Goal: Task Accomplishment & Management: Manage account settings

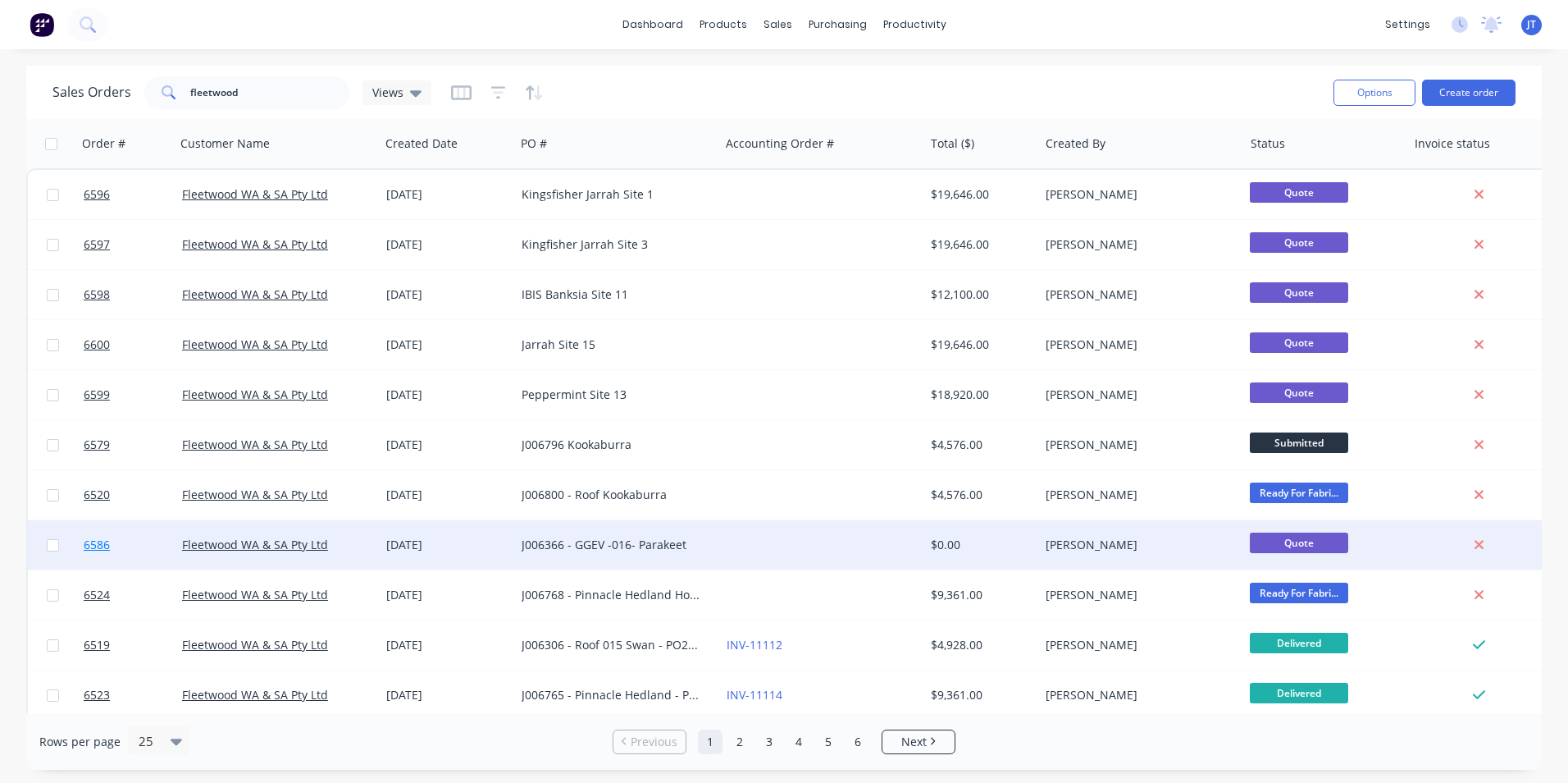
click at [104, 546] on span "6586" at bounding box center [96, 545] width 27 height 16
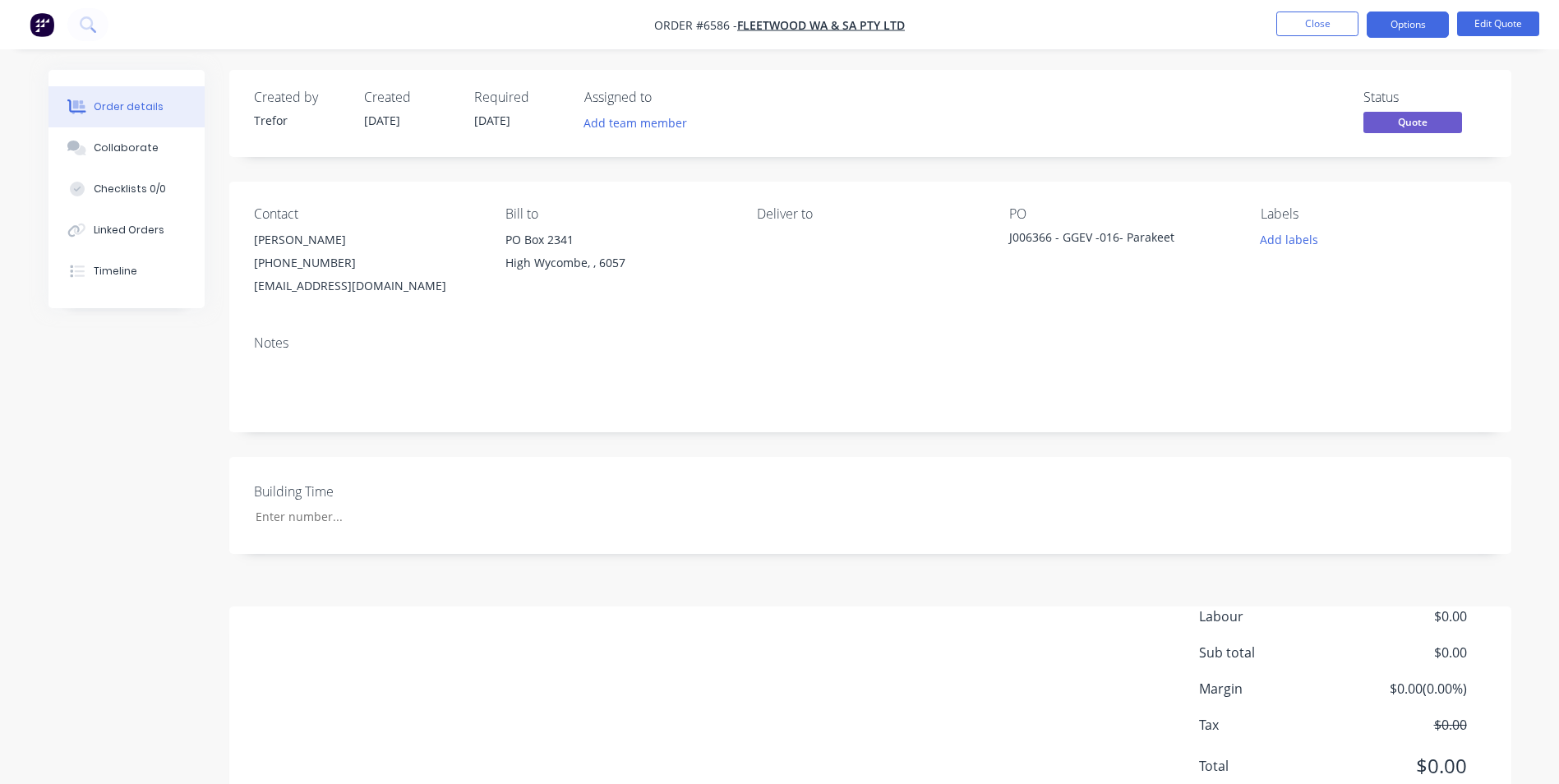
click at [920, 354] on div "Notes" at bounding box center [870, 377] width 1282 height 110
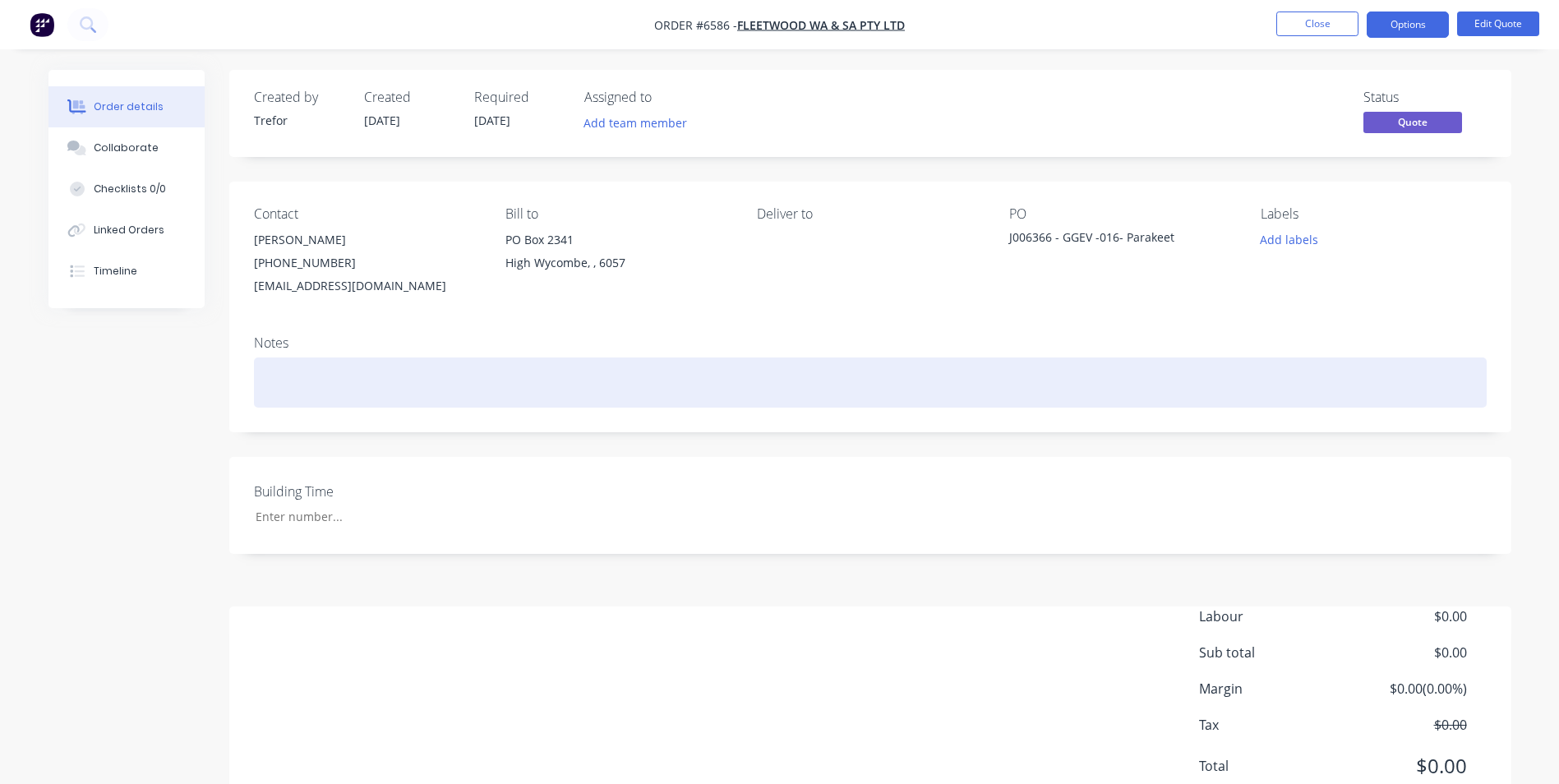
click at [852, 385] on div at bounding box center [870, 383] width 1232 height 50
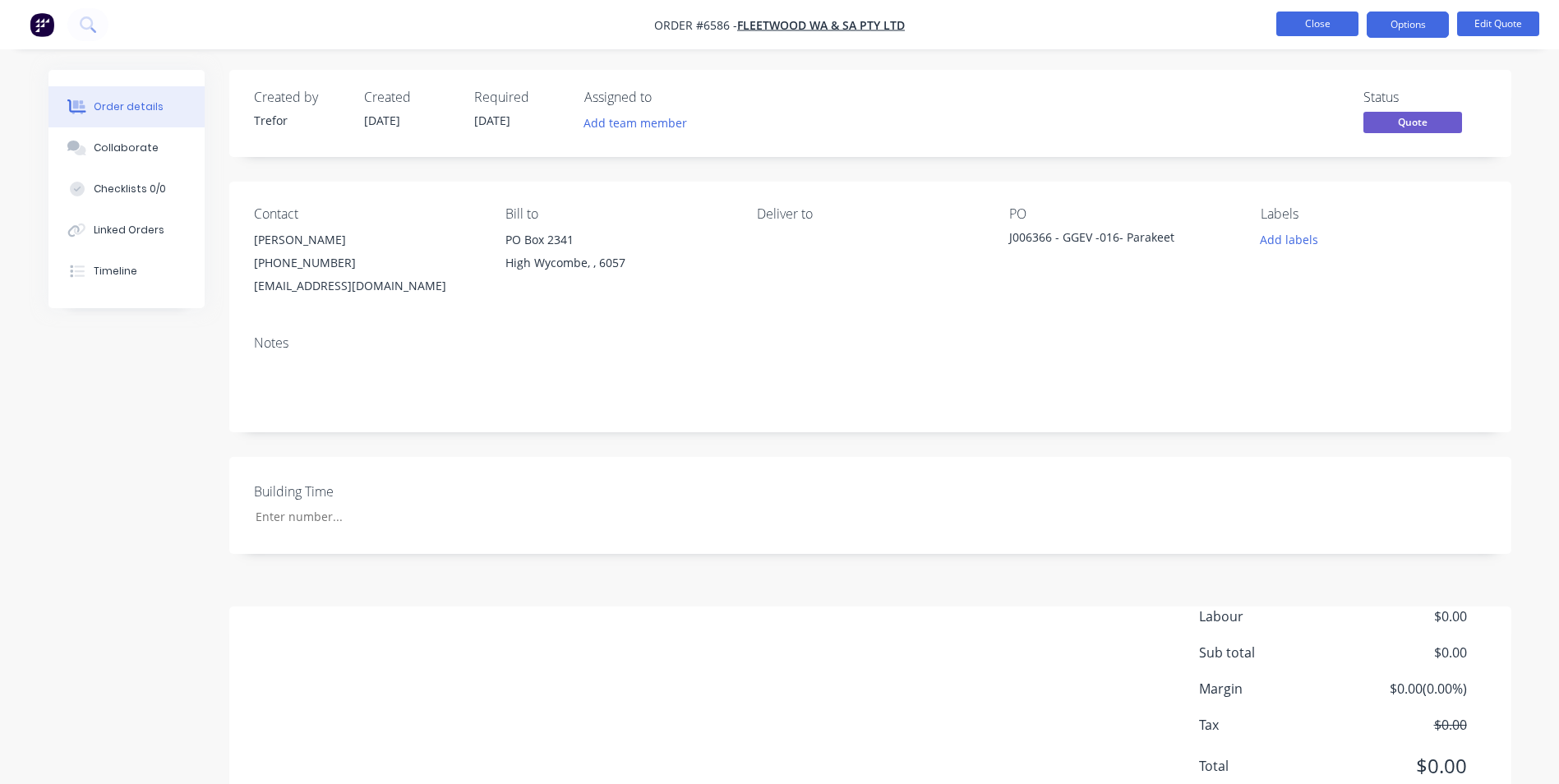
click at [1294, 21] on button "Close" at bounding box center [1317, 23] width 82 height 25
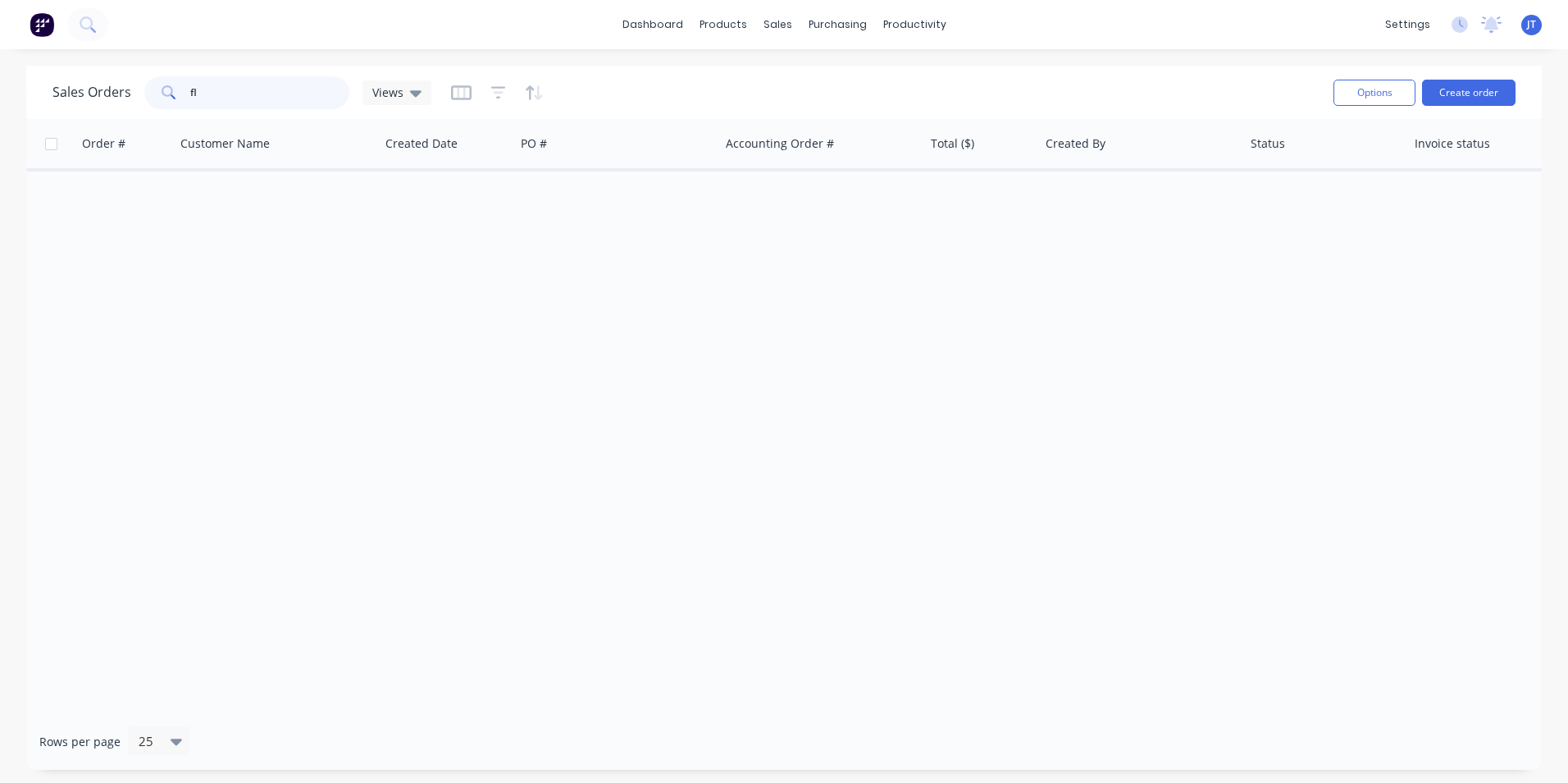
type input "f"
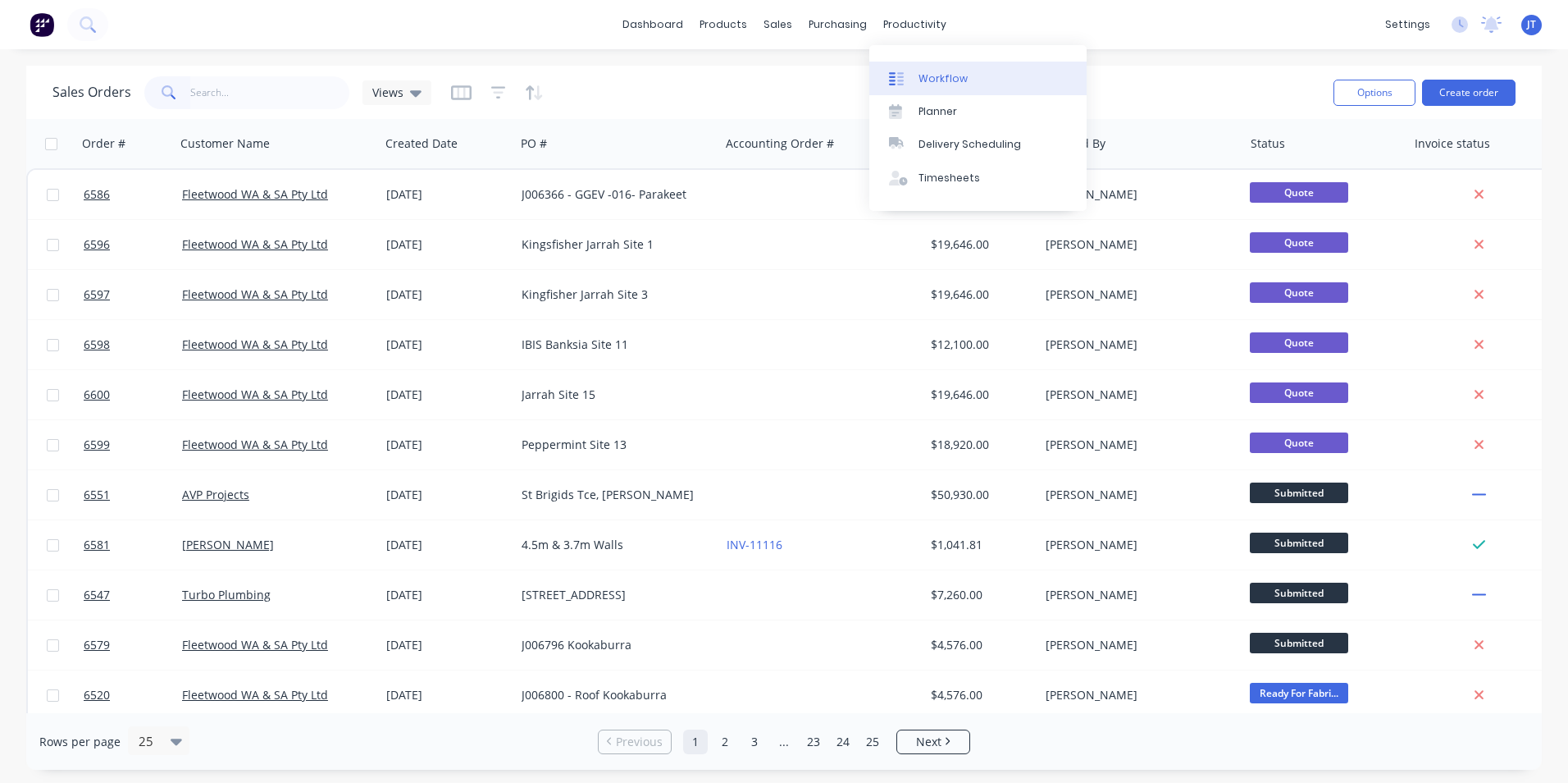
click at [938, 73] on div "Workflow" at bounding box center [943, 78] width 49 height 15
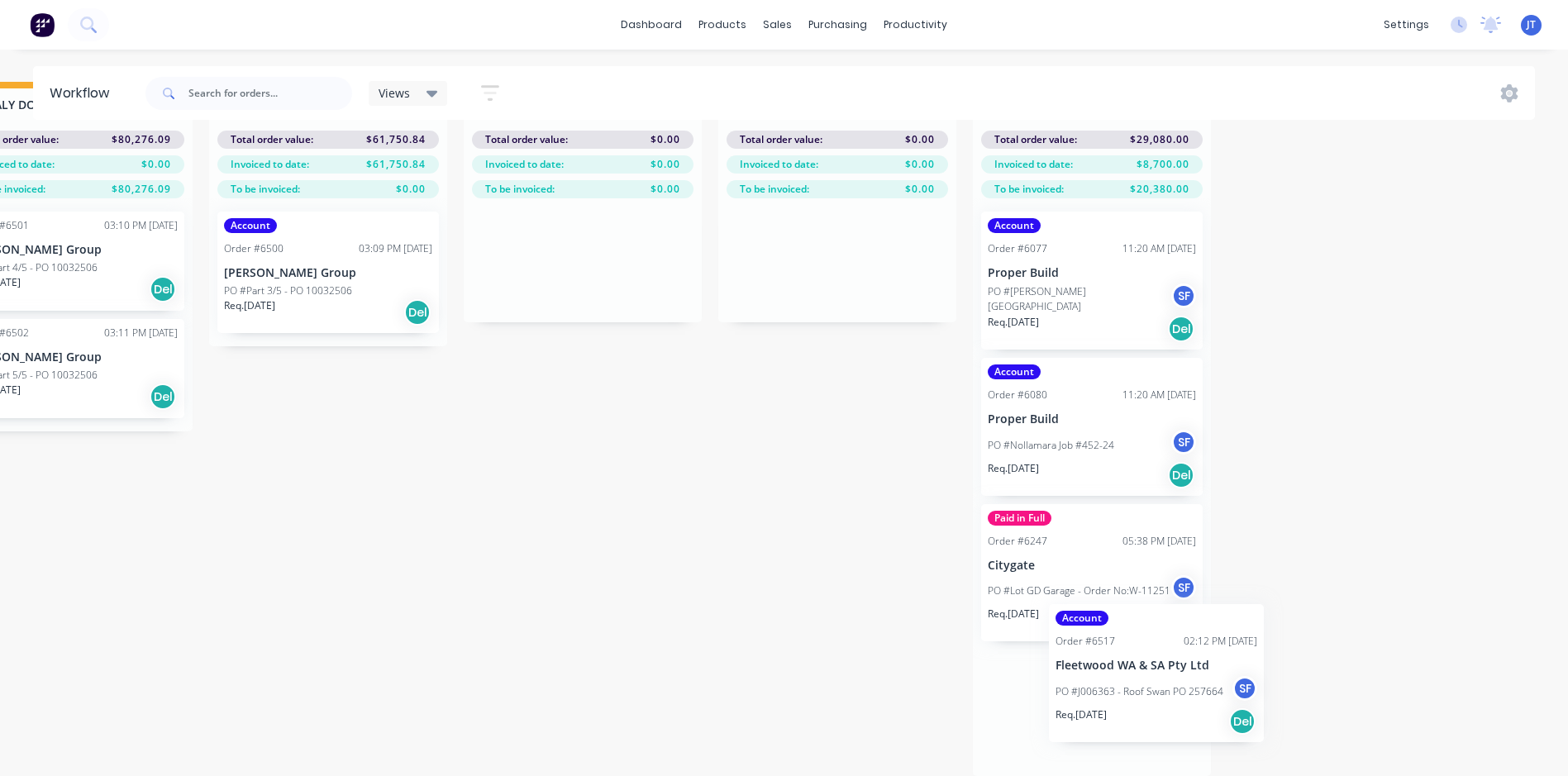
scroll to position [21, 0]
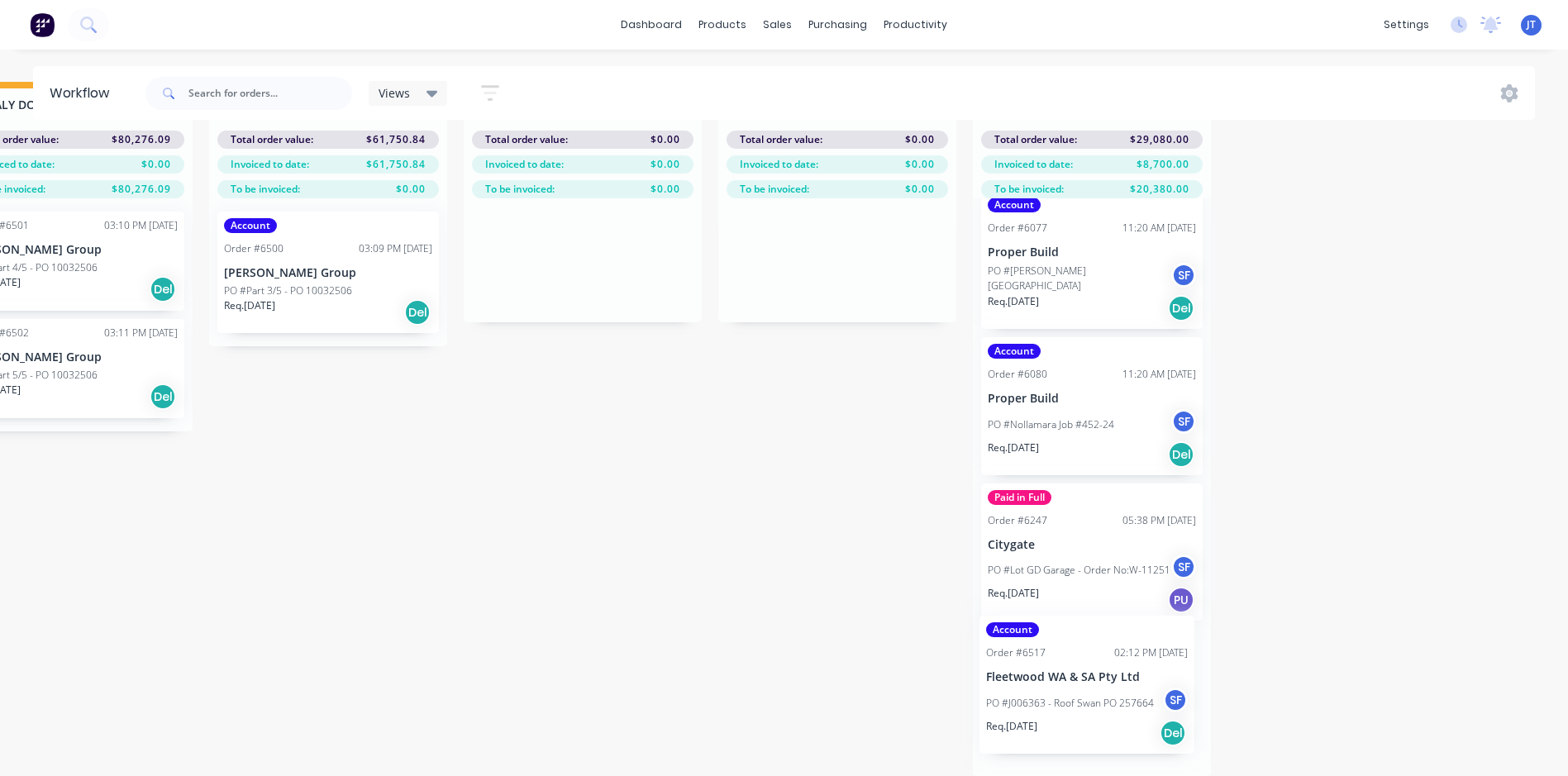
drag, startPoint x: 751, startPoint y: 731, endPoint x: 1078, endPoint y: 705, distance: 328.0
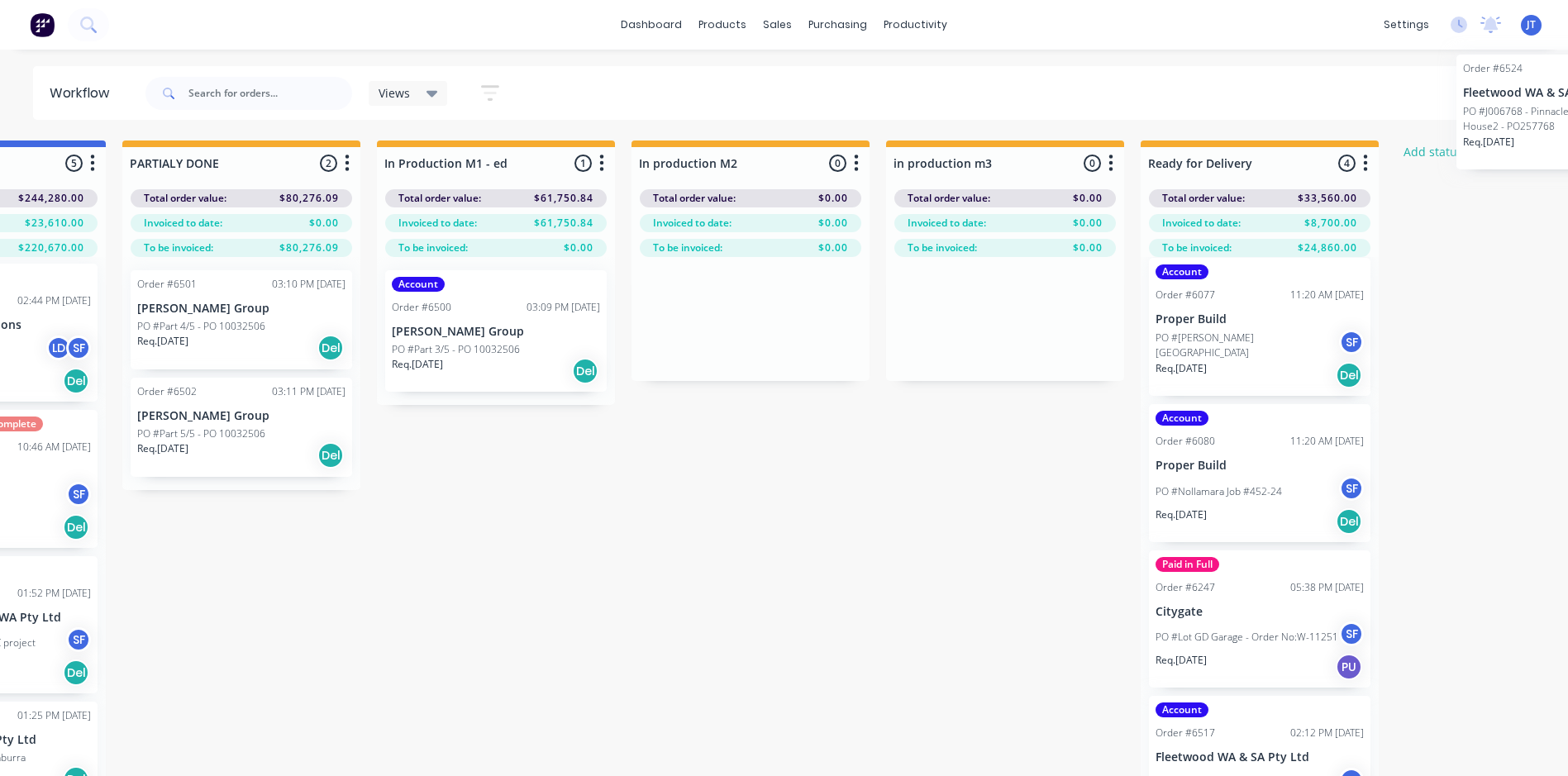
scroll to position [0, 0]
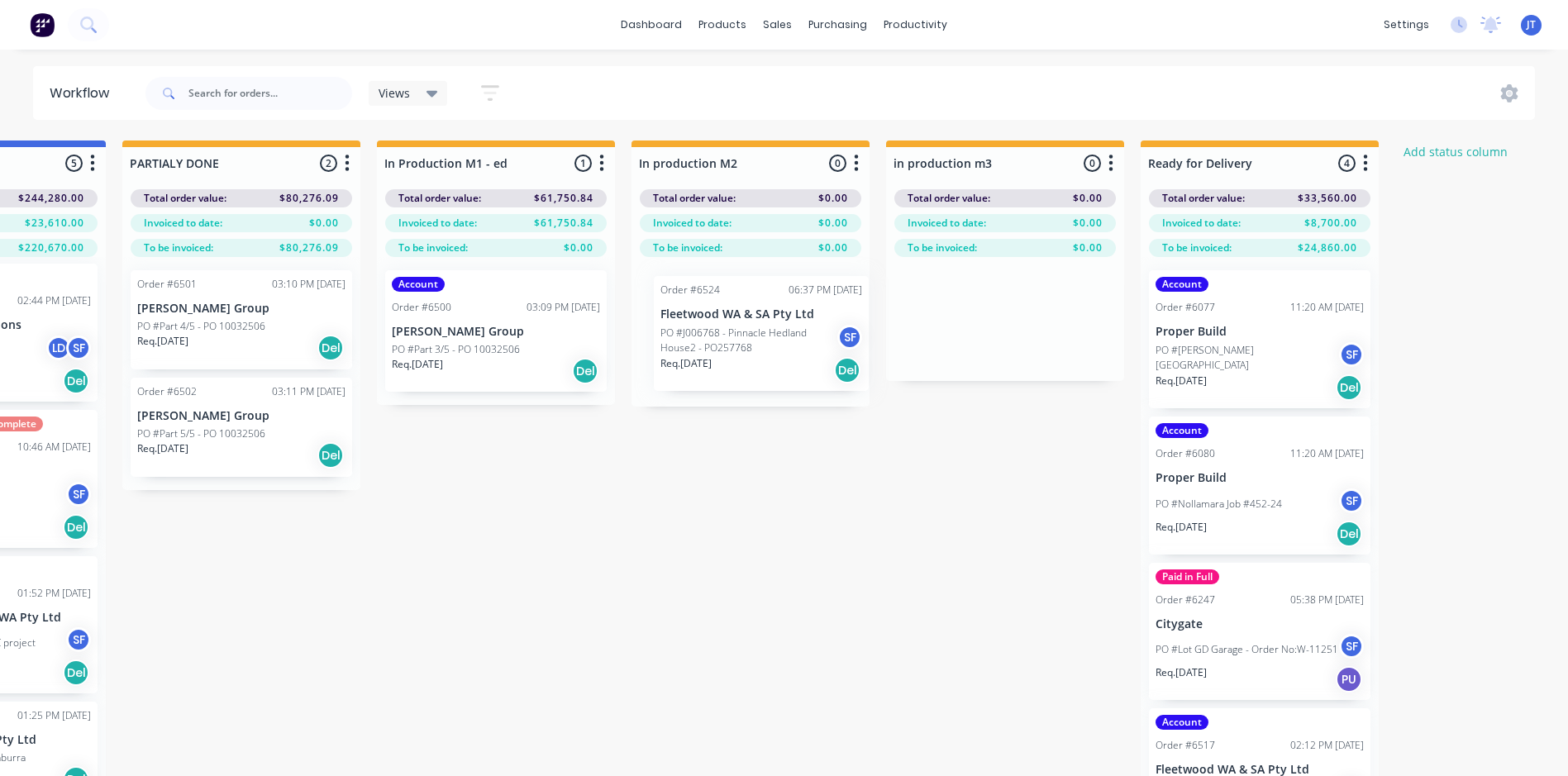
drag, startPoint x: 839, startPoint y: 694, endPoint x: 730, endPoint y: 323, distance: 386.7
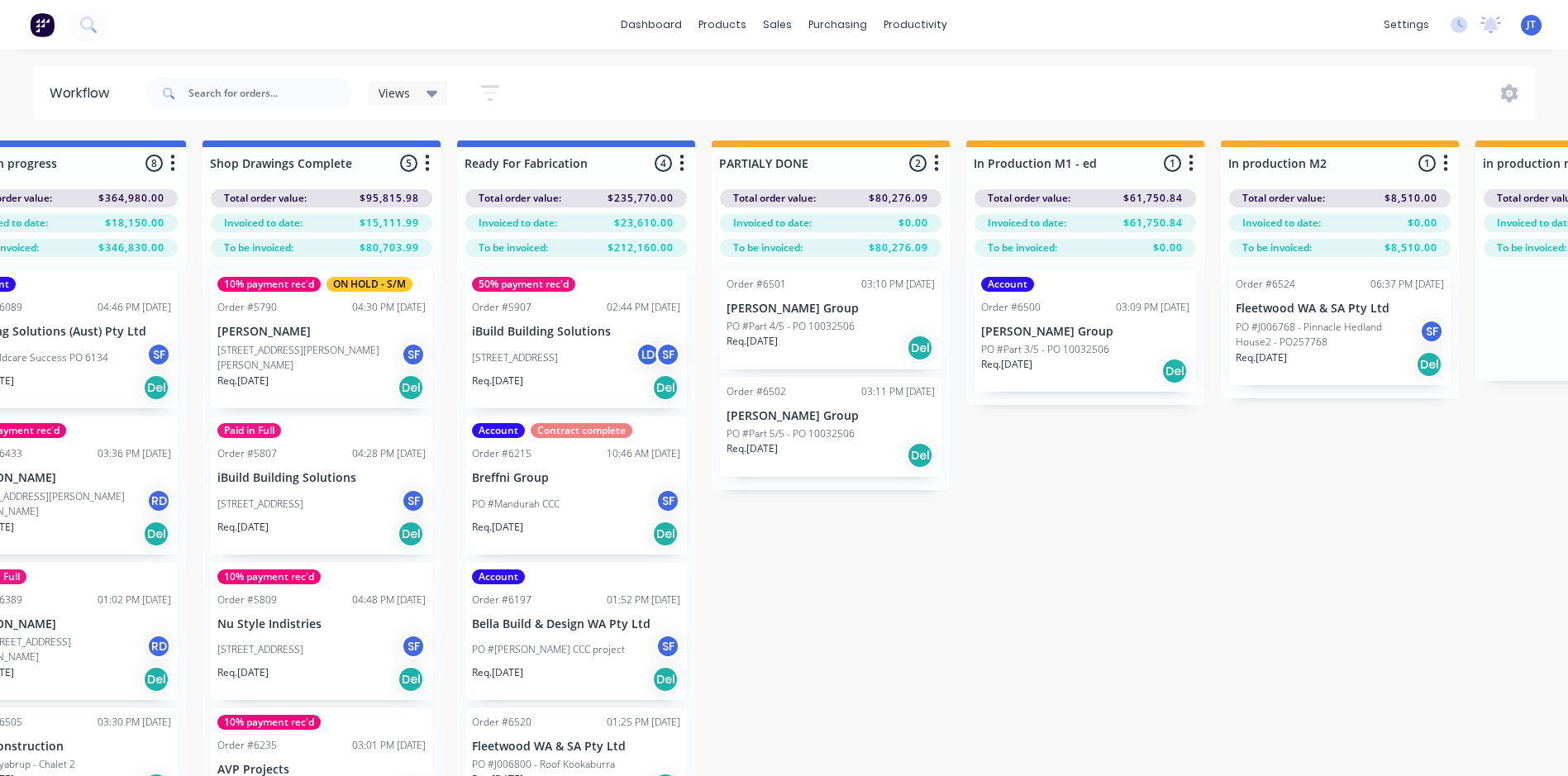
scroll to position [71, 1870]
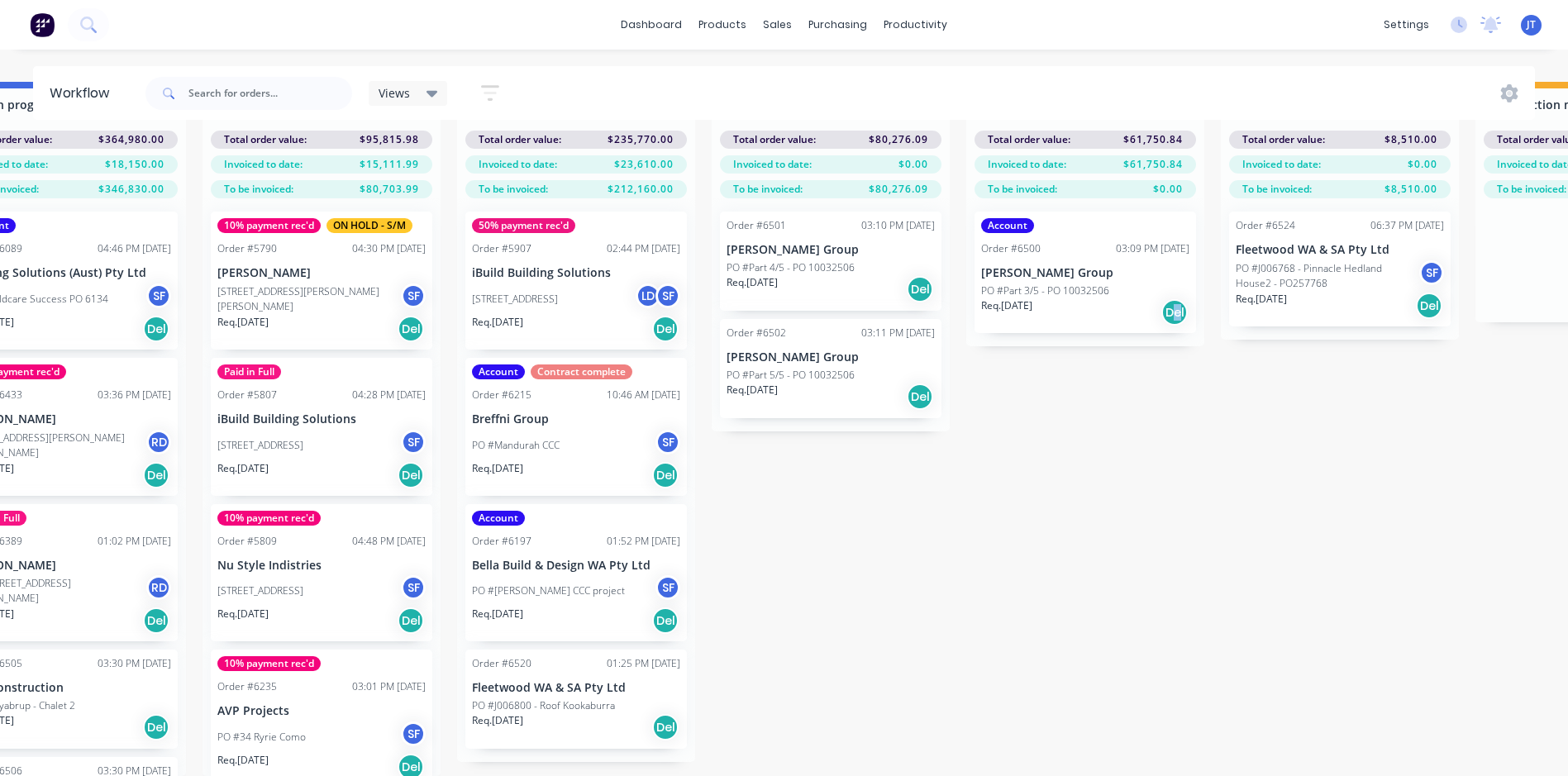
click at [1178, 561] on div "Submitted 6 Status colour #273444 hex #273444 Save Cancel Summaries Total order…" at bounding box center [215, 428] width 4194 height 694
click at [822, 551] on div "Submitted 6 Status colour #273444 hex #273444 Save Cancel Summaries Total order…" at bounding box center [215, 428] width 4194 height 694
click at [935, 519] on div "Submitted 6 Status colour #273444 hex #273444 Save Cancel Summaries Total order…" at bounding box center [215, 428] width 4194 height 694
click at [1109, 632] on div "Submitted 6 Status colour #273444 hex #273444 Save Cancel Summaries Total order…" at bounding box center [215, 428] width 4194 height 694
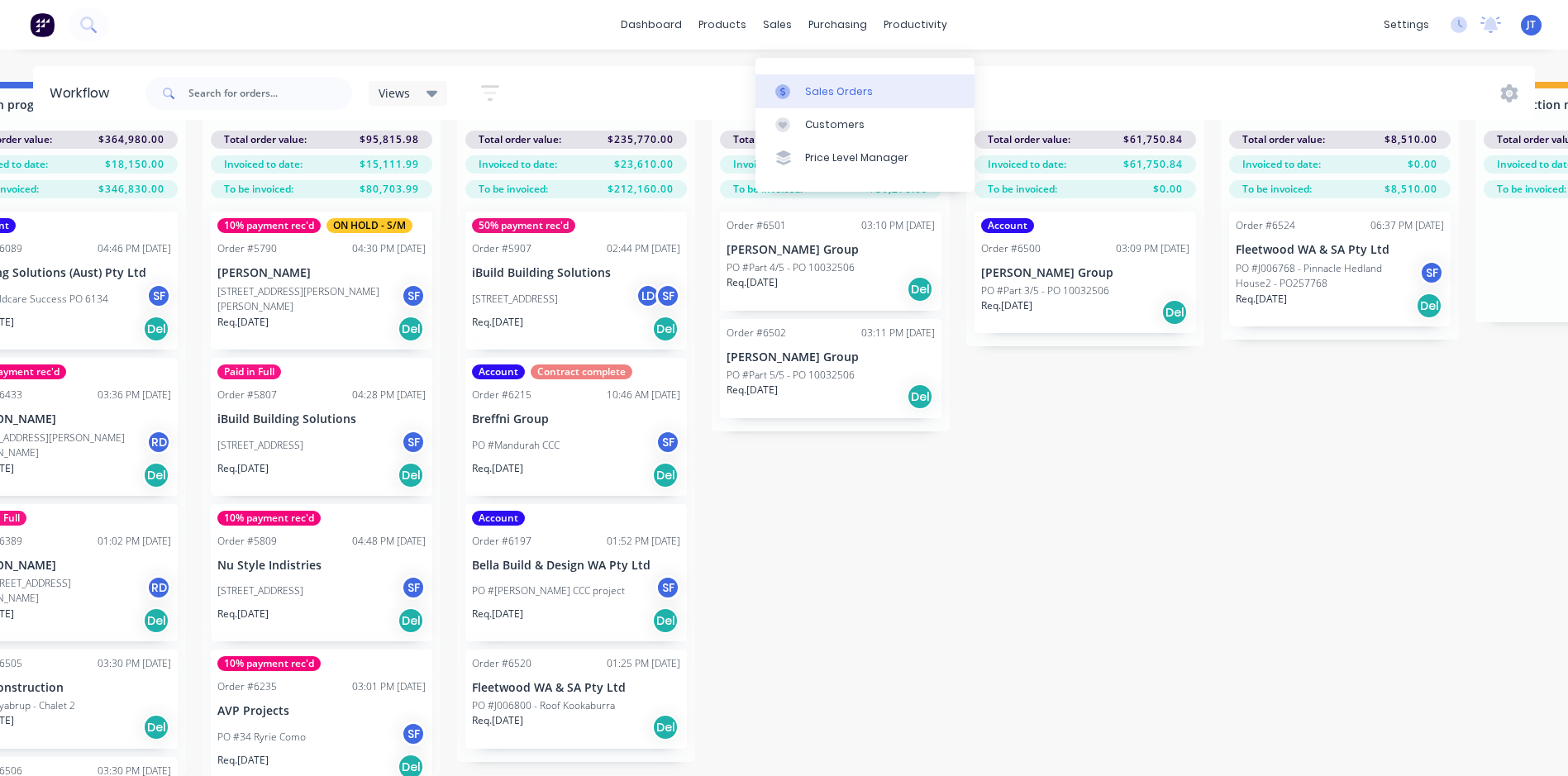
click at [829, 84] on div "Sales Orders" at bounding box center [839, 91] width 68 height 15
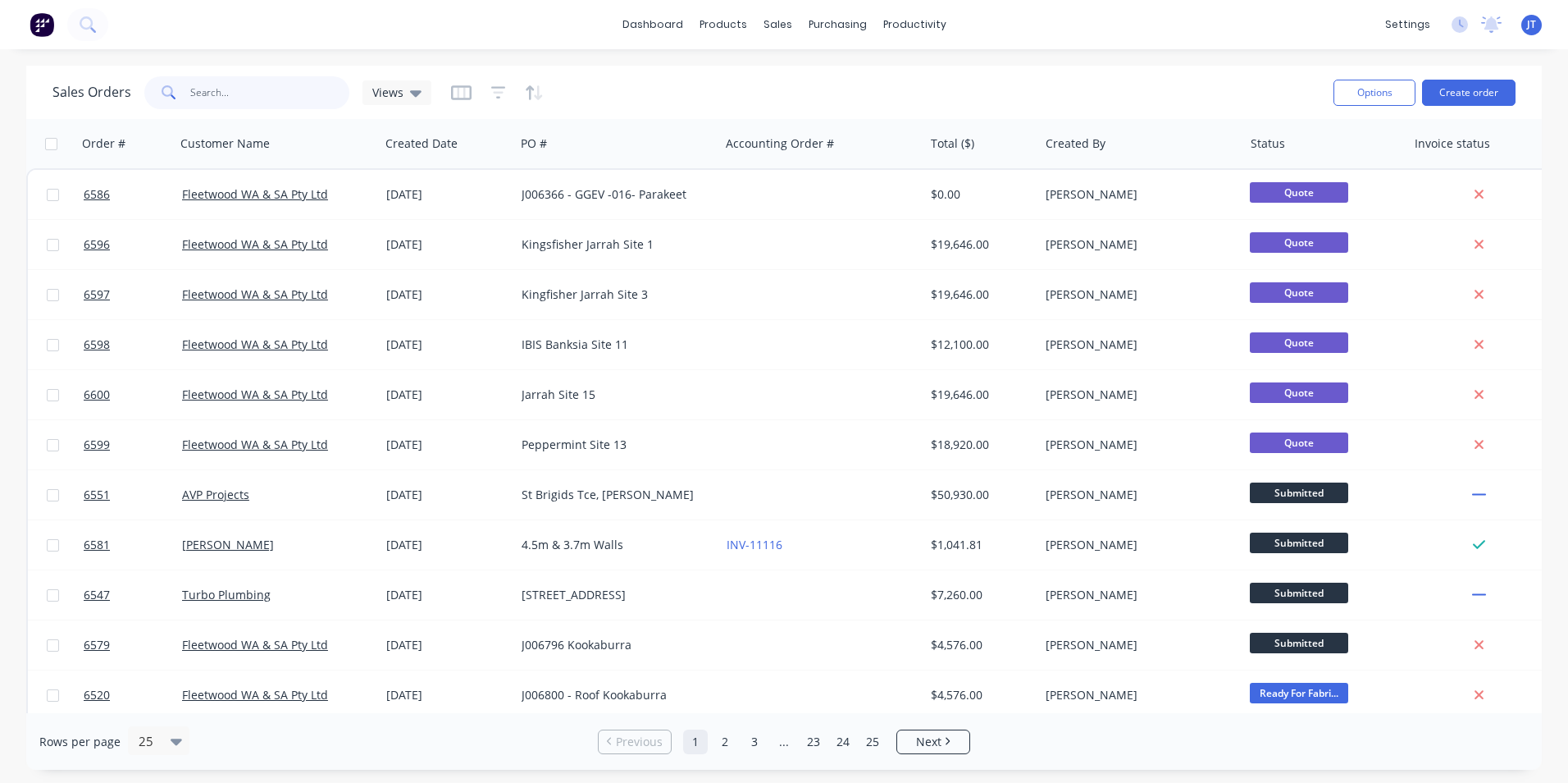
click at [299, 89] on input "text" at bounding box center [270, 93] width 160 height 33
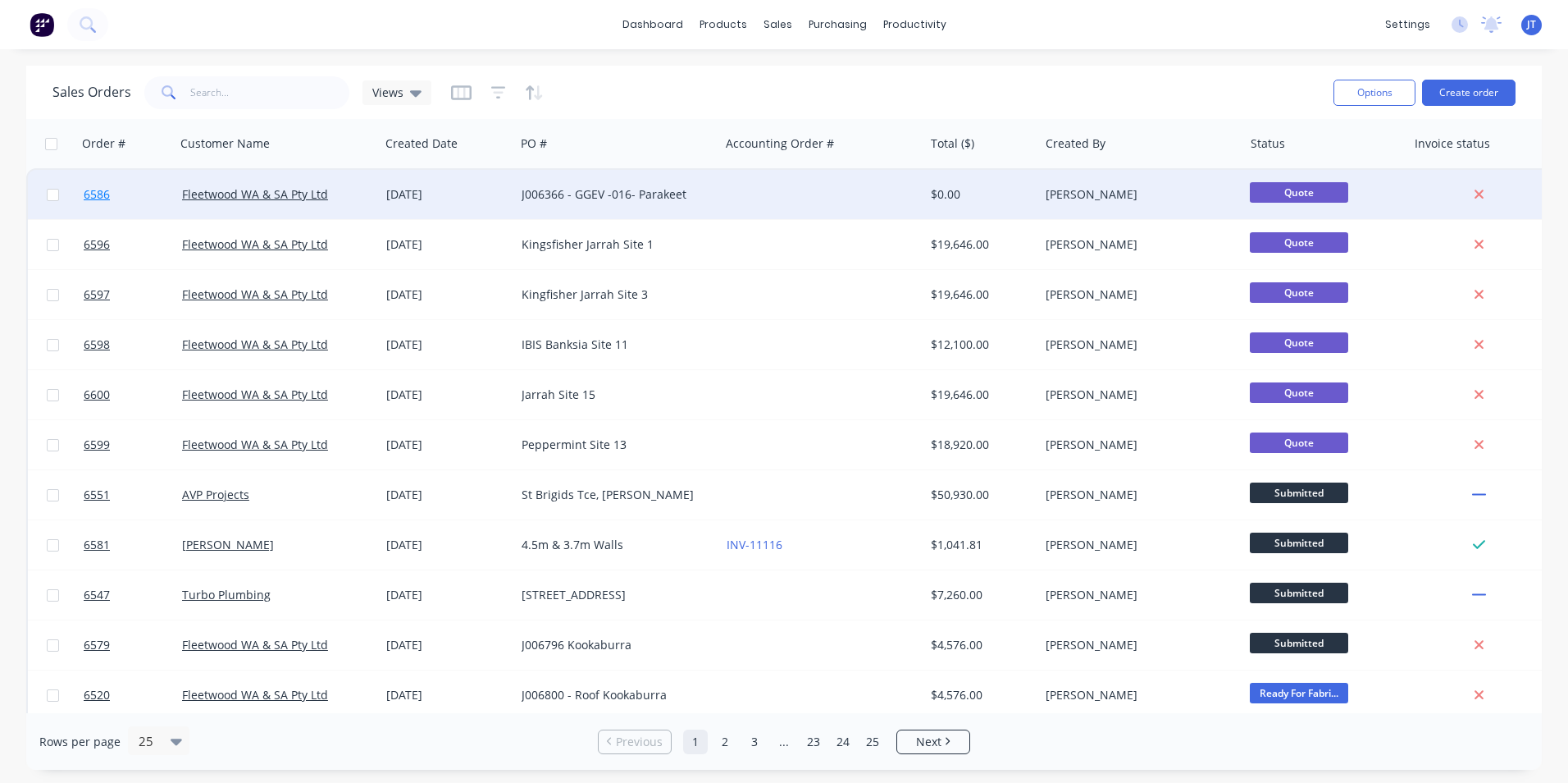
click at [93, 192] on span "6586" at bounding box center [96, 194] width 27 height 16
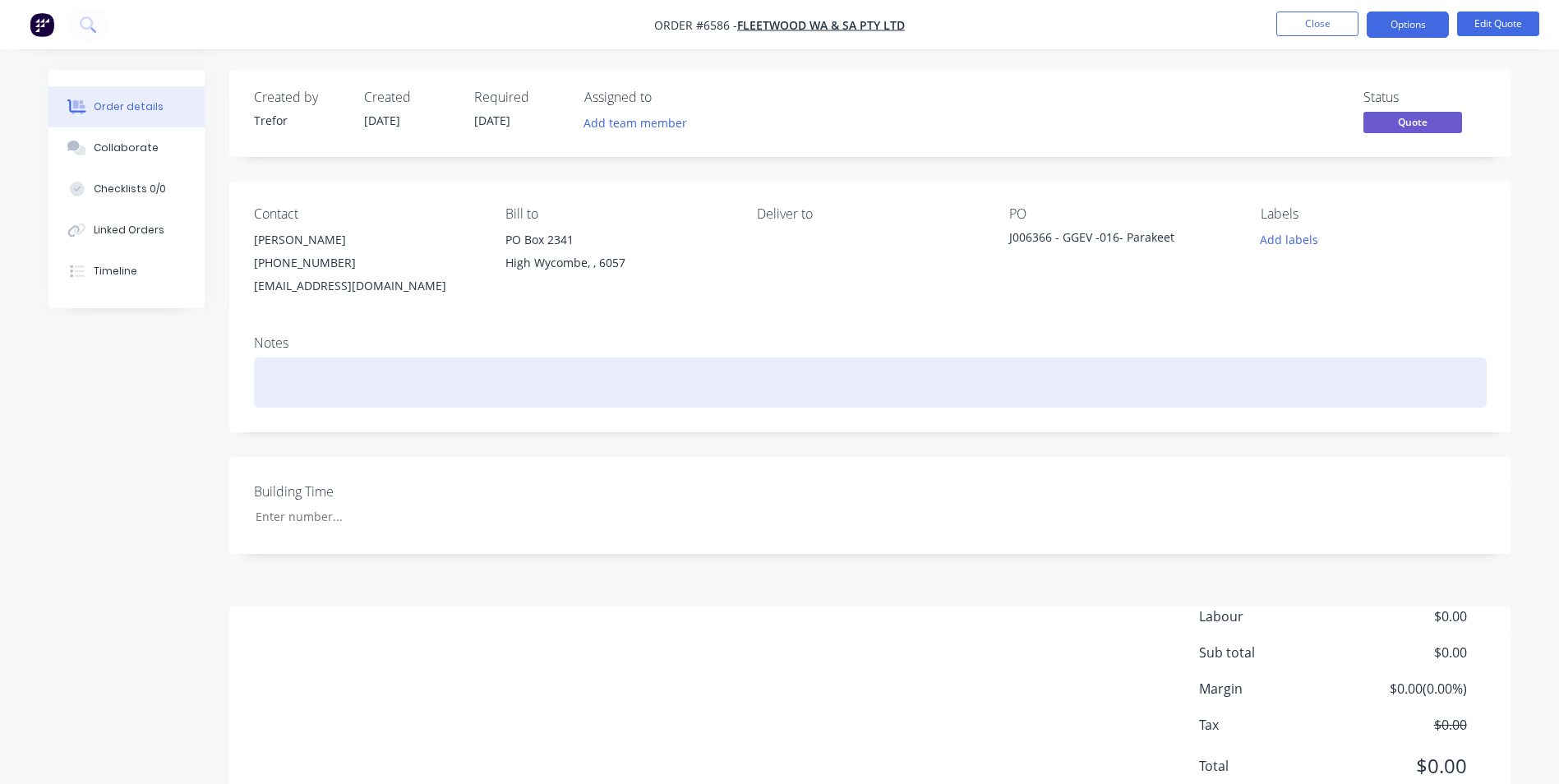
click at [876, 369] on div at bounding box center [870, 383] width 1232 height 50
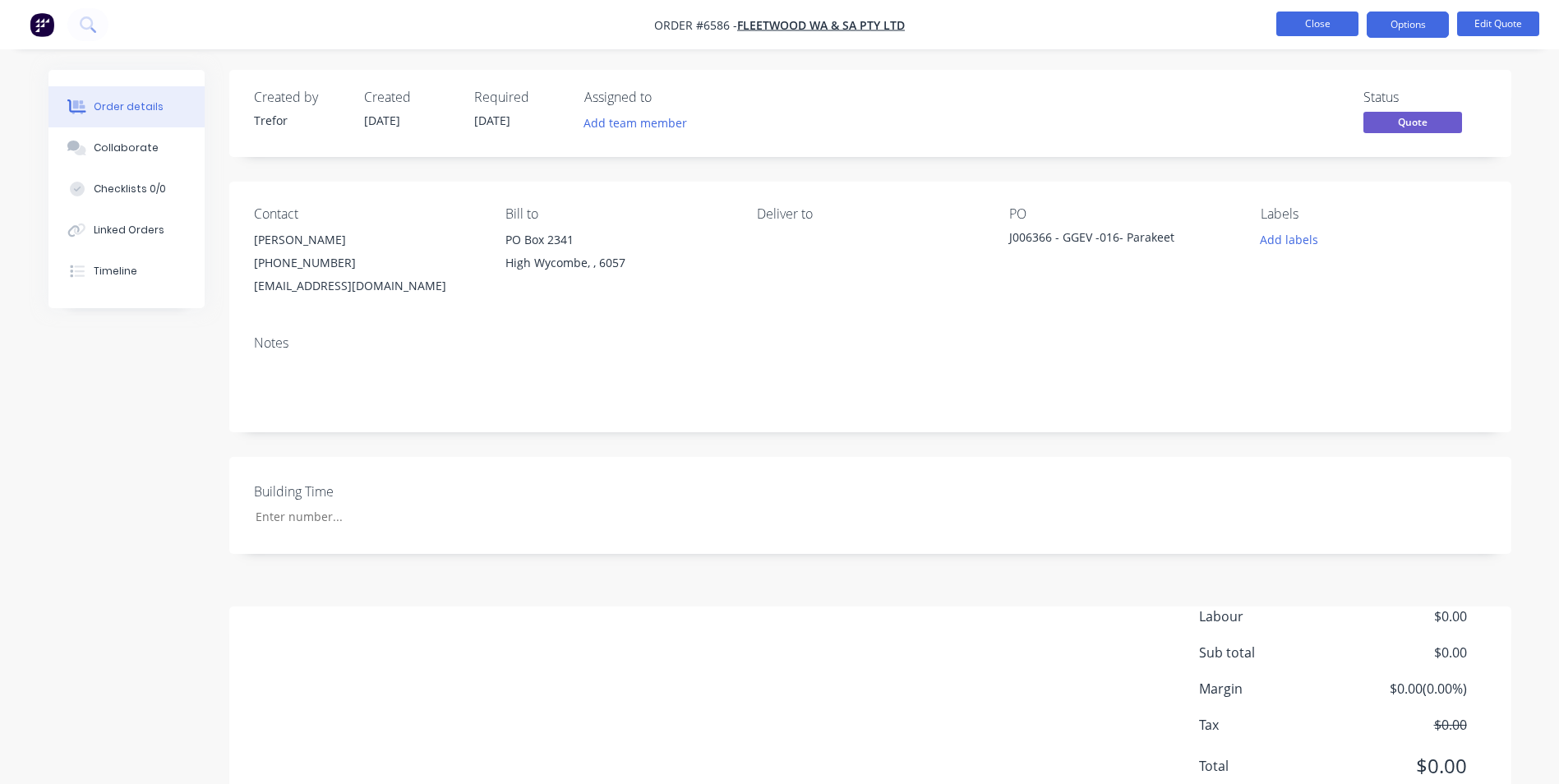
click at [1320, 24] on button "Close" at bounding box center [1317, 23] width 82 height 25
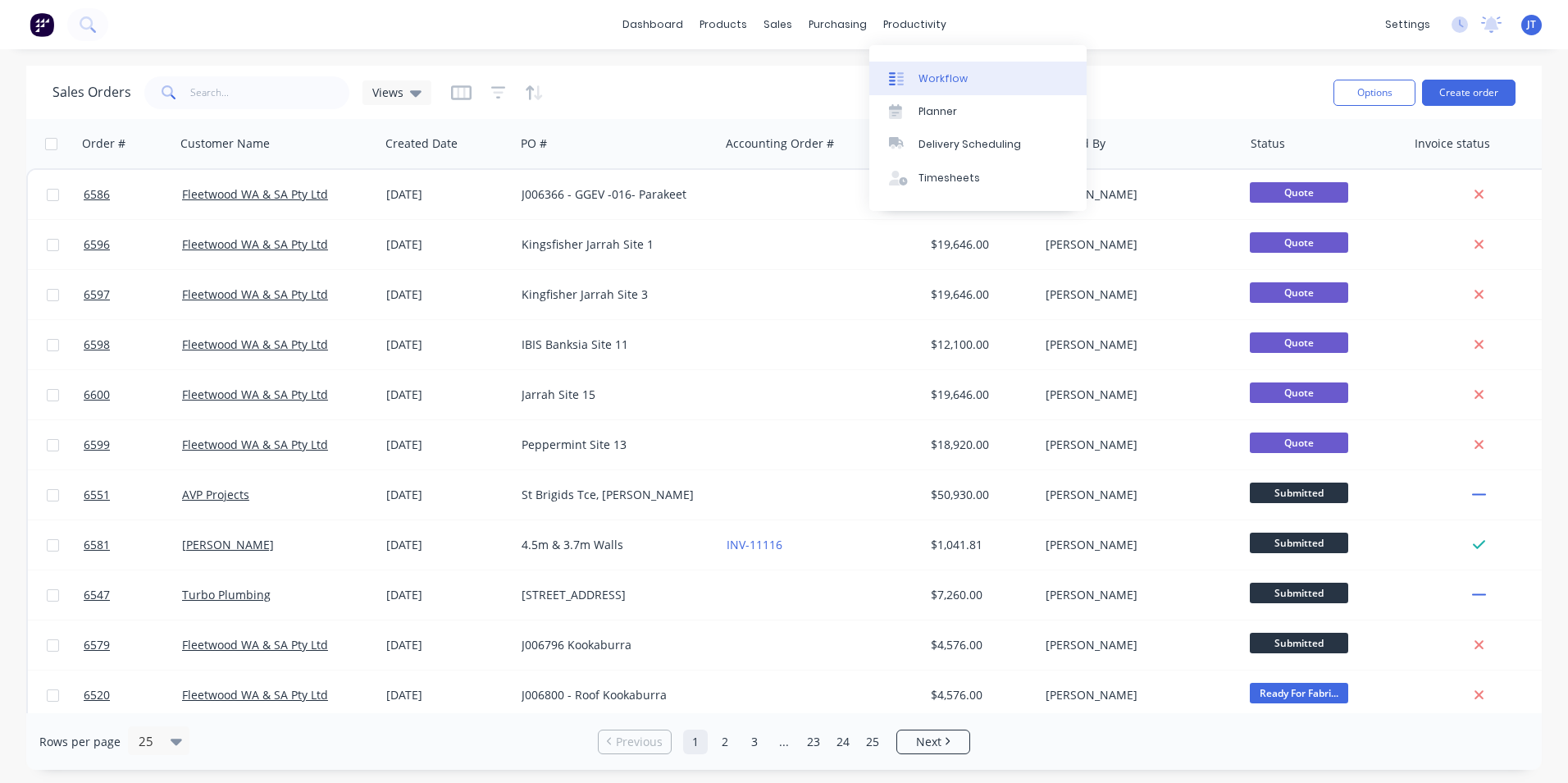
click at [947, 82] on div "Workflow" at bounding box center [943, 78] width 49 height 15
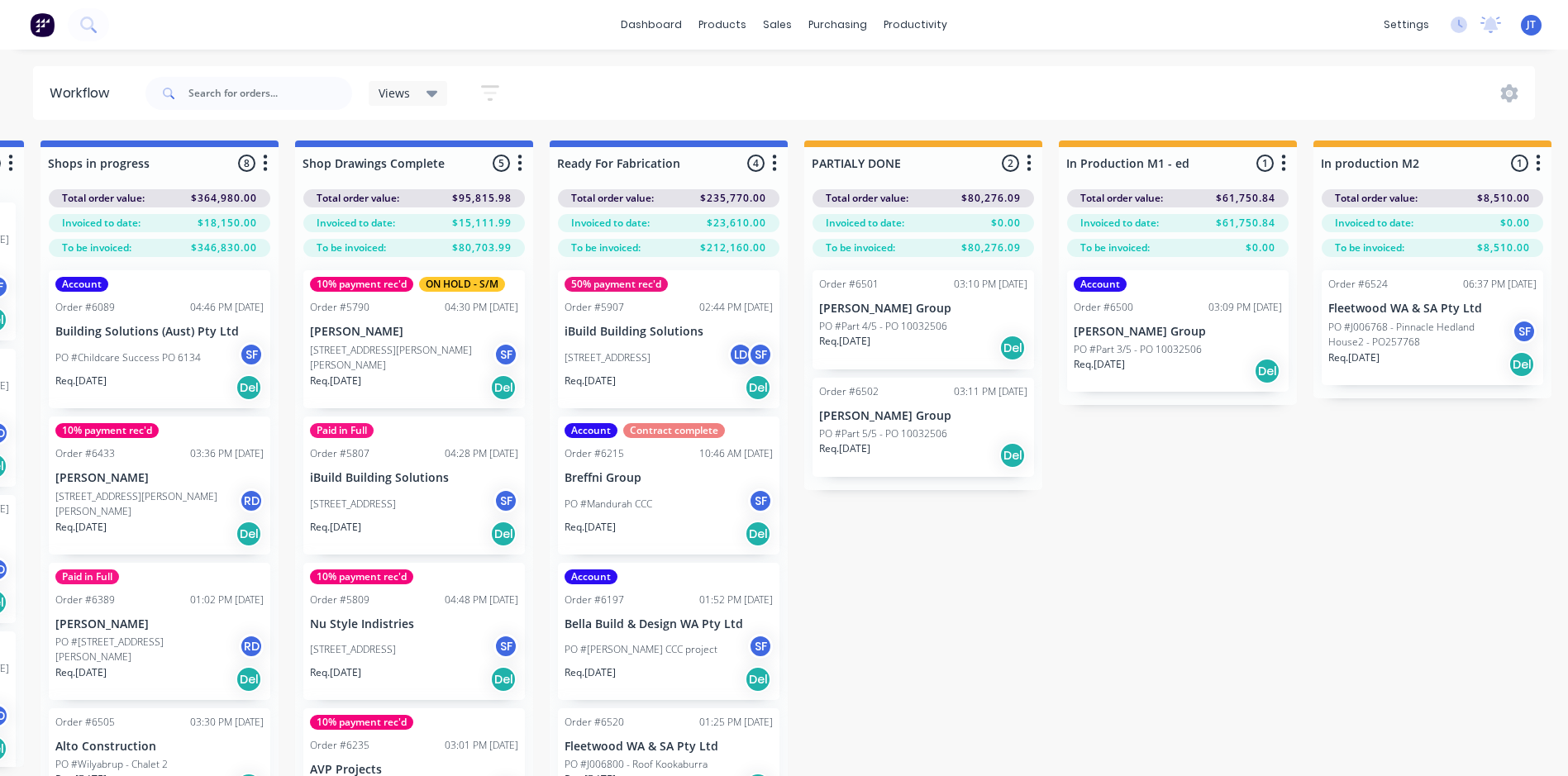
scroll to position [0, 2626]
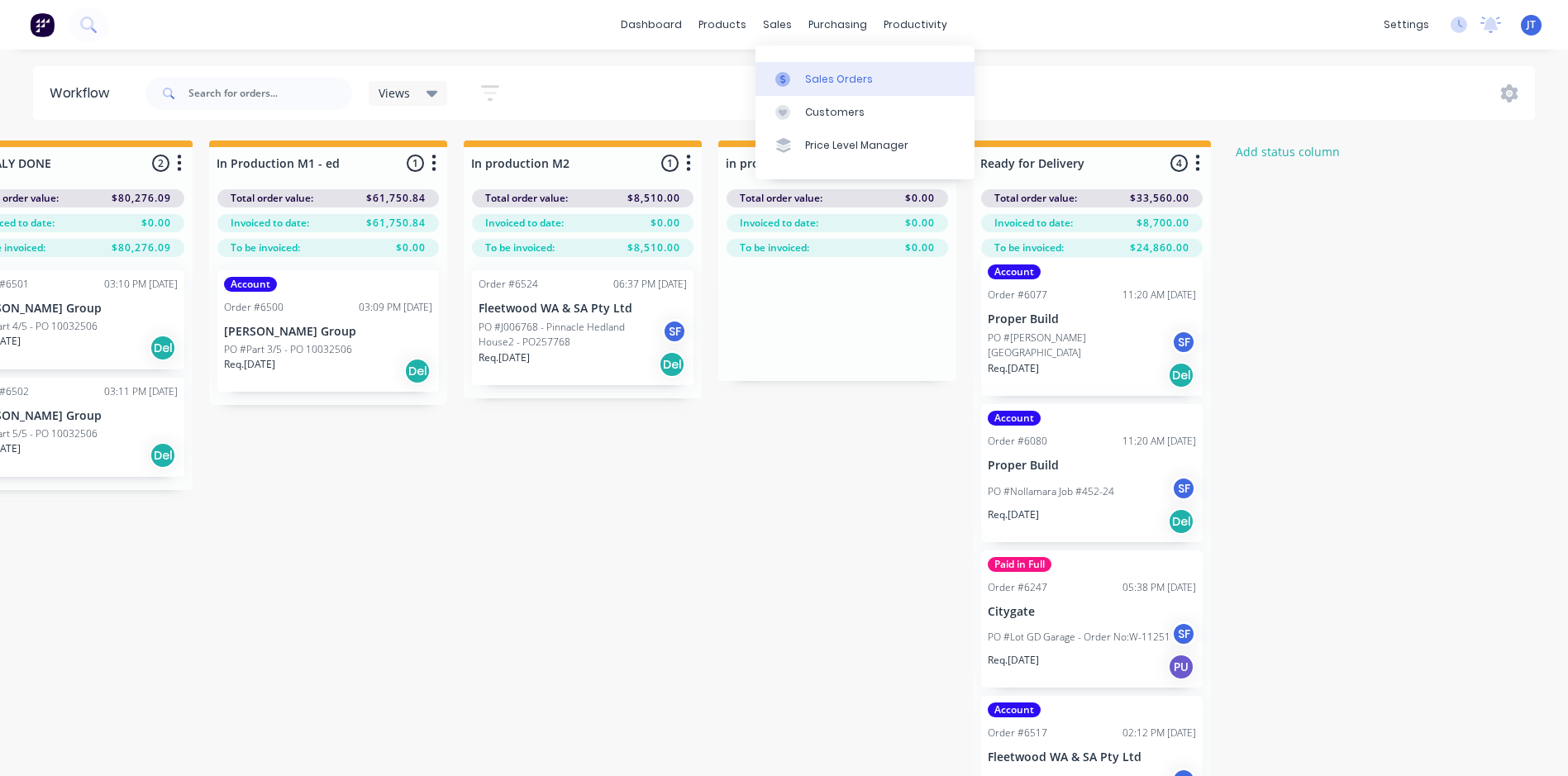
click at [874, 77] on link "Sales Orders" at bounding box center [865, 79] width 219 height 33
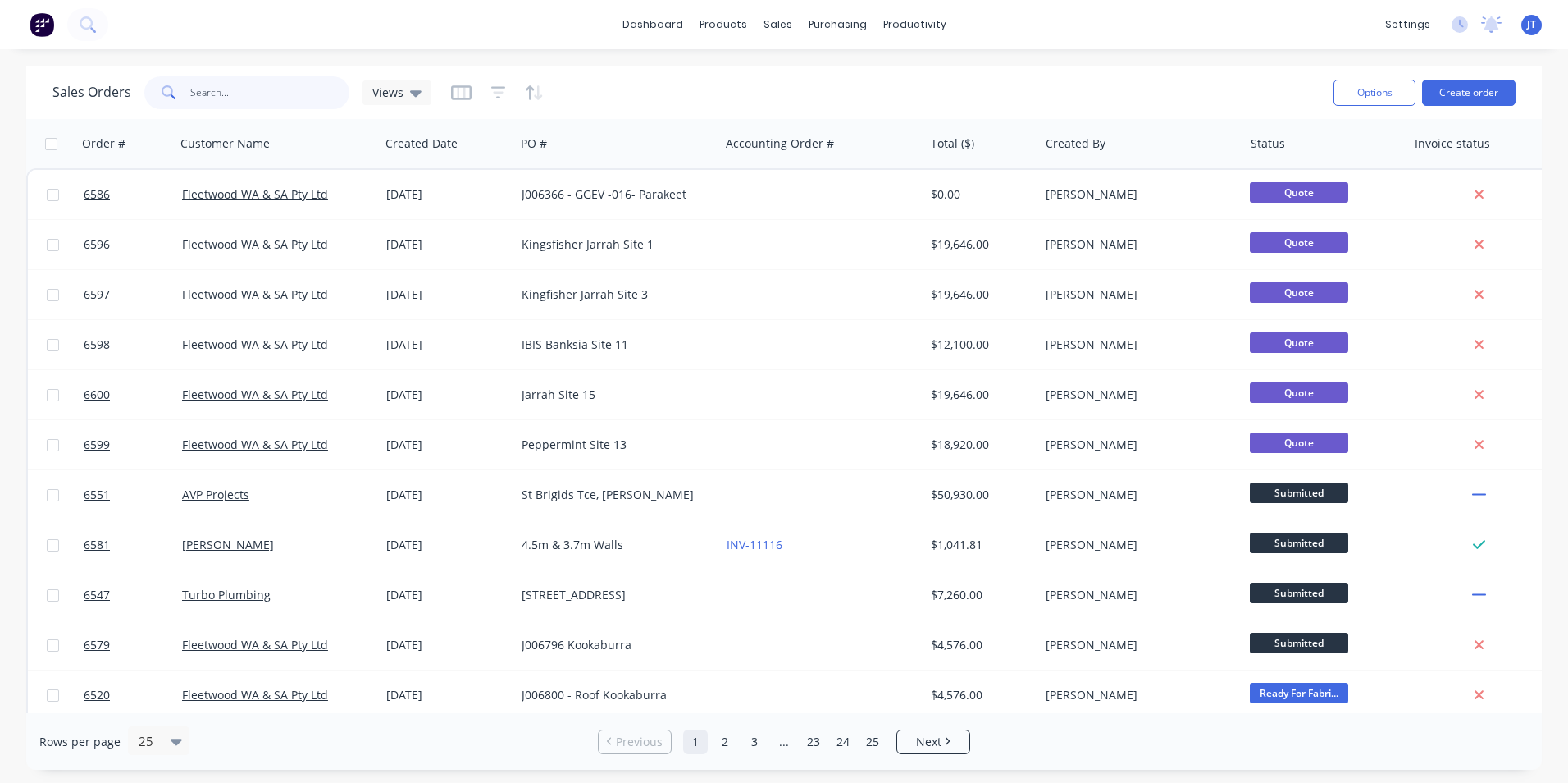
click at [268, 87] on input "text" at bounding box center [270, 93] width 160 height 33
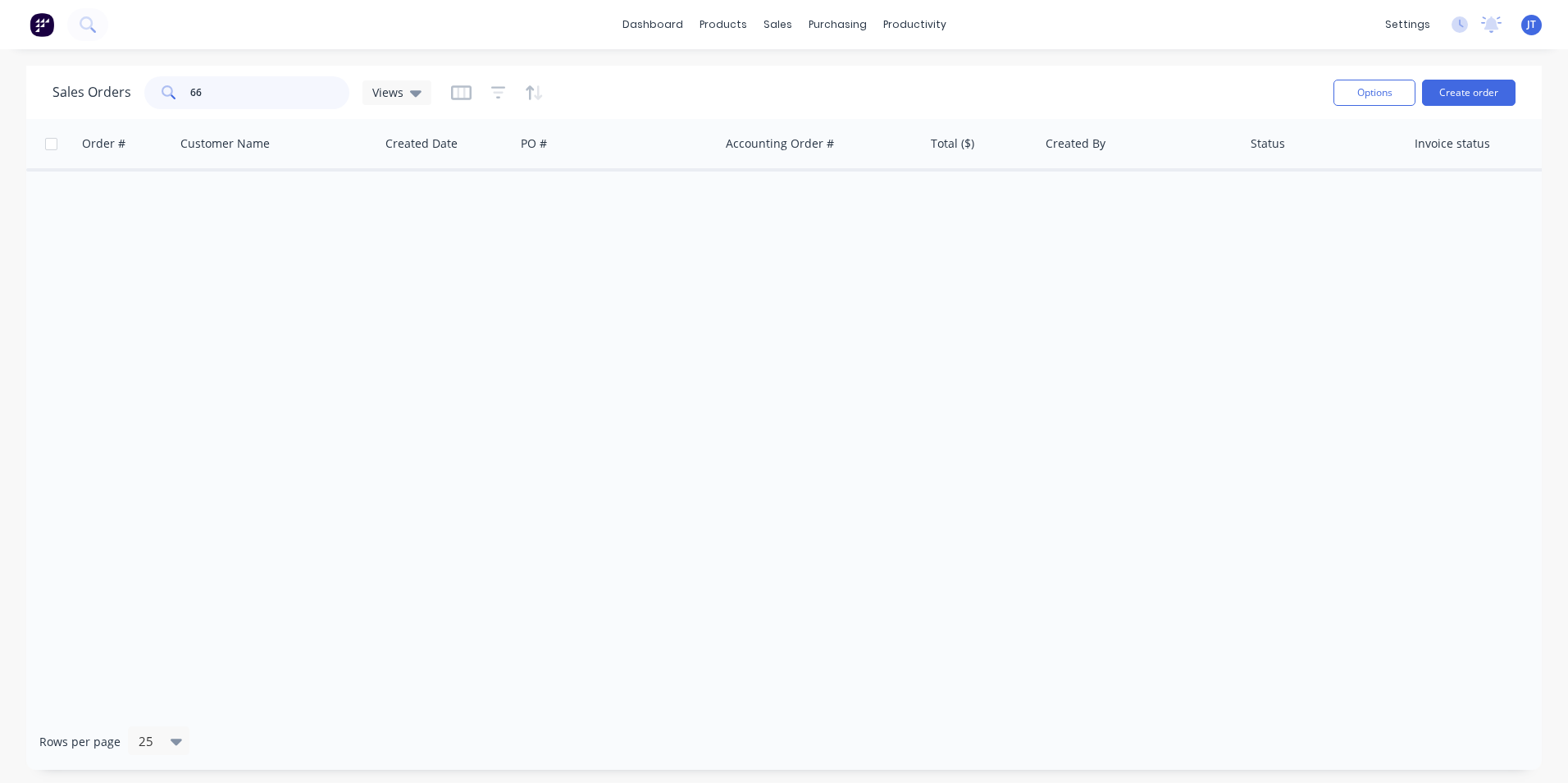
type input "6"
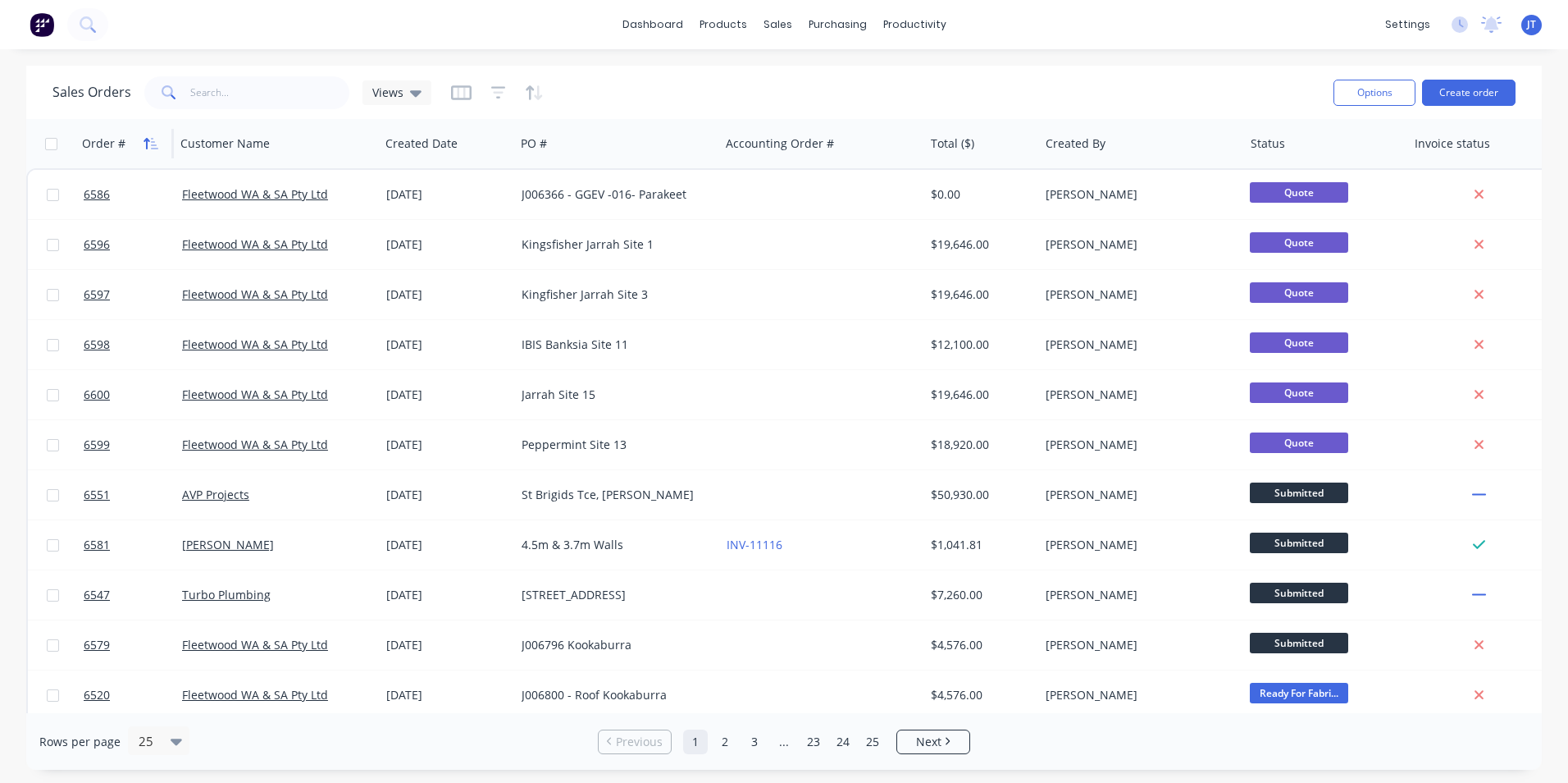
click at [149, 142] on icon "button" at bounding box center [151, 143] width 15 height 13
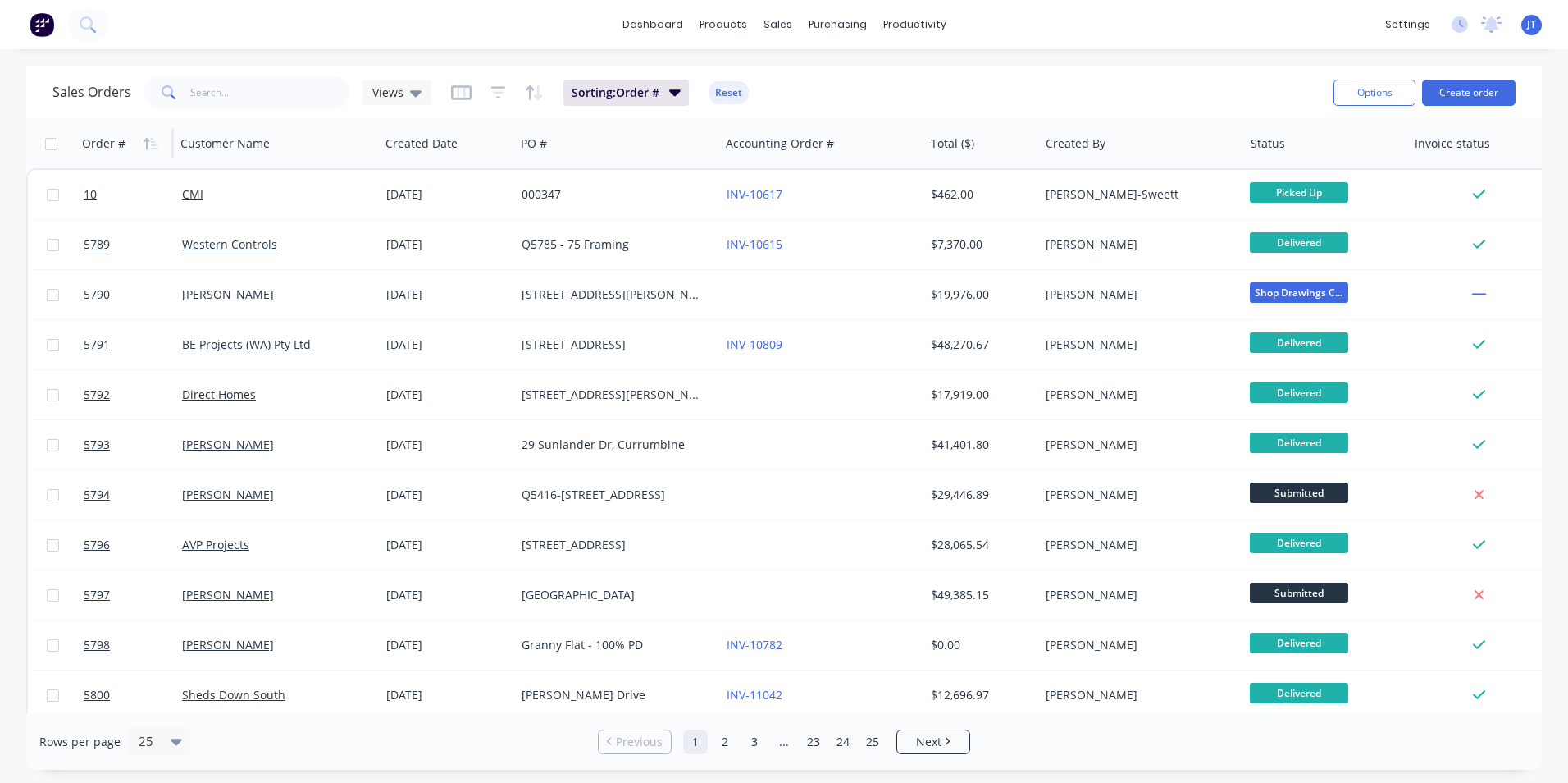
click at [149, 140] on icon "button" at bounding box center [146, 143] width 6 height 11
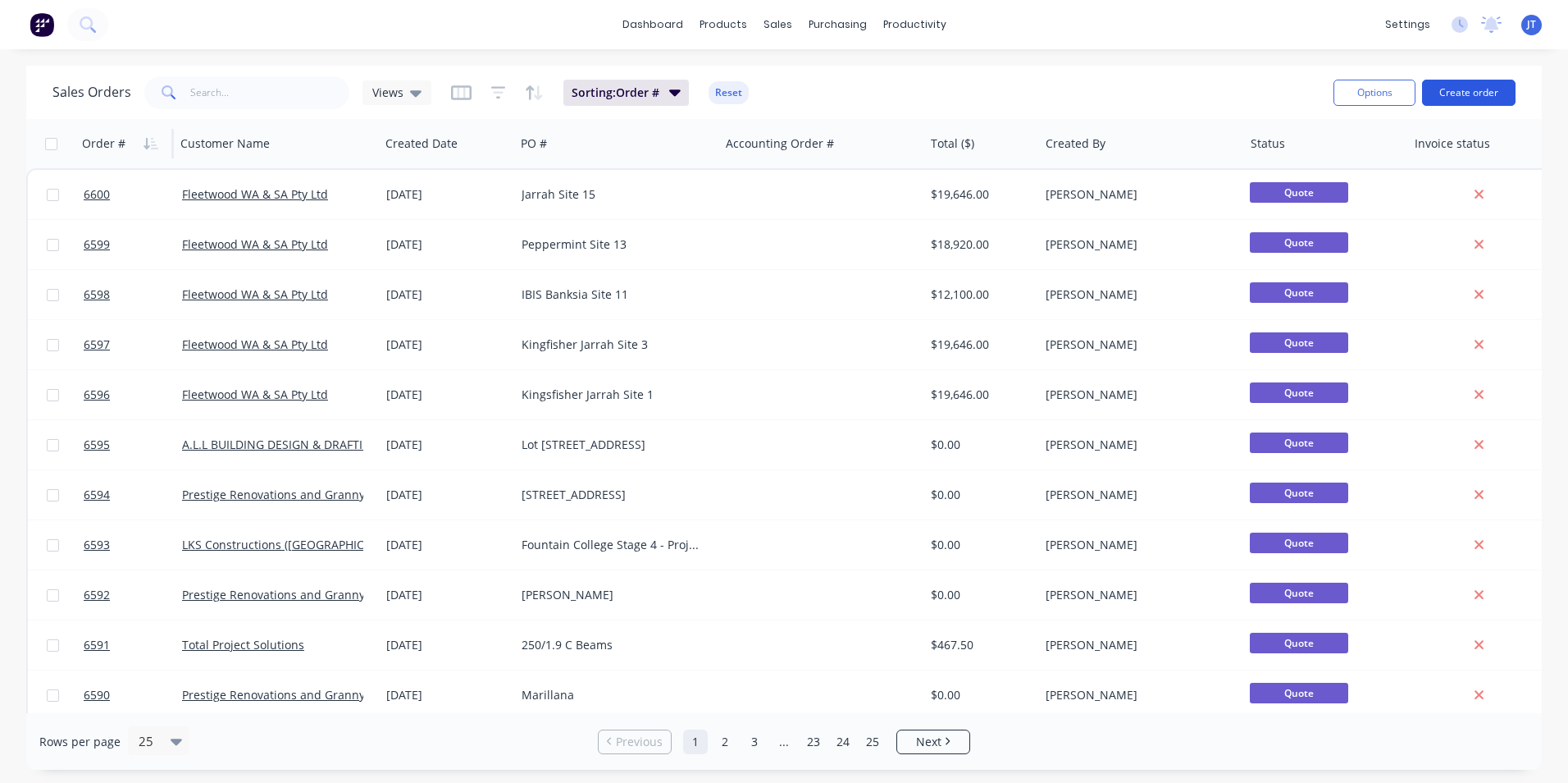
click at [1474, 85] on button "Create order" at bounding box center [1469, 92] width 94 height 27
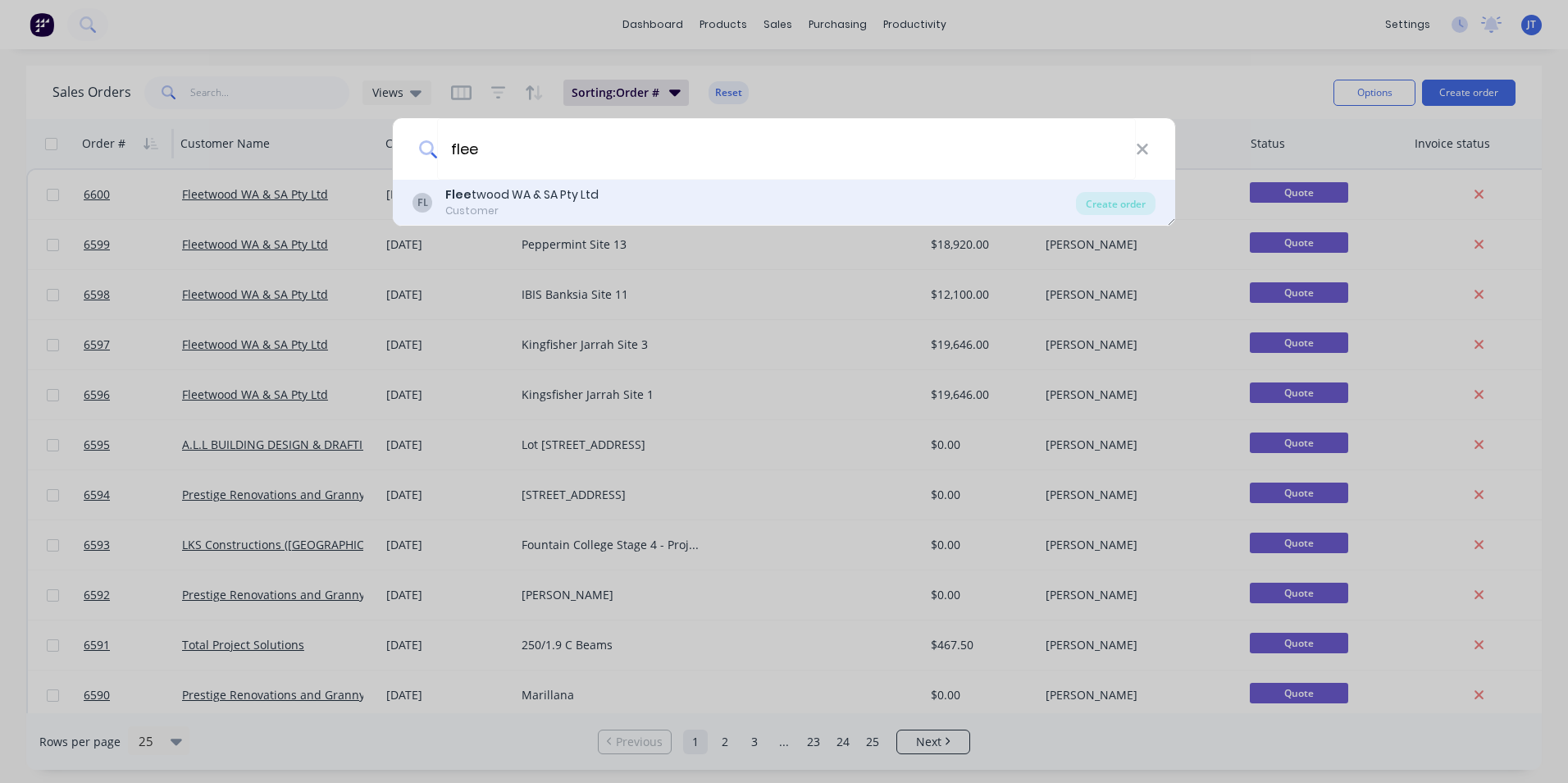
type input "flee"
click at [645, 190] on div "FL Flee twood WA & SA Pty Ltd Customer" at bounding box center [744, 201] width 663 height 32
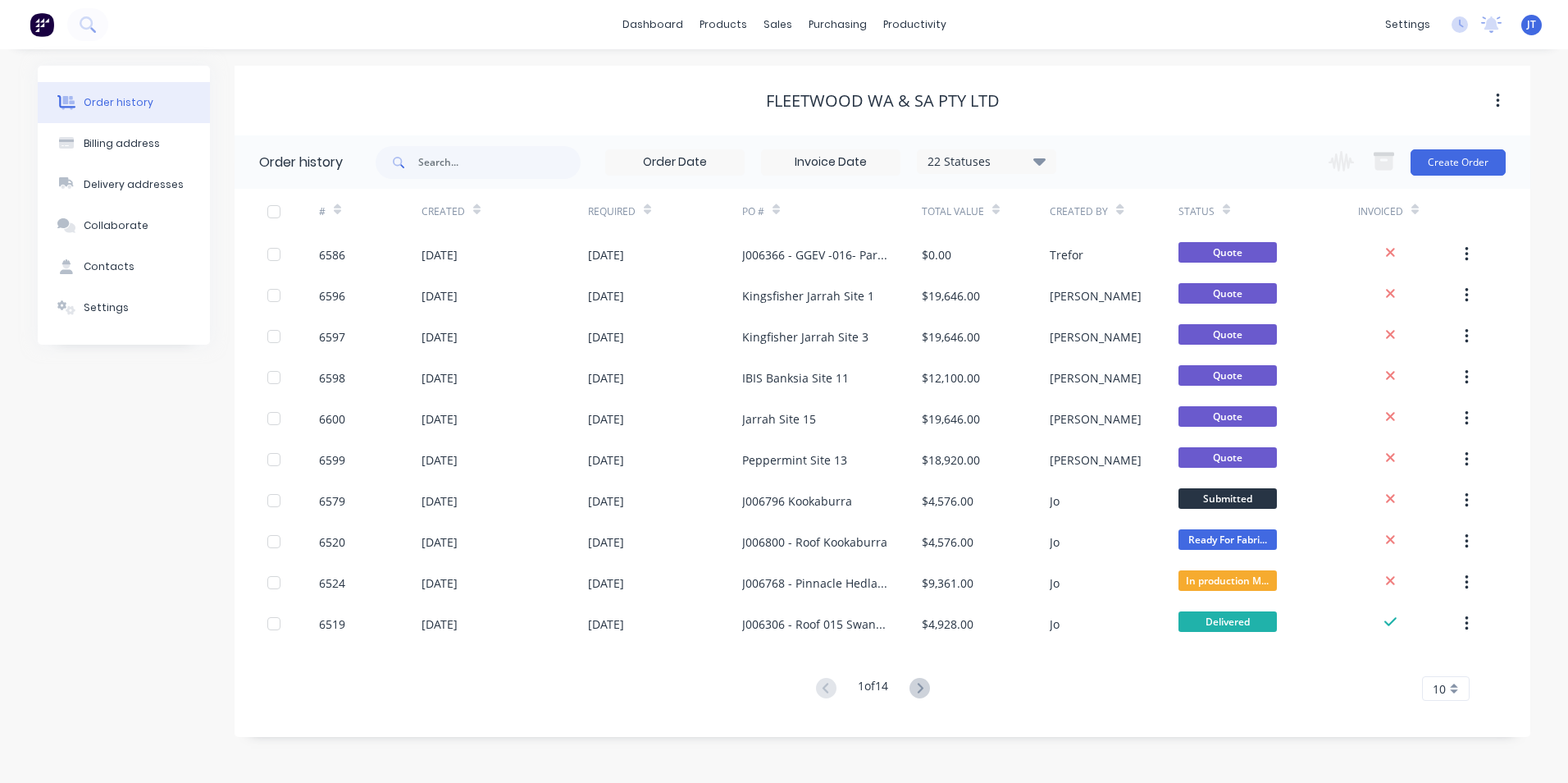
click at [1464, 147] on div "Change order status Submitted PO/Contract/Invoice Prelims - to be done prelims …" at bounding box center [1411, 162] width 187 height 53
click at [1454, 159] on button "Create Order" at bounding box center [1458, 163] width 95 height 27
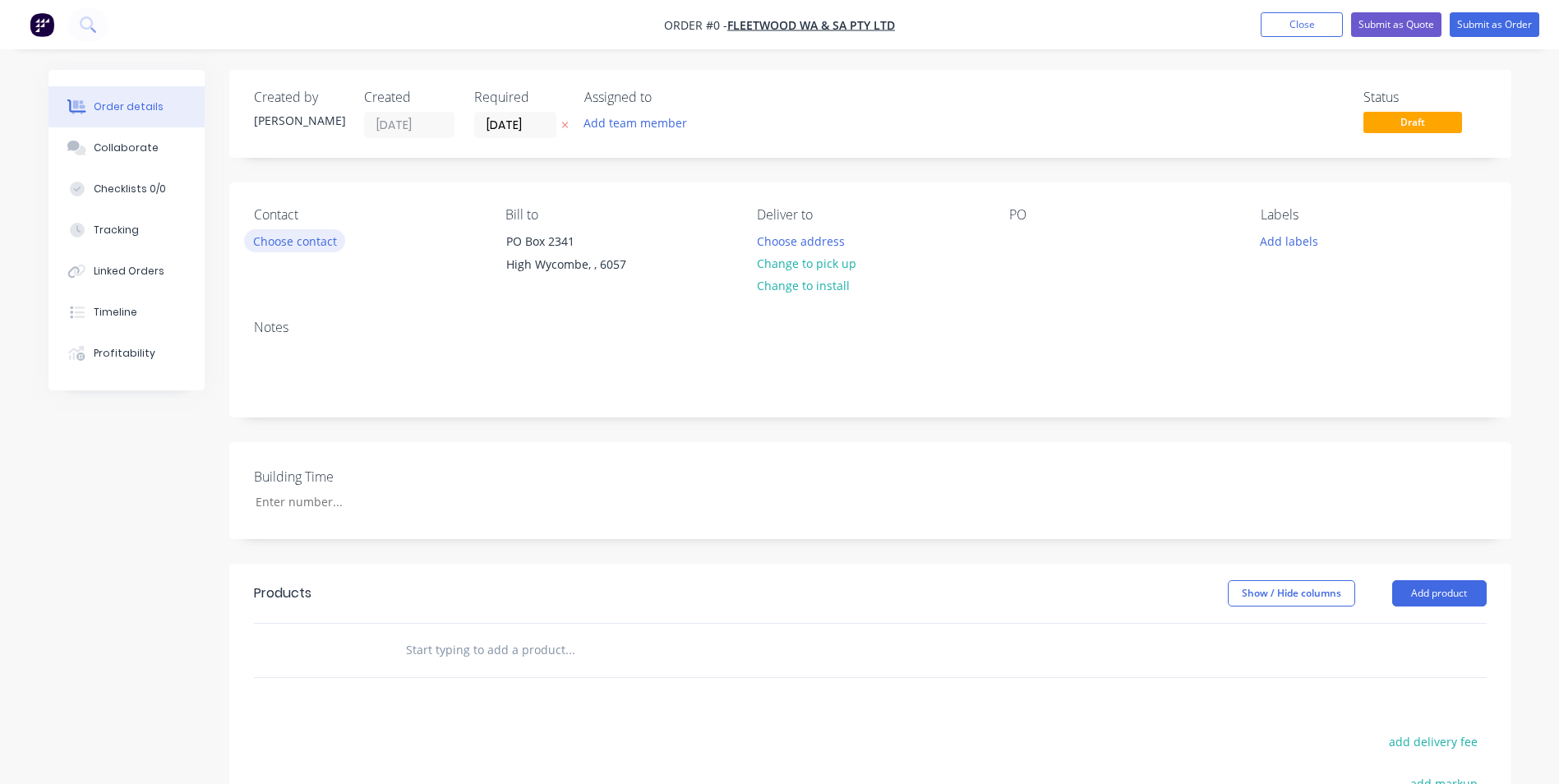
click at [306, 241] on button "Choose contact" at bounding box center [294, 240] width 101 height 22
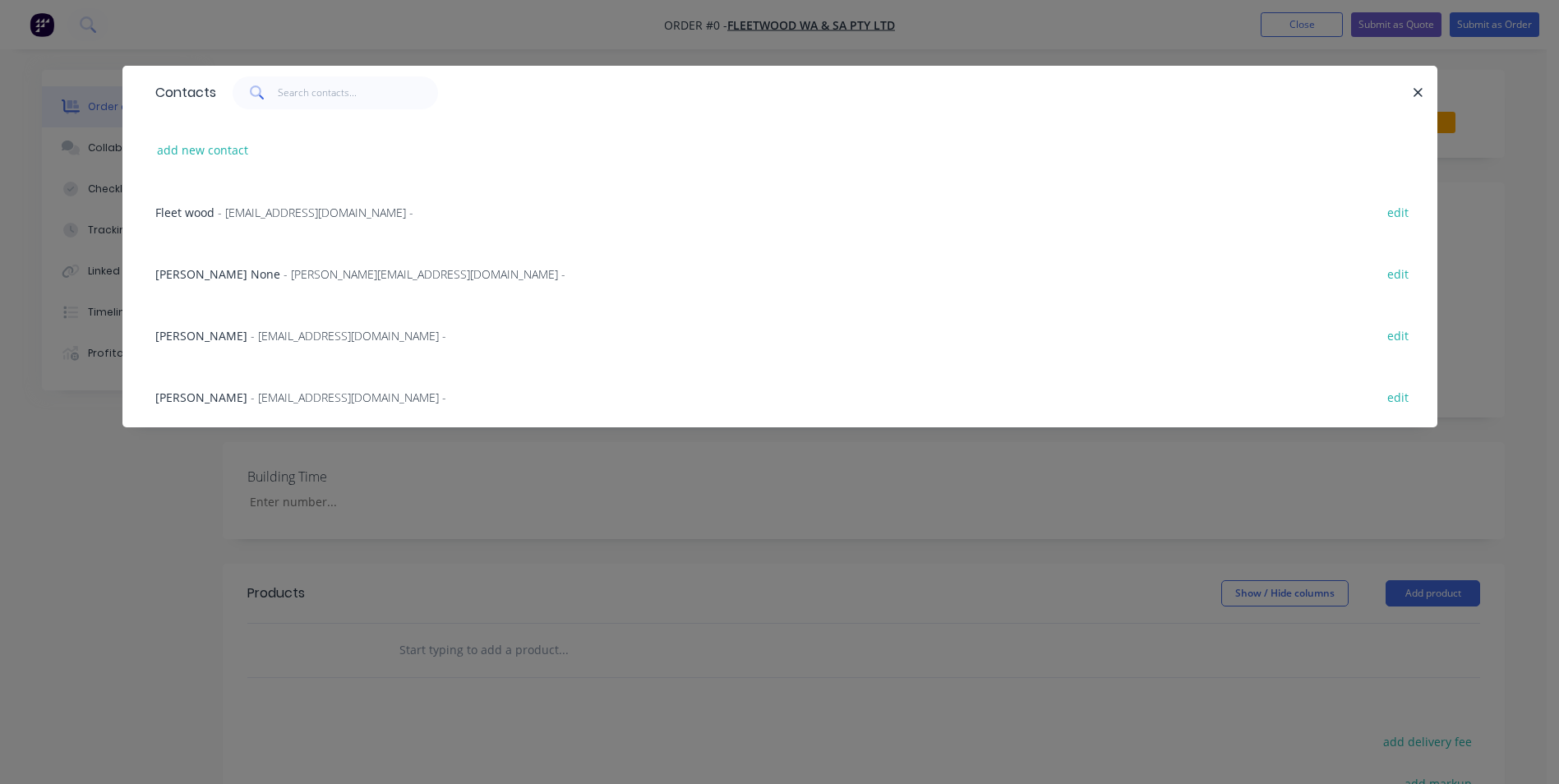
click at [210, 399] on span "[PERSON_NAME]" at bounding box center [201, 397] width 92 height 16
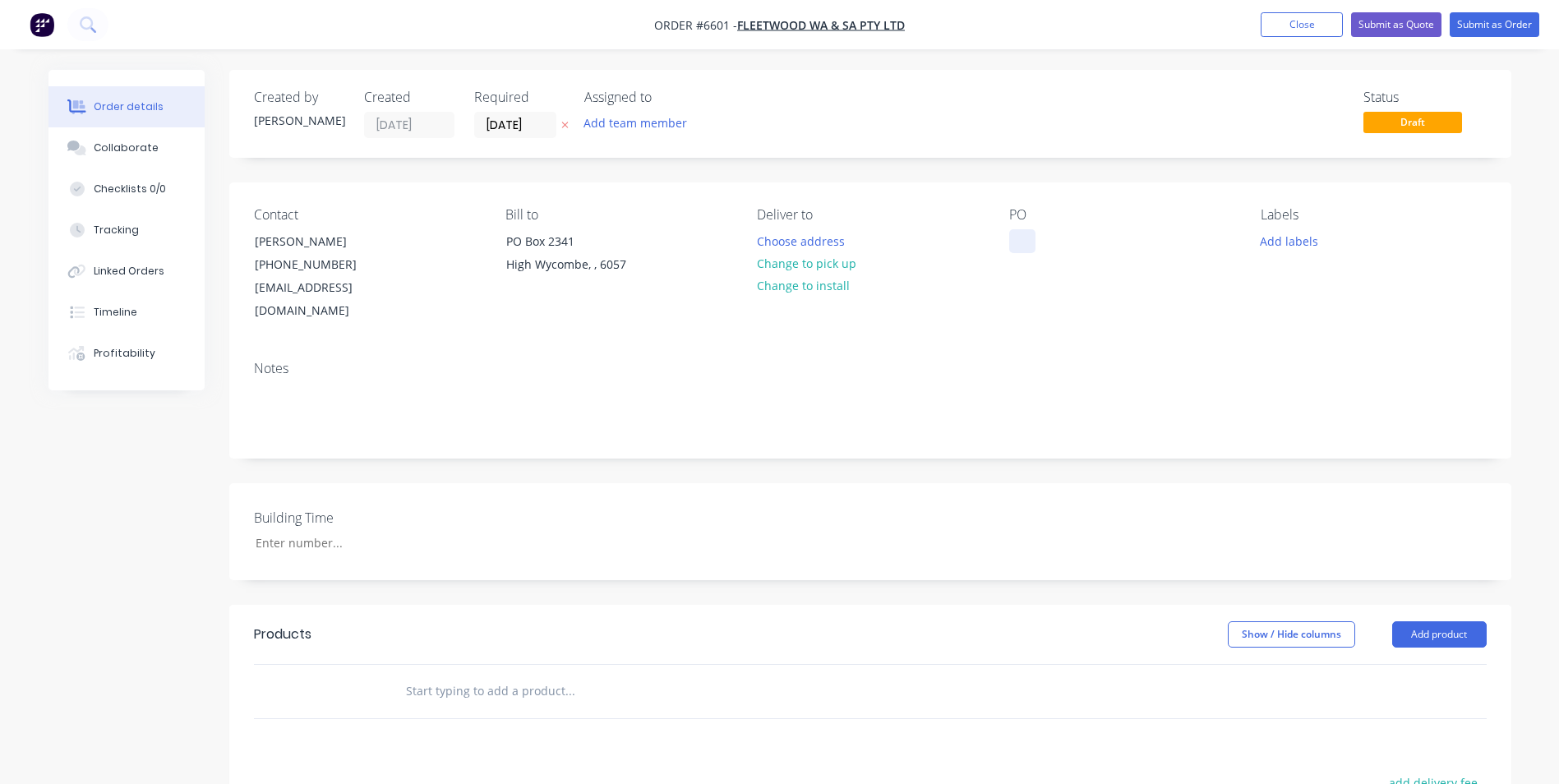
click at [1017, 237] on div at bounding box center [1022, 241] width 27 height 24
click at [1025, 245] on div at bounding box center [1022, 241] width 27 height 24
paste div
click at [487, 675] on input "text" at bounding box center [569, 691] width 328 height 33
type input "Quote"
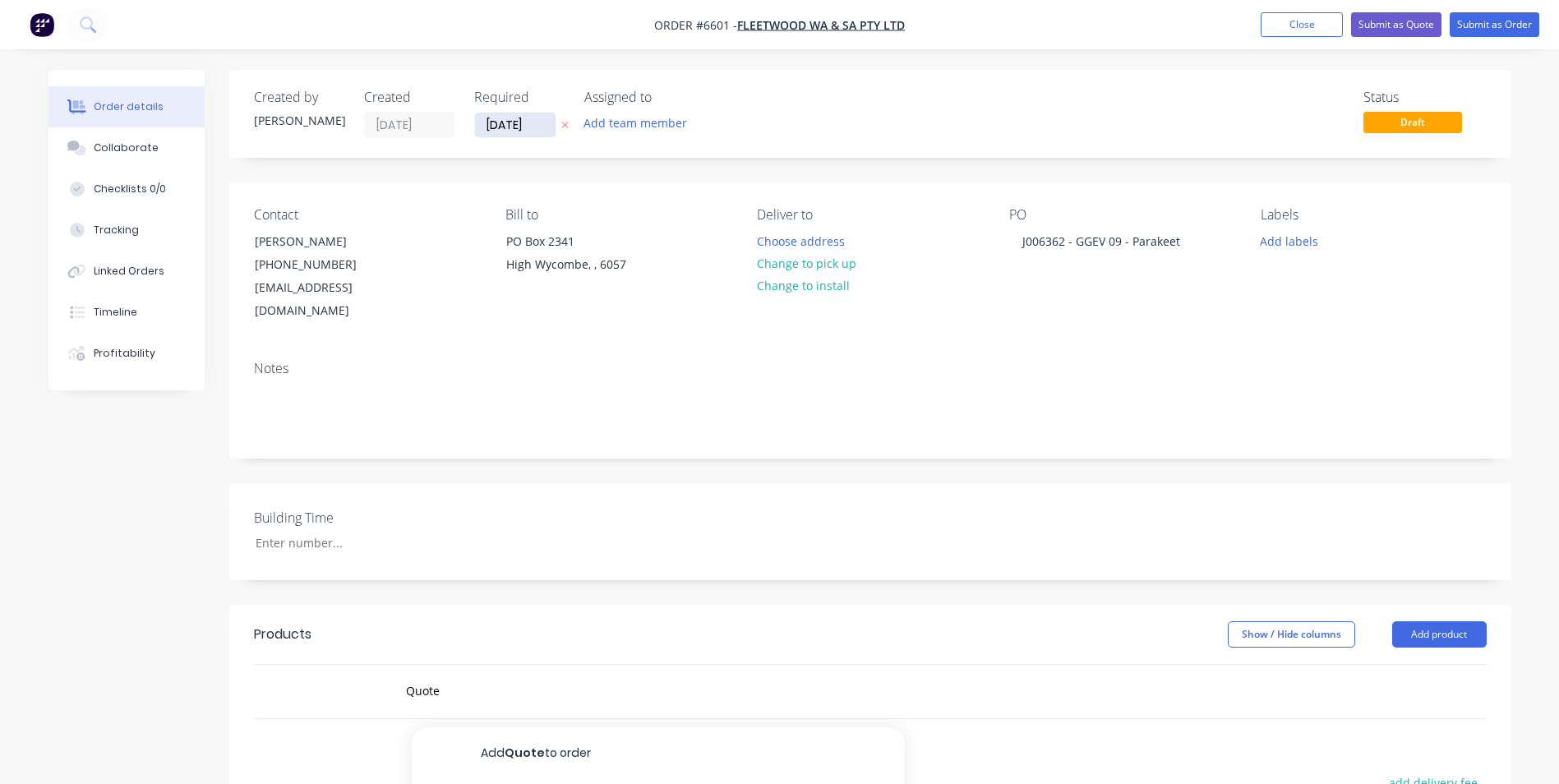
click at [497, 126] on input "[DATE]" at bounding box center [514, 125] width 80 height 25
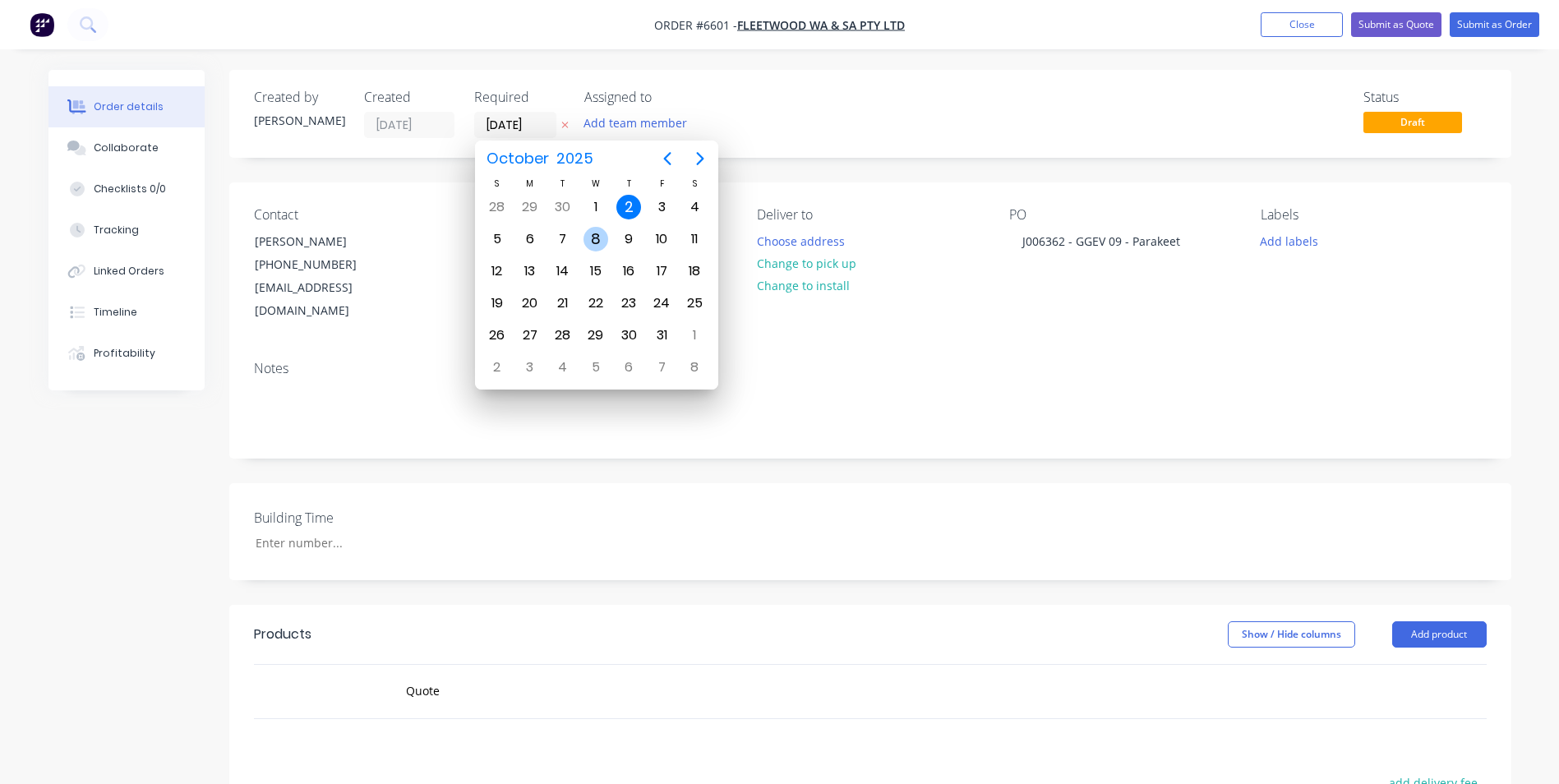
click at [589, 238] on div "8" at bounding box center [596, 239] width 25 height 25
type input "[DATE]"
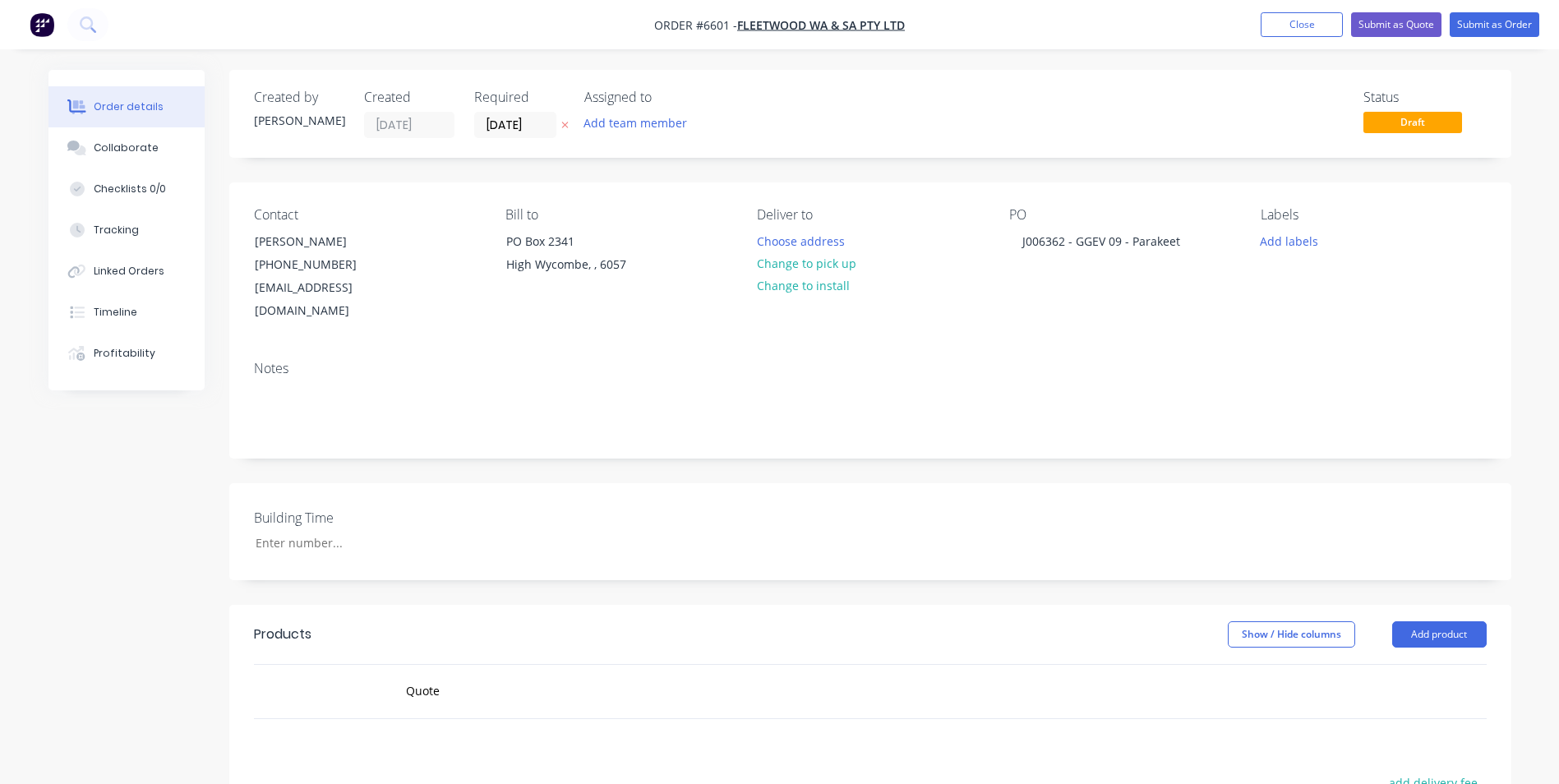
click at [751, 678] on div "Quote" at bounding box center [639, 691] width 493 height 33
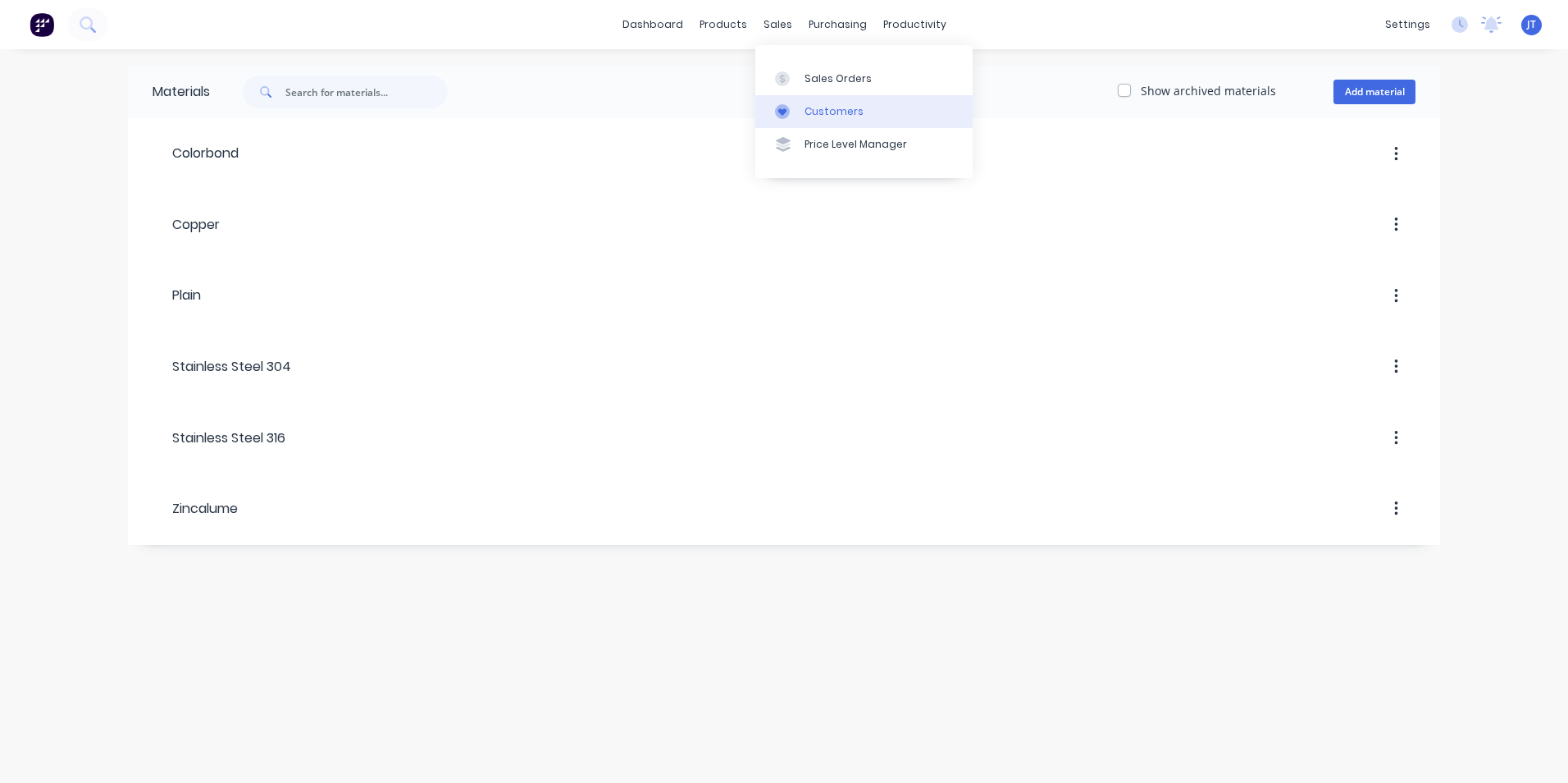
drag, startPoint x: 827, startPoint y: 76, endPoint x: 782, endPoint y: 106, distance: 54.1
click at [827, 76] on div "Sales Orders" at bounding box center [838, 78] width 67 height 15
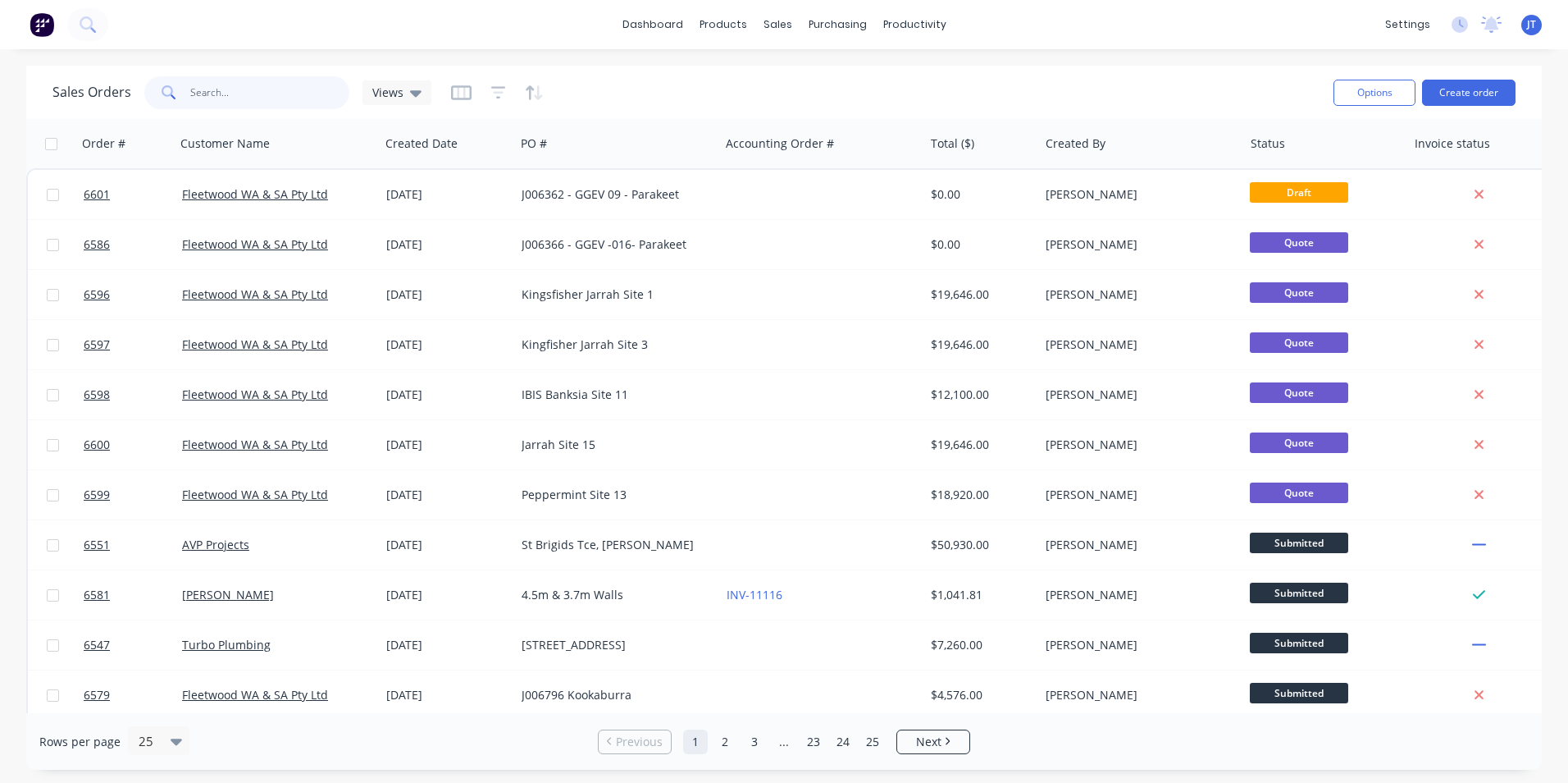
click at [213, 92] on input "text" at bounding box center [270, 93] width 160 height 33
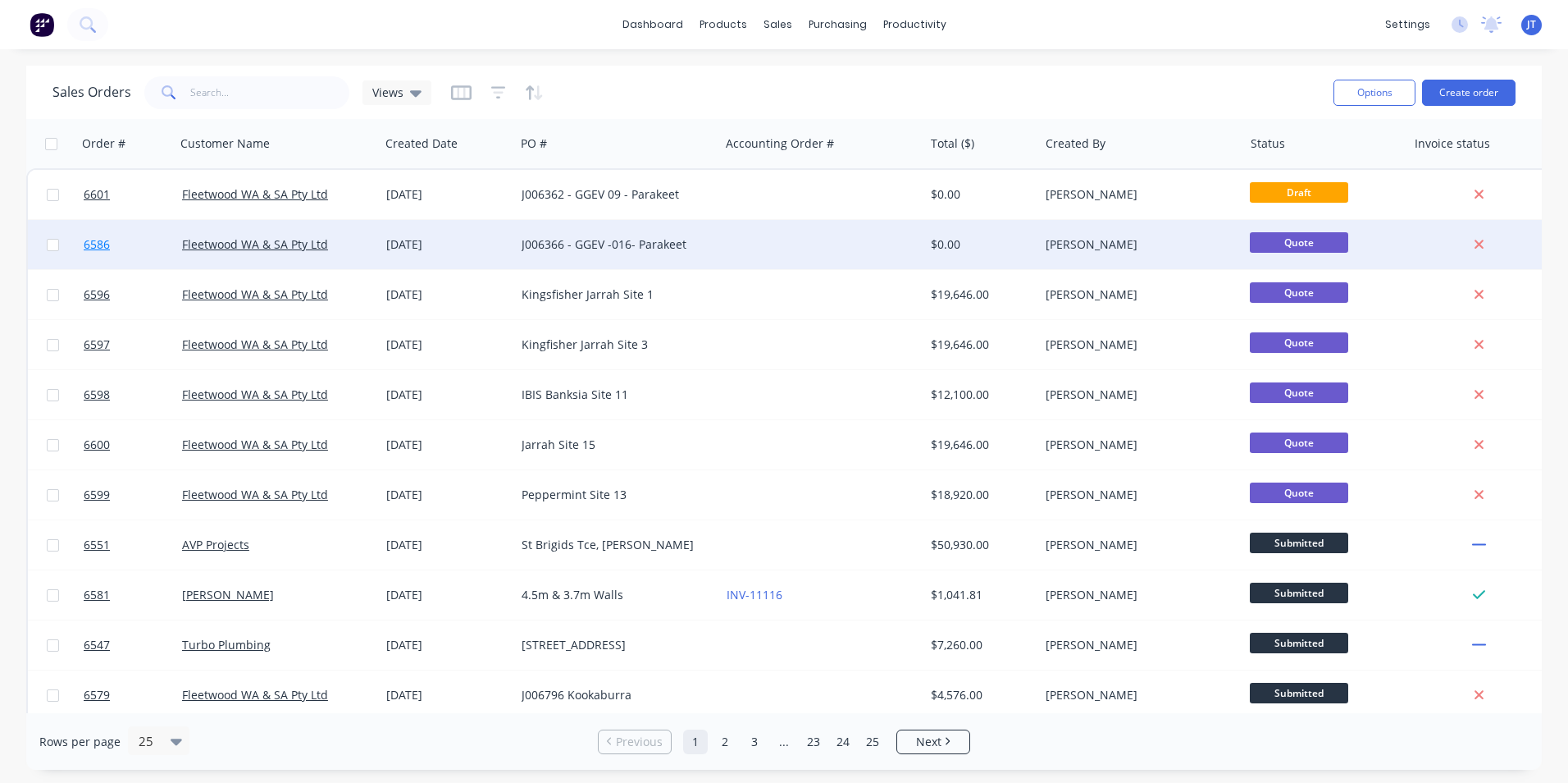
click at [101, 239] on span "6586" at bounding box center [96, 244] width 27 height 16
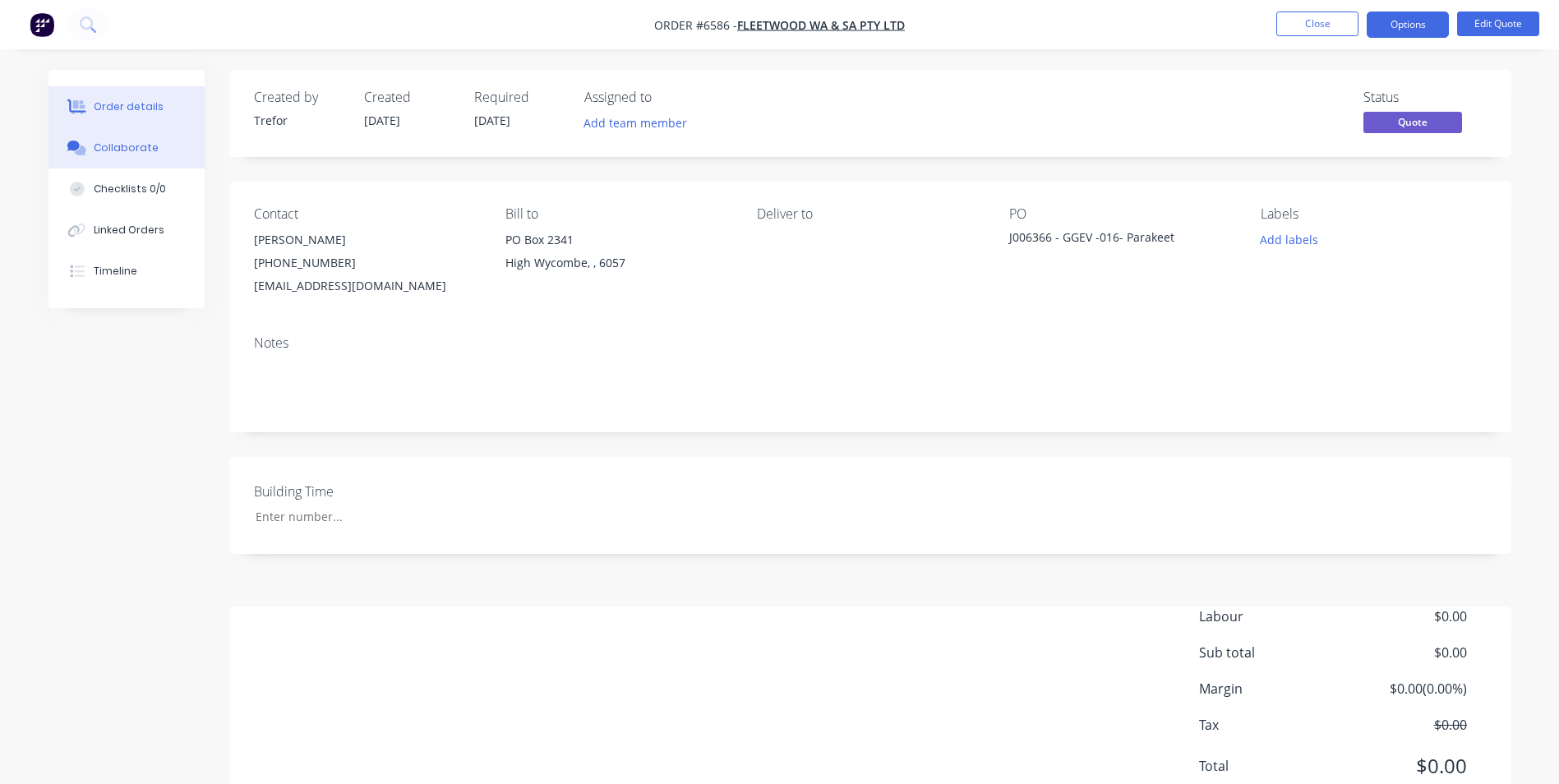
click at [115, 149] on div "Collaborate" at bounding box center [126, 147] width 65 height 15
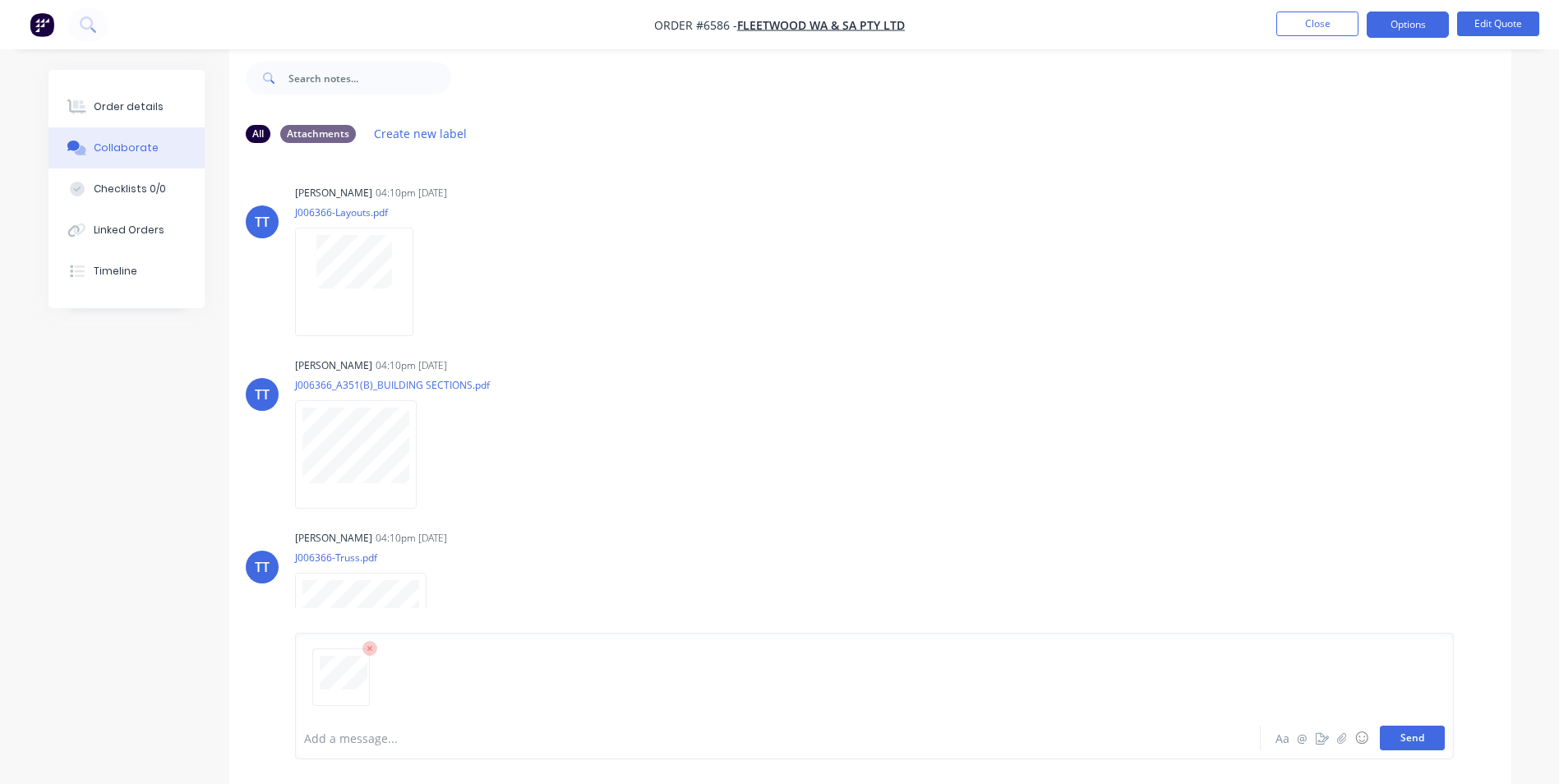
click at [1406, 737] on button "Send" at bounding box center [1412, 737] width 65 height 25
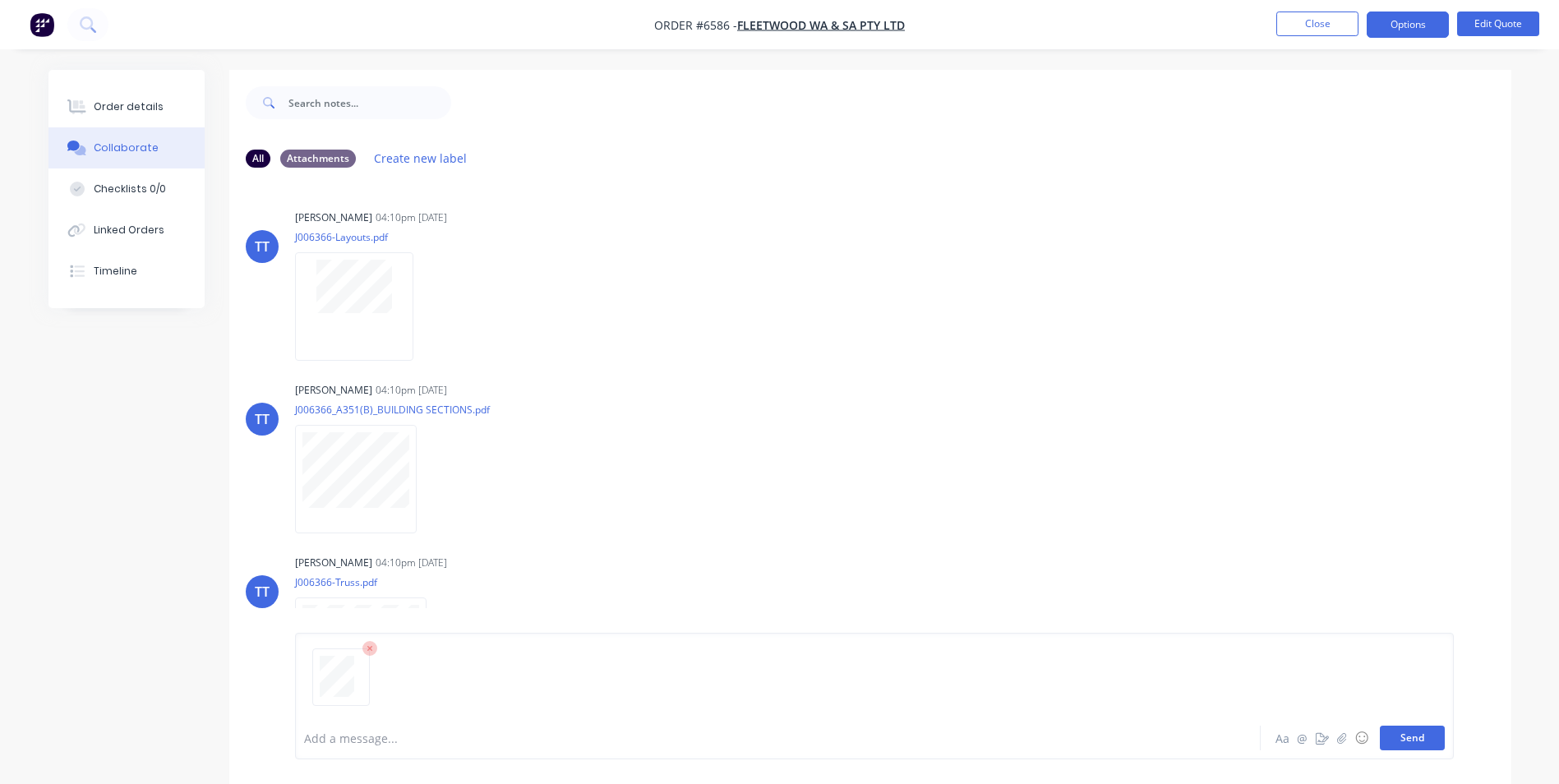
click at [1412, 740] on button "Send" at bounding box center [1412, 737] width 65 height 25
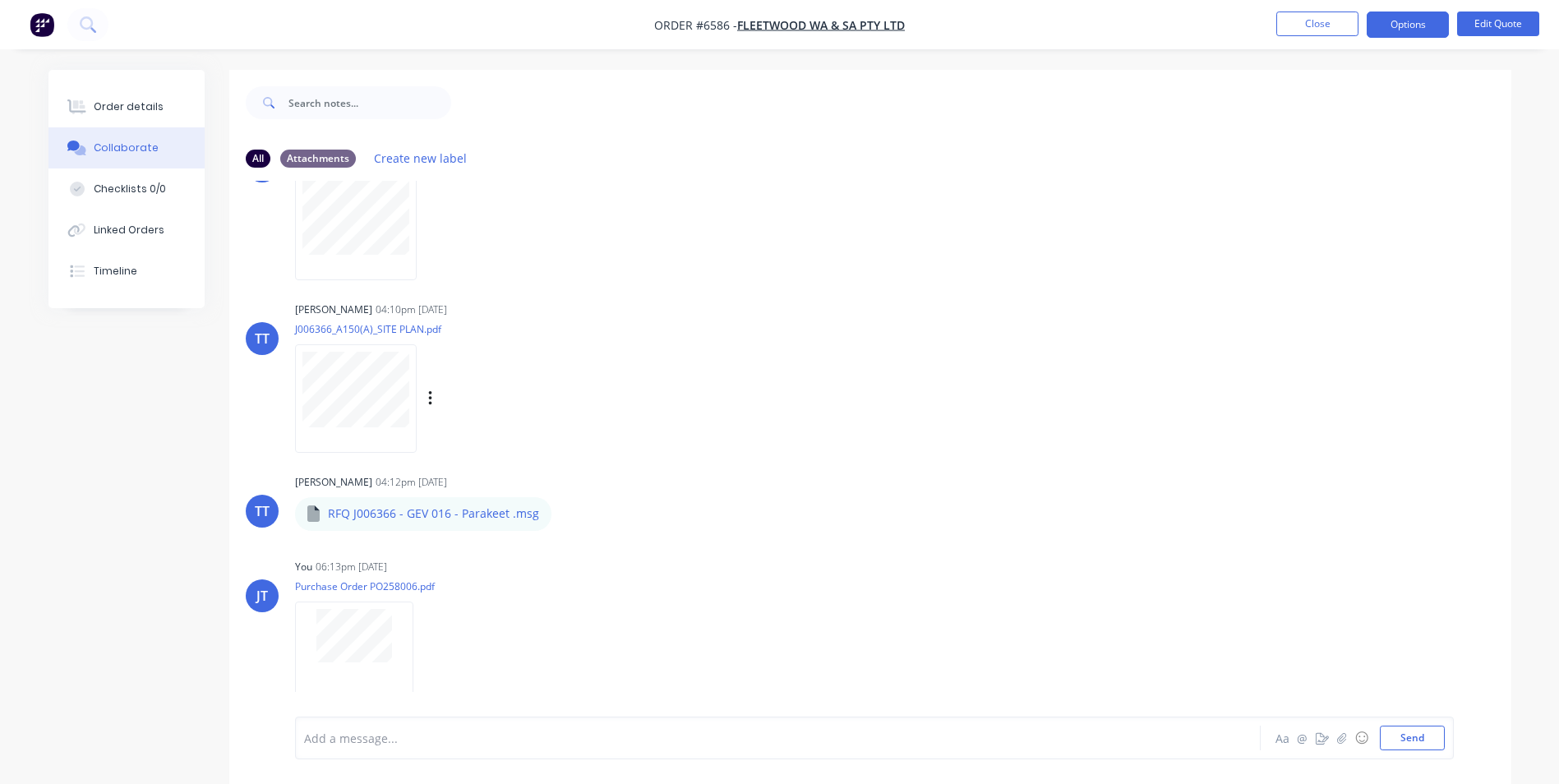
click at [1073, 316] on div "TT Trefor Thomas 04:10pm 26/09/25 J006366_A150(A)_SITE PLAN.pdf Labels Download…" at bounding box center [870, 371] width 1282 height 148
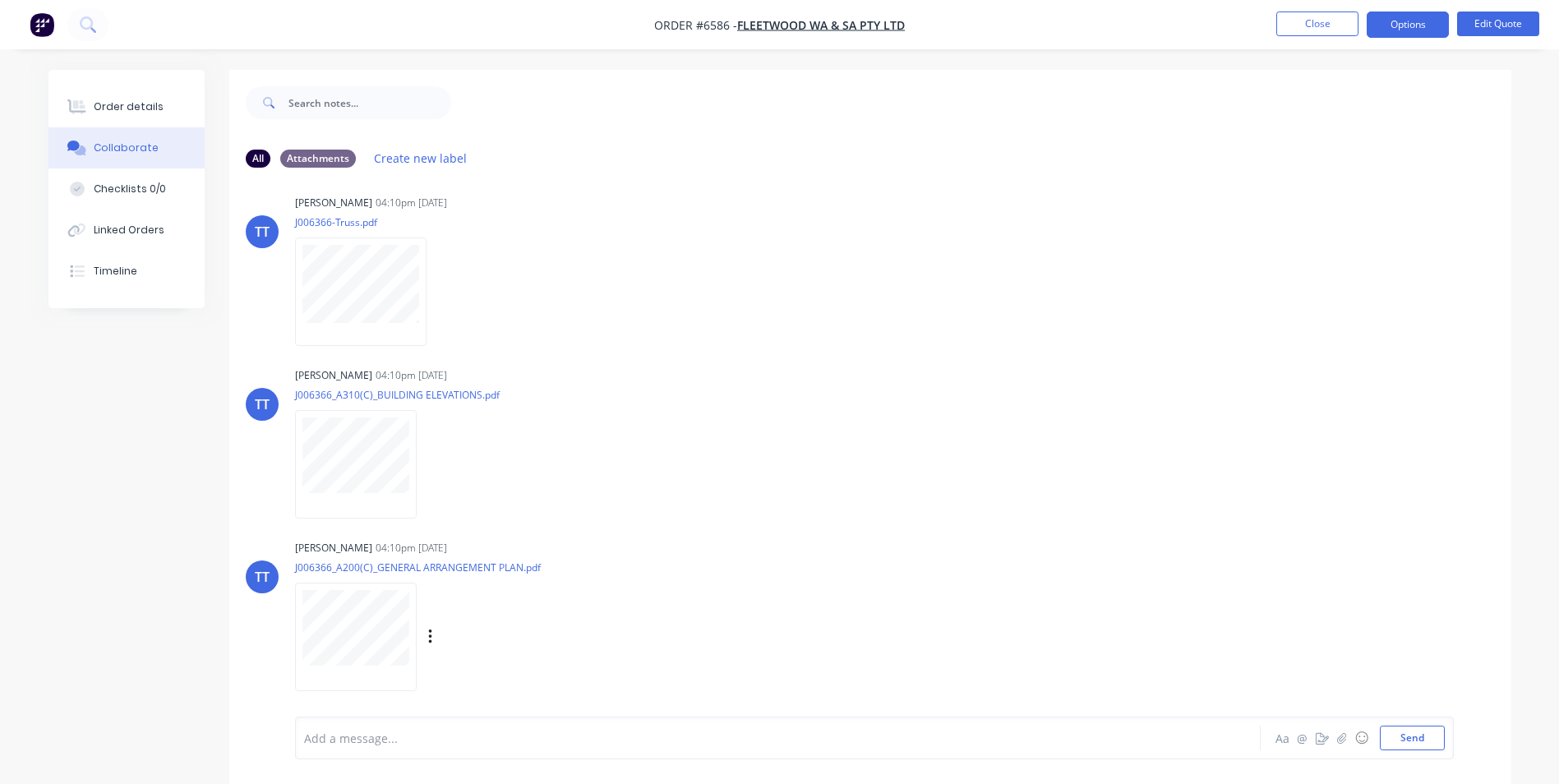
scroll to position [0, 0]
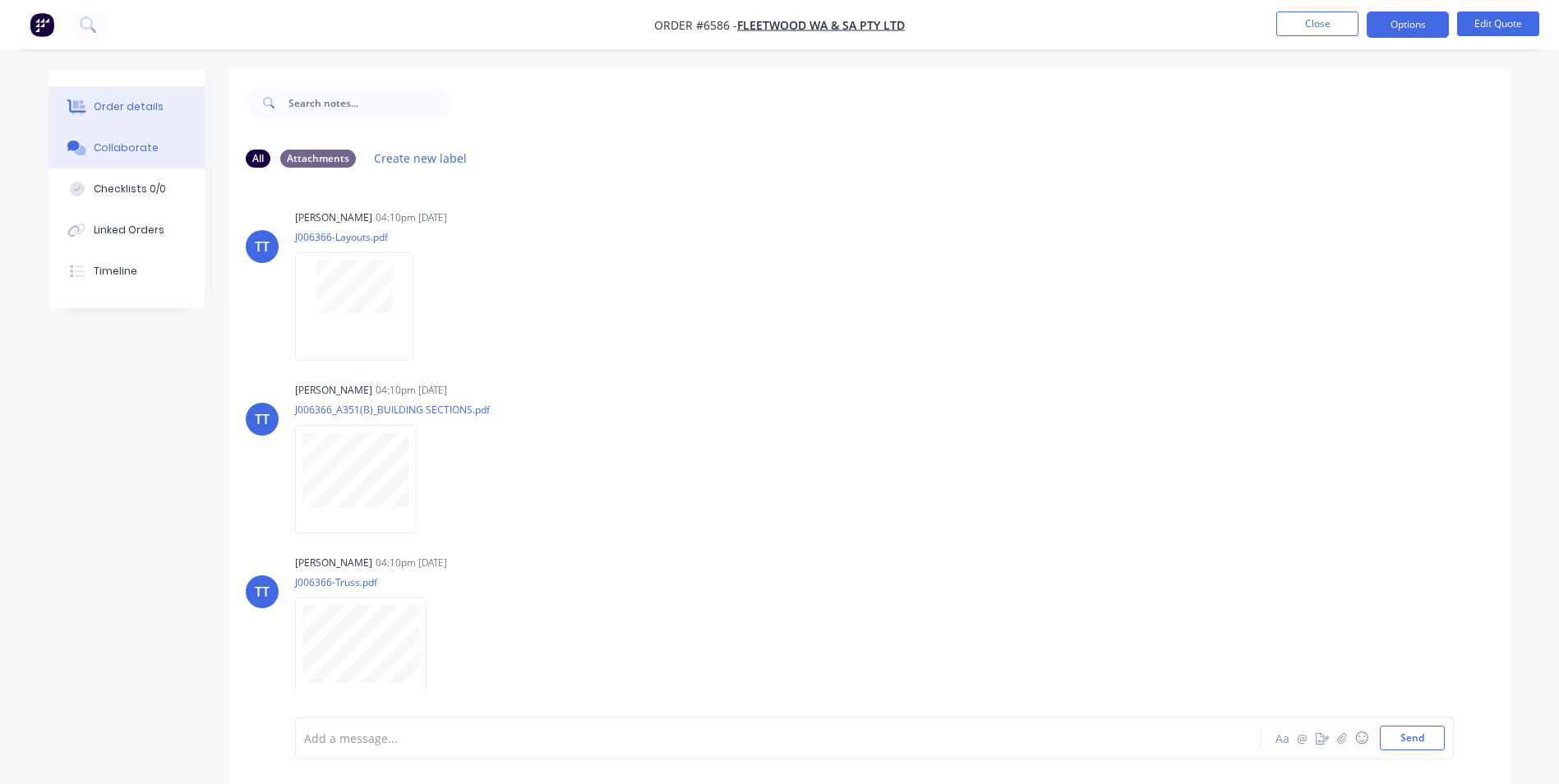
click at [139, 106] on div "Order details" at bounding box center [128, 106] width 70 height 15
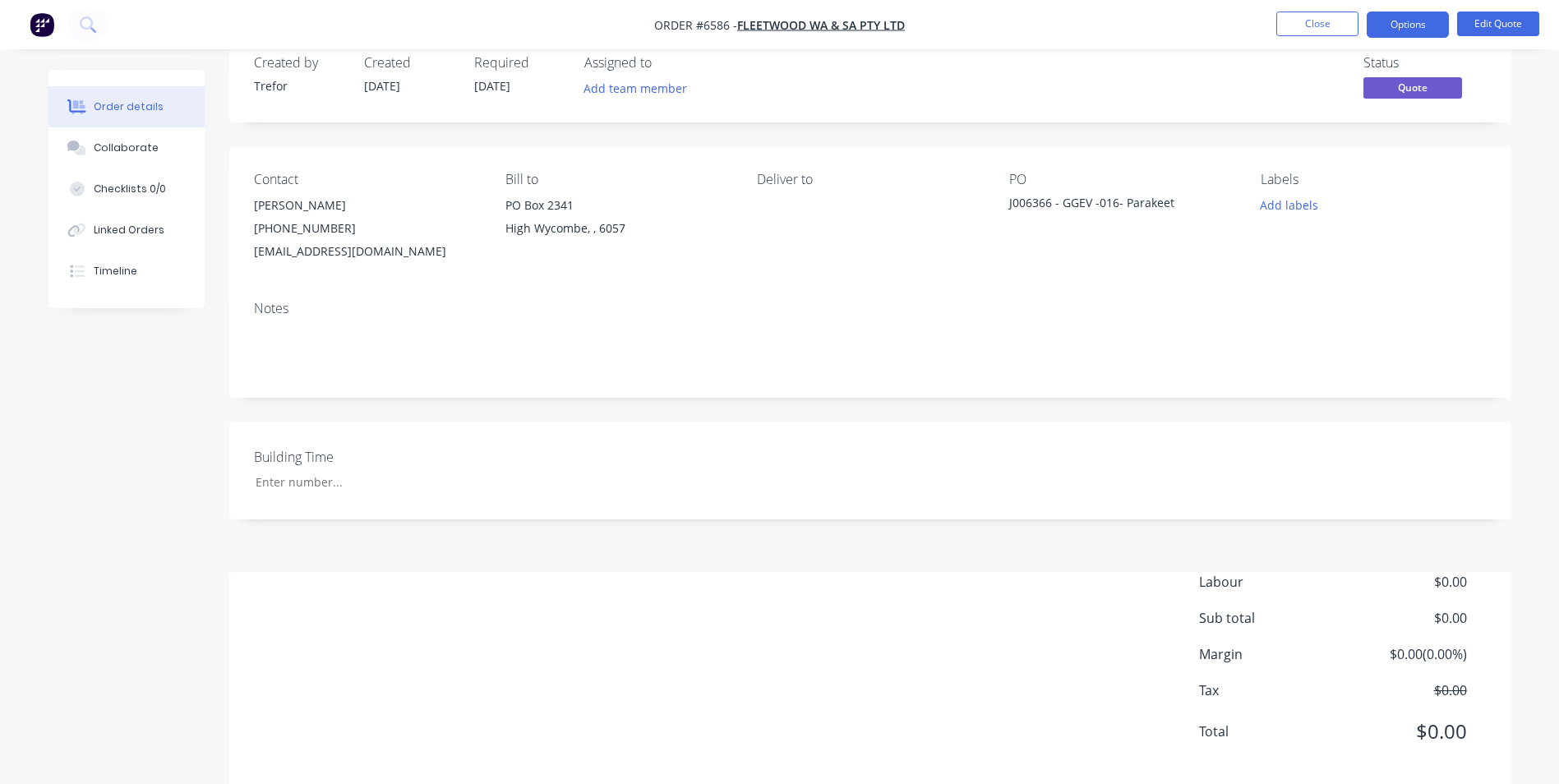
scroll to position [62, 0]
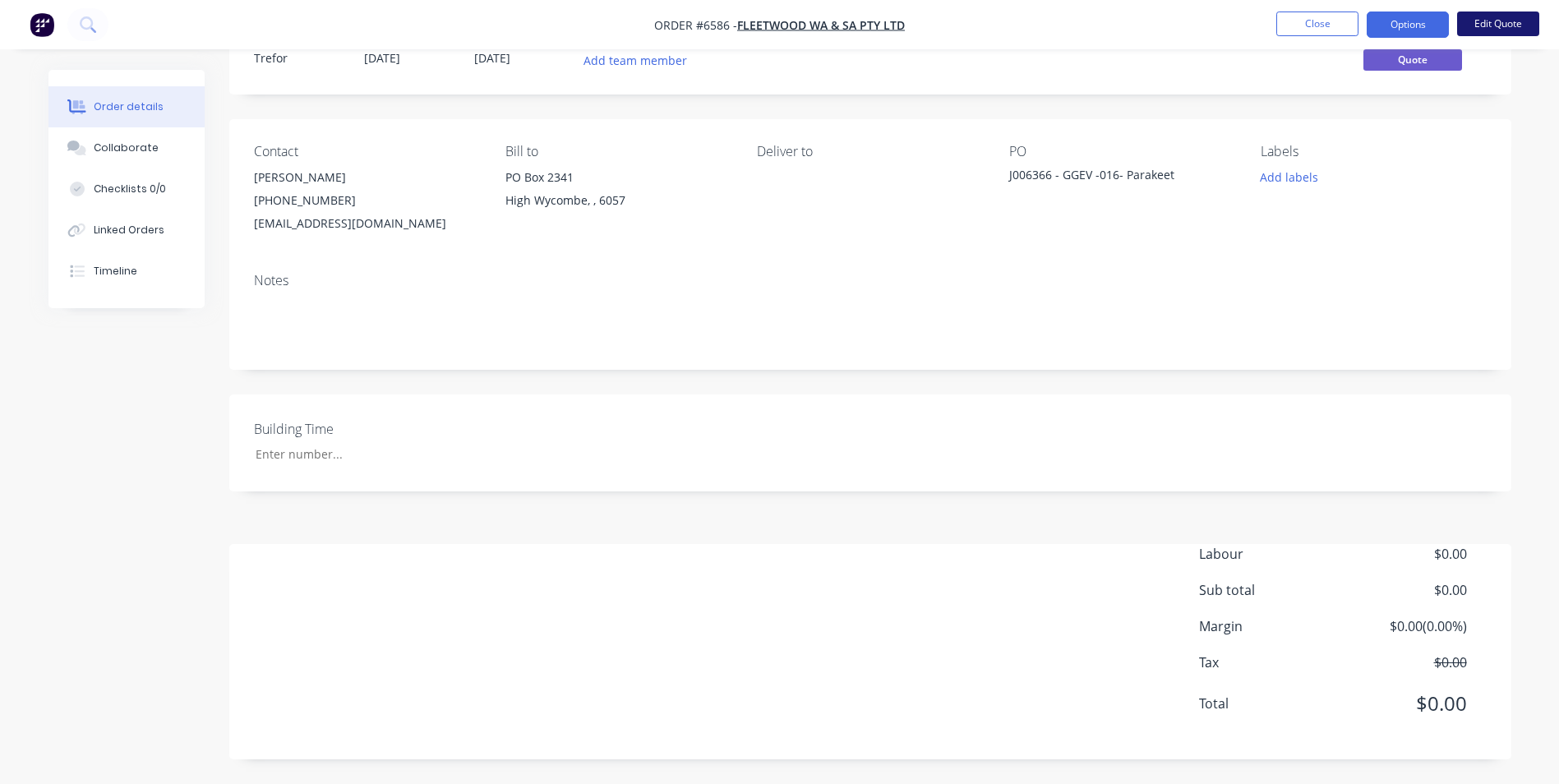
click at [1495, 18] on button "Edit Quote" at bounding box center [1498, 23] width 82 height 25
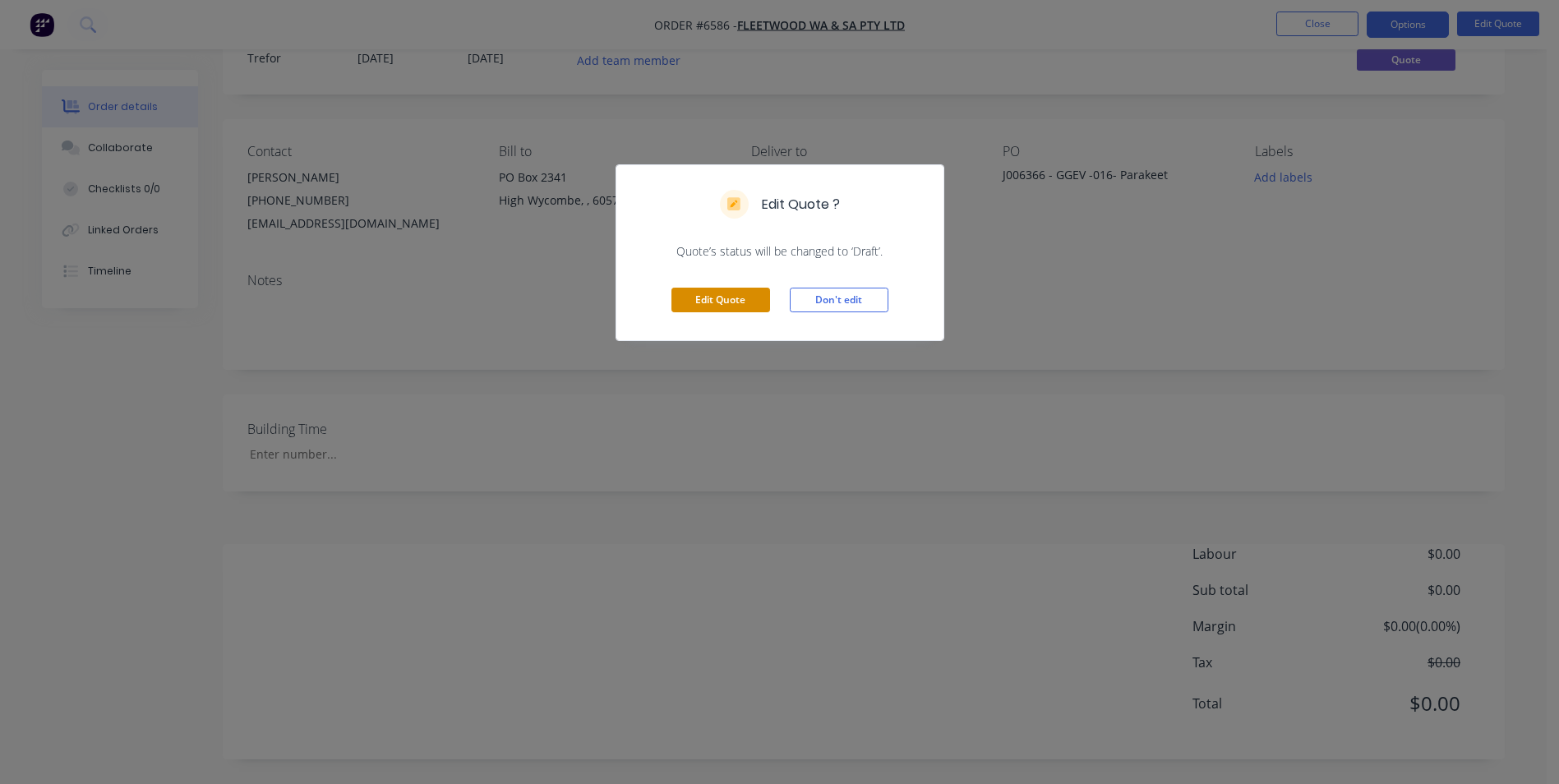
click at [740, 296] on button "Edit Quote" at bounding box center [720, 300] width 98 height 25
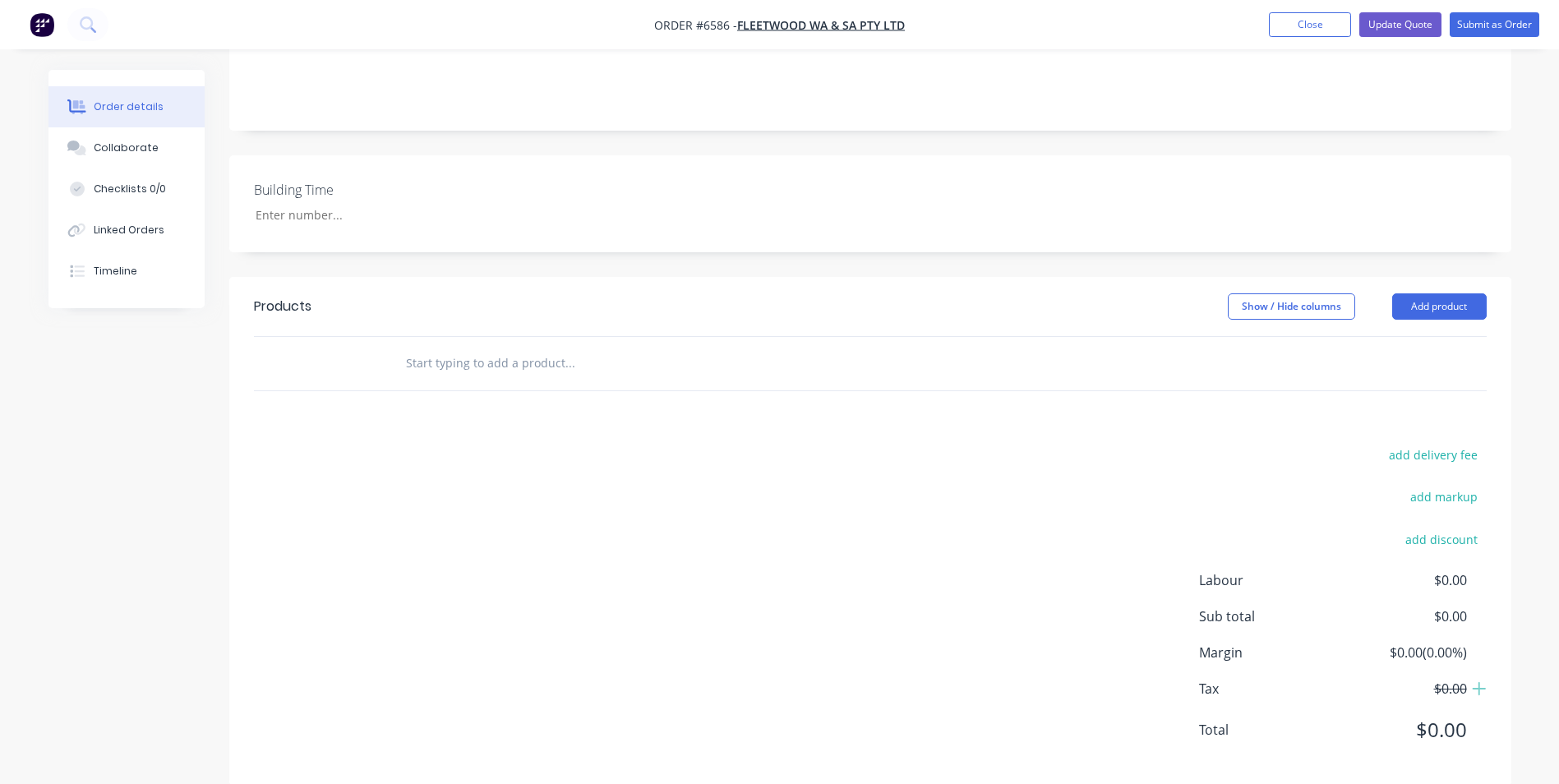
scroll to position [331, 0]
click at [1449, 567] on span "$0.00" at bounding box center [1405, 576] width 122 height 20
click at [540, 344] on input "text" at bounding box center [569, 360] width 328 height 33
click at [145, 140] on button "Collaborate" at bounding box center [126, 148] width 156 height 41
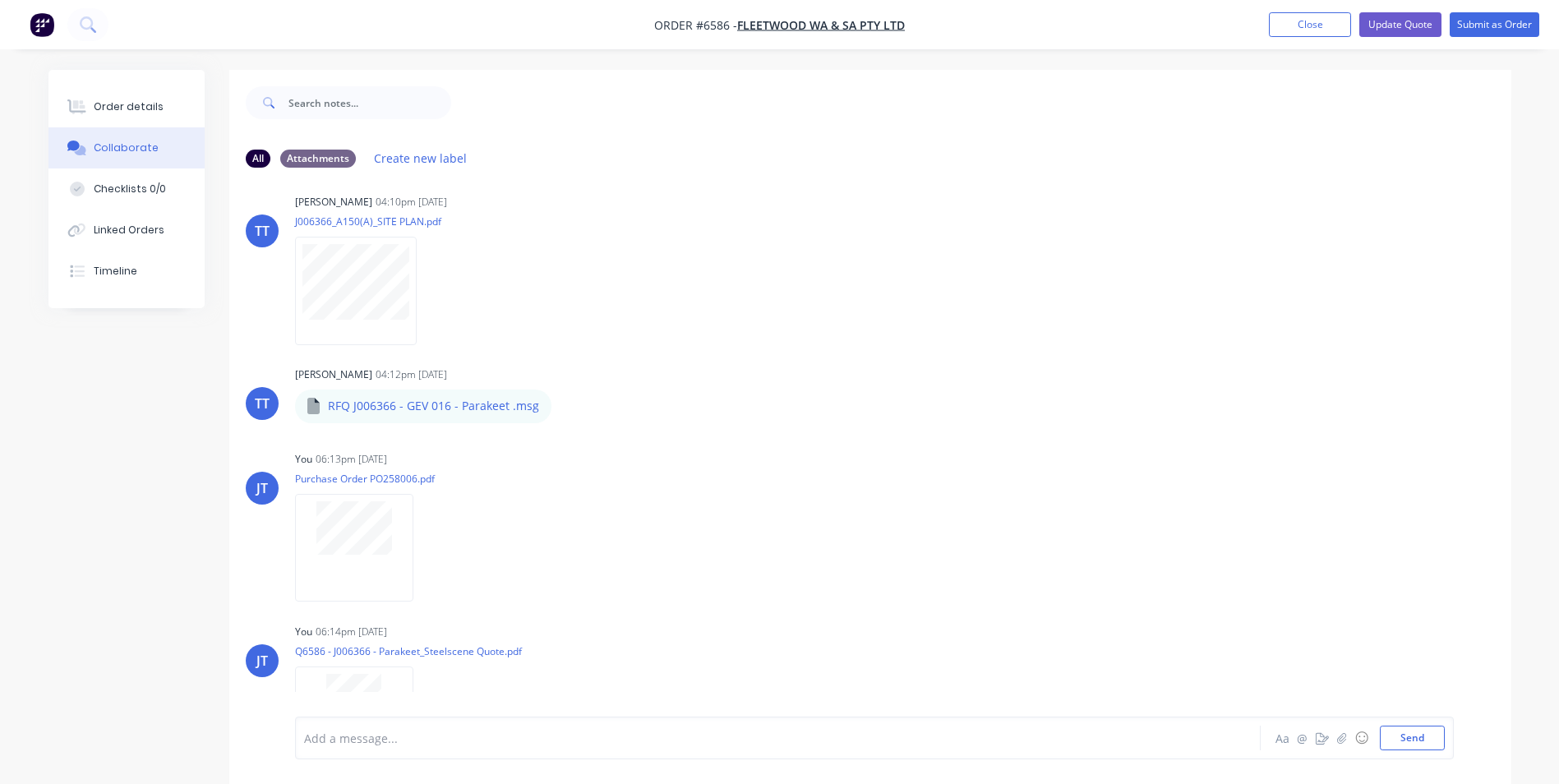
scroll to position [943, 0]
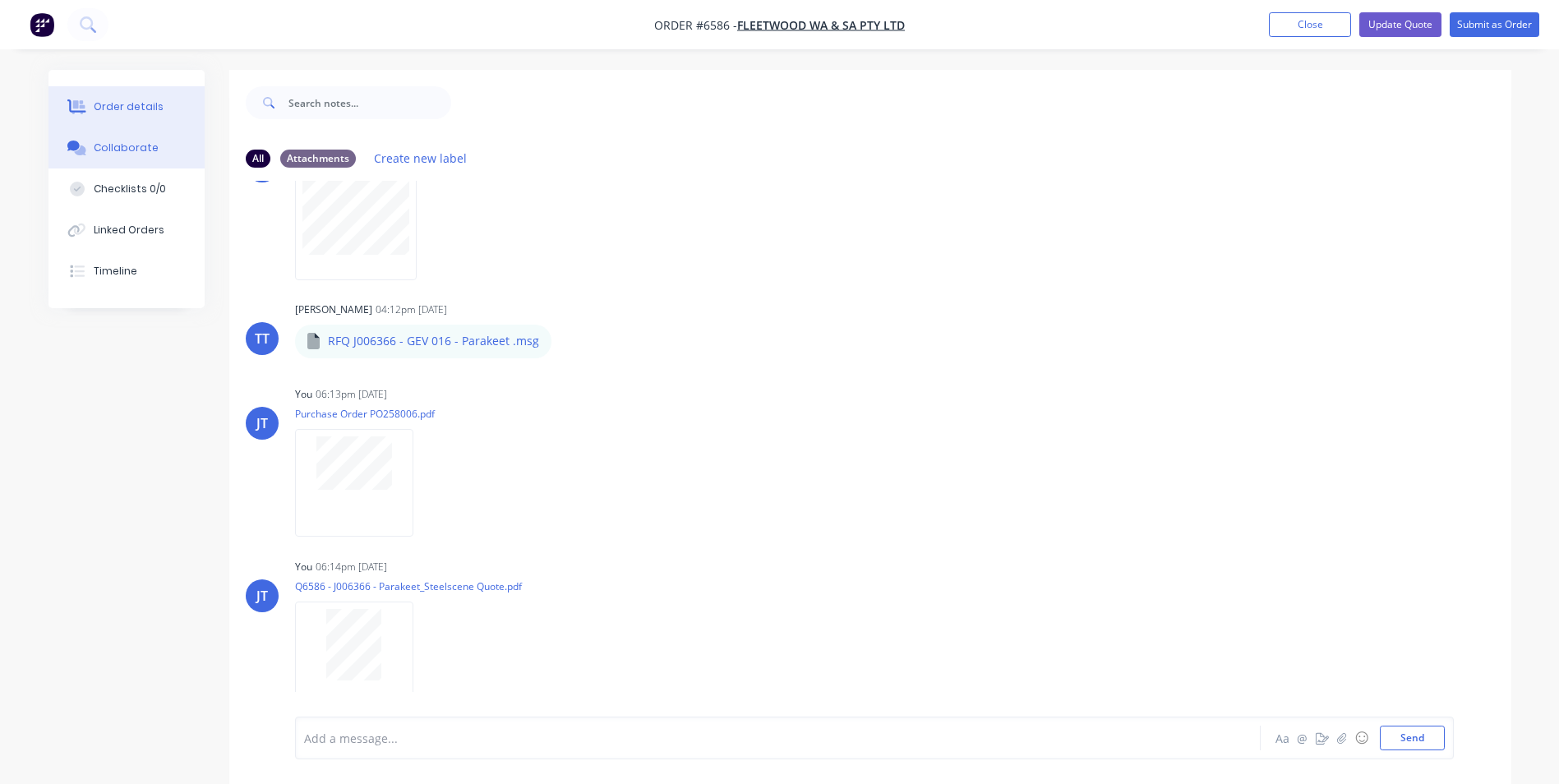
click at [100, 98] on button "Order details" at bounding box center [126, 107] width 156 height 41
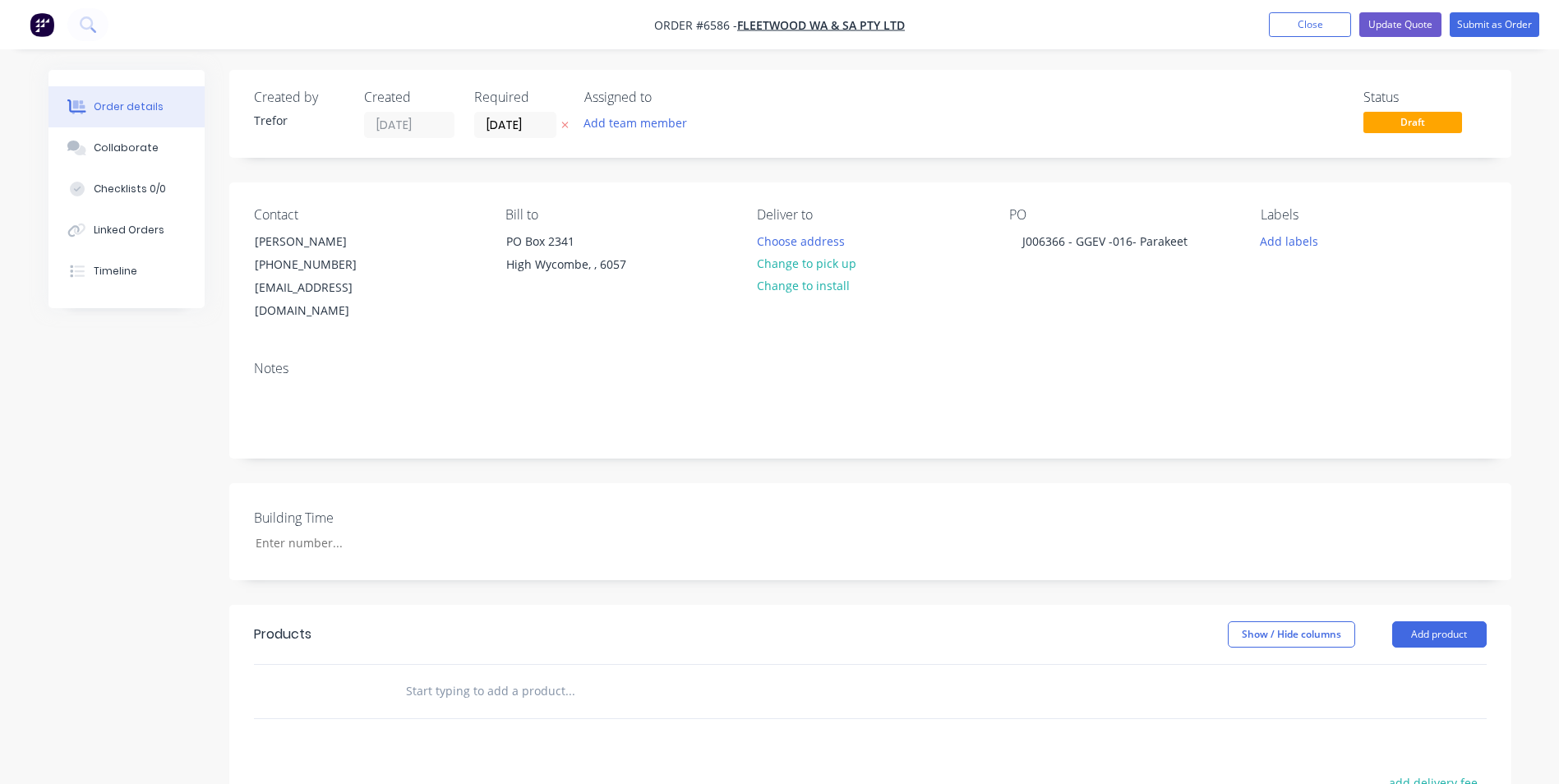
click at [436, 682] on input "text" at bounding box center [569, 691] width 328 height 33
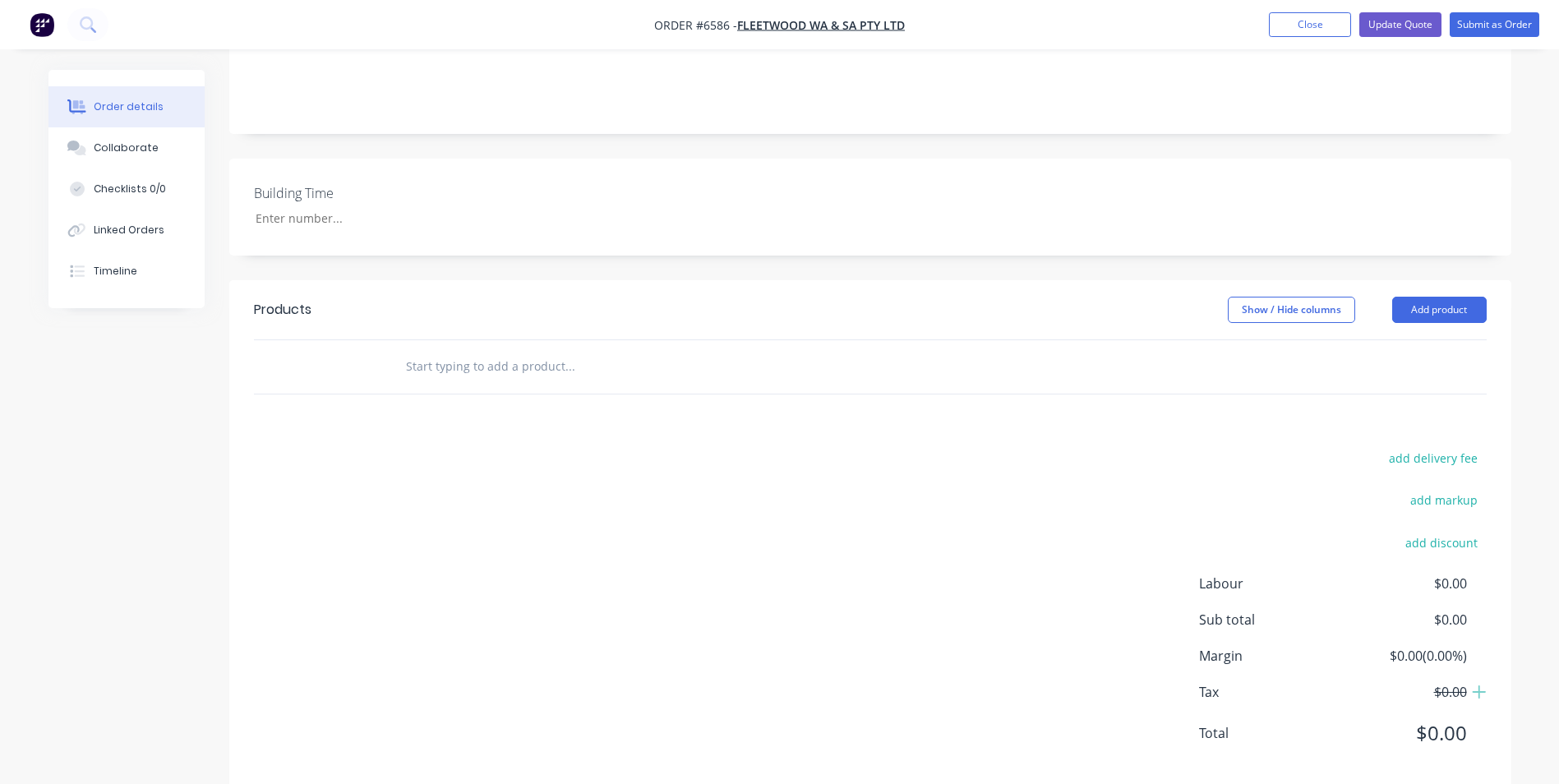
scroll to position [331, 0]
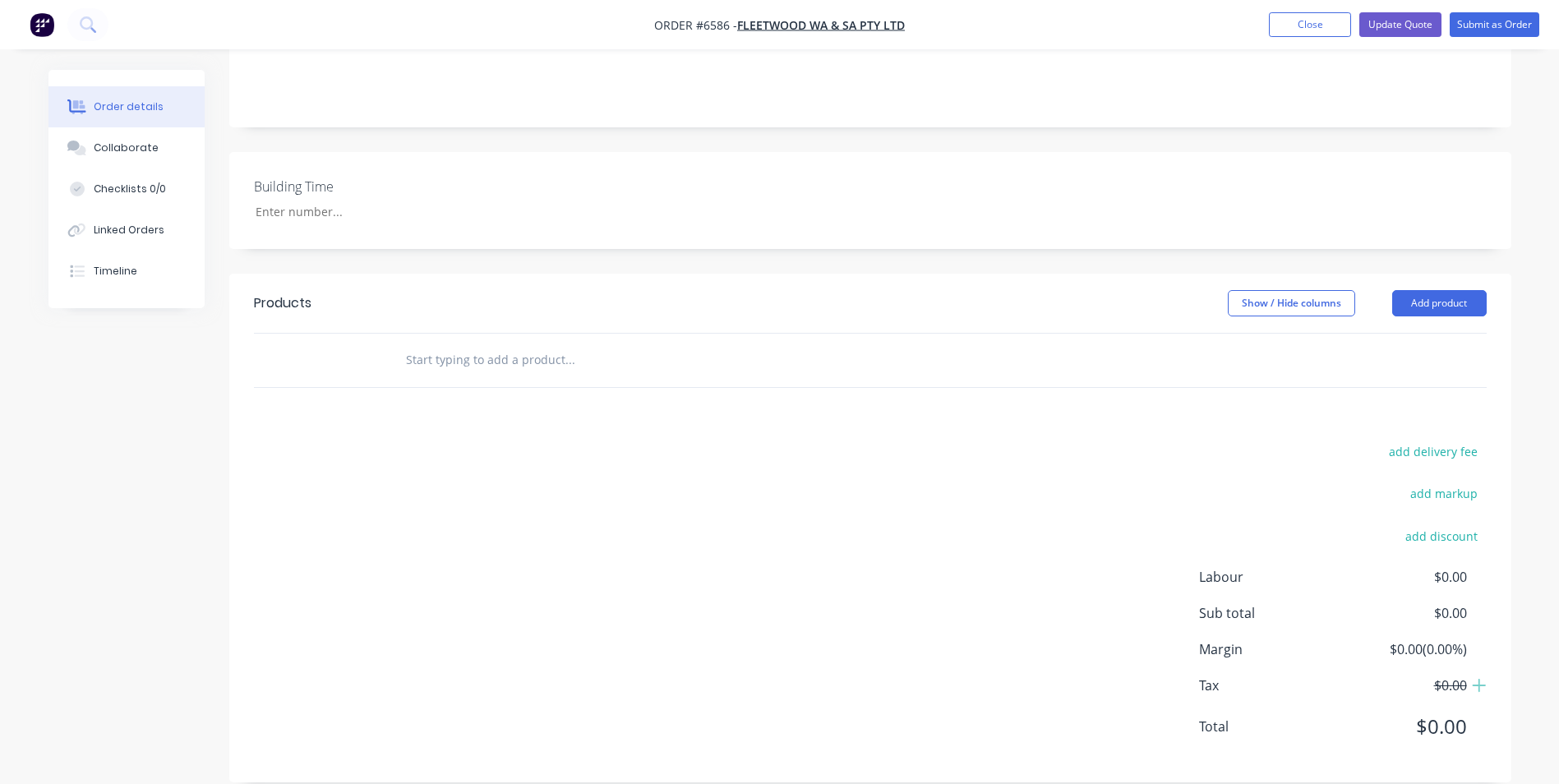
click at [448, 344] on input "text" at bounding box center [569, 360] width 328 height 33
click at [729, 487] on div "add delivery fee add markup add discount Labour $0.00 Sub total $0.00 Margin $0…" at bounding box center [870, 599] width 1232 height 317
click at [1445, 567] on span "$0.00" at bounding box center [1405, 576] width 122 height 20
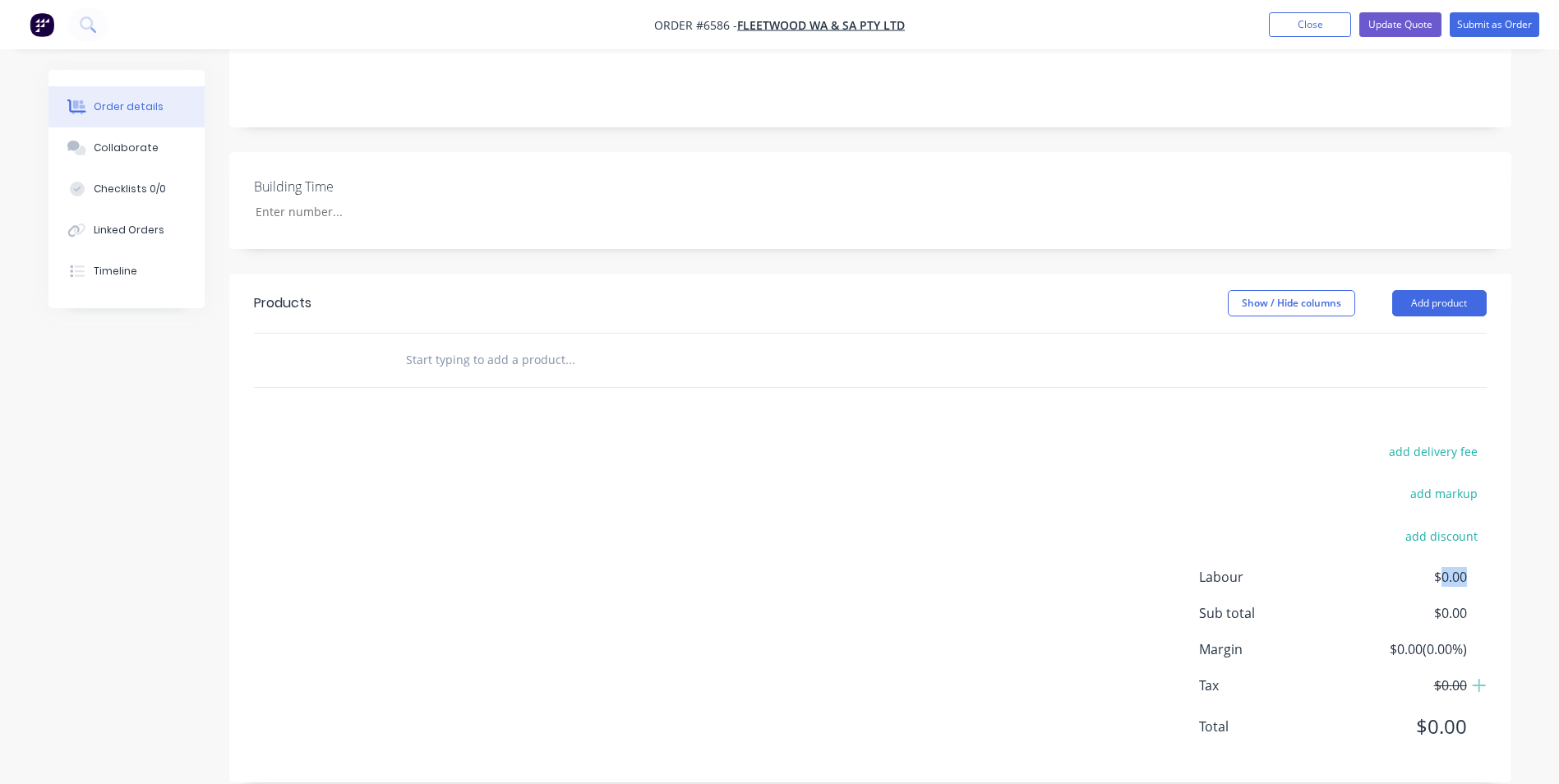
drag, startPoint x: 1445, startPoint y: 557, endPoint x: 1438, endPoint y: 565, distance: 10.6
click at [1438, 567] on div "Labour $0.00 Sub total $0.00 Margin $0.00 ( 0.00 %) Tax $0.00 Total $0.00" at bounding box center [1343, 662] width 288 height 190
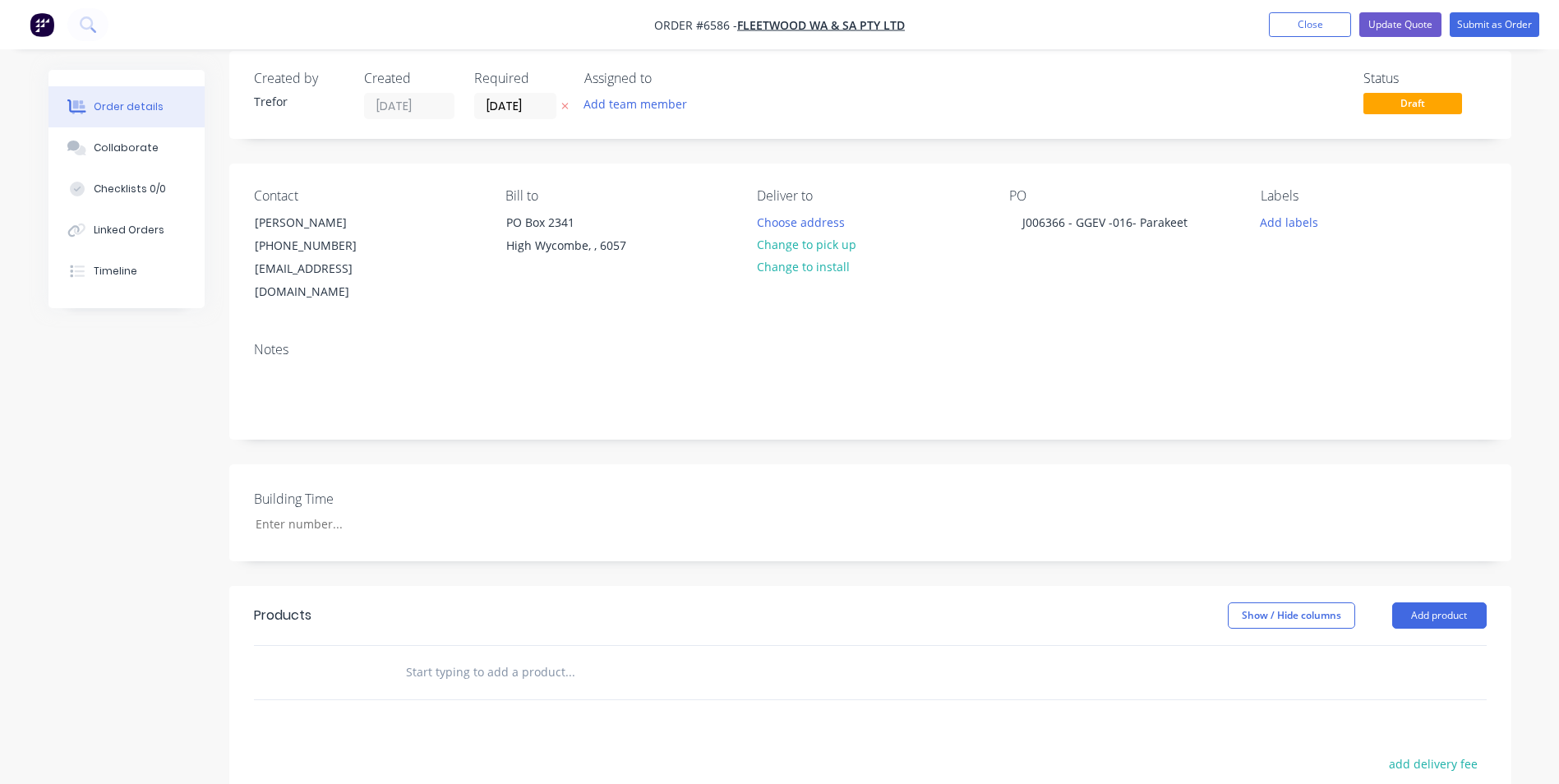
scroll to position [0, 0]
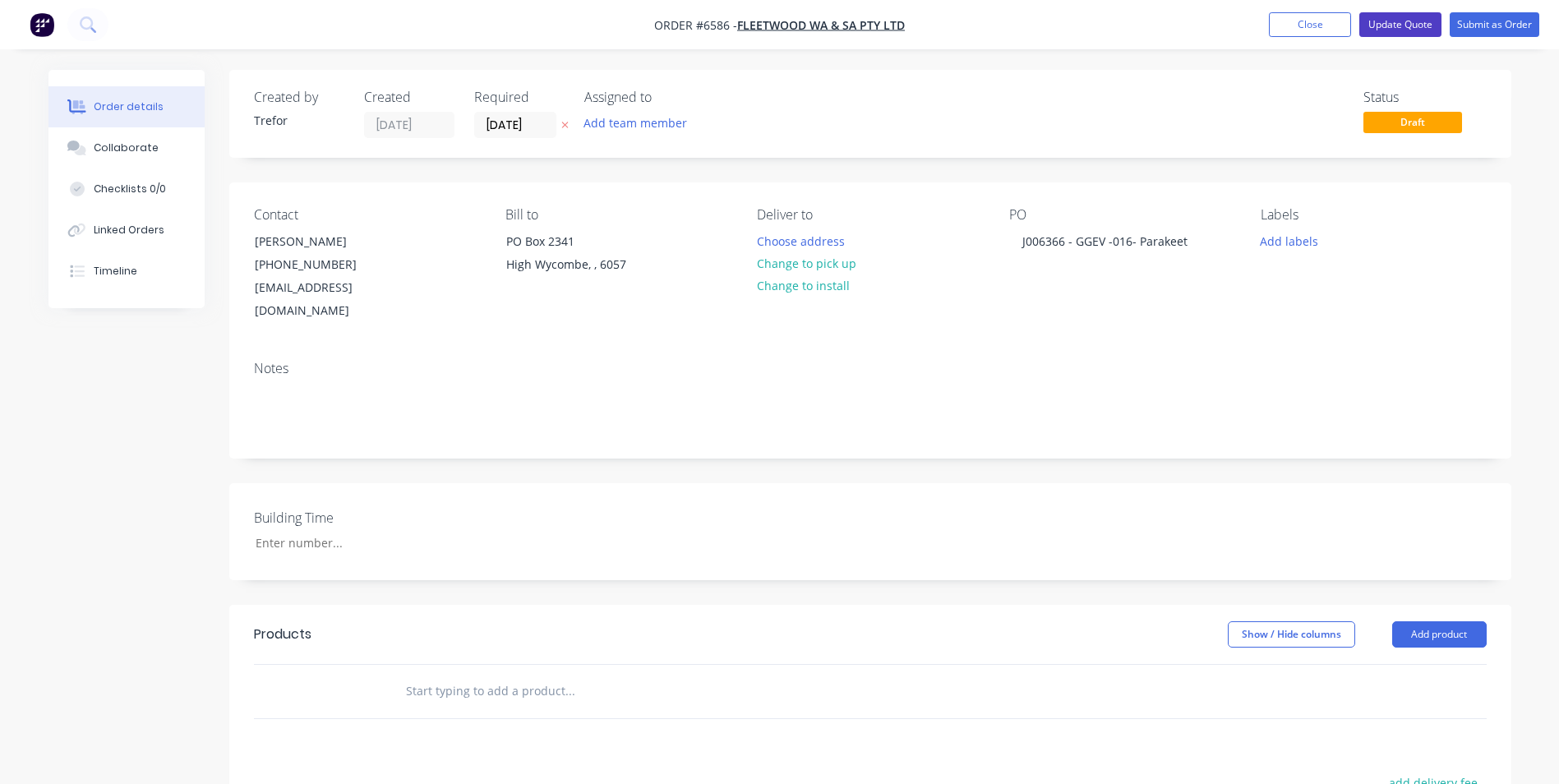
click at [1388, 22] on button "Update Quote" at bounding box center [1400, 24] width 82 height 25
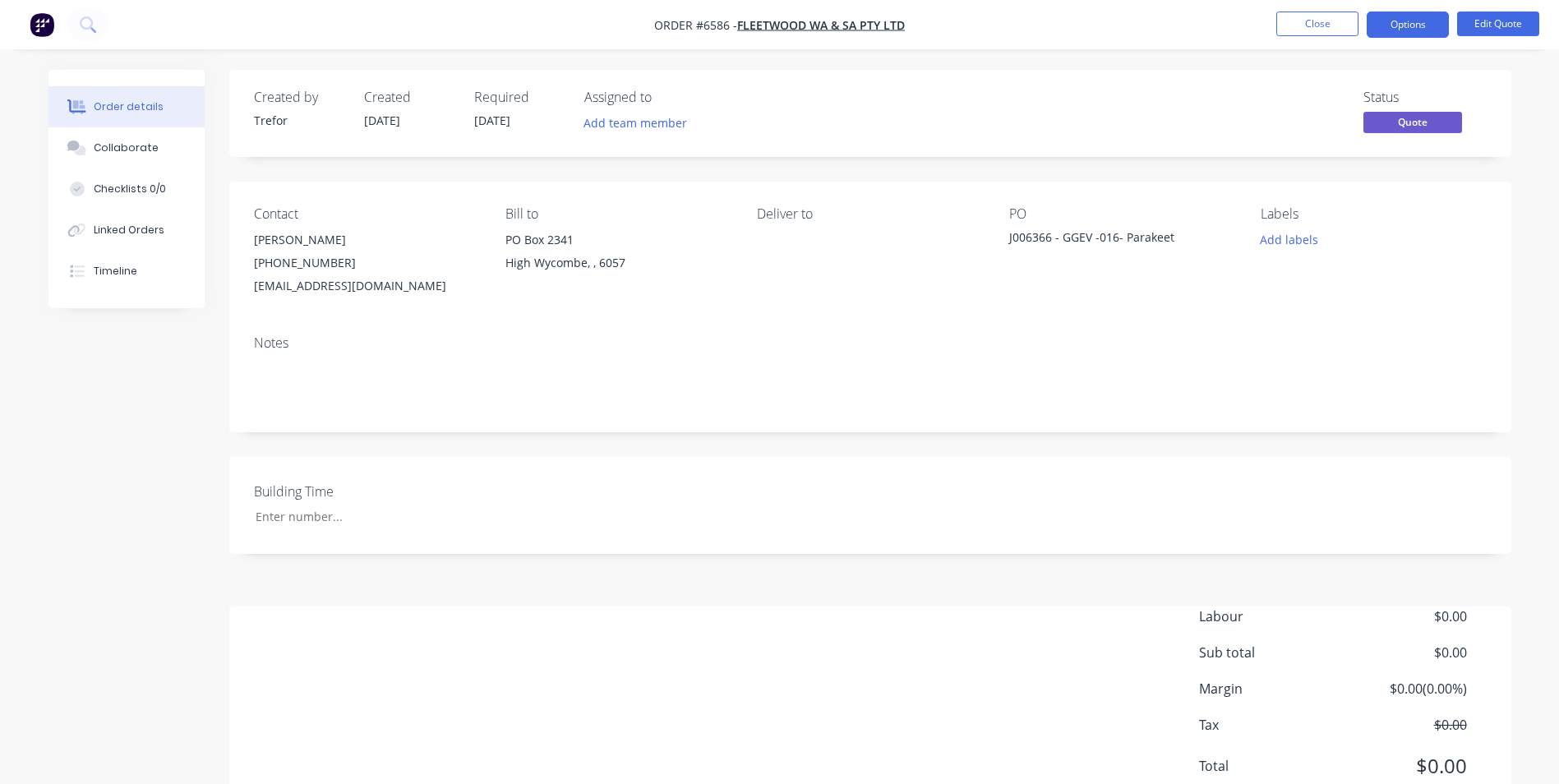
click at [1446, 612] on span "$0.00" at bounding box center [1405, 616] width 122 height 20
click at [1488, 28] on button "Edit Quote" at bounding box center [1498, 23] width 82 height 25
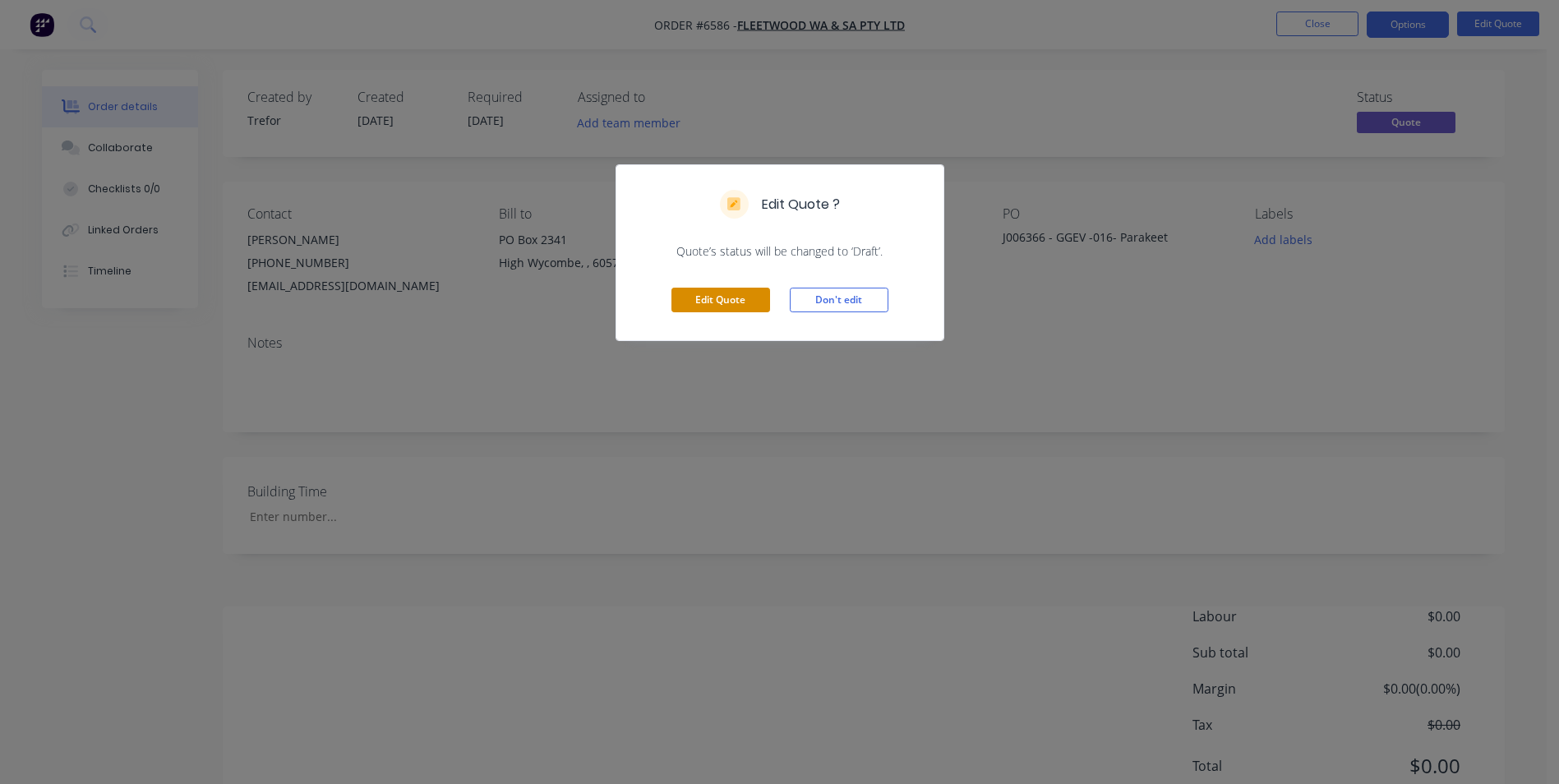
click at [746, 300] on button "Edit Quote" at bounding box center [720, 300] width 98 height 25
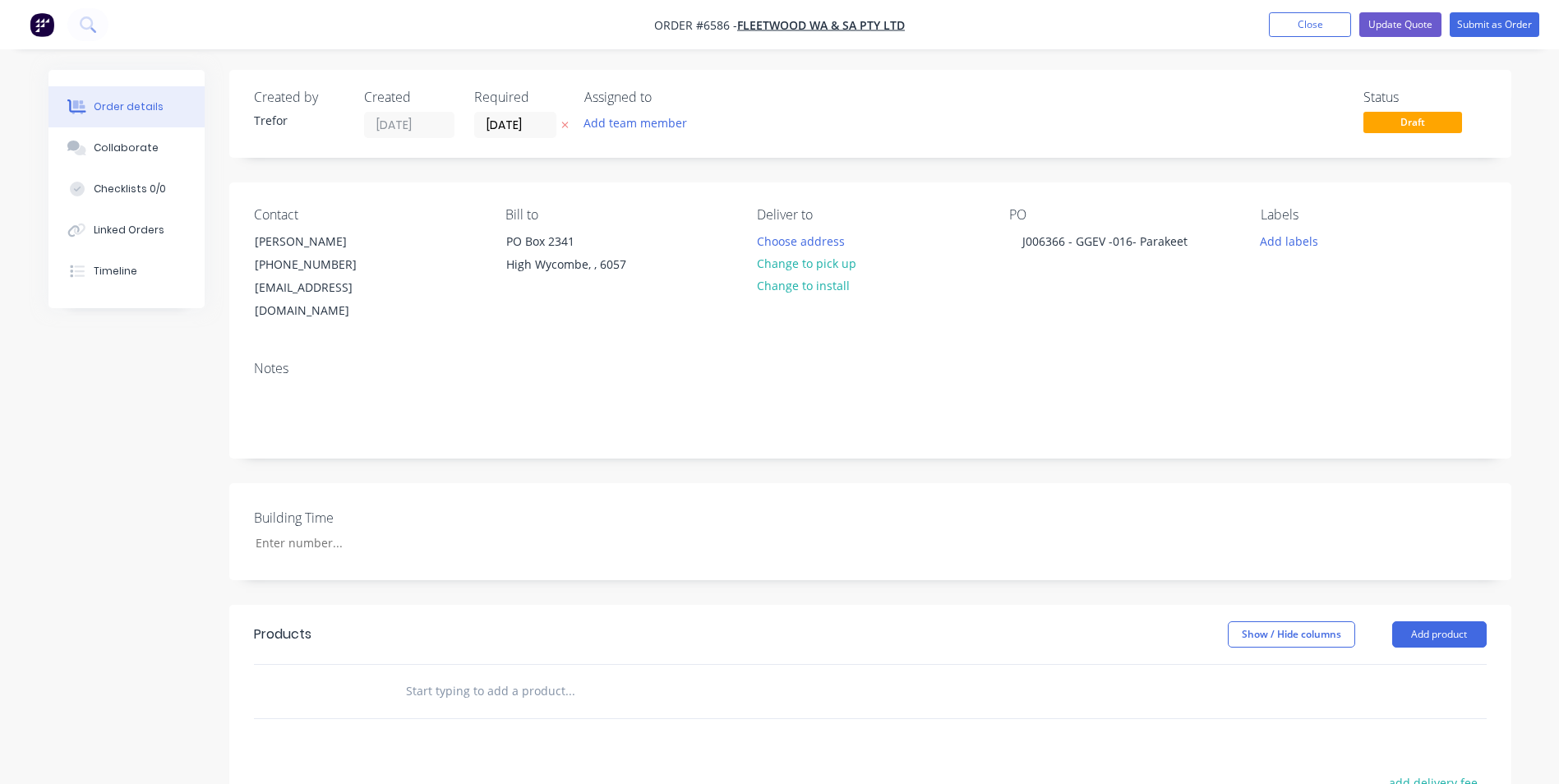
click at [493, 679] on input "text" at bounding box center [569, 691] width 328 height 33
click at [352, 289] on div "[EMAIL_ADDRESS][DOMAIN_NAME]" at bounding box center [323, 298] width 136 height 46
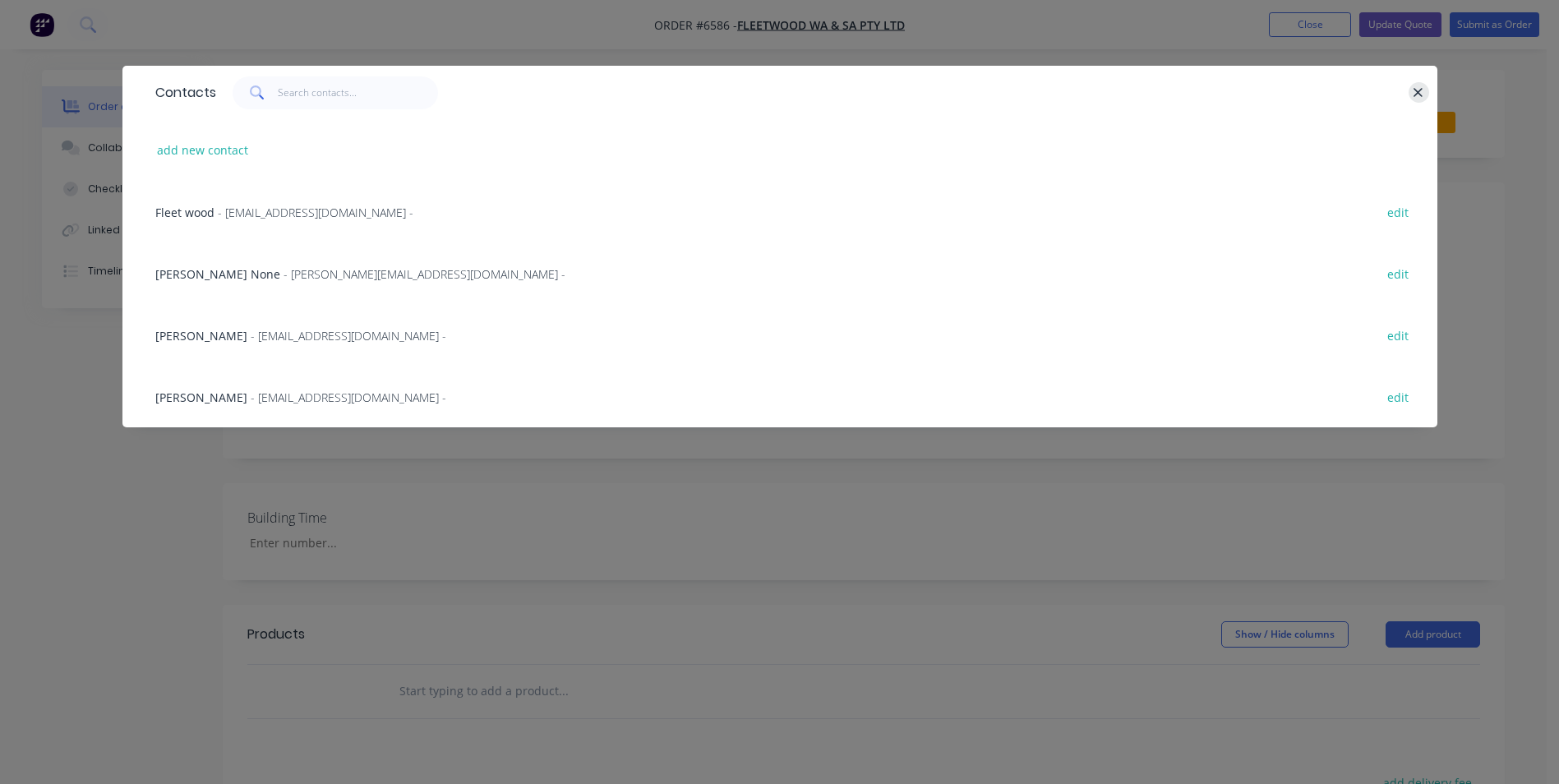
click at [1421, 97] on icon "button" at bounding box center [1418, 92] width 10 height 15
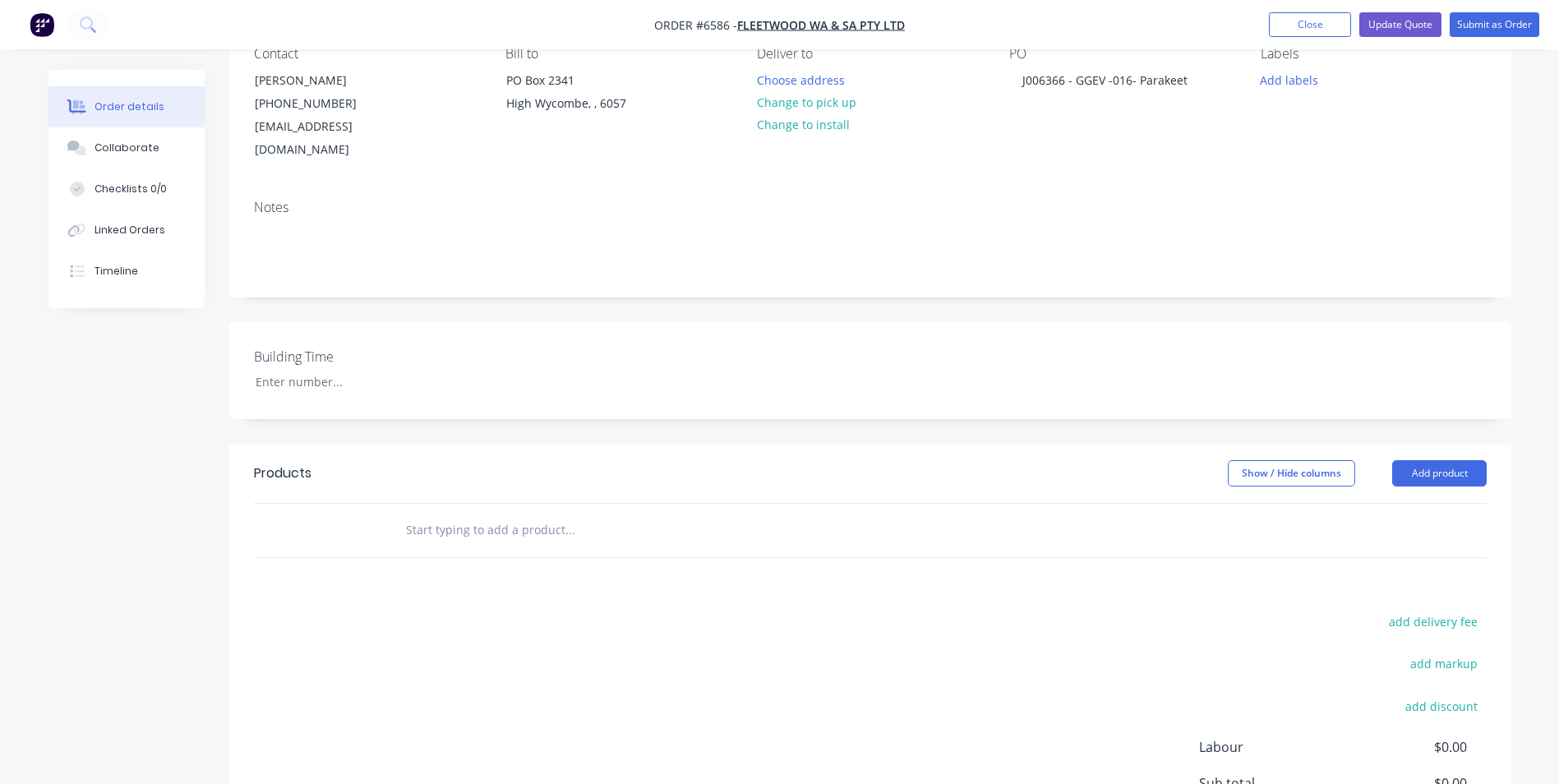
scroll to position [331, 0]
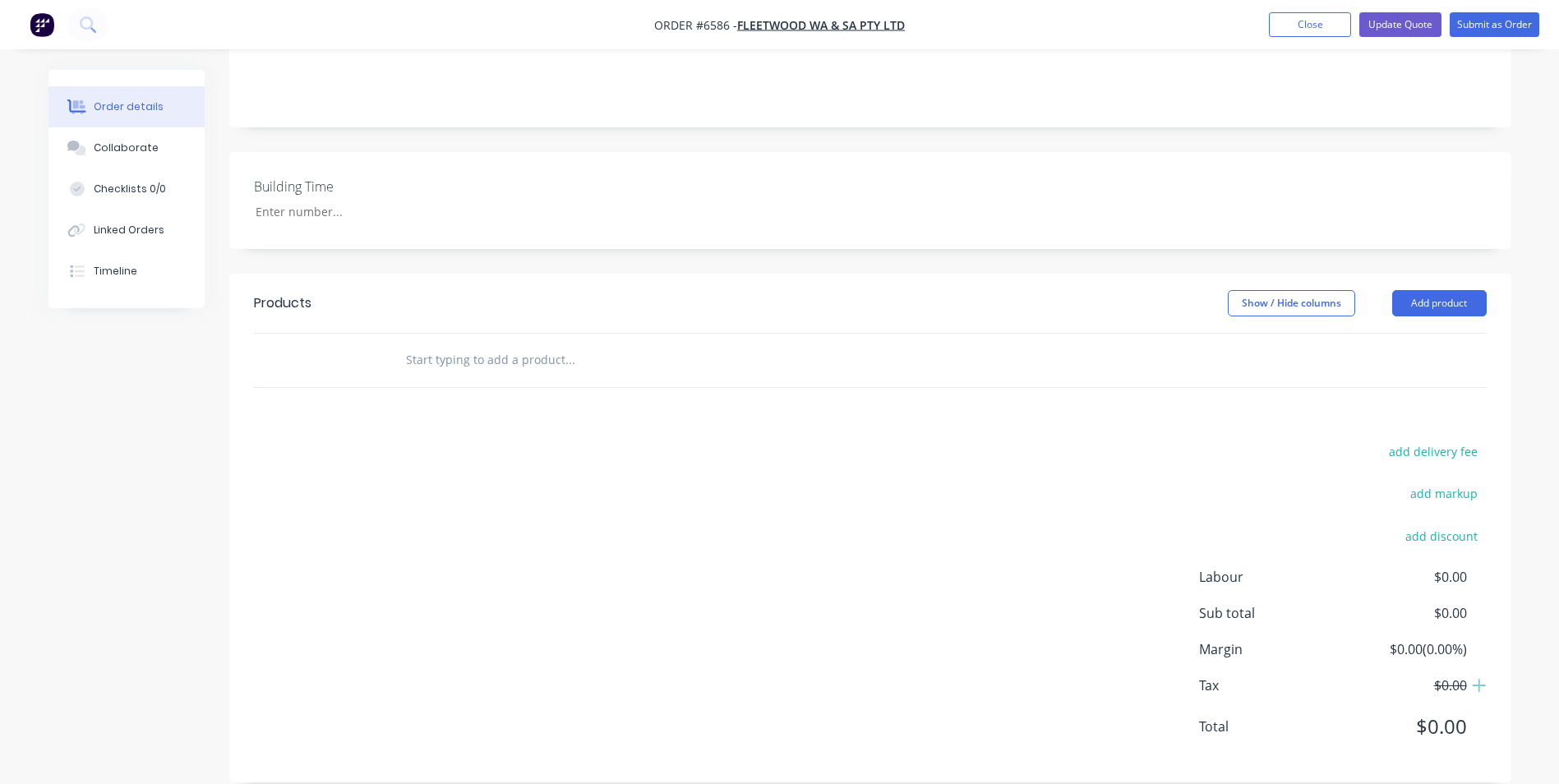
click at [1449, 567] on span "$0.00" at bounding box center [1405, 576] width 122 height 20
click at [1447, 567] on span "$0.00" at bounding box center [1405, 576] width 122 height 20
click at [1152, 458] on div "add delivery fee add markup add discount Labour $0.00 Sub total $0.00 Margin $0…" at bounding box center [870, 599] width 1232 height 317
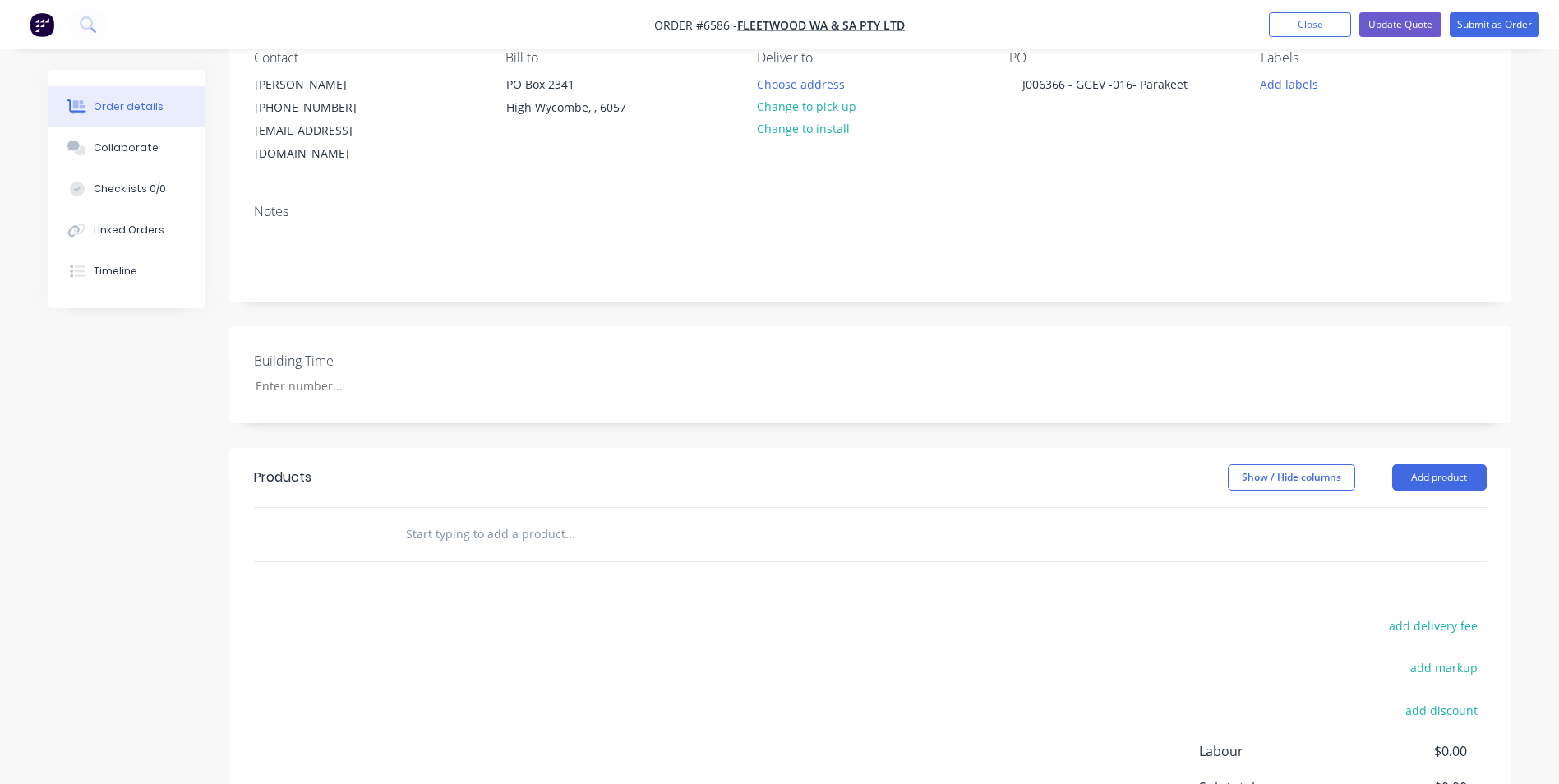
scroll to position [0, 0]
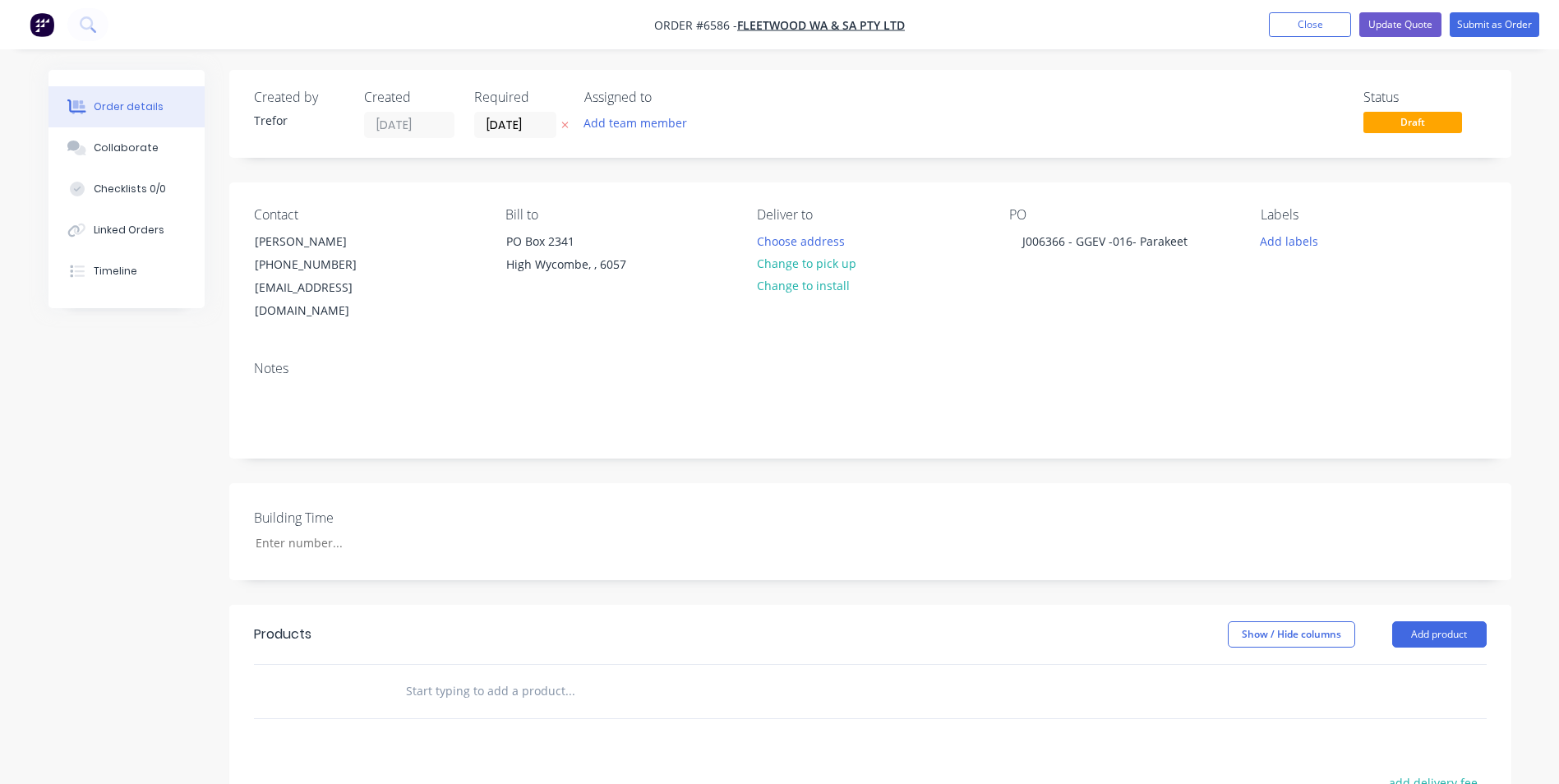
click at [536, 675] on input "text" at bounding box center [569, 691] width 328 height 33
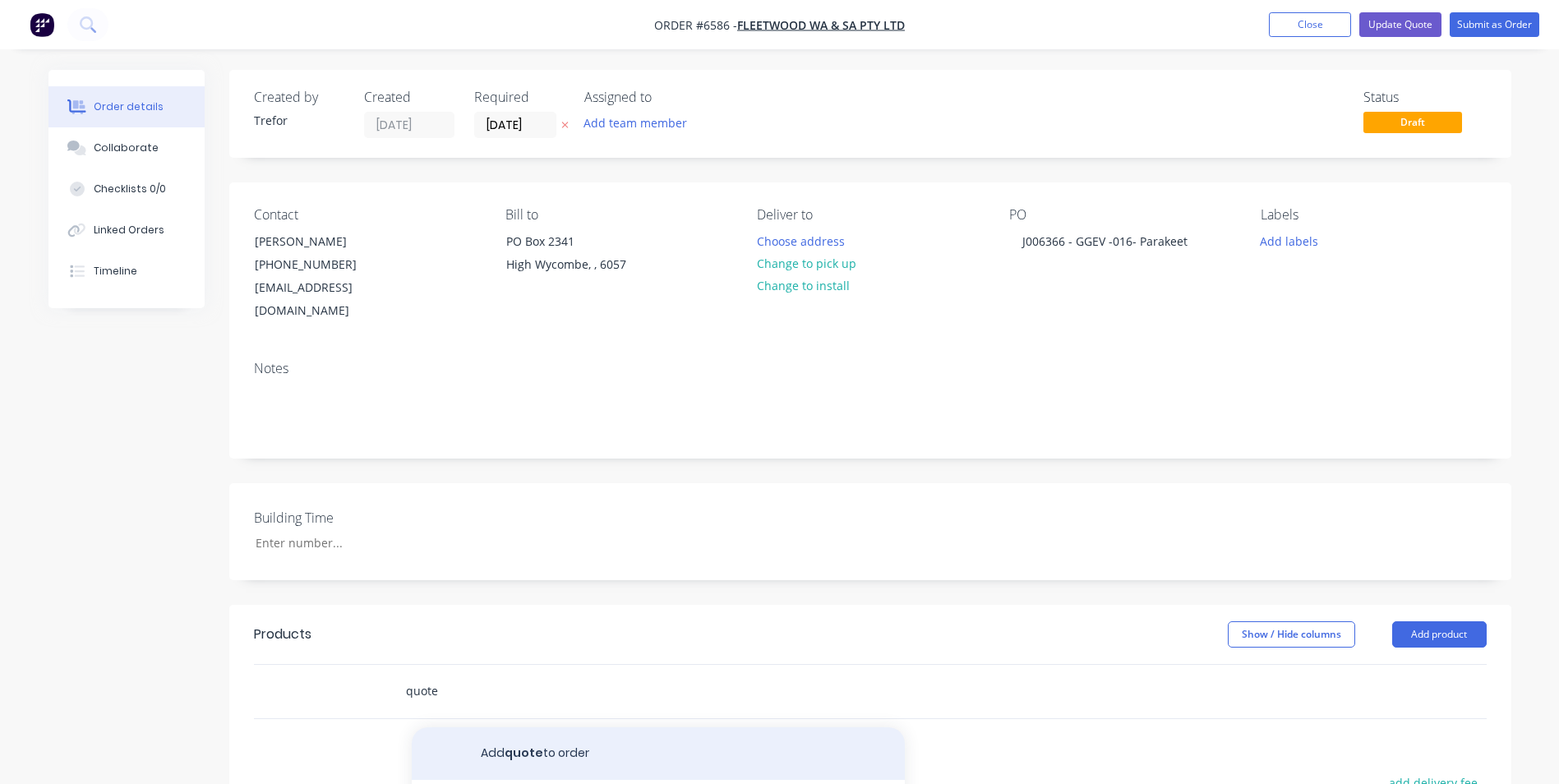
type input "quote"
click at [564, 727] on button "Add quote to order" at bounding box center [658, 753] width 493 height 53
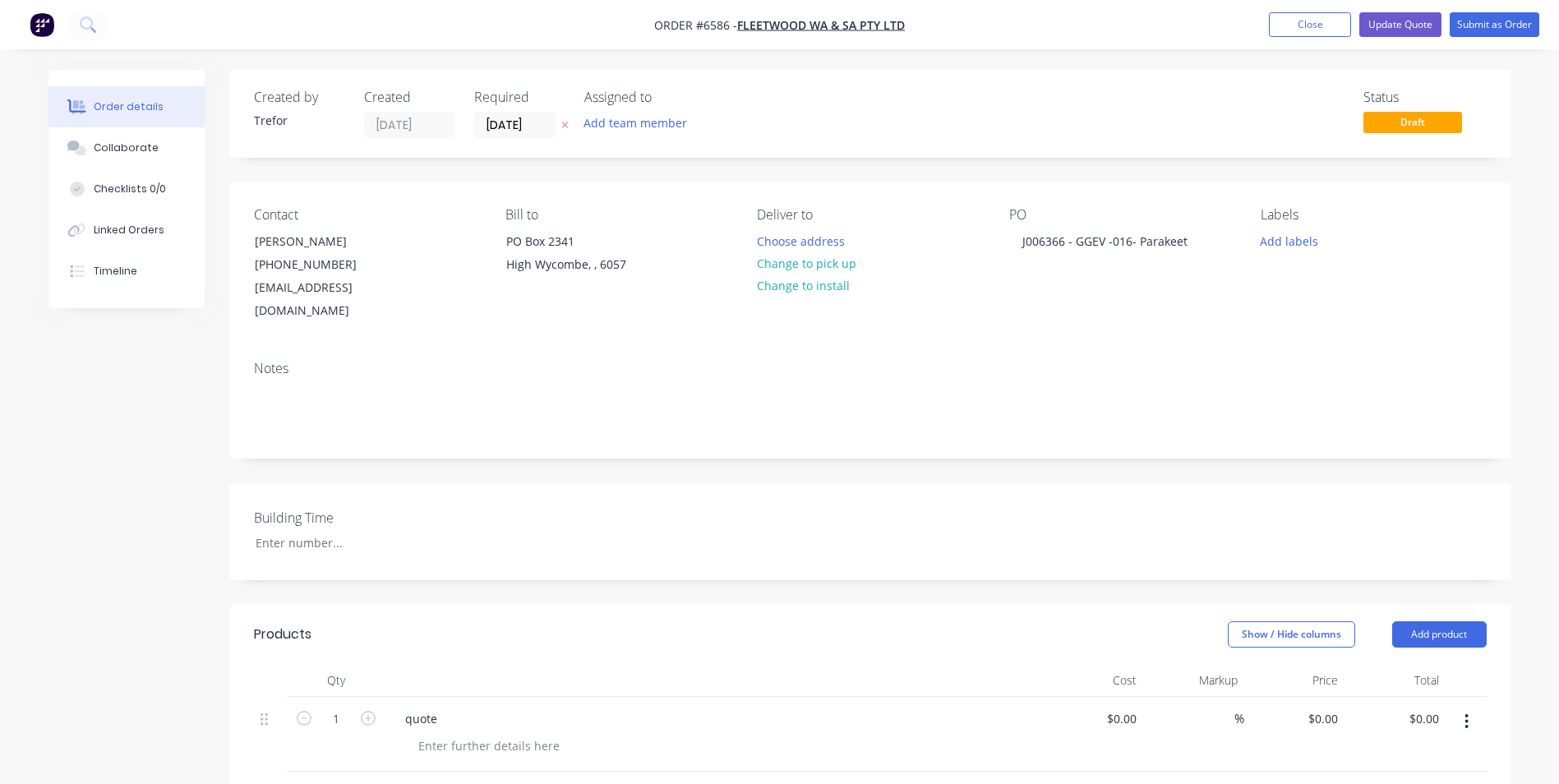
scroll to position [411, 0]
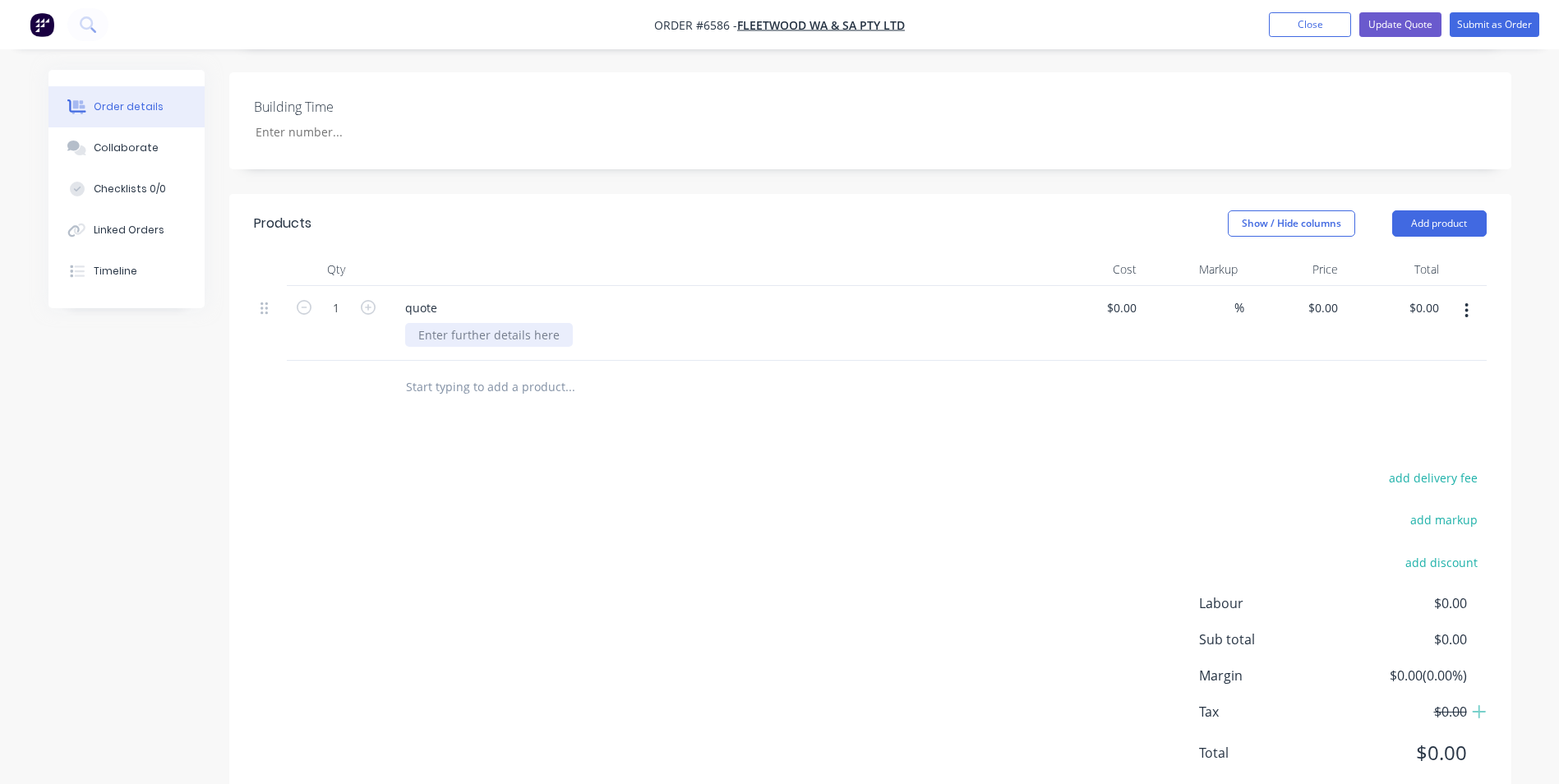
click at [471, 323] on div at bounding box center [489, 335] width 168 height 24
click at [433, 297] on div "quote" at bounding box center [714, 323] width 658 height 75
click at [438, 296] on div "quote" at bounding box center [421, 308] width 59 height 24
drag, startPoint x: 439, startPoint y: 285, endPoint x: 372, endPoint y: 283, distance: 67.0
click at [372, 286] on div "1 quote $0.00 $0.00 % $0.00 $0.00 $0.00 $0.00" at bounding box center [870, 323] width 1232 height 75
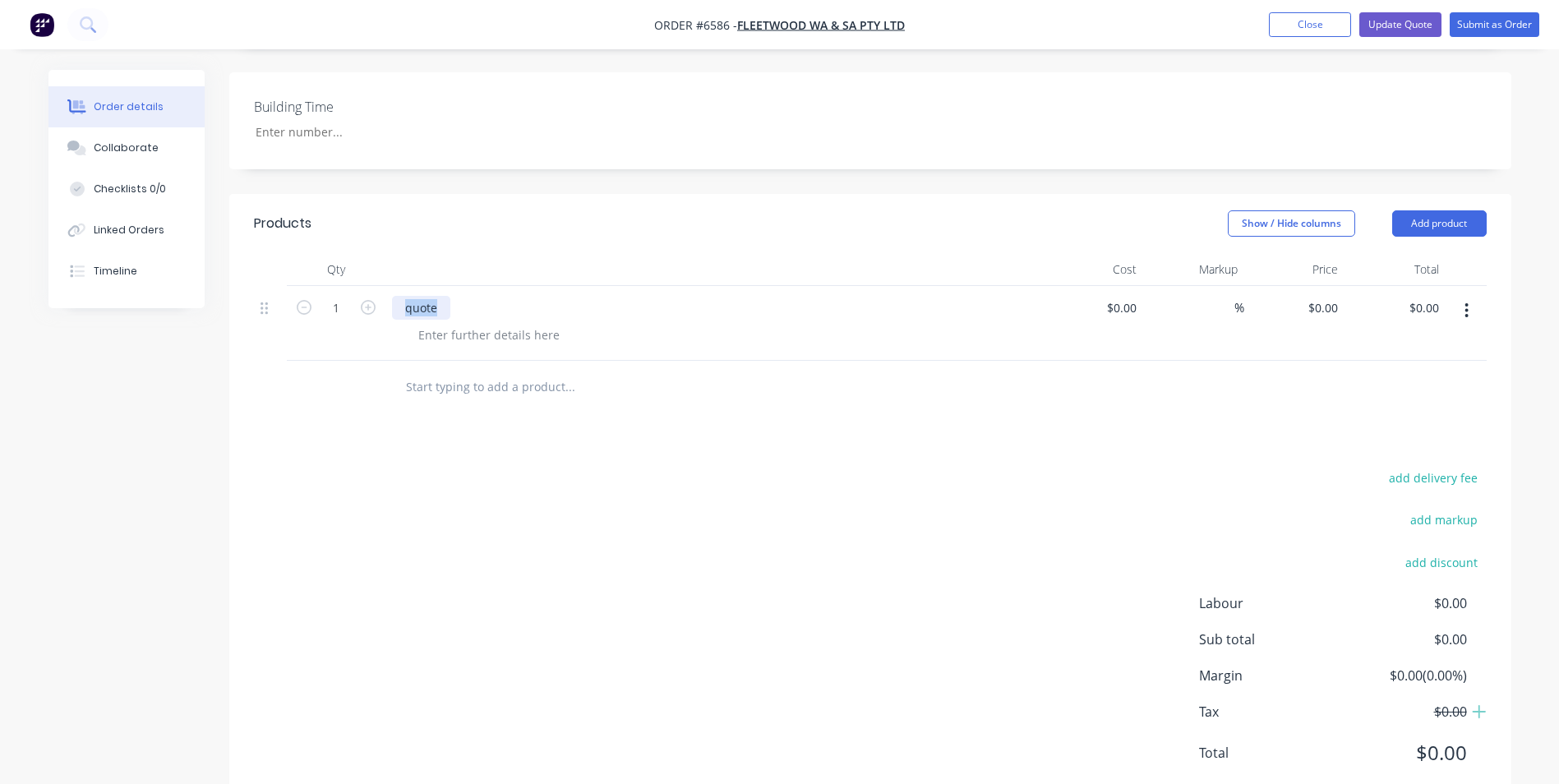
paste div
click at [455, 296] on div at bounding box center [460, 308] width 137 height 24
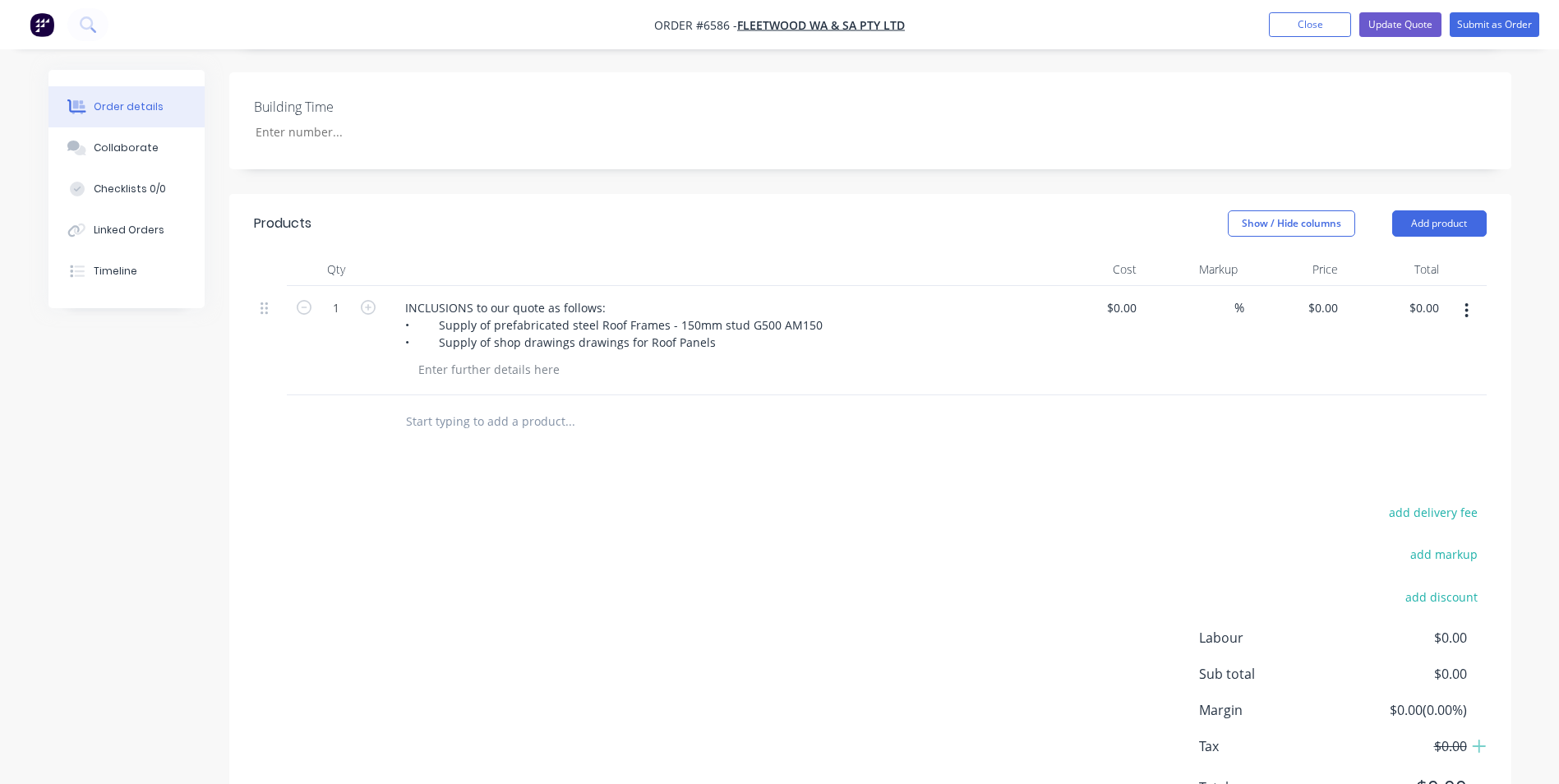
drag, startPoint x: 590, startPoint y: 517, endPoint x: 615, endPoint y: 522, distance: 25.5
click at [594, 520] on div "add delivery fee add markup add discount Labour $0.00 Sub total $0.00 Margin $0…" at bounding box center [870, 660] width 1232 height 317
click at [1139, 296] on input at bounding box center [1133, 308] width 19 height 24
type input "$3,630.00"
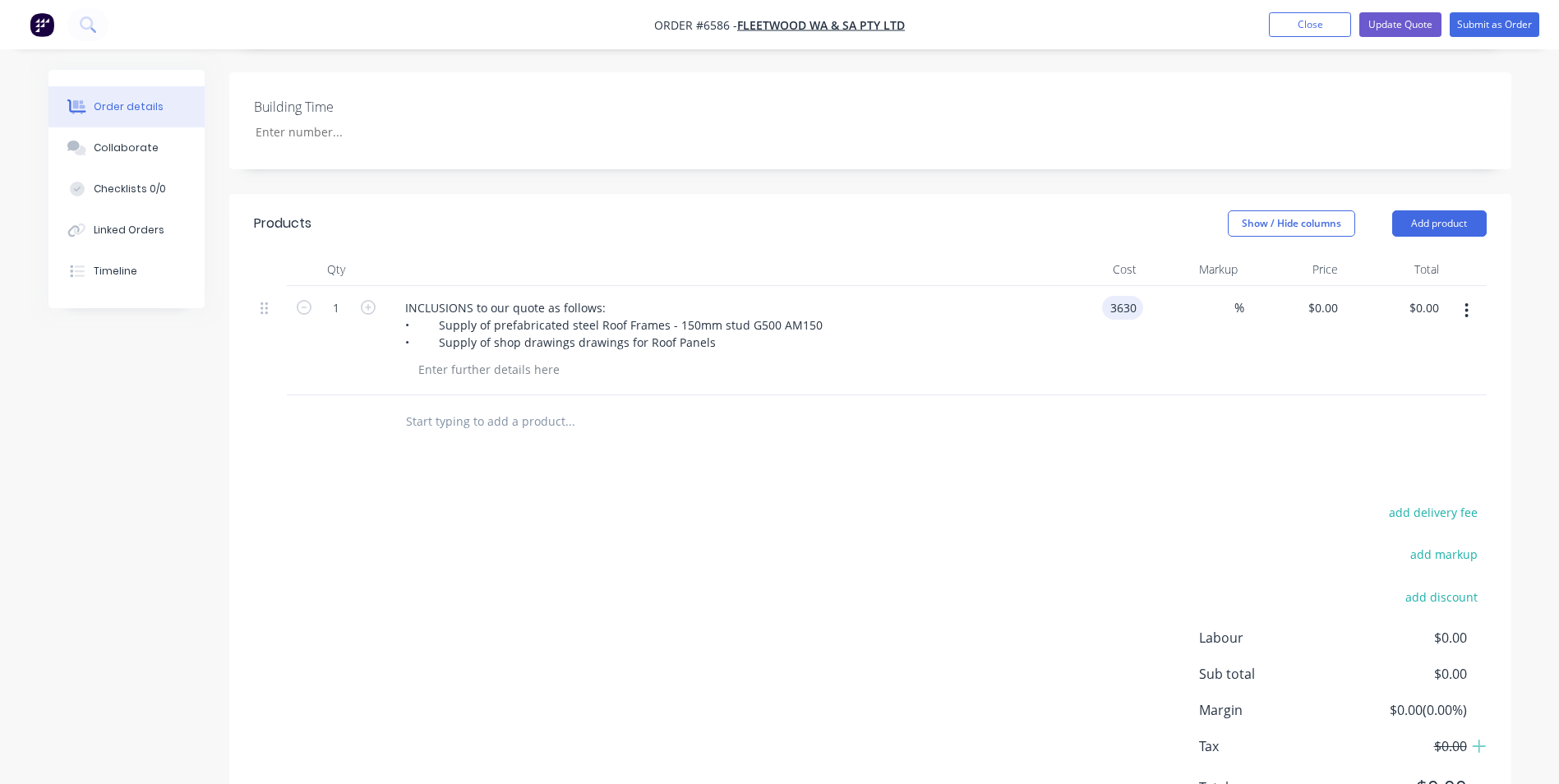
type input "$3,630.00"
click at [1051, 425] on div at bounding box center [870, 422] width 1232 height 53
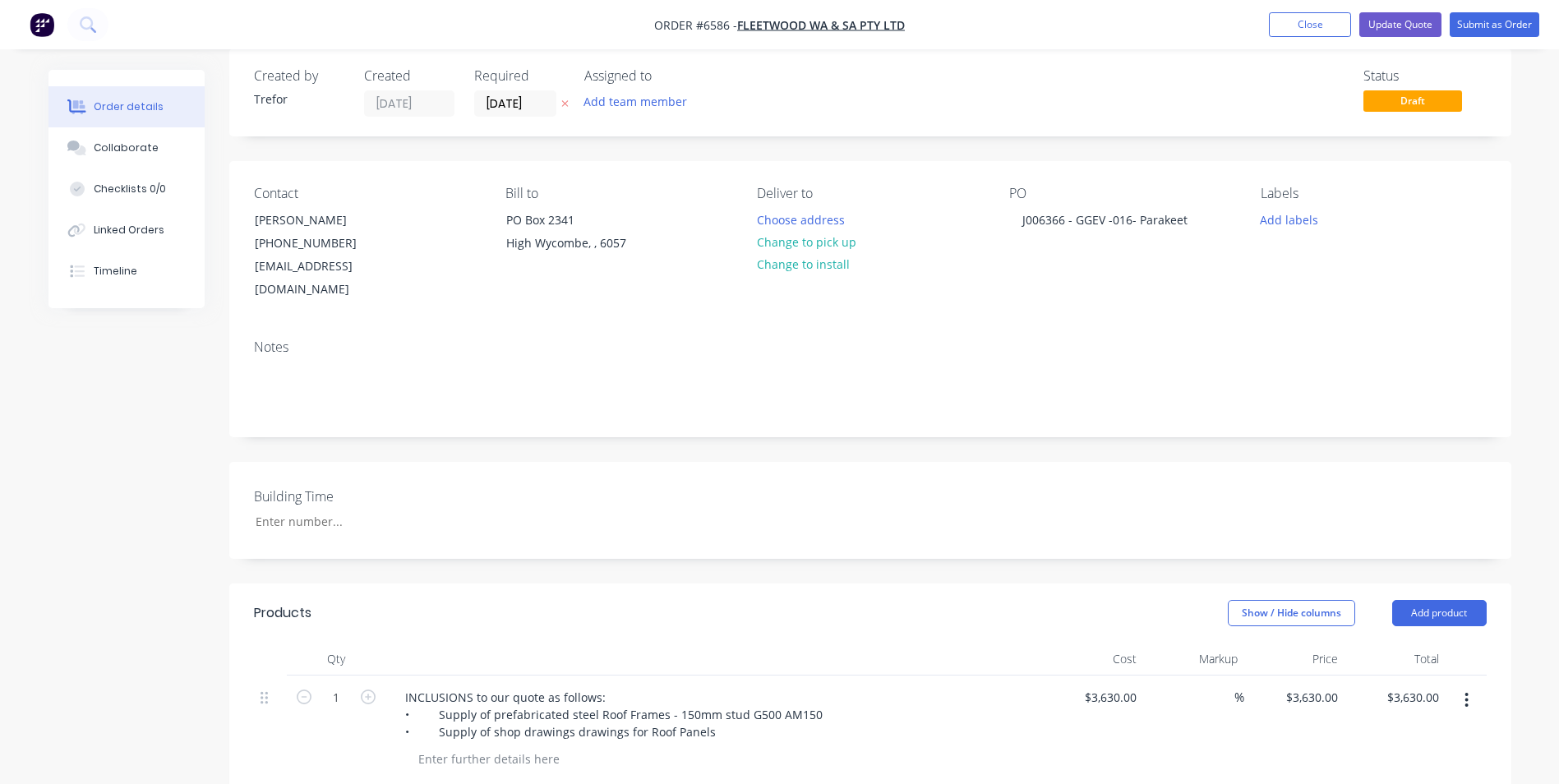
scroll to position [0, 0]
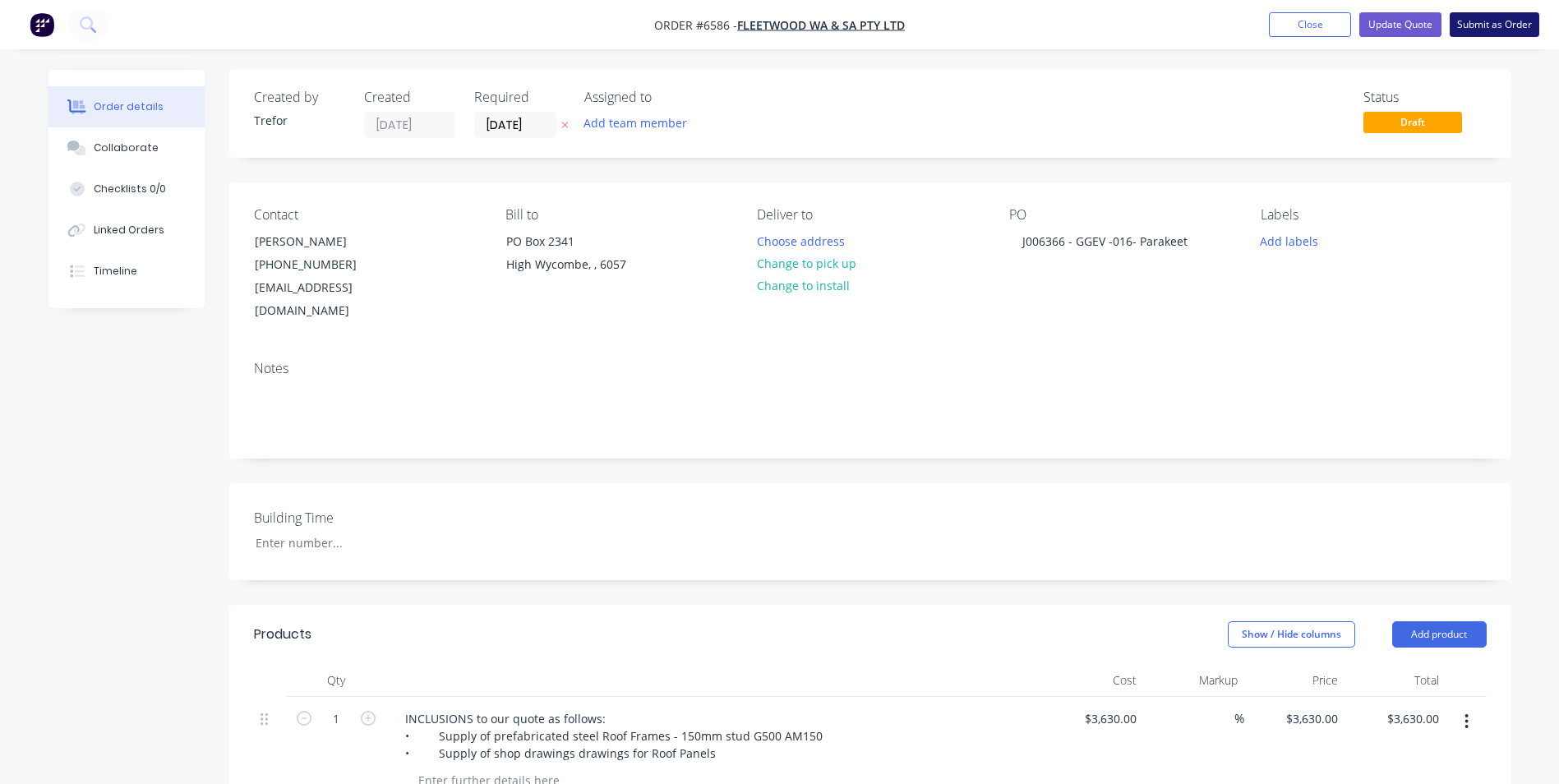
click at [1500, 21] on button "Submit as Order" at bounding box center [1494, 24] width 90 height 25
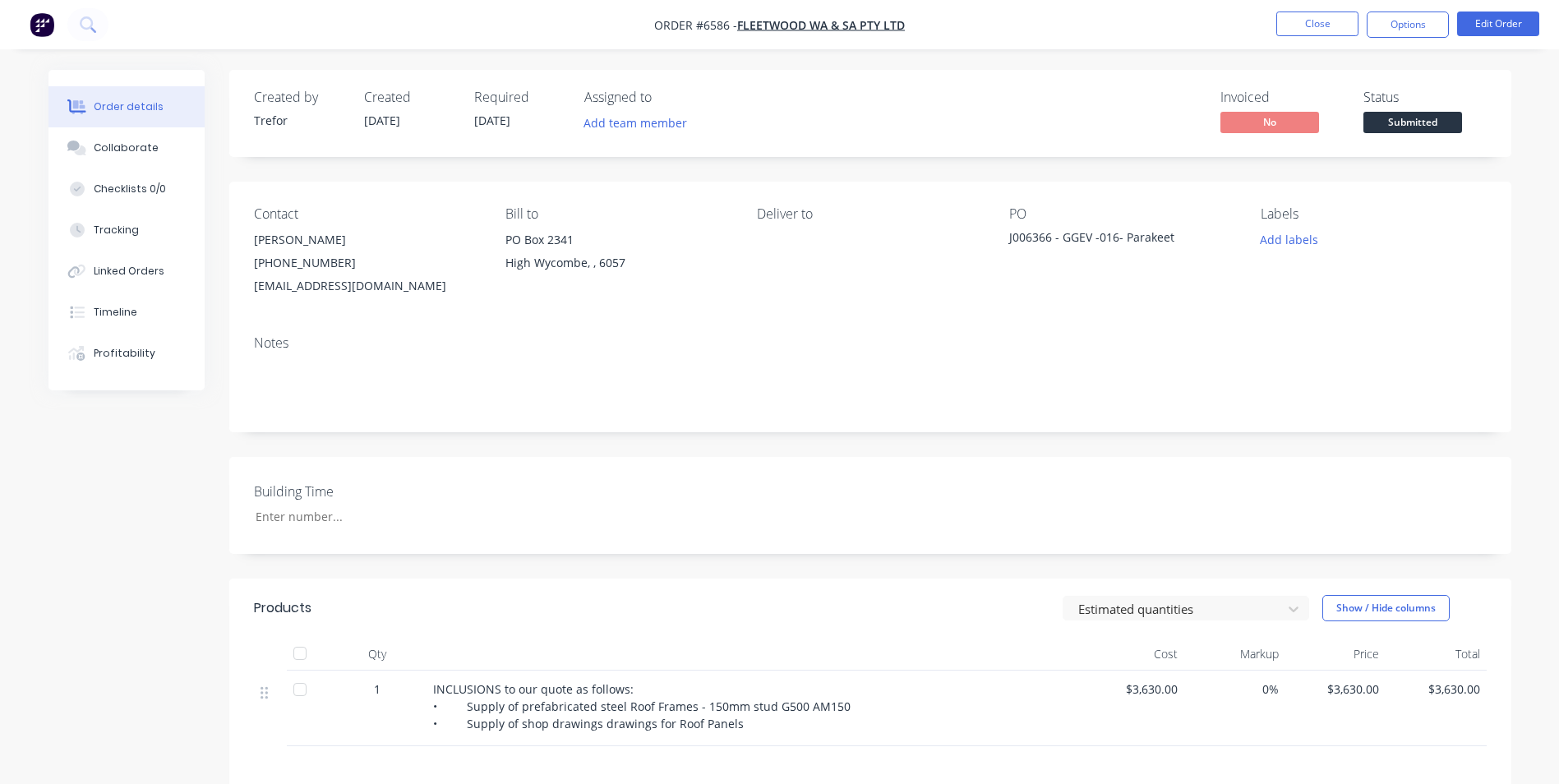
click at [119, 109] on div "Order details" at bounding box center [128, 106] width 70 height 15
click at [131, 138] on button "Collaborate" at bounding box center [126, 148] width 156 height 41
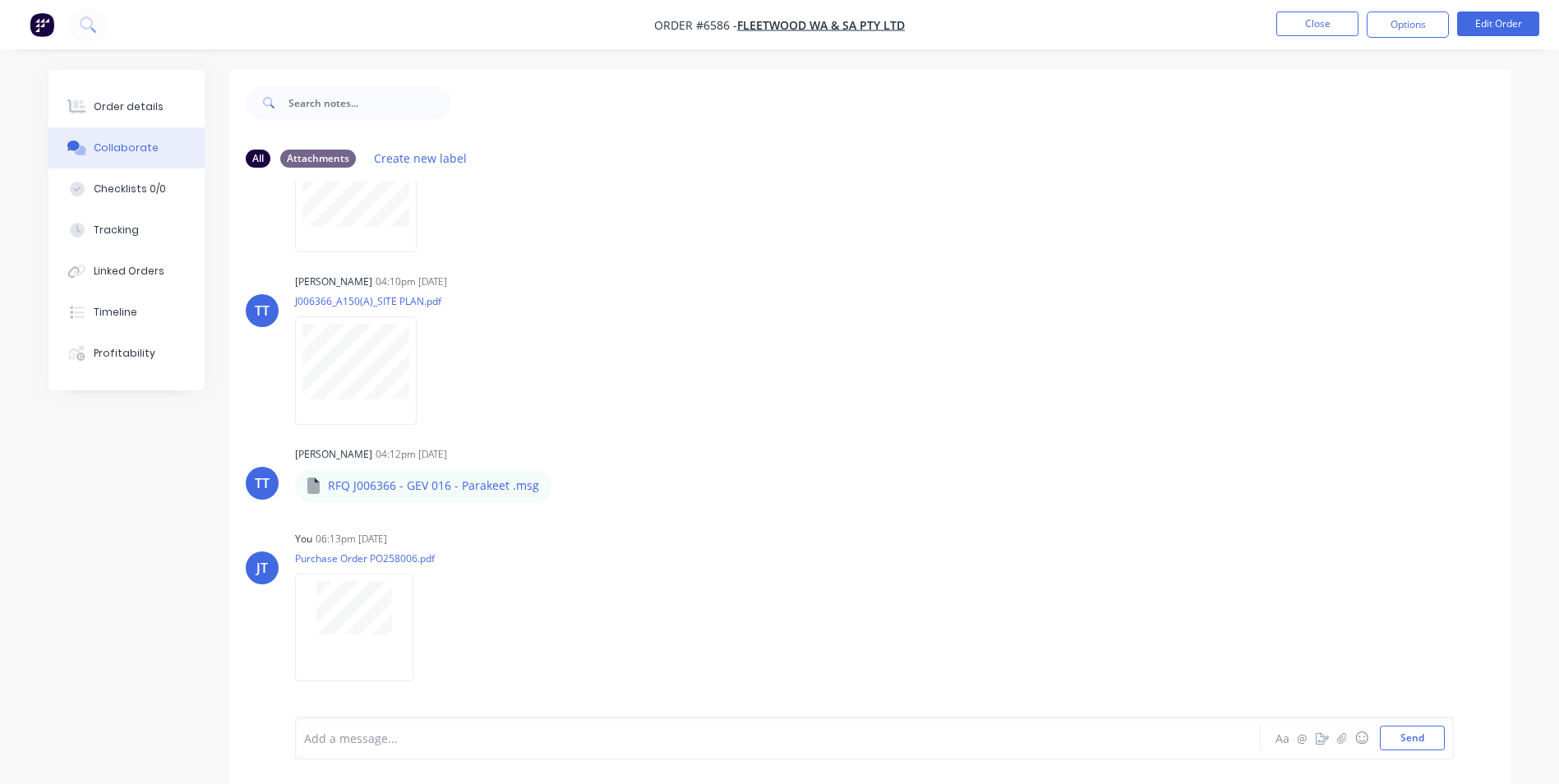
scroll to position [943, 0]
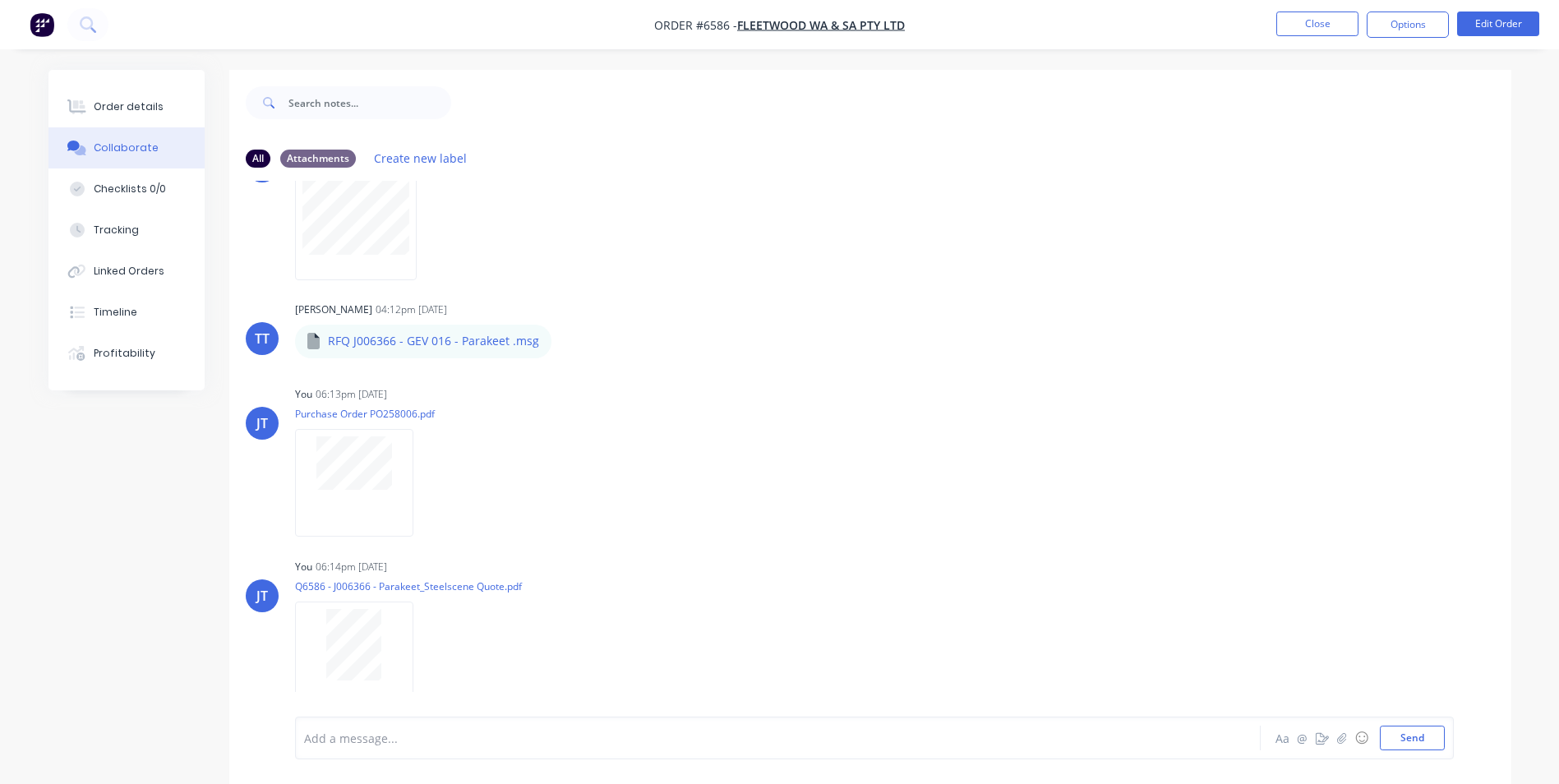
click at [1200, 543] on div "TT Trefor Thomas 04:10pm 26/09/25 J006366-Layouts.pdf Labels Download Delete TT…" at bounding box center [870, 449] width 1282 height 536
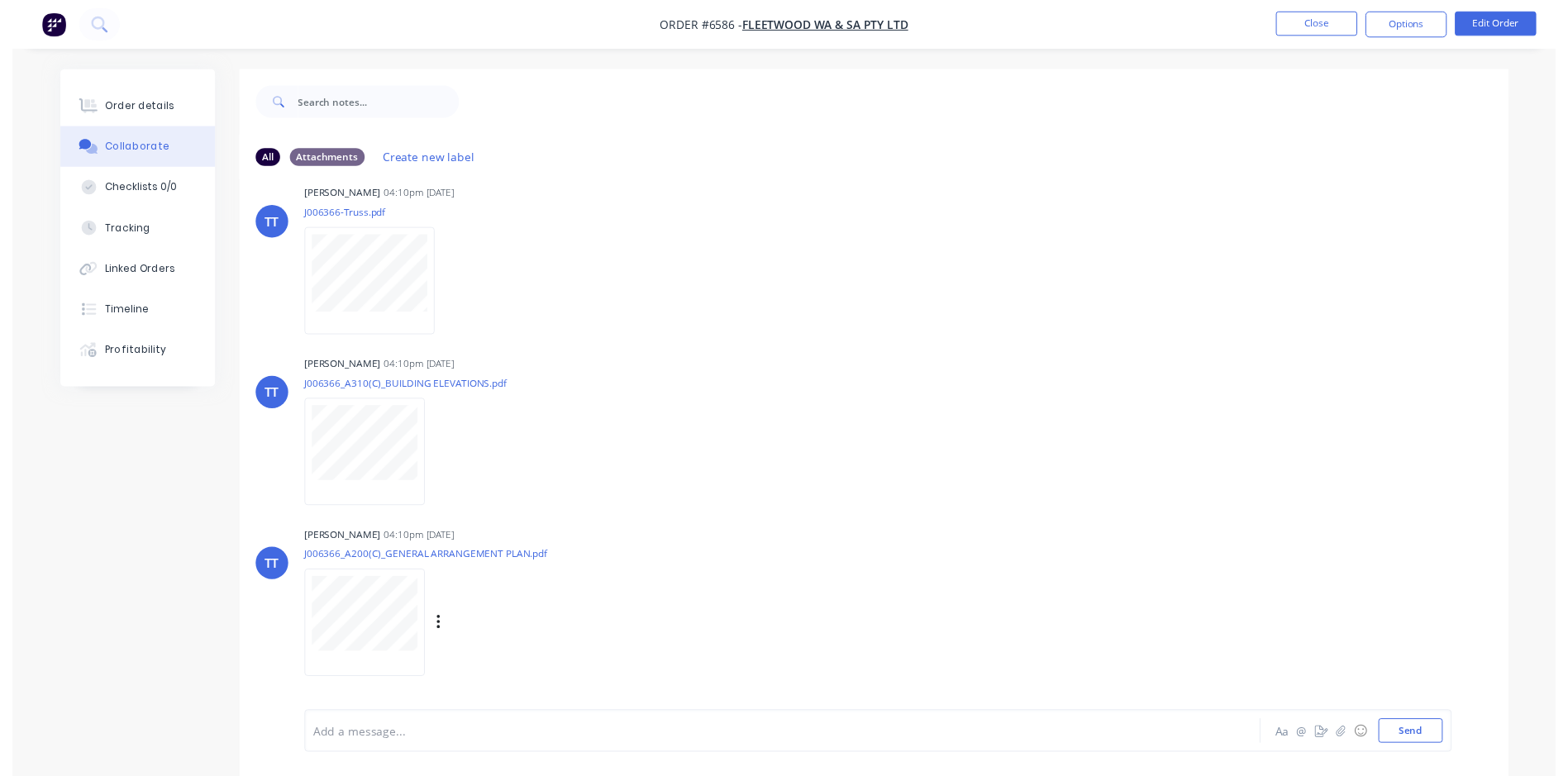
scroll to position [0, 0]
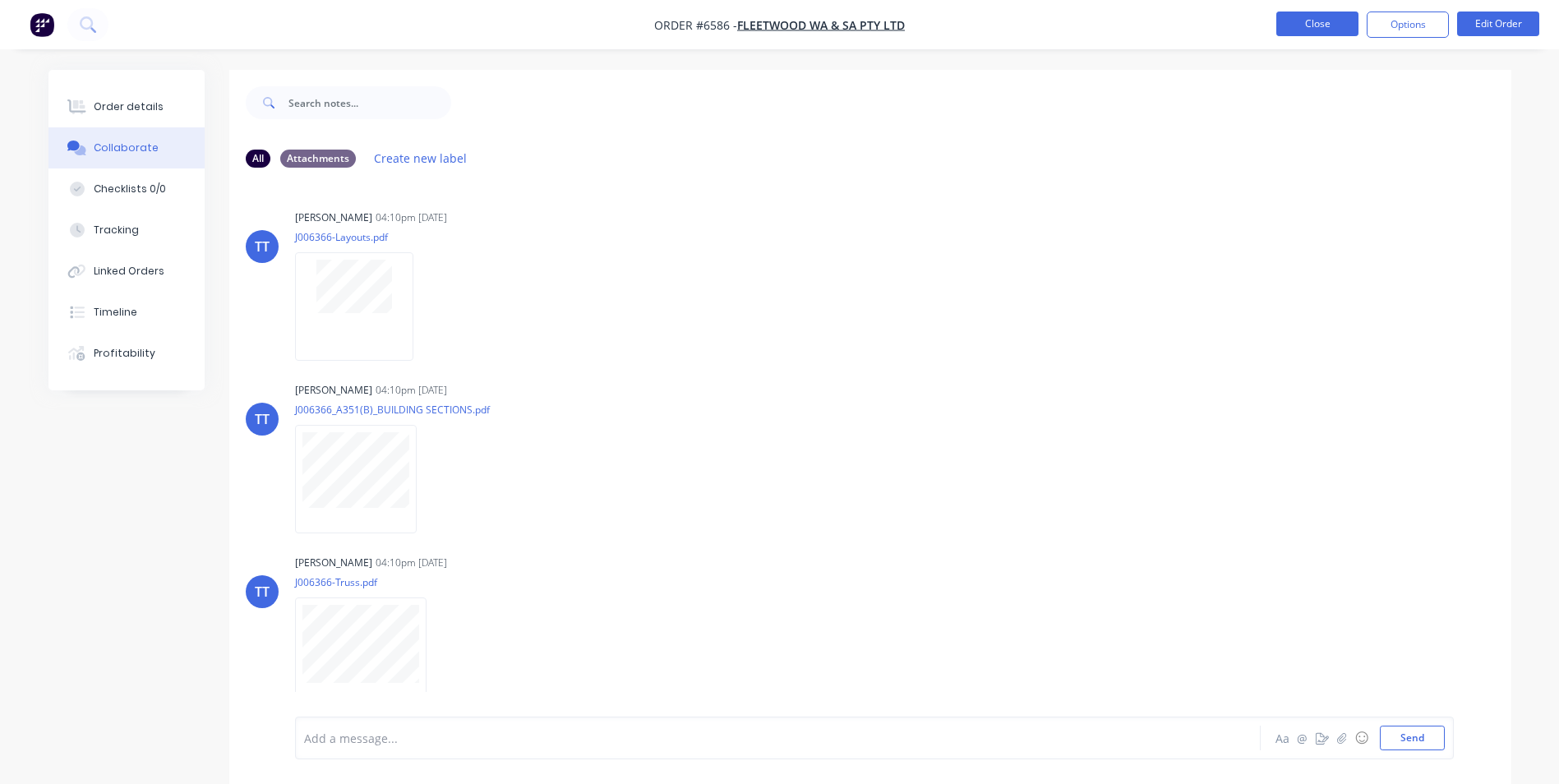
click at [1319, 22] on button "Close" at bounding box center [1317, 23] width 82 height 25
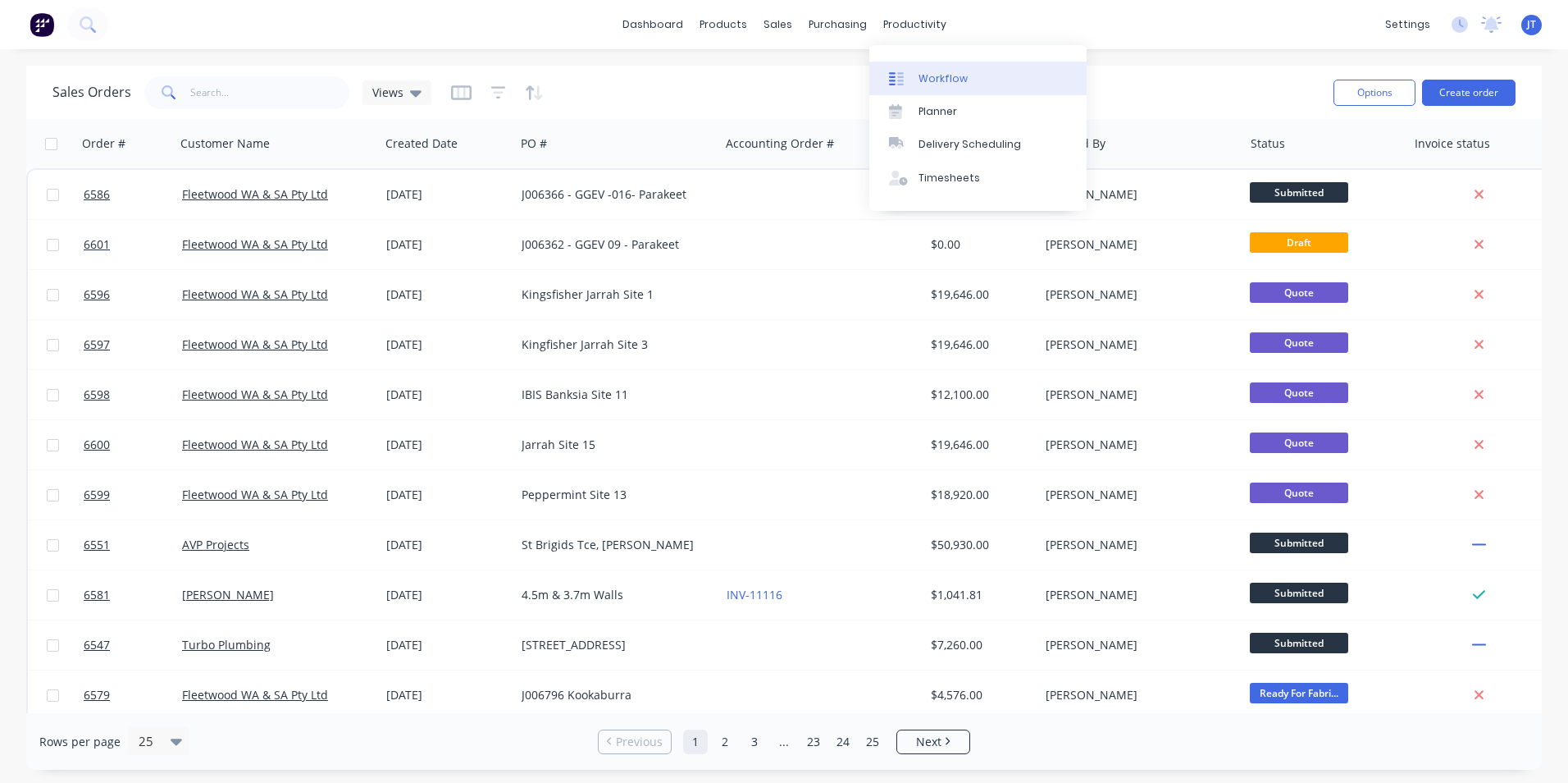
click at [948, 79] on div "Workflow" at bounding box center [943, 78] width 49 height 15
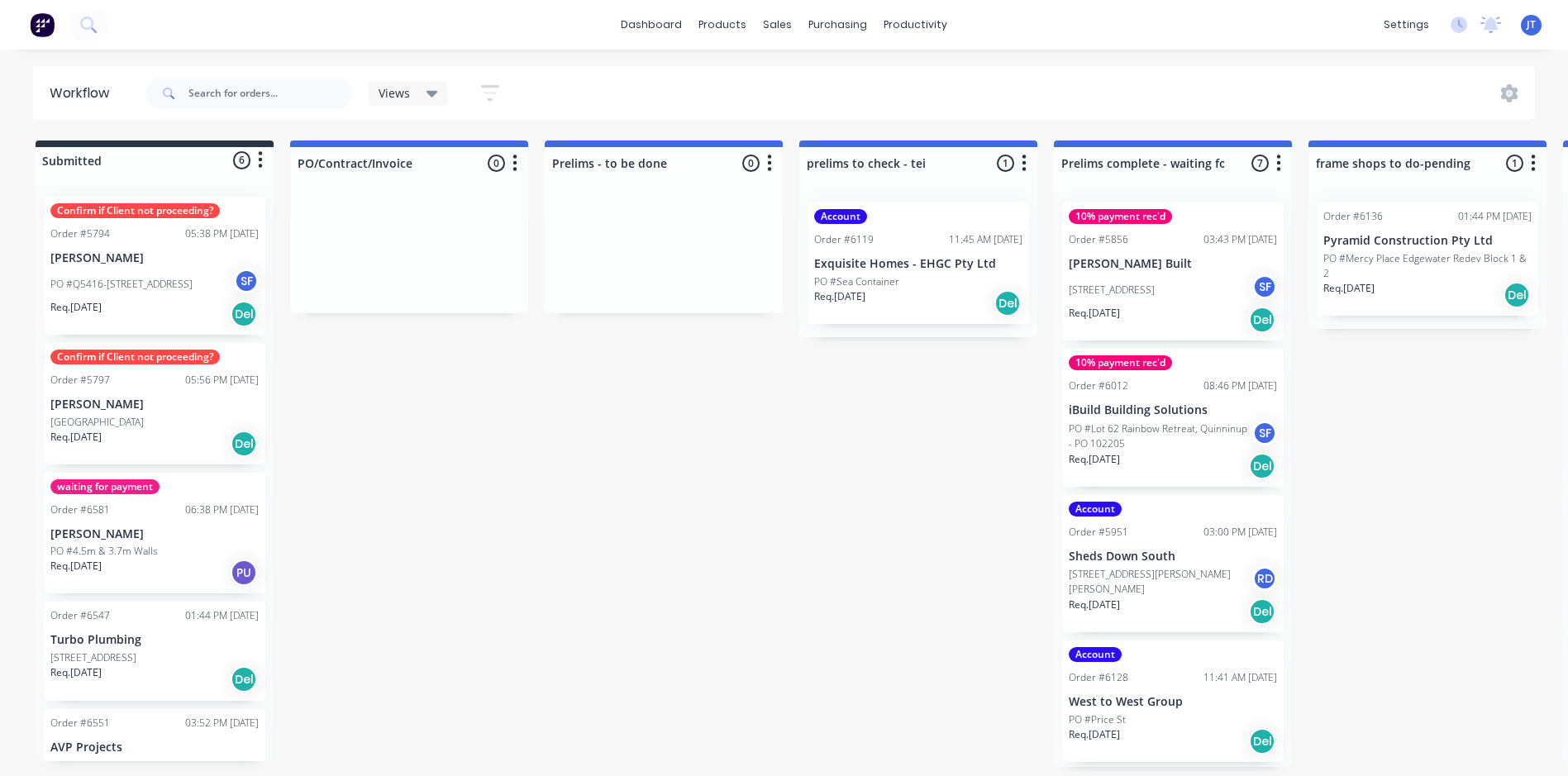
scroll to position [71, 0]
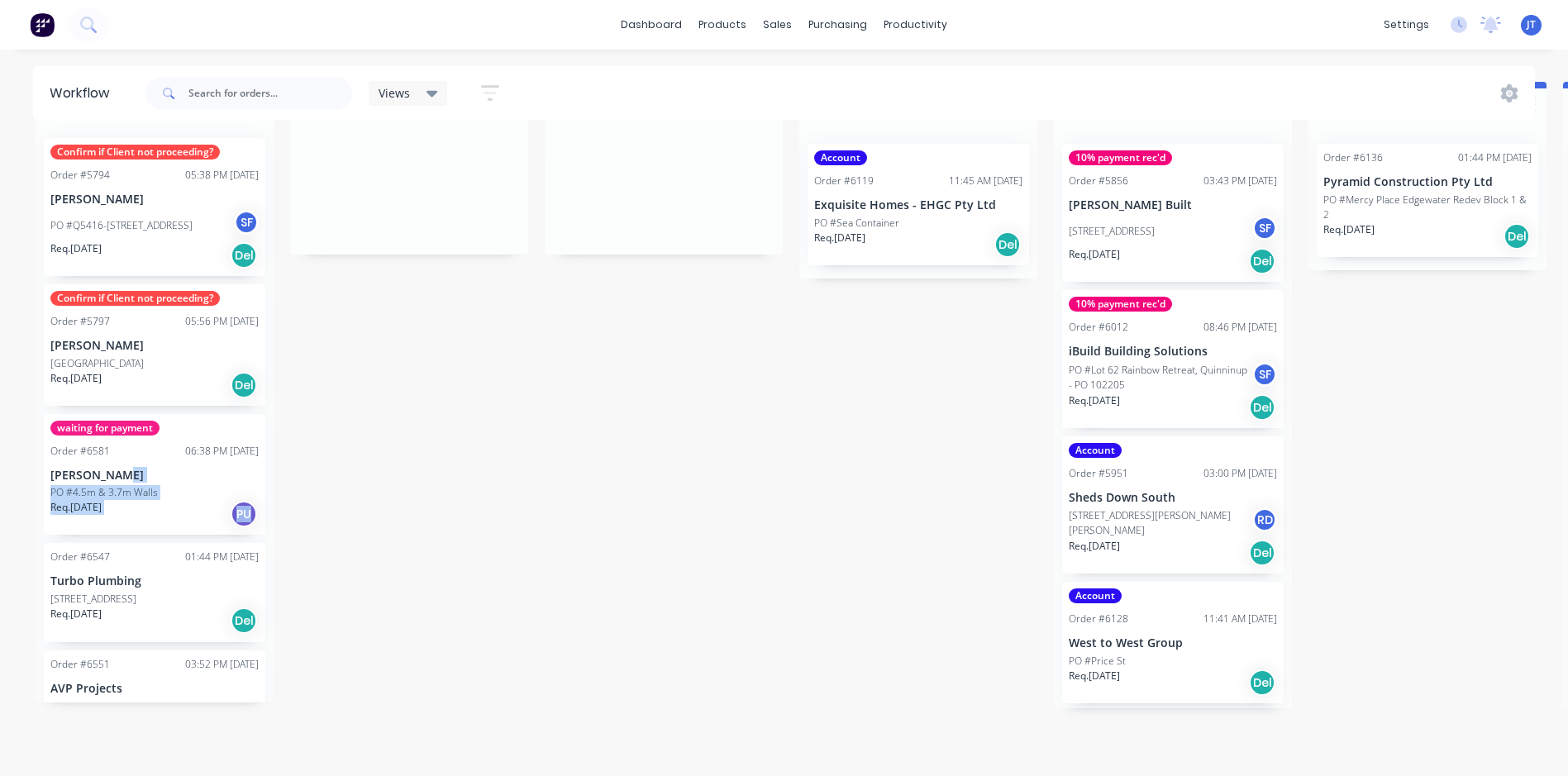
drag, startPoint x: 265, startPoint y: 453, endPoint x: 267, endPoint y: 512, distance: 59.0
click at [267, 512] on div "Confirm if Client not proceeding? Order #5794 05:38 PM 21/11/24 Milutin Simun P…" at bounding box center [154, 414] width 238 height 578
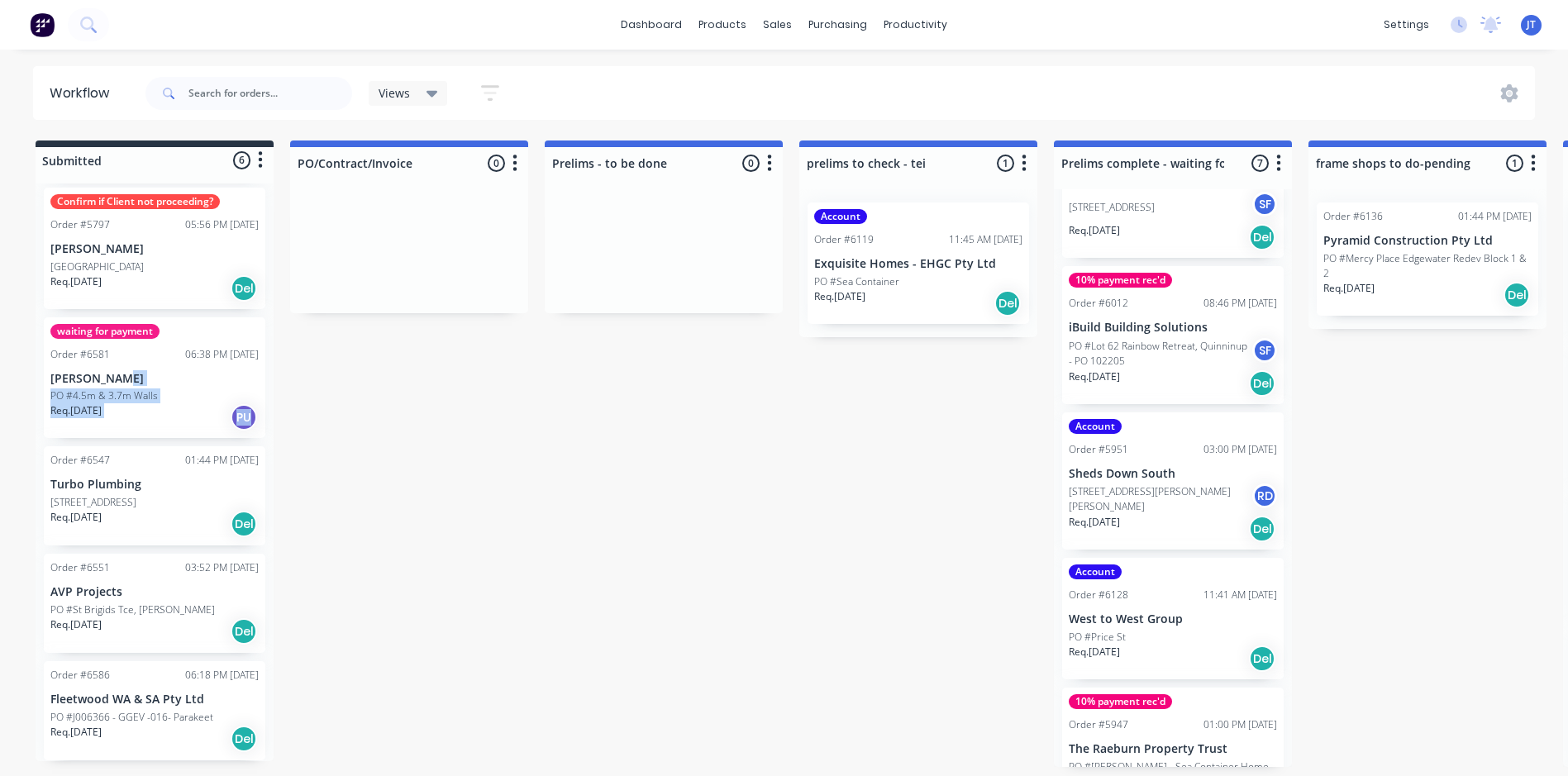
scroll to position [4, 0]
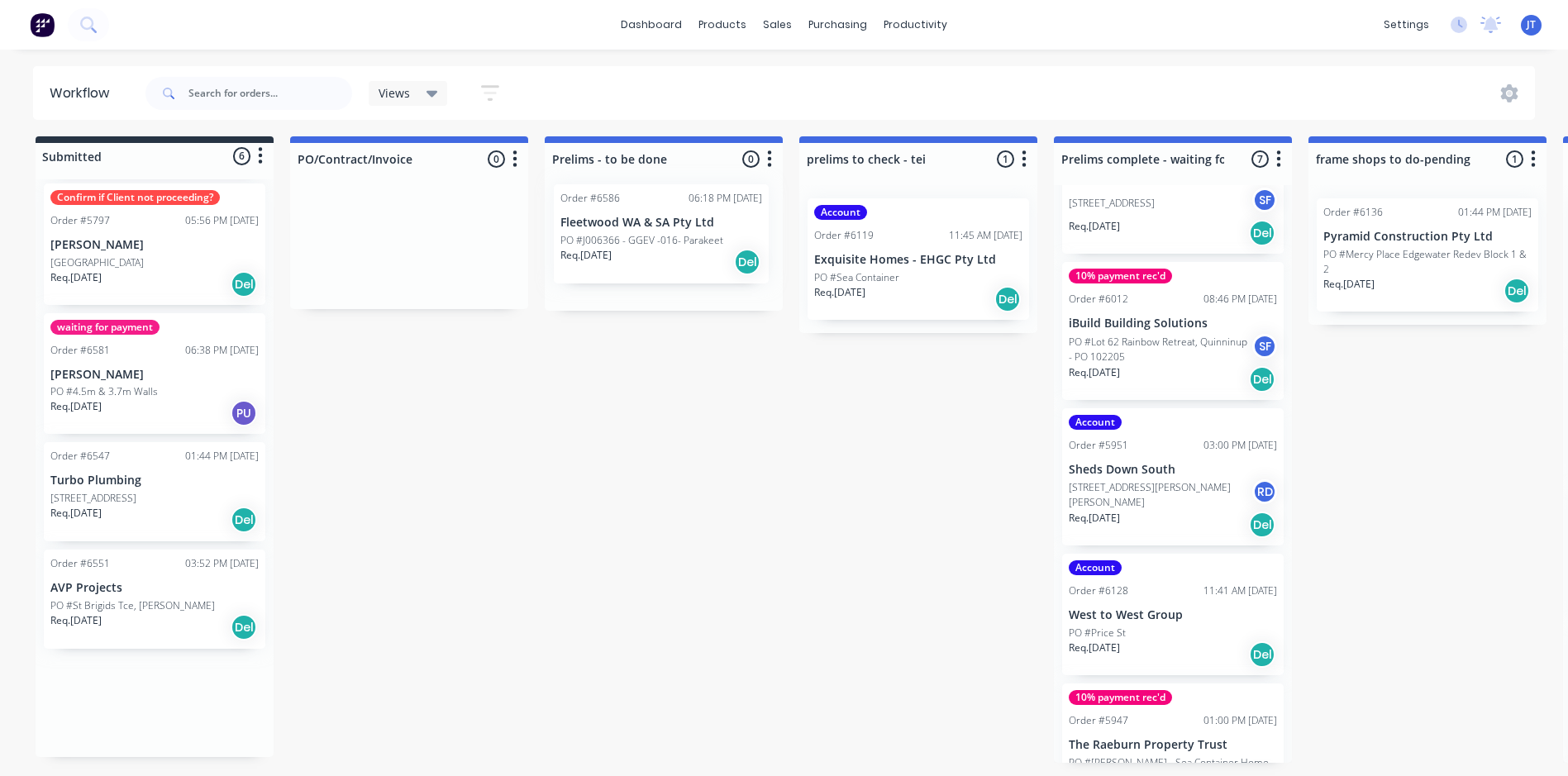
drag, startPoint x: 113, startPoint y: 721, endPoint x: 629, endPoint y: 240, distance: 705.4
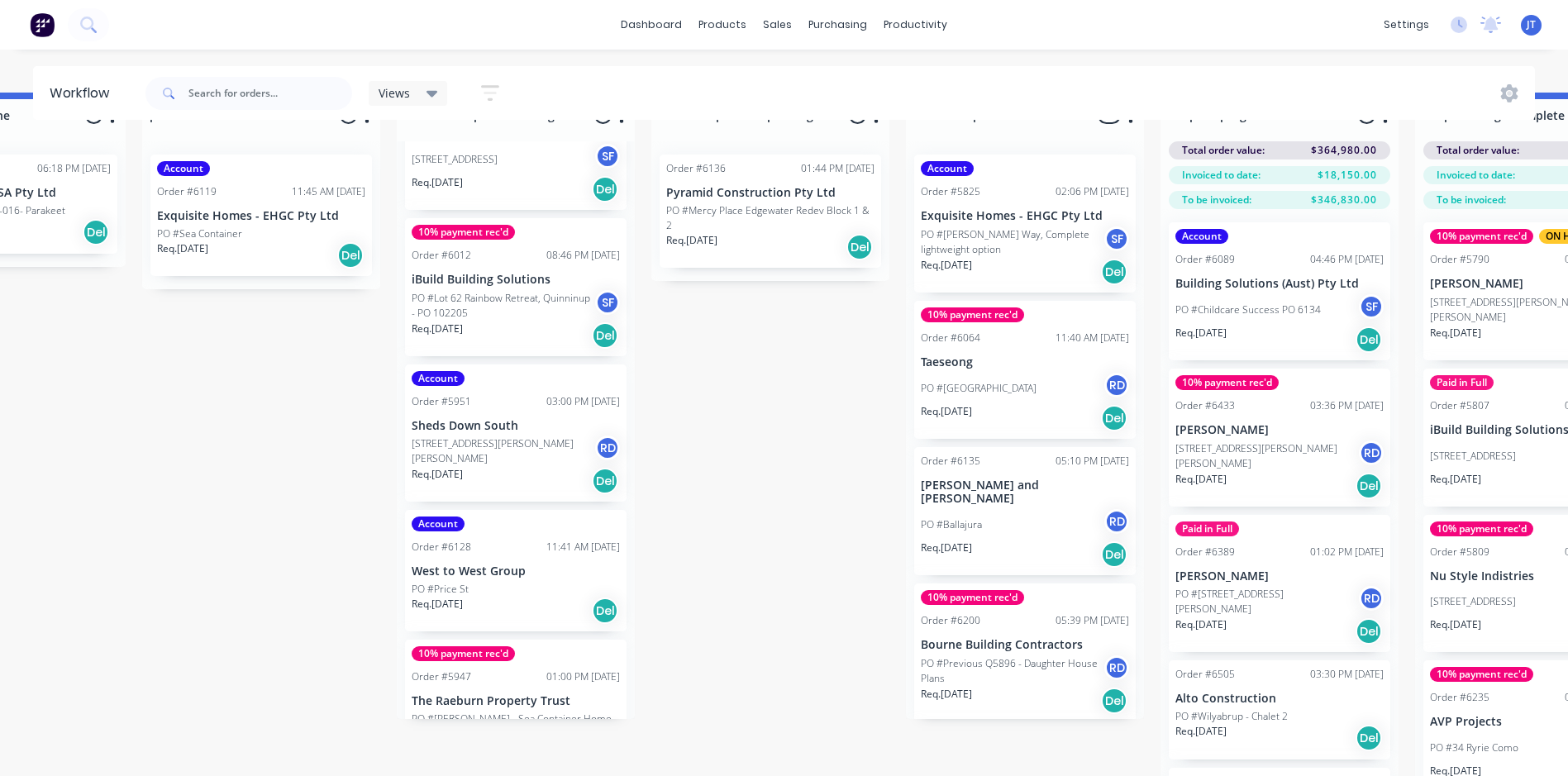
scroll to position [71, 657]
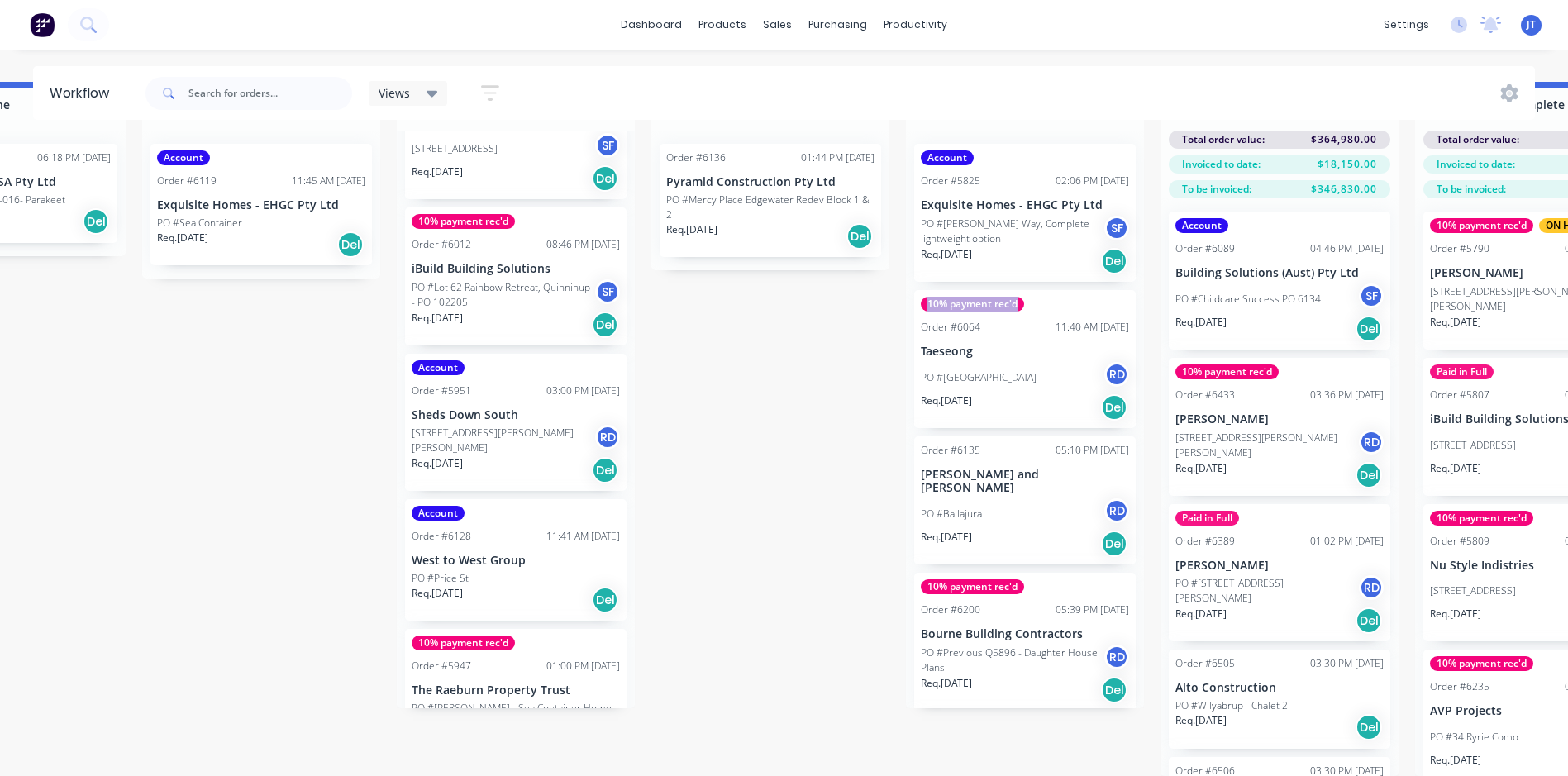
drag, startPoint x: 1136, startPoint y: 263, endPoint x: 1136, endPoint y: 275, distance: 12.0
click at [1136, 275] on div "Account Order #5825 02:06 PM 26/11/24 Exquisite Homes - EHGC Pty Ltd PO #Mann W…" at bounding box center [1025, 420] width 238 height 578
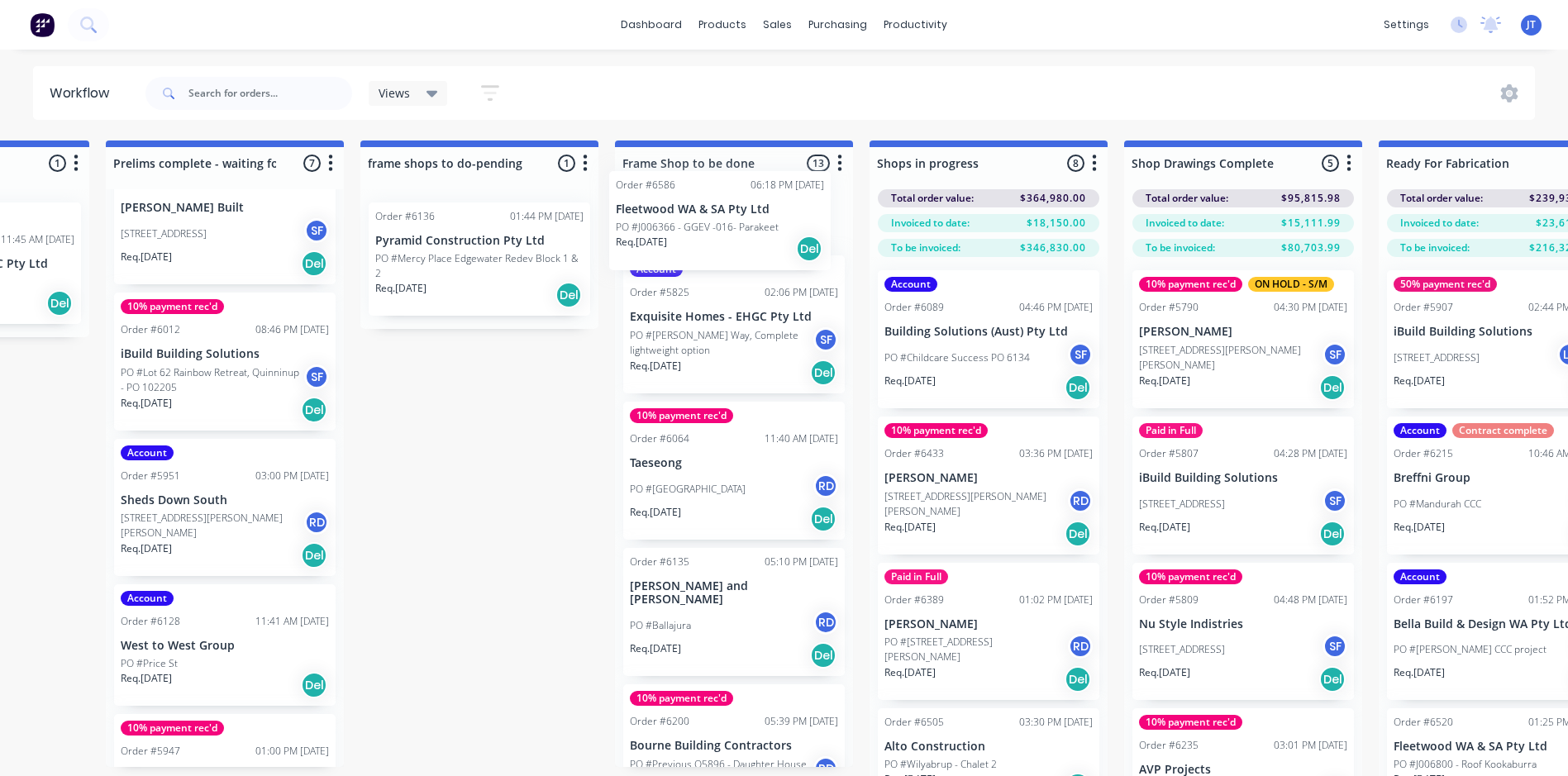
scroll to position [0, 1]
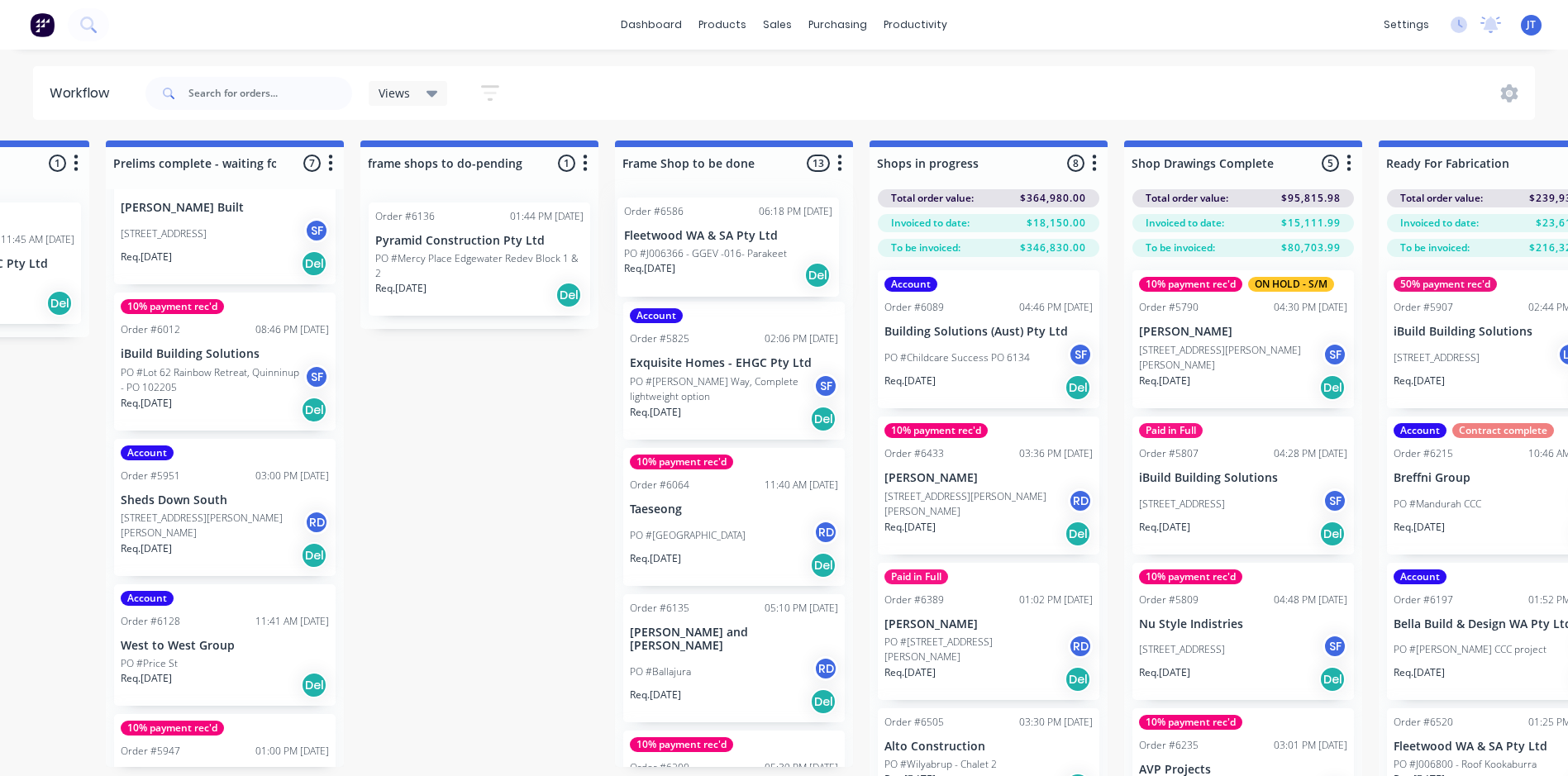
drag, startPoint x: 296, startPoint y: 260, endPoint x: 743, endPoint y: 256, distance: 447.0
click at [743, 256] on div "Submitted 5 Status colour #273444 hex #273444 Save Cancel Summaries Total order…" at bounding box center [1136, 487] width 4194 height 694
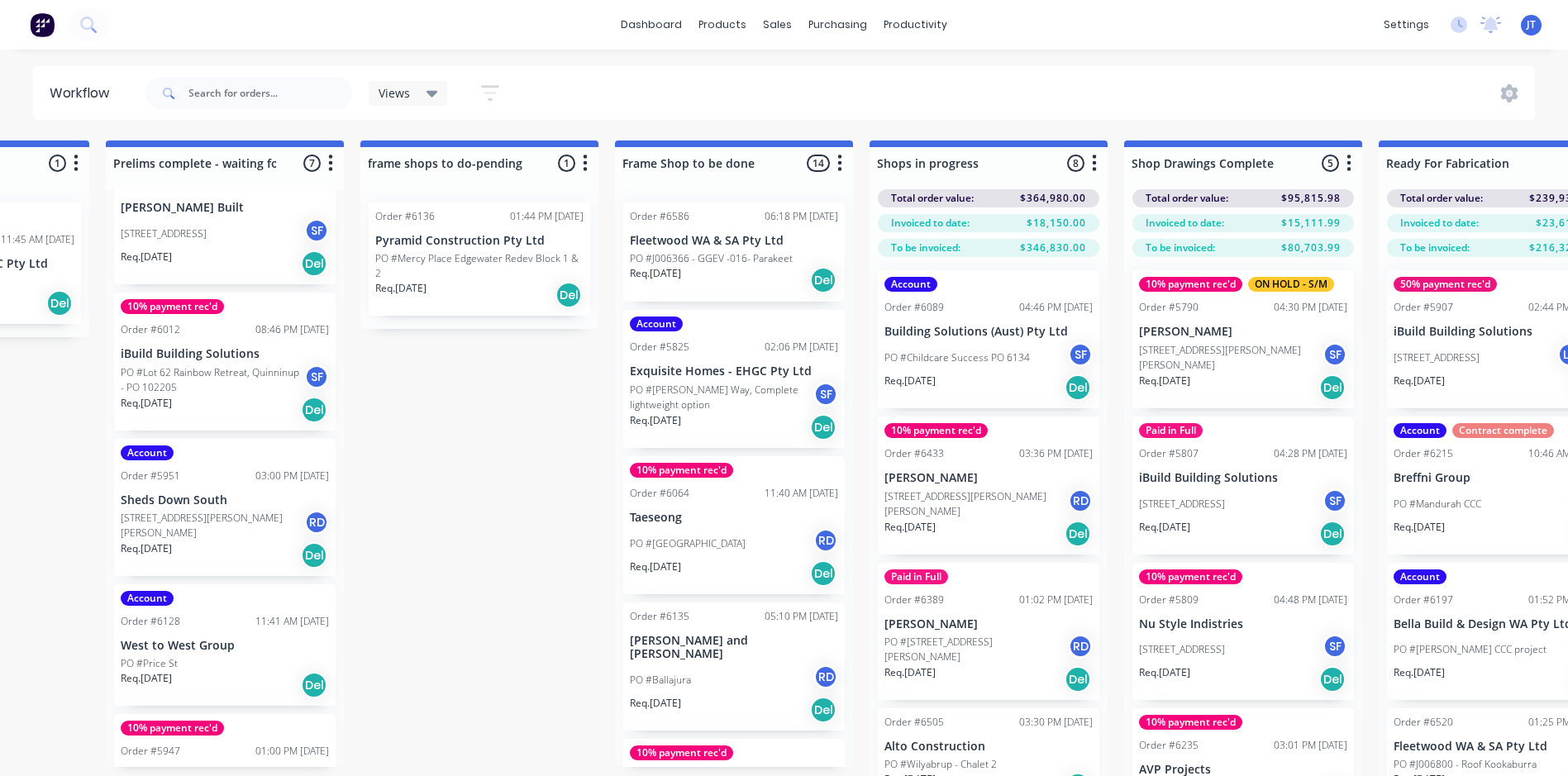
drag, startPoint x: 506, startPoint y: 529, endPoint x: 533, endPoint y: 520, distance: 28.5
click at [507, 530] on div "Submitted 5 Status colour #273444 hex #273444 Save Cancel Summaries Total order…" at bounding box center [1136, 487] width 4194 height 694
click at [824, 77] on div "Sales Orders" at bounding box center [839, 79] width 68 height 15
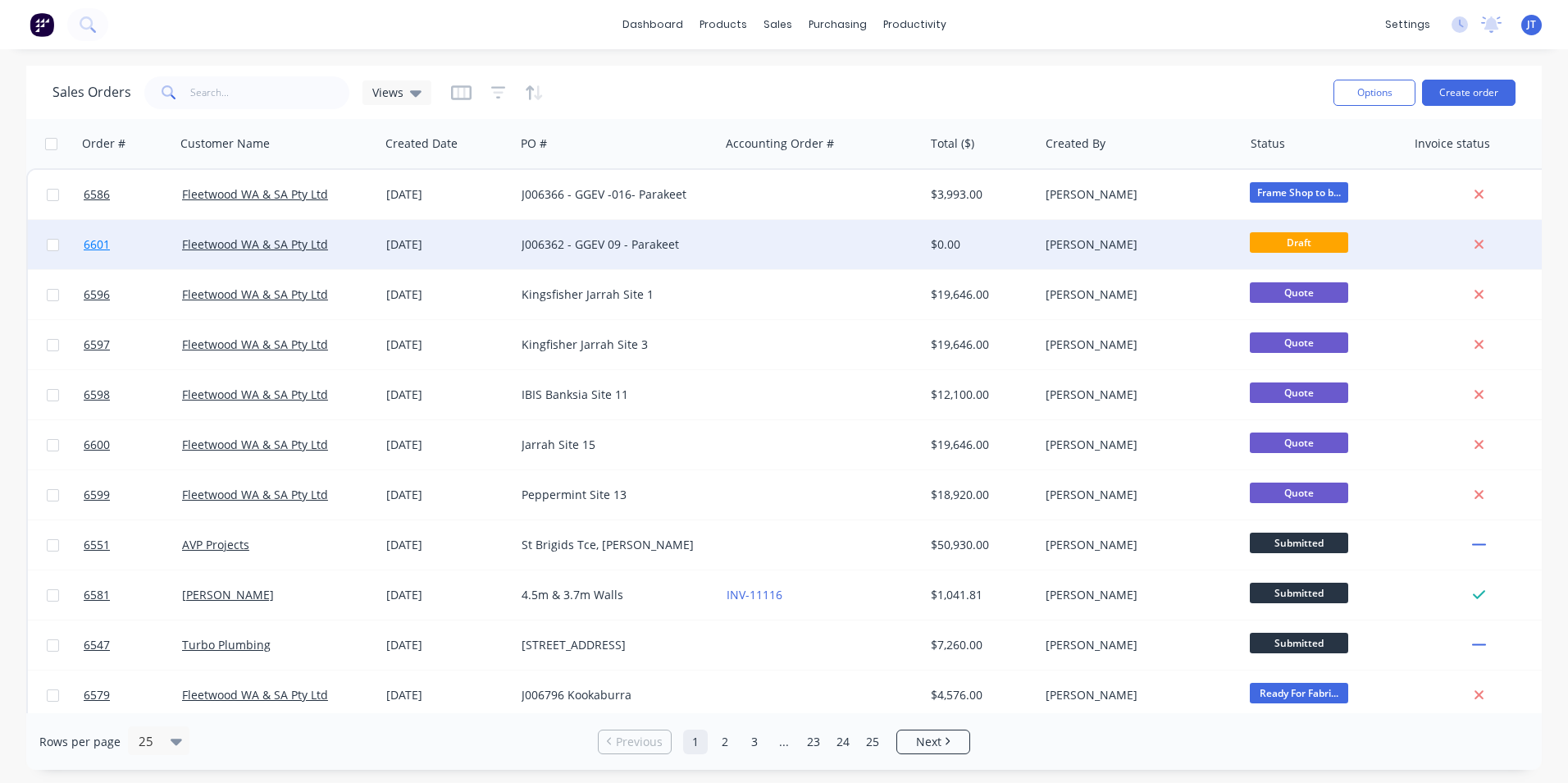
click at [101, 241] on span "6601" at bounding box center [96, 244] width 27 height 16
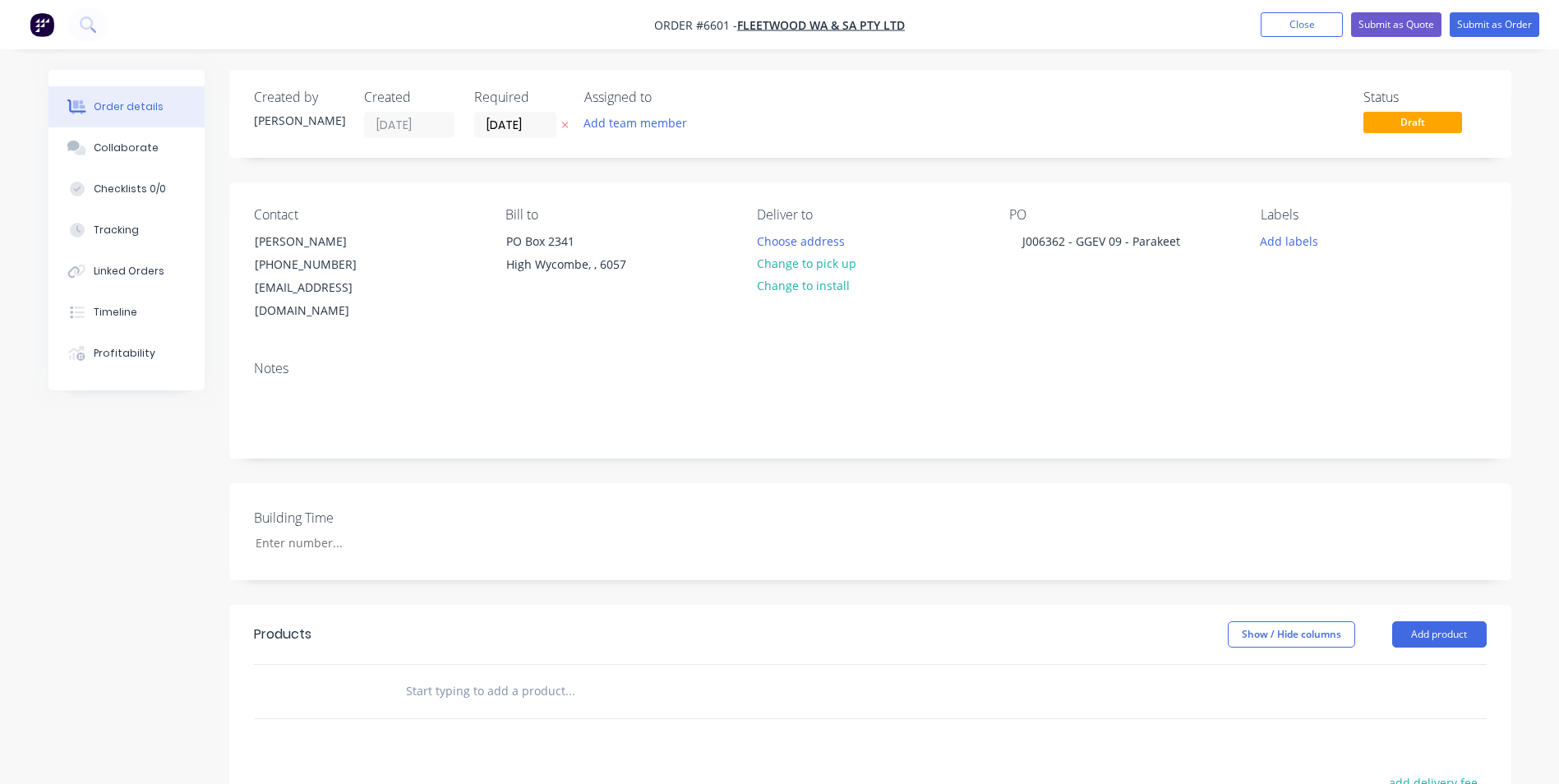
click at [482, 675] on input "text" at bounding box center [569, 691] width 328 height 33
click at [508, 675] on input "text" at bounding box center [569, 691] width 328 height 33
paste input "INCLUSIONS to our quote as follows: • AS/NZ 1170.1 2002 • AS/NZ 1170.2 2021 • A…"
type input "INCLUSIONS to our quote as follows: • AS/NZ 1170.1 2002 • AS/NZ 1170.2 2021 • A…"
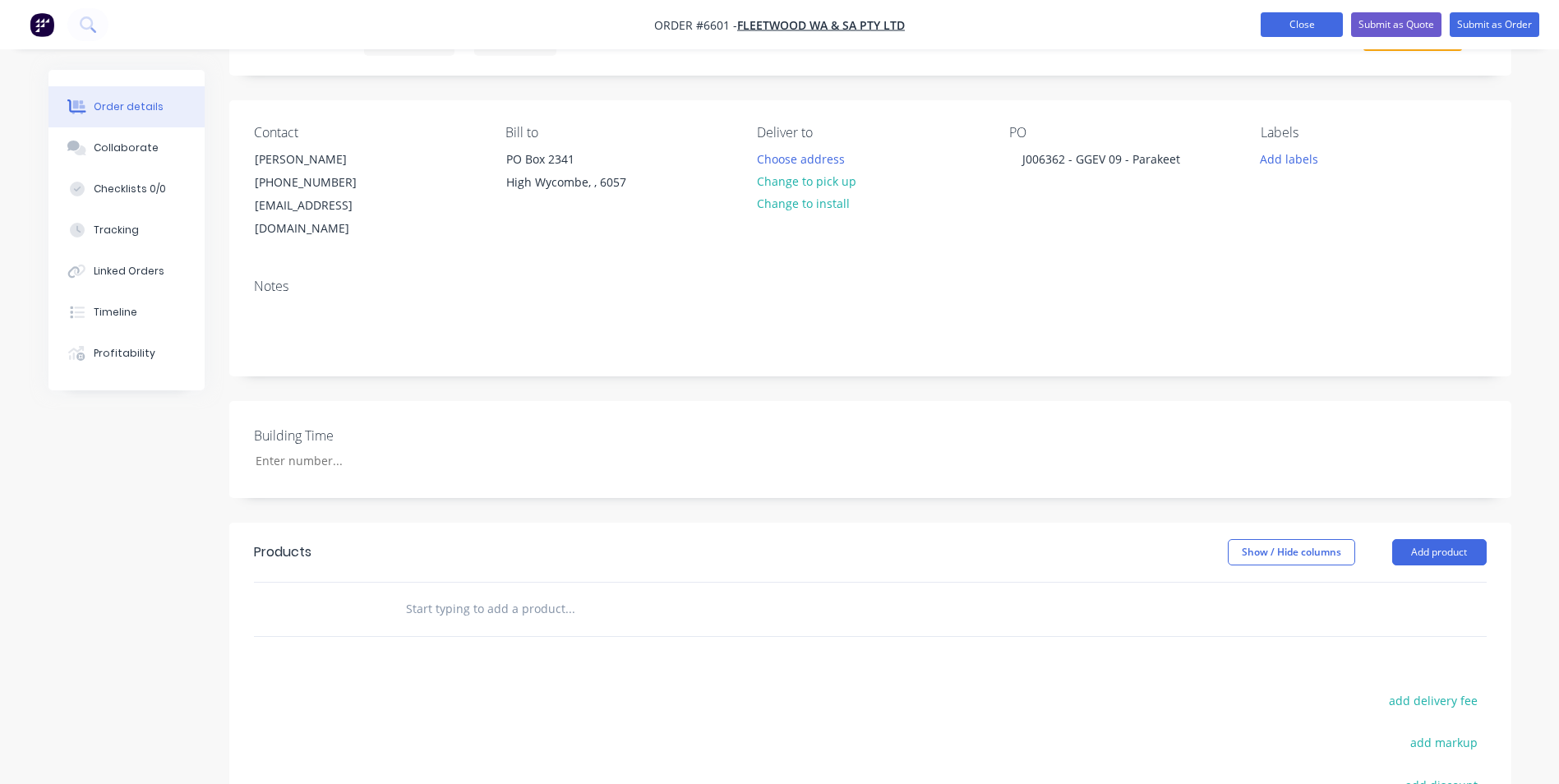
click at [1288, 23] on button "Close" at bounding box center [1301, 24] width 82 height 25
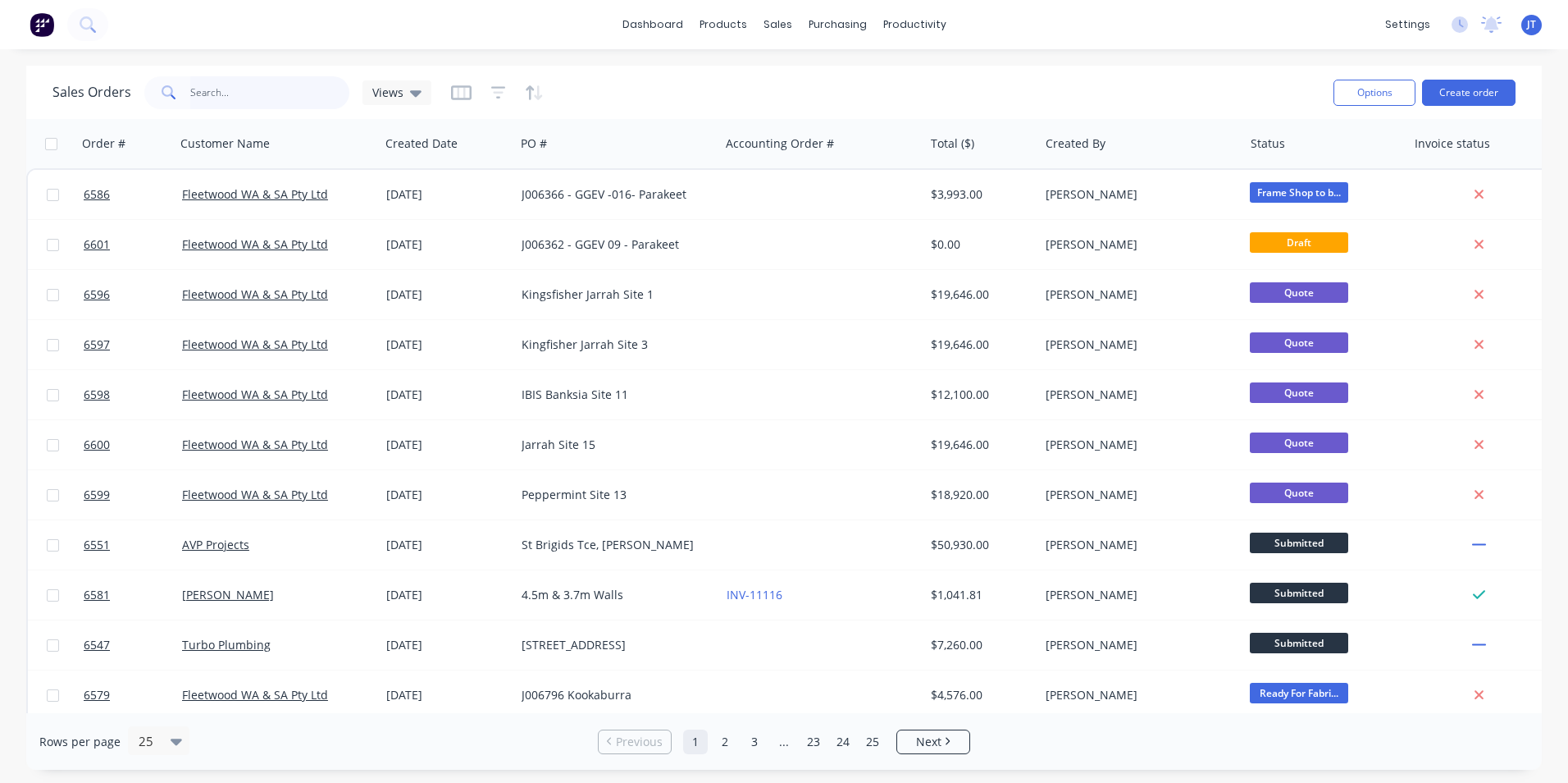
click at [224, 96] on input "text" at bounding box center [270, 93] width 160 height 33
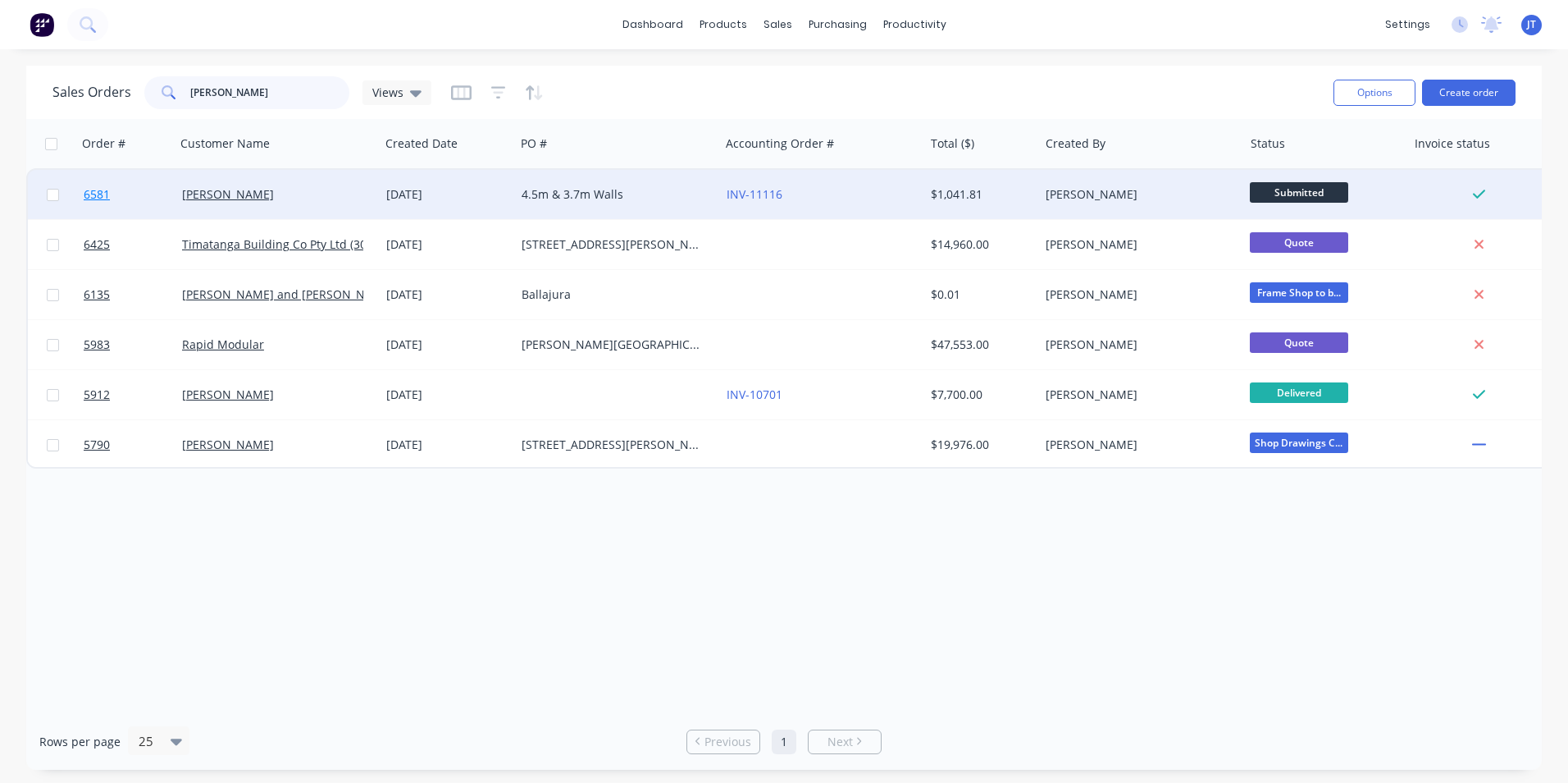
type input "john"
click at [104, 187] on span "6581" at bounding box center [96, 194] width 27 height 16
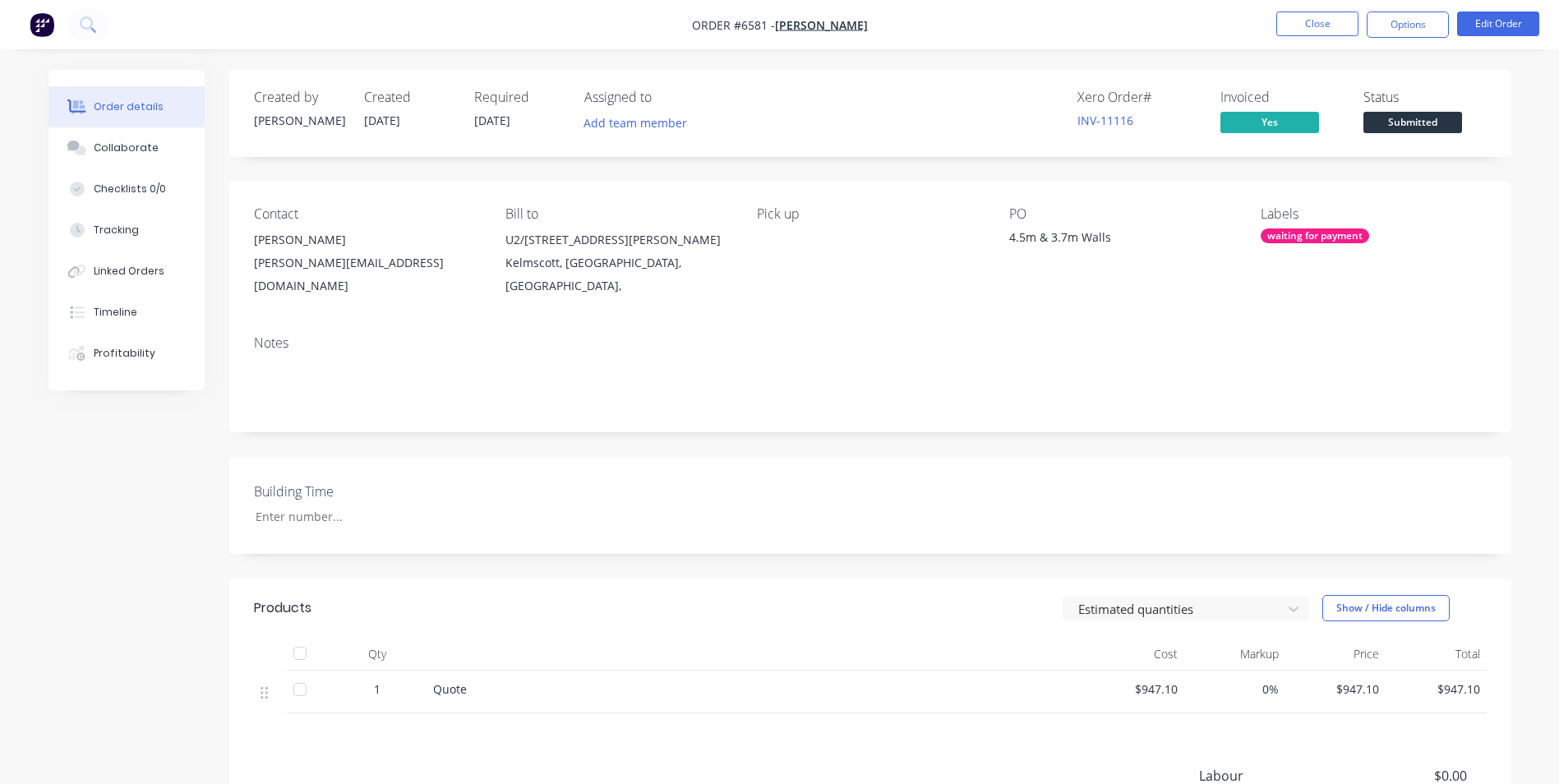
click at [577, 253] on div "Kelmscott, Western Australia, Australia," at bounding box center [617, 274] width 225 height 46
click at [1392, 27] on button "Options" at bounding box center [1407, 24] width 82 height 27
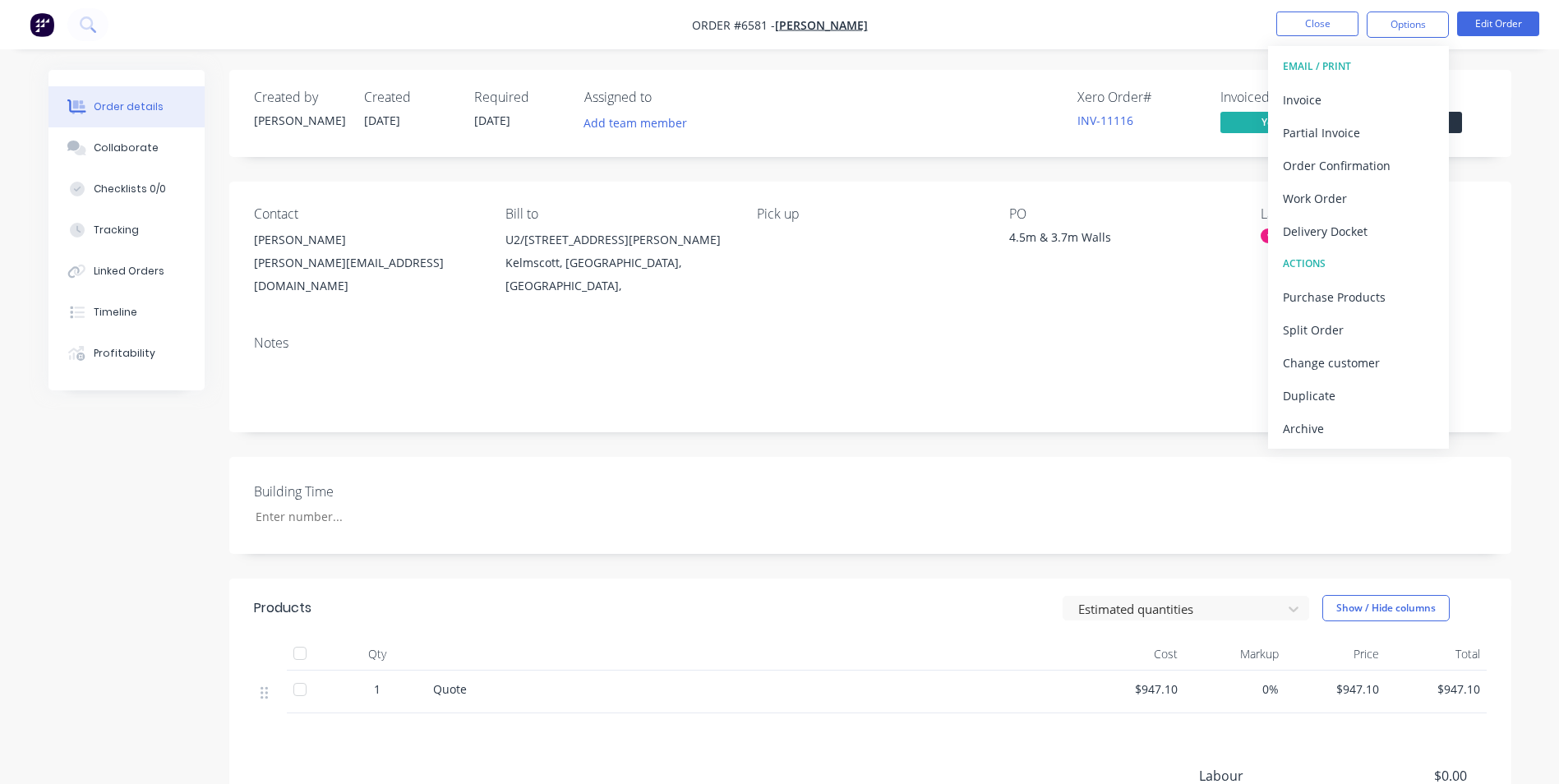
click at [929, 300] on div "Contact John Farano john.wombat6@gmail.com Bill to U2/33 Gillam Drive Kelmscott…" at bounding box center [870, 252] width 1282 height 140
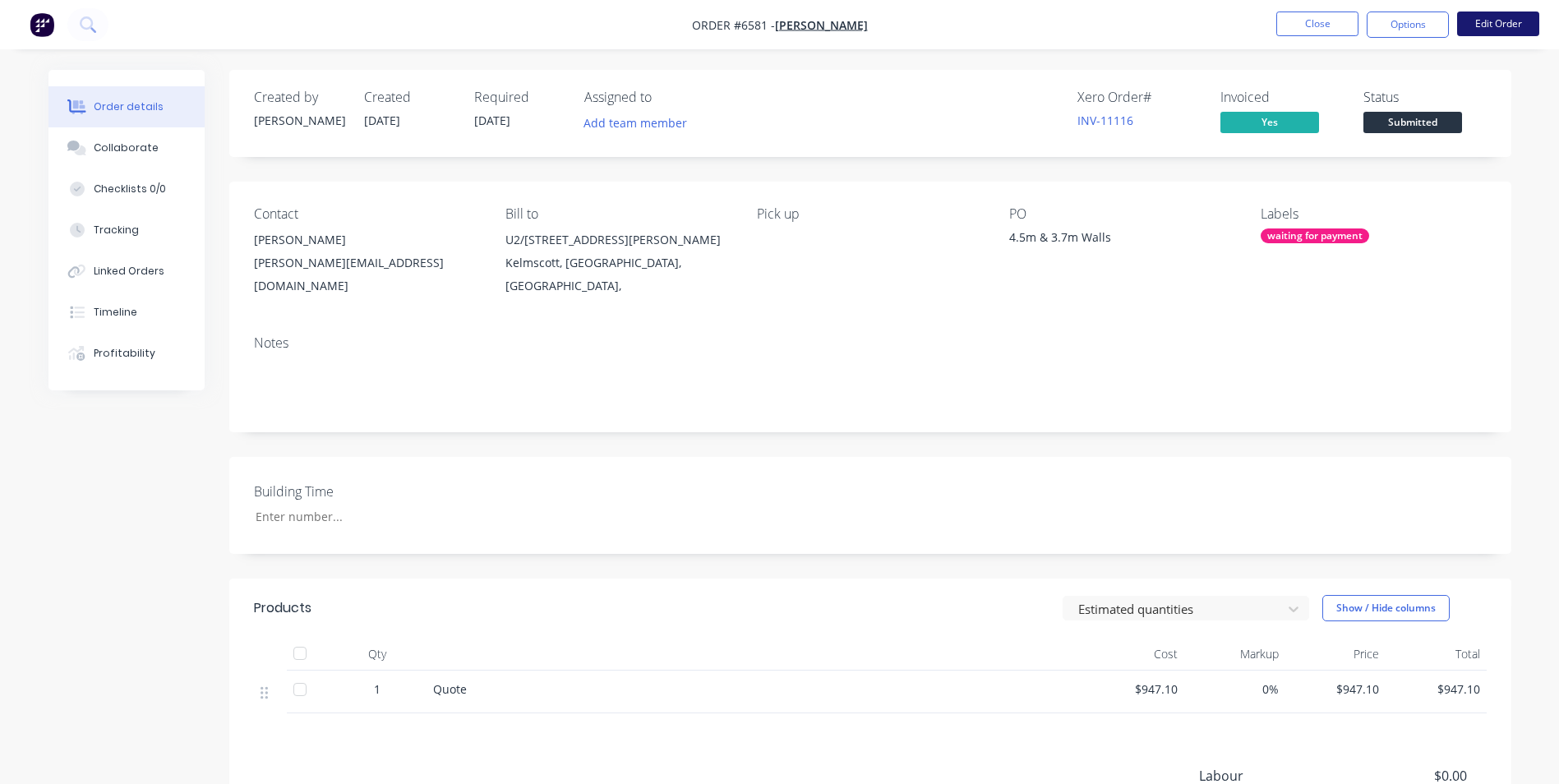
click at [1515, 20] on button "Edit Order" at bounding box center [1498, 23] width 82 height 25
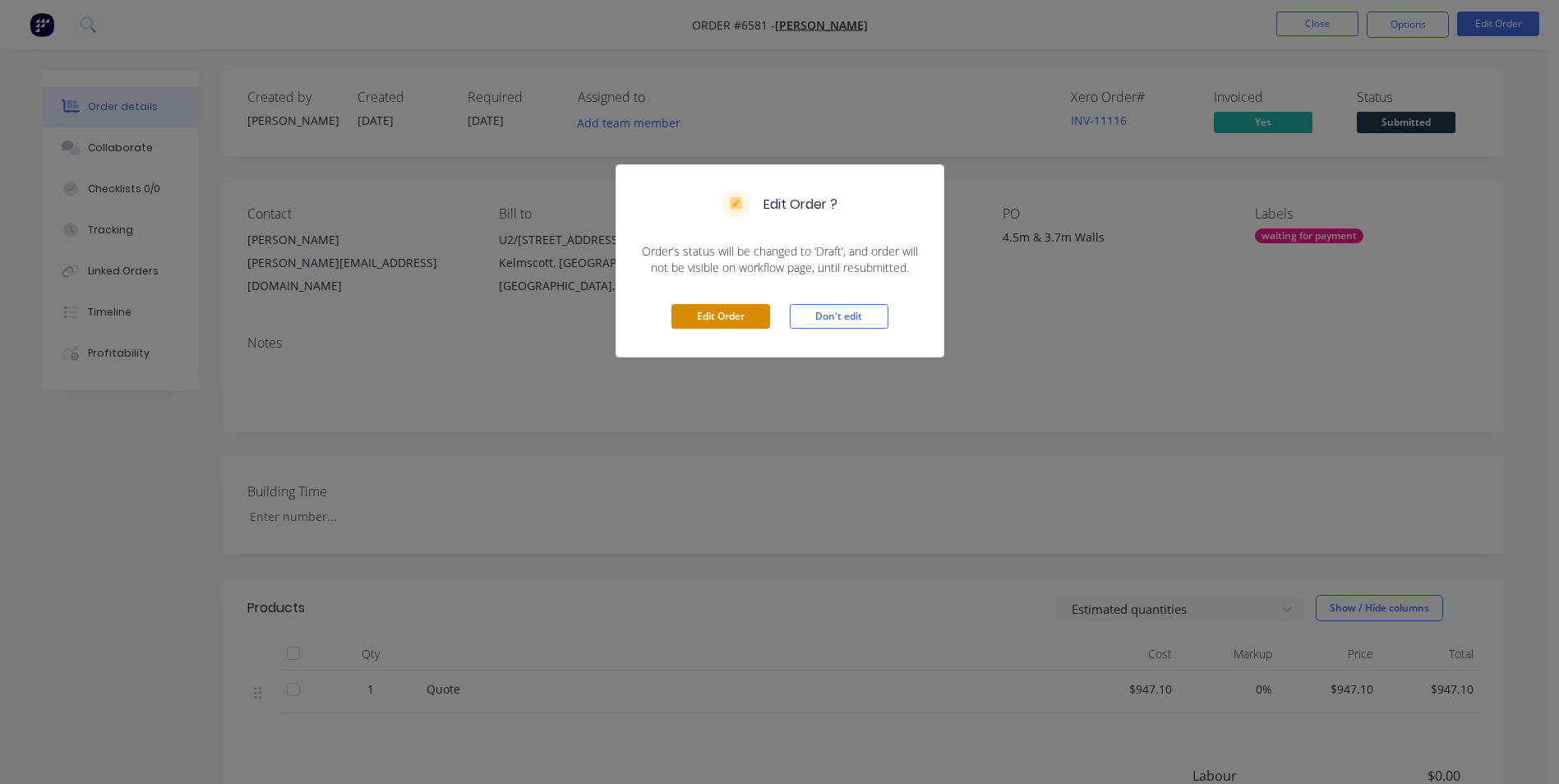
click at [718, 320] on button "Edit Order" at bounding box center [720, 316] width 98 height 25
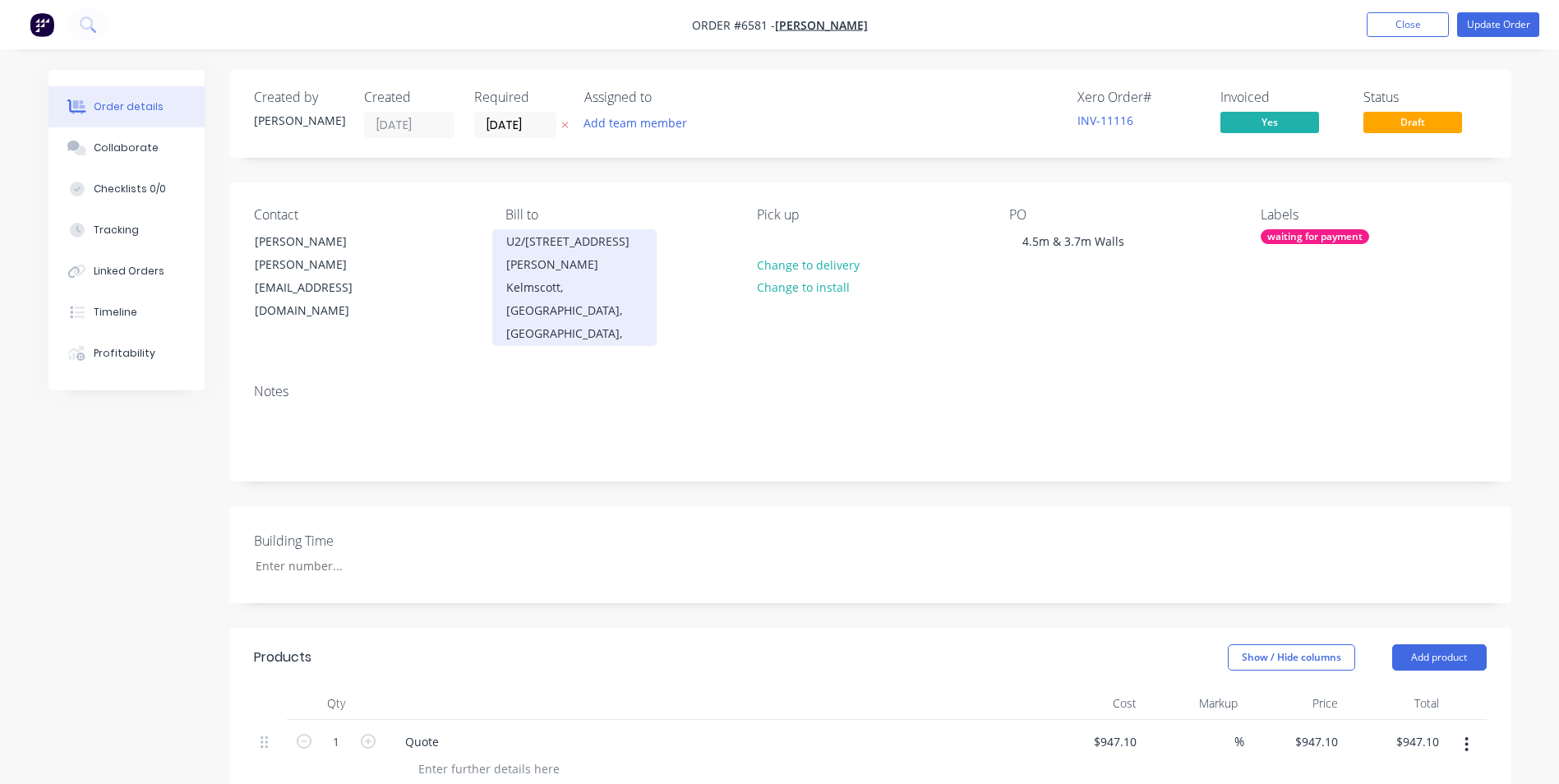
click at [616, 287] on div "Kelmscott, Western Australia, Australia," at bounding box center [574, 310] width 136 height 69
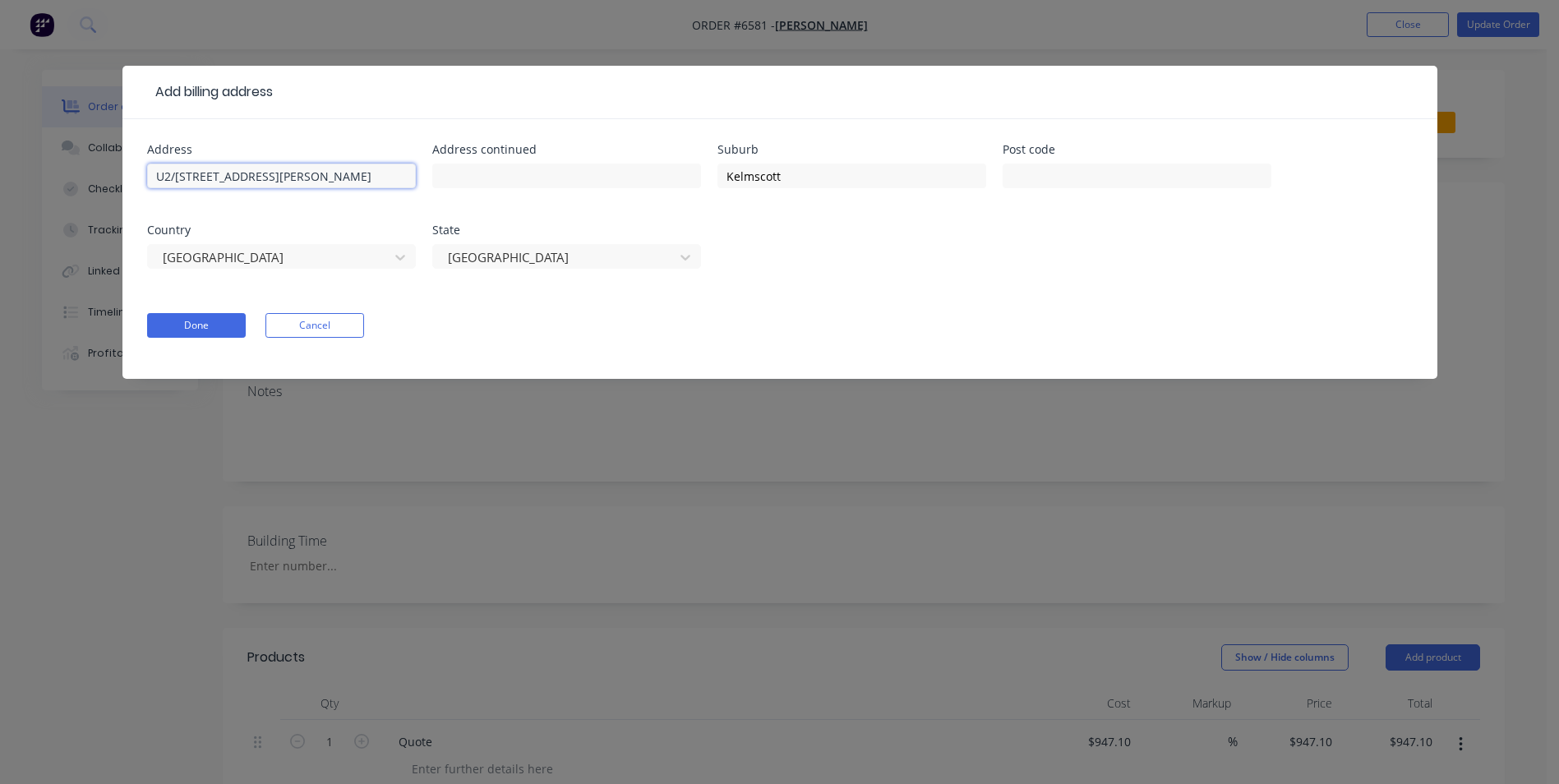
click at [275, 173] on input "U2/33 Gillam Drive" at bounding box center [282, 176] width 269 height 25
drag, startPoint x: 273, startPoint y: 174, endPoint x: 5, endPoint y: 132, distance: 271.3
click at [5, 132] on div "Add billing address Address U2/33 Gillam Drive Address continued Suburb Kelmsco…" at bounding box center [779, 392] width 1559 height 784
type input "69B Freemantle Rd"
click at [795, 177] on input "Kelmscott" at bounding box center [851, 176] width 269 height 25
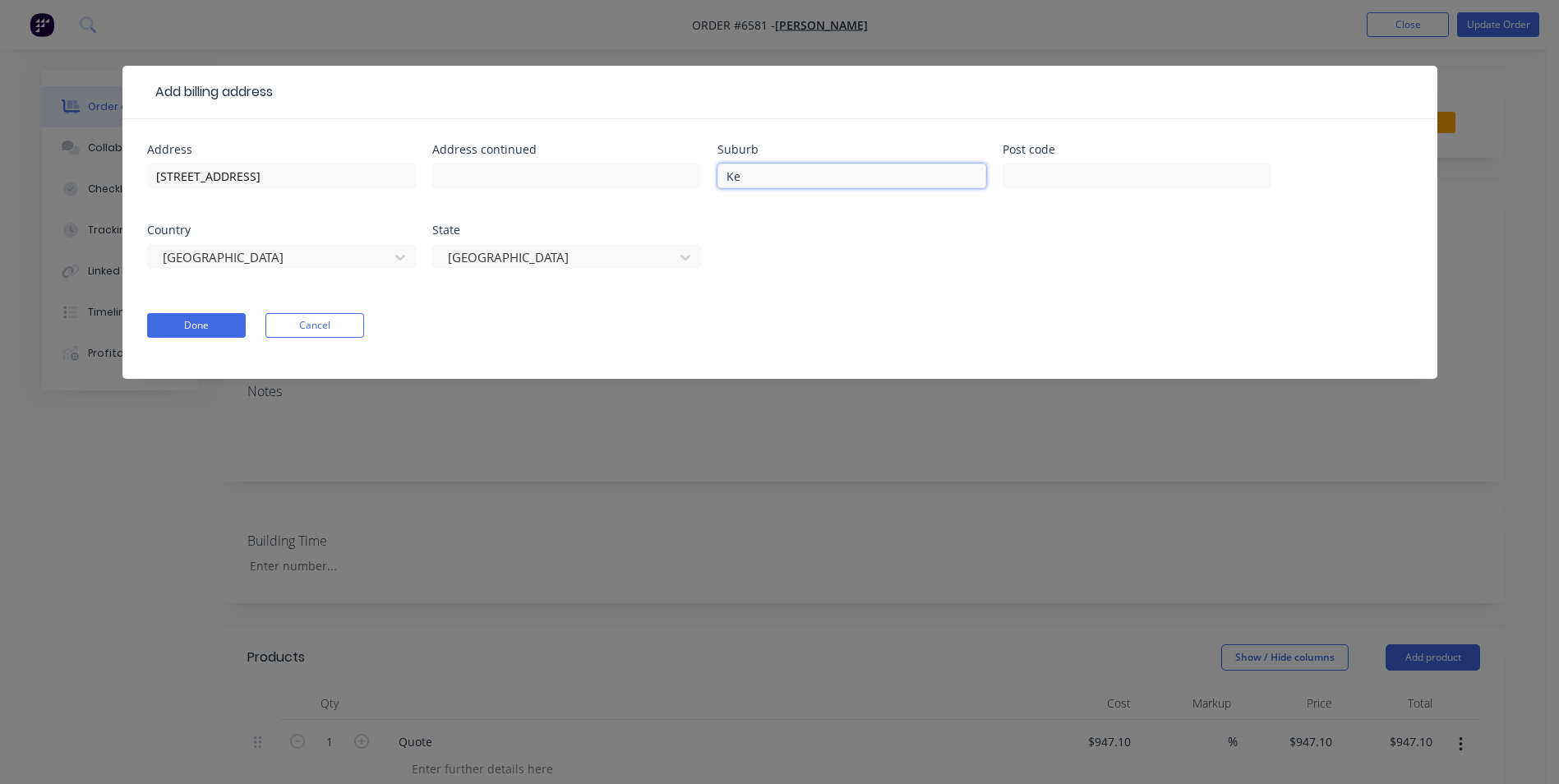
type input "K"
type input "Gosnells"
click at [1170, 183] on input "text" at bounding box center [1137, 176] width 269 height 25
type input "6110"
click at [191, 326] on button "Done" at bounding box center [196, 325] width 98 height 25
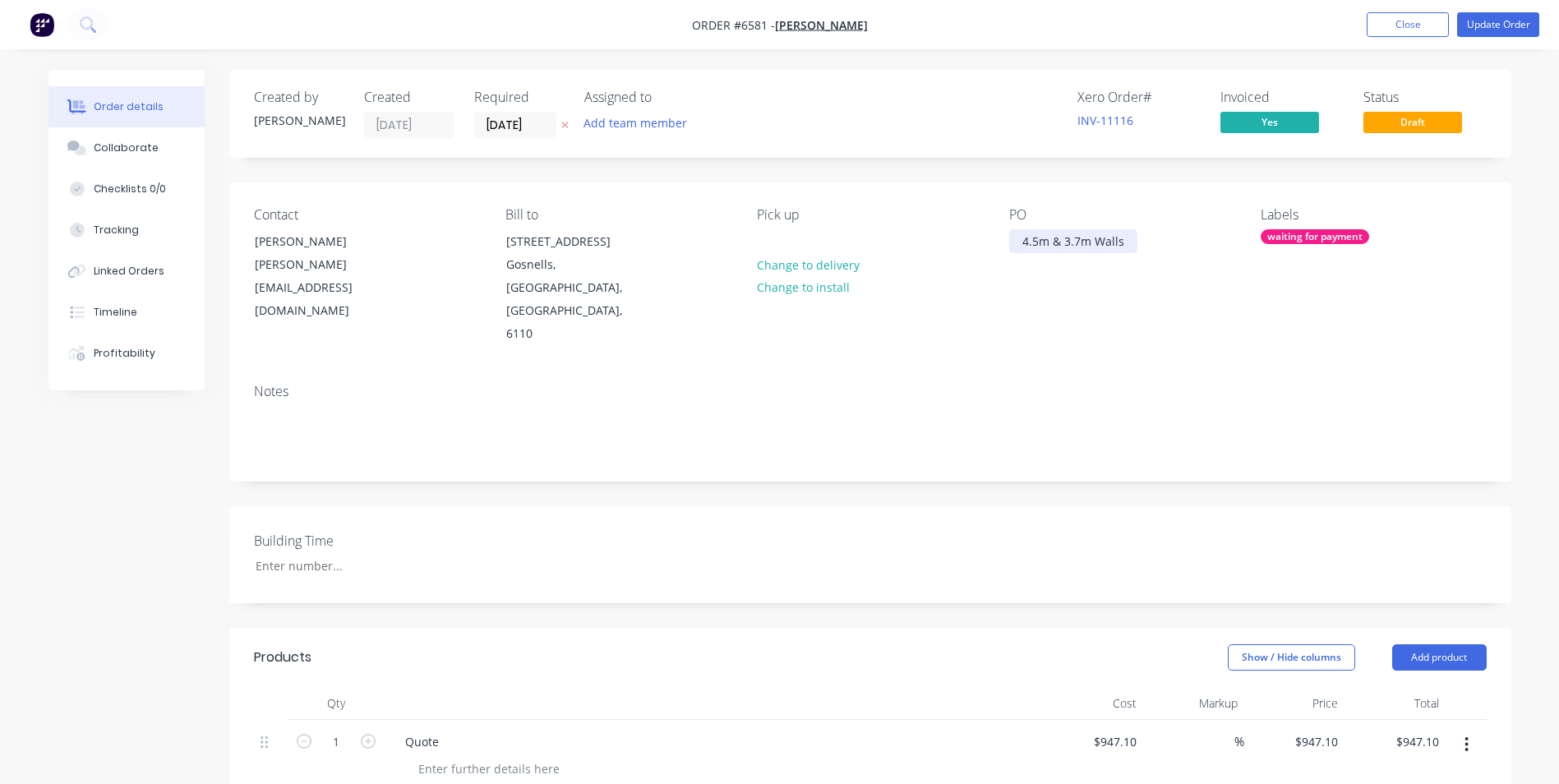
click at [1123, 239] on div "4.5m & 3.7m Walls" at bounding box center [1073, 241] width 128 height 24
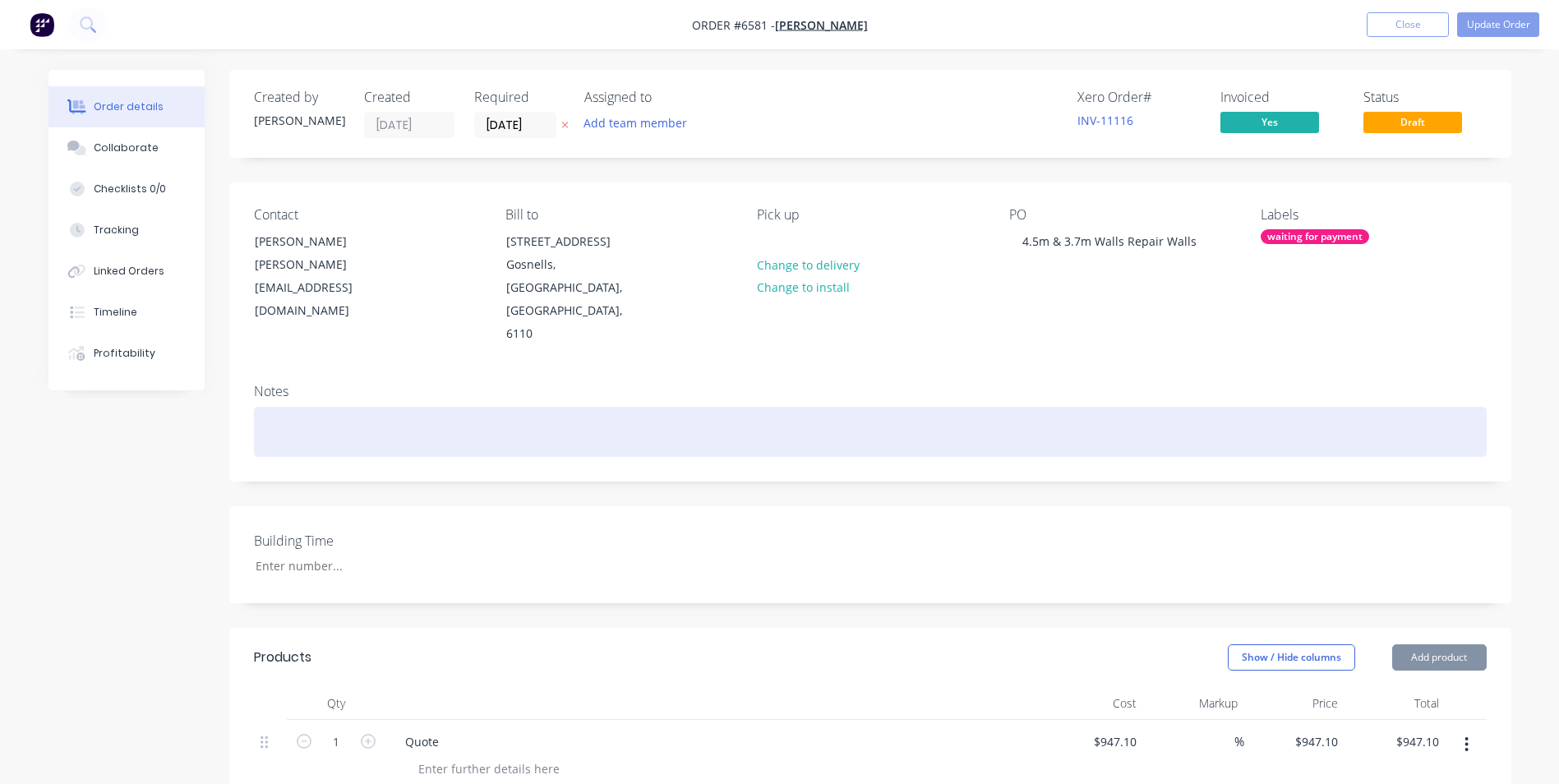
drag, startPoint x: 1150, startPoint y: 377, endPoint x: 1150, endPoint y: 366, distance: 11.0
click at [1150, 407] on div at bounding box center [870, 432] width 1232 height 50
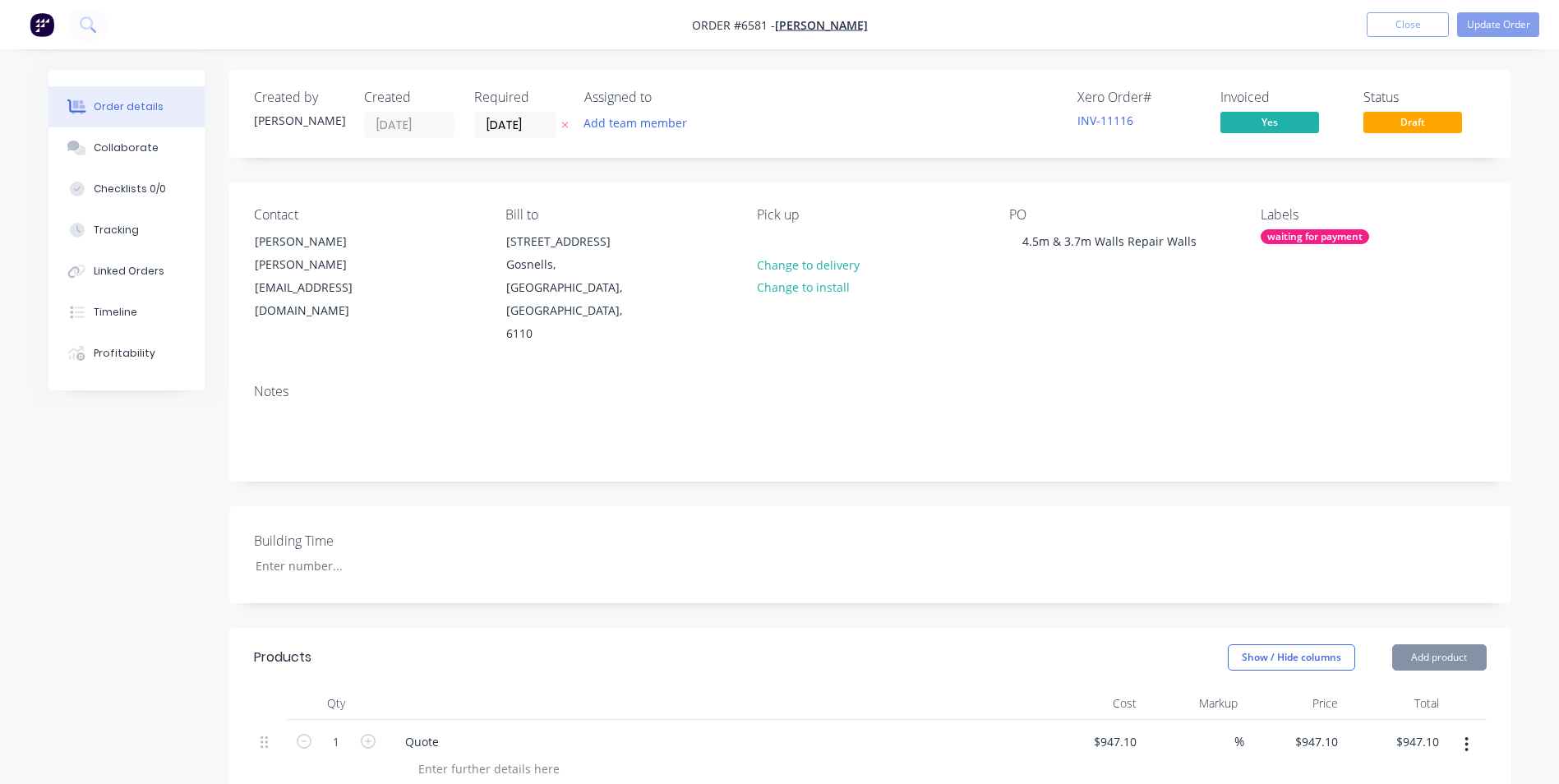
drag, startPoint x: 1124, startPoint y: 312, endPoint x: 1113, endPoint y: 312, distance: 11.0
click at [1124, 312] on div "Contact John Farano john.wombat6@gmail.com Bill to 69B Freemantle Rd Gosnells, …" at bounding box center [870, 277] width 1282 height 188
click at [1513, 26] on button "Update Order" at bounding box center [1498, 24] width 82 height 25
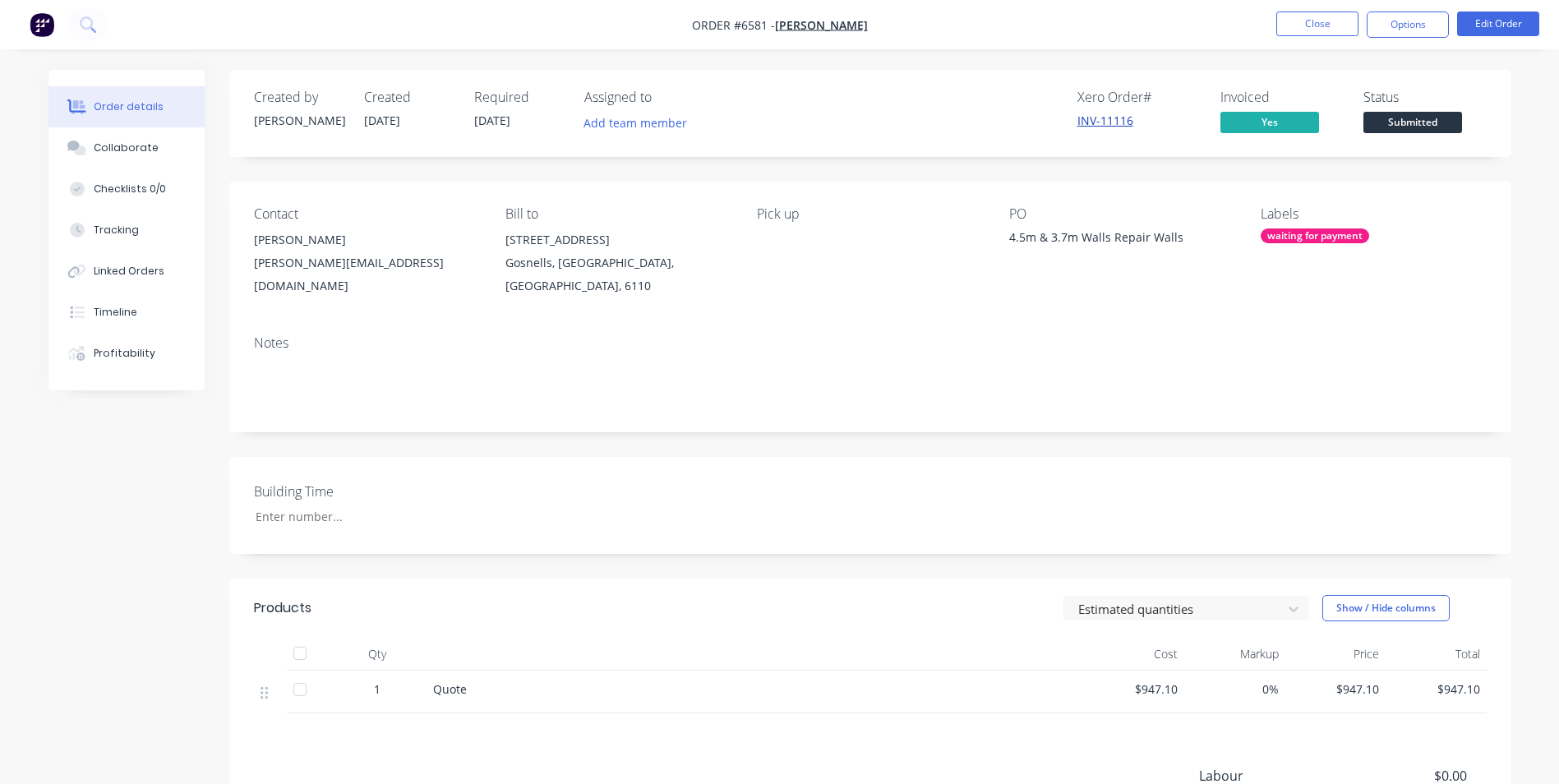
click at [1122, 119] on link "INV-11116" at bounding box center [1105, 121] width 56 height 16
drag, startPoint x: 927, startPoint y: 316, endPoint x: 926, endPoint y: 306, distance: 10.0
click at [927, 317] on div "Contact John Farano john.wombat6@gmail.com Bill to 69B Freemantle Rd Gosnells, …" at bounding box center [870, 252] width 1282 height 140
click at [1478, 27] on button "Edit Order" at bounding box center [1498, 23] width 82 height 25
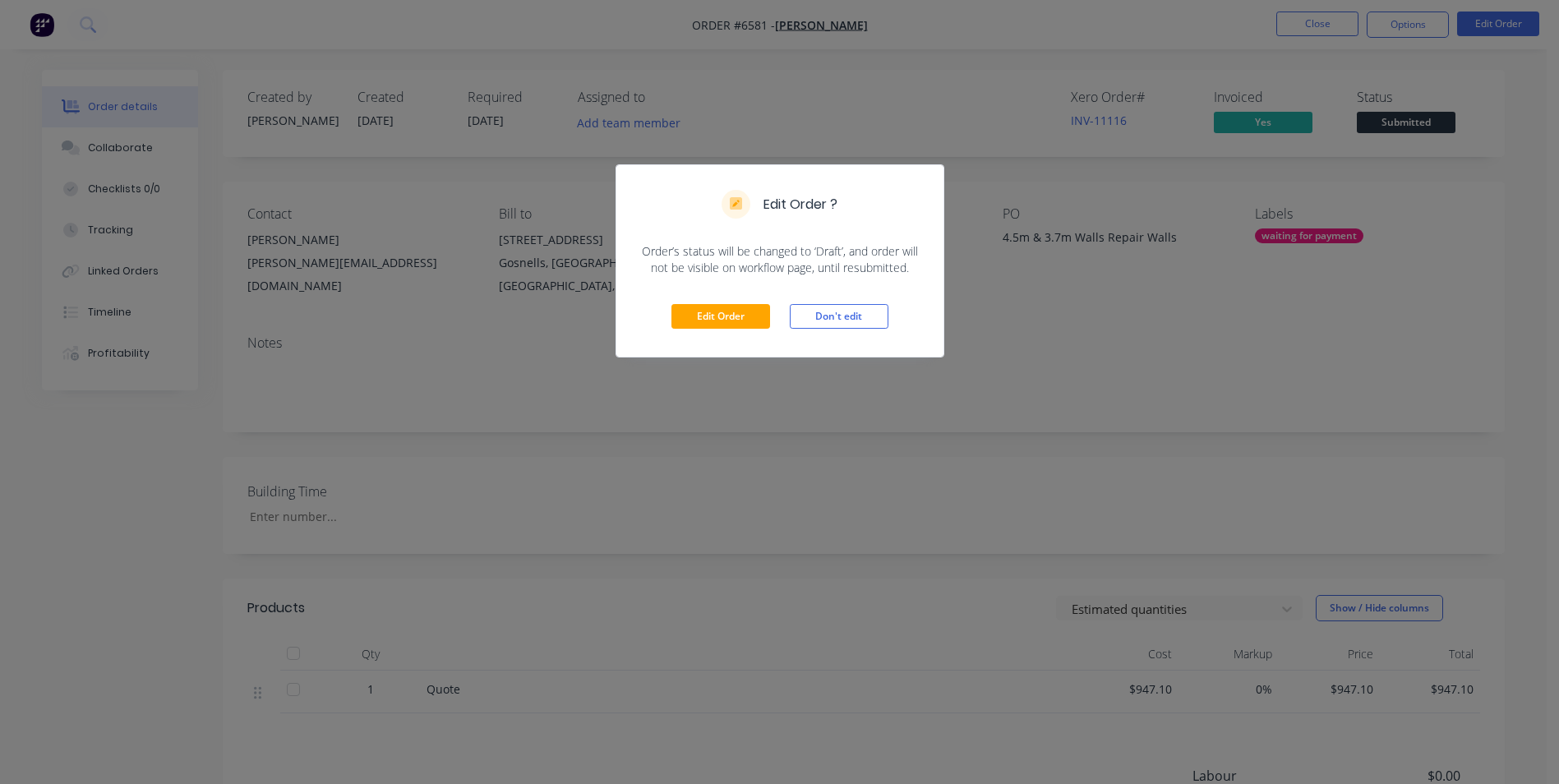
click at [996, 342] on div "Edit Order ? Order’s status will be changed to ‘Draft’, and order will not be v…" at bounding box center [779, 392] width 1559 height 784
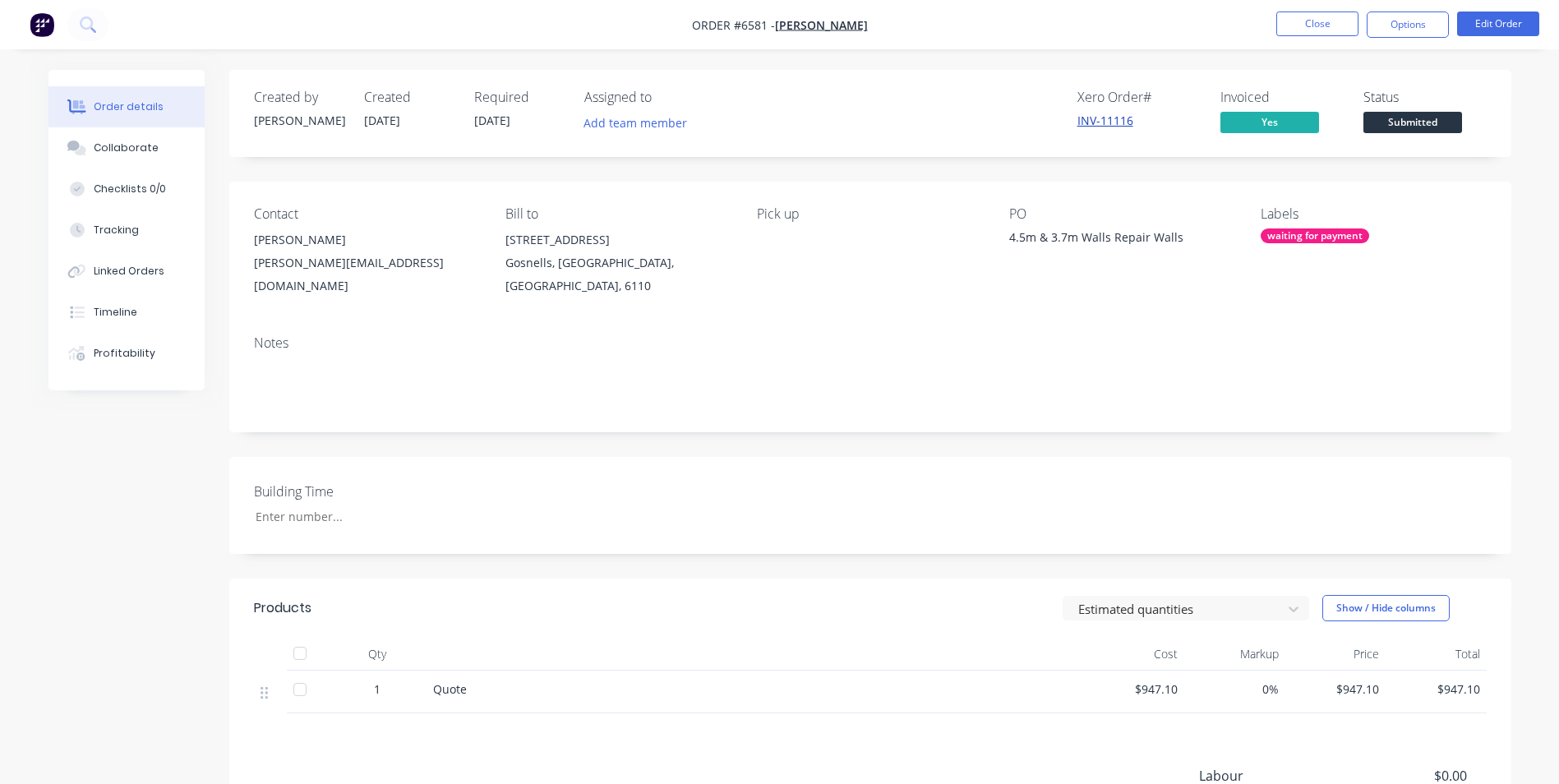
click at [1088, 119] on link "INV-11116" at bounding box center [1105, 121] width 56 height 16
click at [163, 150] on button "Collaborate" at bounding box center [126, 148] width 156 height 41
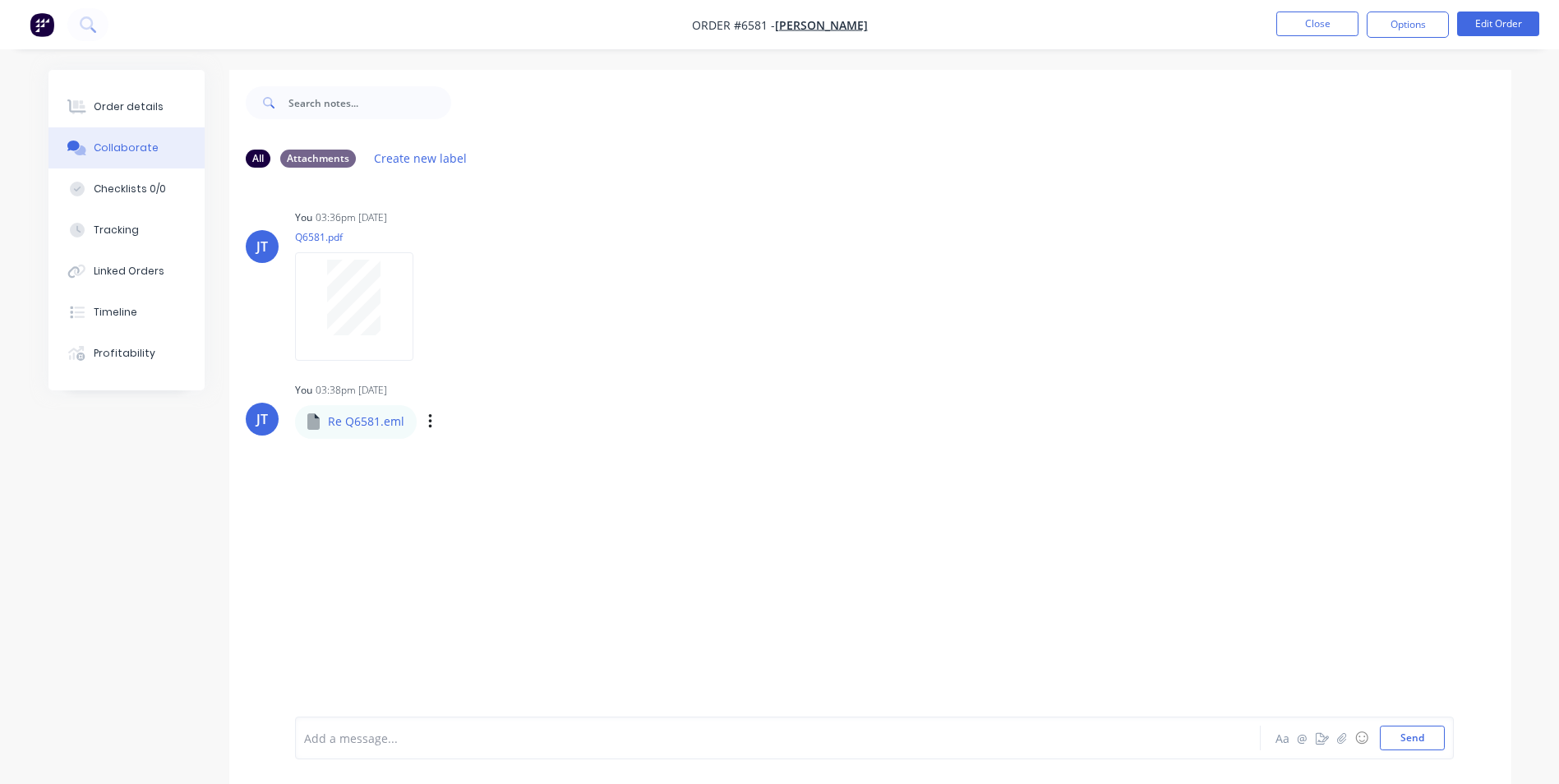
click at [1115, 385] on div "JT You 03:38pm 02/10/25 Re Q6581.eml Re Q6581.eml Labels Download Delete" at bounding box center [870, 408] width 1282 height 59
click at [1069, 385] on div "JT You 03:38pm 02/10/25 Re Q6581.eml Re Q6581.eml Labels Download Delete" at bounding box center [870, 408] width 1282 height 59
click at [1422, 741] on button "Send" at bounding box center [1412, 737] width 65 height 25
click at [764, 602] on div "You 07:25pm 02/10/25 Purchase Order PO258010.pdf Labels Download Delete" at bounding box center [552, 537] width 514 height 148
click at [1132, 374] on div "JT You 03:36pm 02/10/25 Q6581.pdf Labels Download Delete JT You 03:38pm 02/10/2…" at bounding box center [870, 449] width 1282 height 536
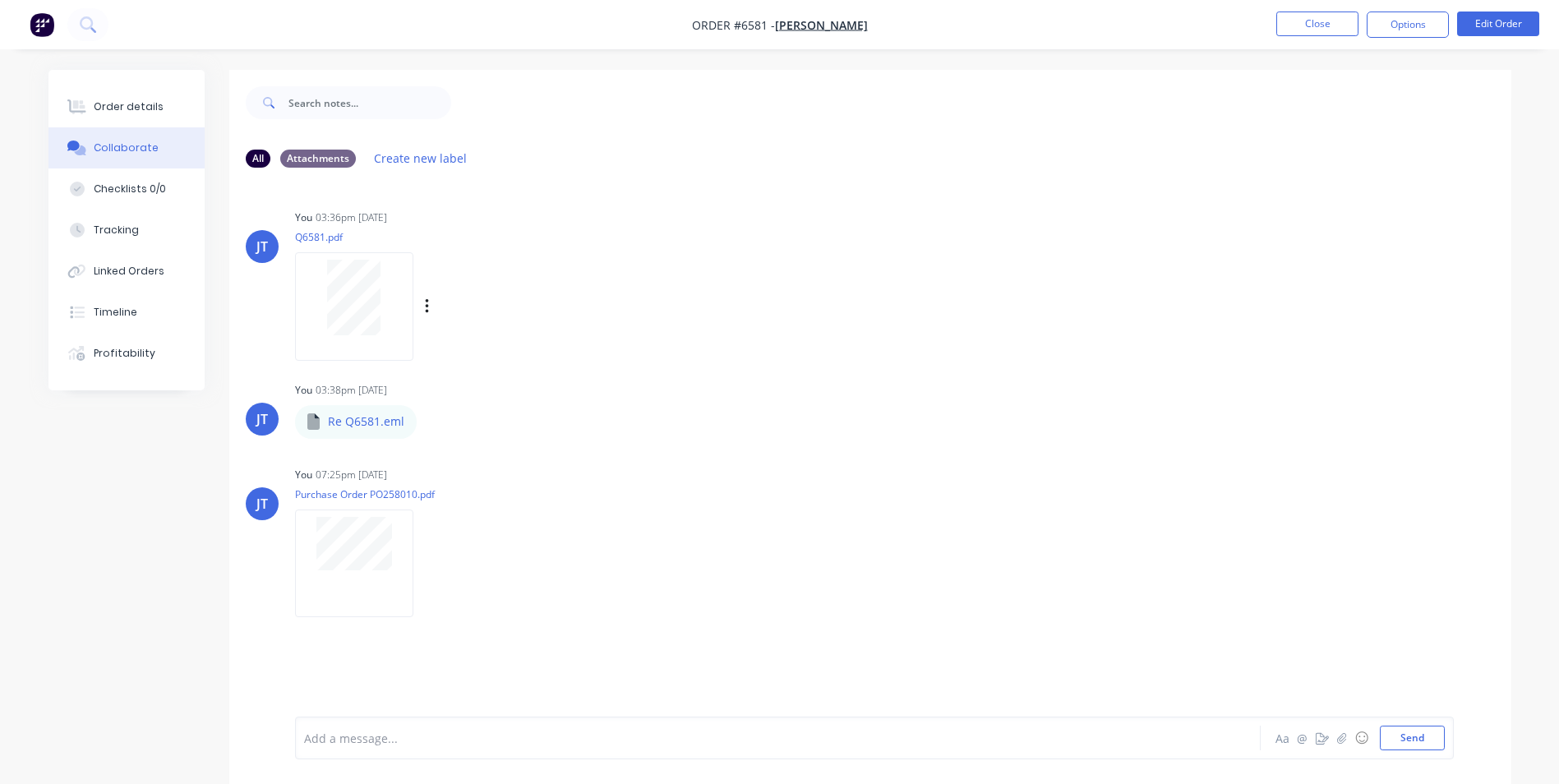
click at [917, 208] on div "JT You 03:36pm 02/10/25 Q6581.pdf Labels Download Delete" at bounding box center [870, 279] width 1282 height 148
click at [1317, 31] on button "Close" at bounding box center [1317, 23] width 82 height 25
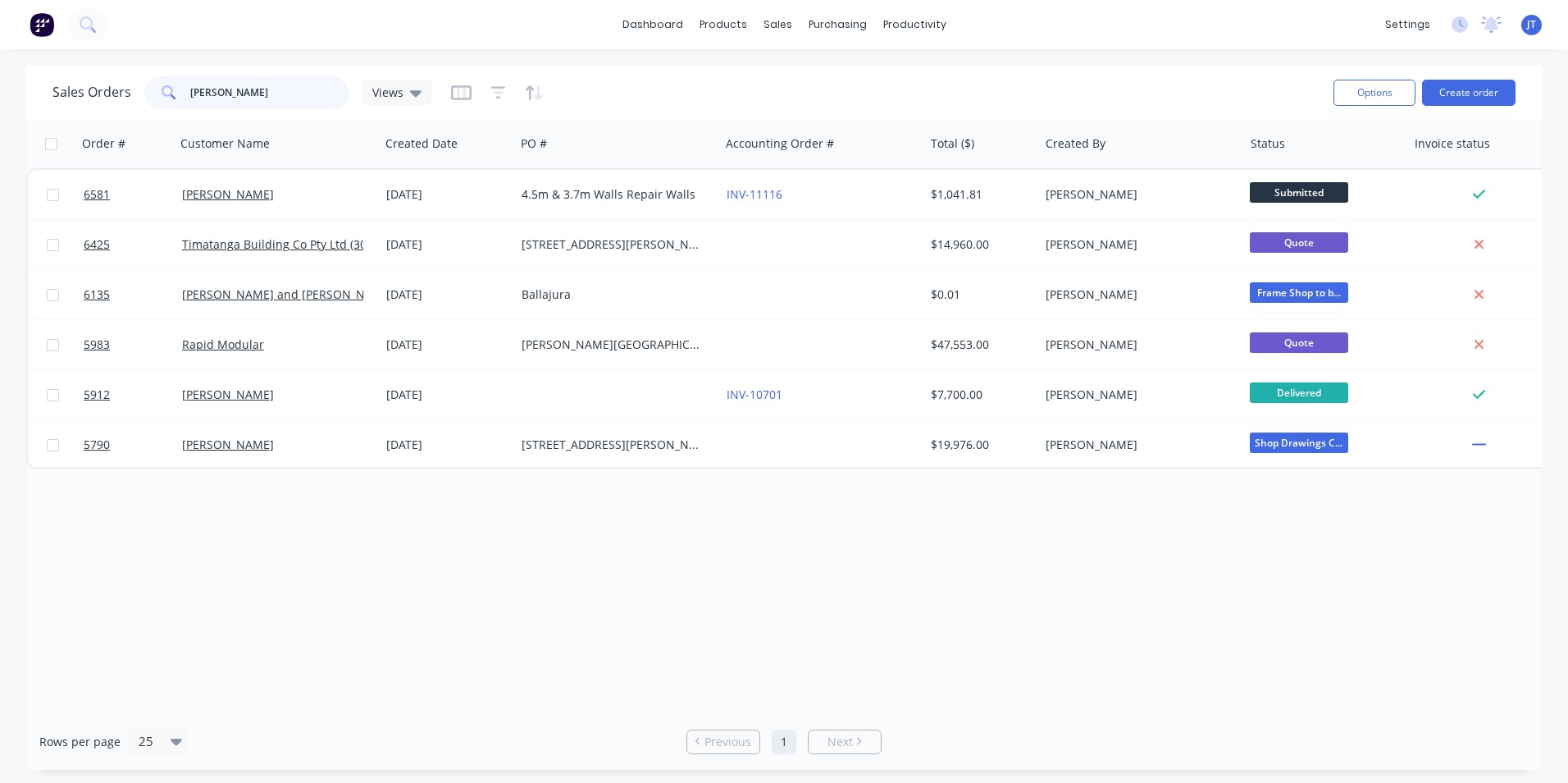
drag, startPoint x: 248, startPoint y: 101, endPoint x: 179, endPoint y: 101, distance: 69.0
click at [179, 101] on div "john" at bounding box center [247, 93] width 205 height 33
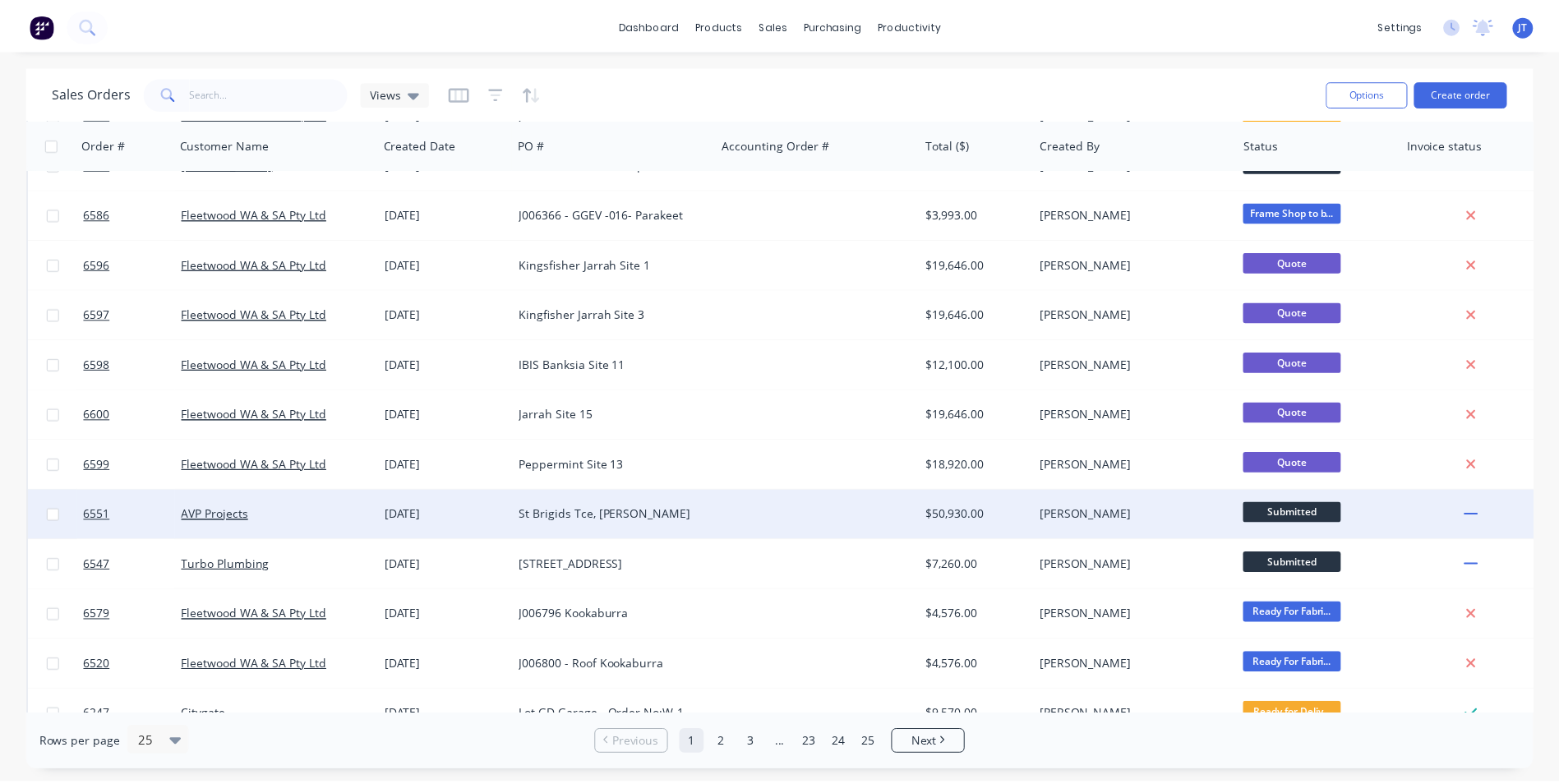
scroll to position [82, 0]
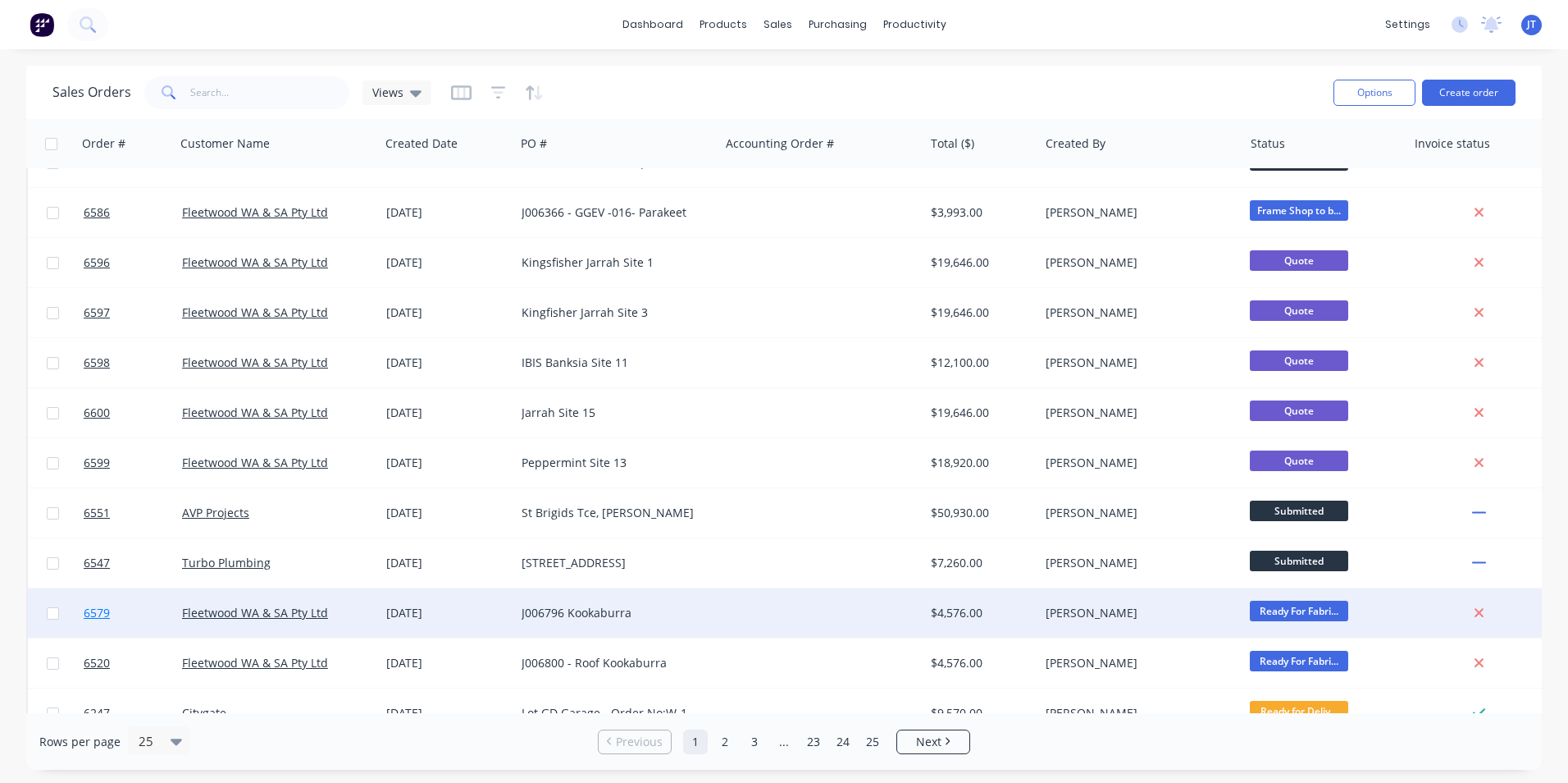
click at [97, 609] on span "6579" at bounding box center [96, 613] width 27 height 16
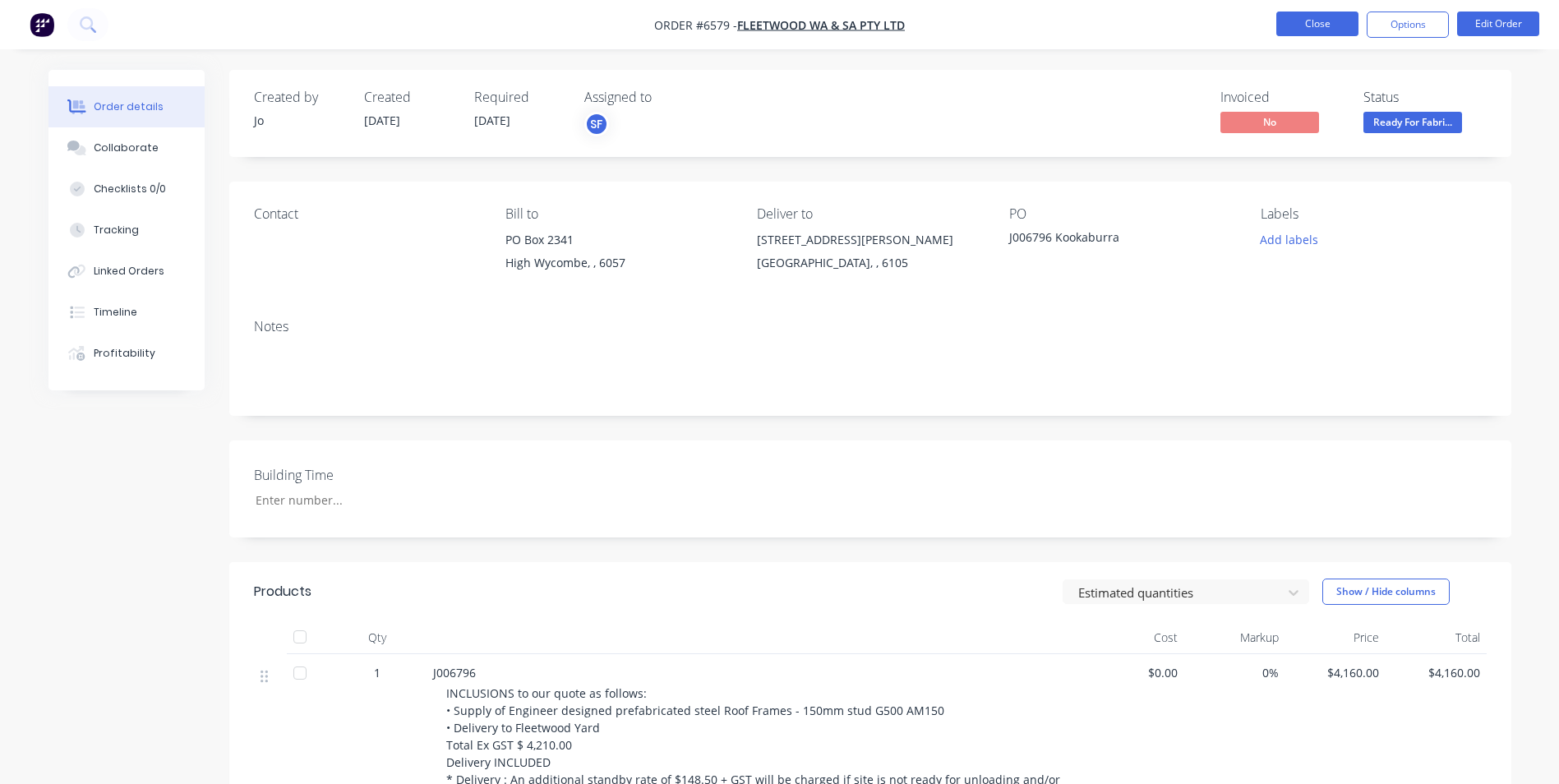
click at [1294, 19] on button "Close" at bounding box center [1317, 23] width 82 height 25
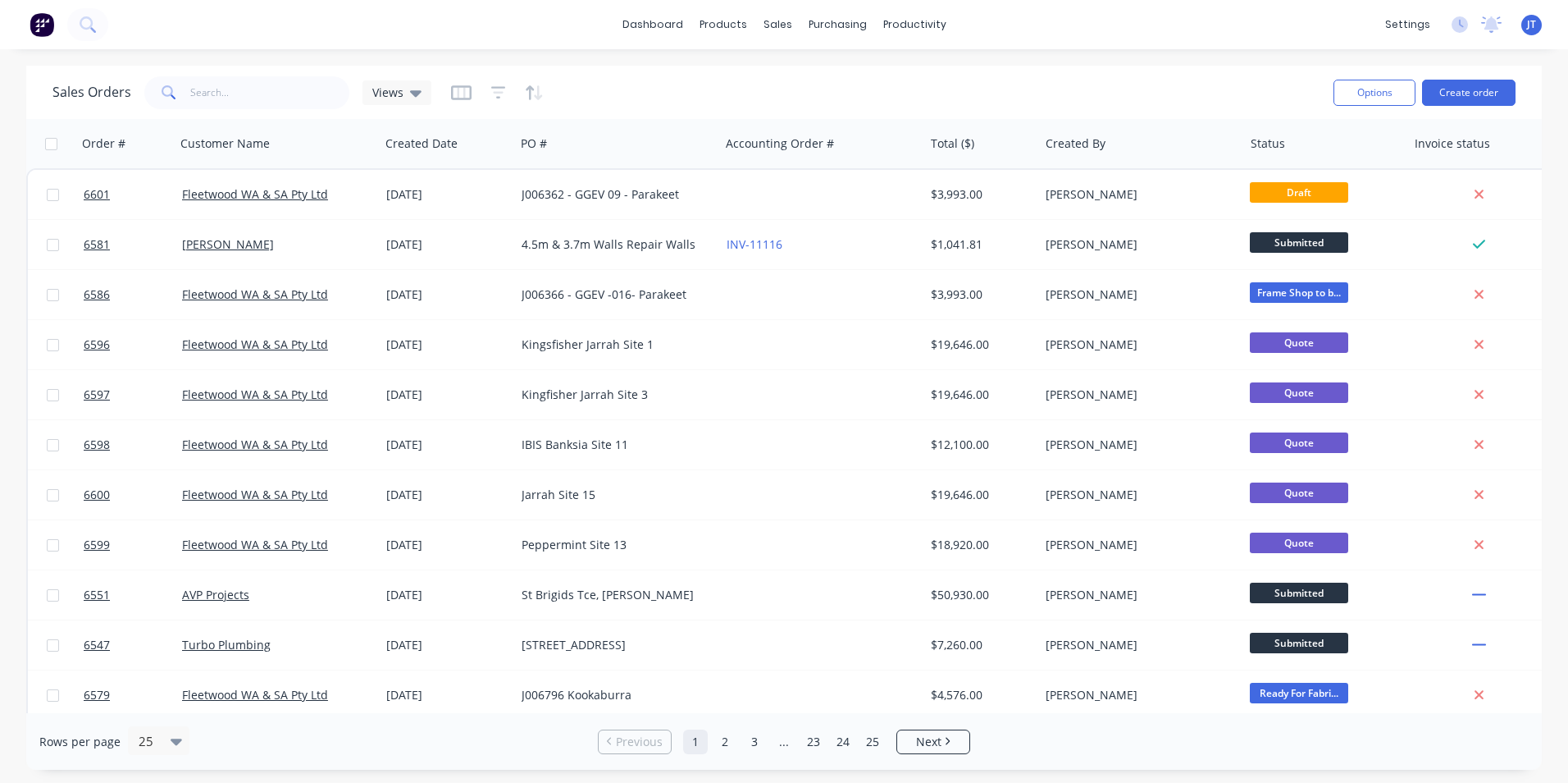
click at [253, 74] on div "Sales Orders Views" at bounding box center [686, 92] width 1268 height 40
click at [261, 86] on input "text" at bounding box center [270, 93] width 160 height 33
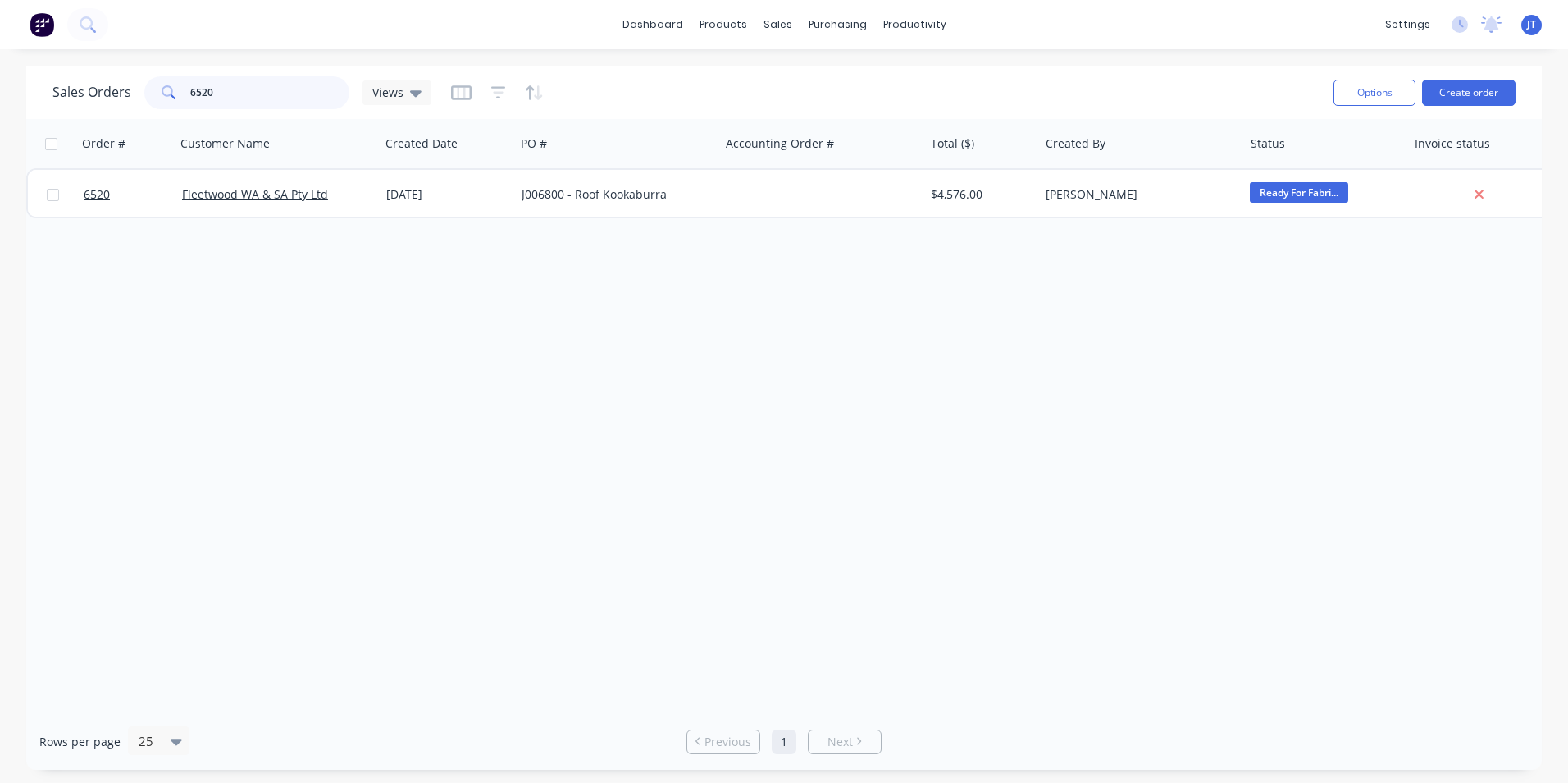
type input "6520"
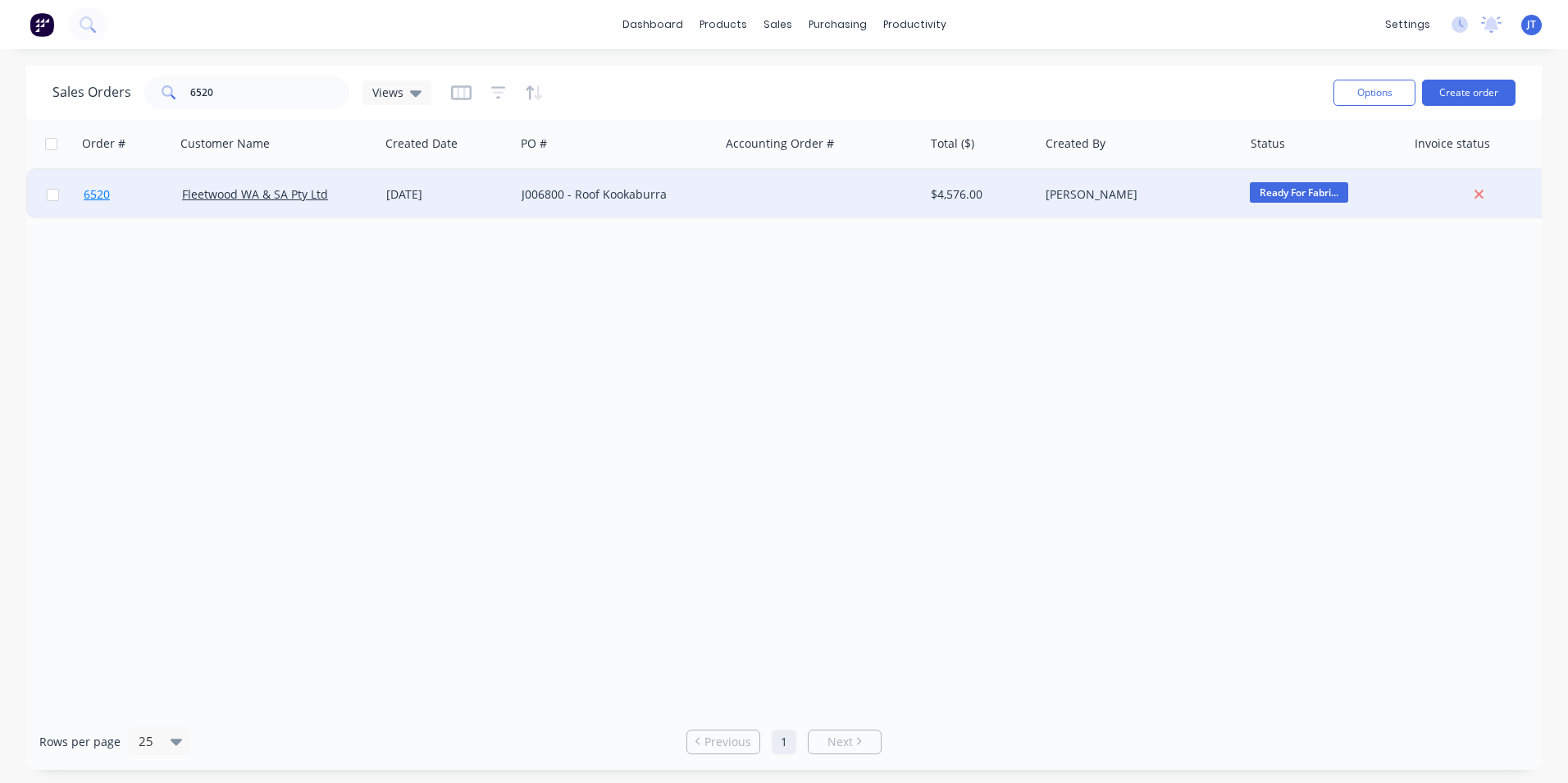
click at [105, 187] on span "6520" at bounding box center [96, 194] width 27 height 16
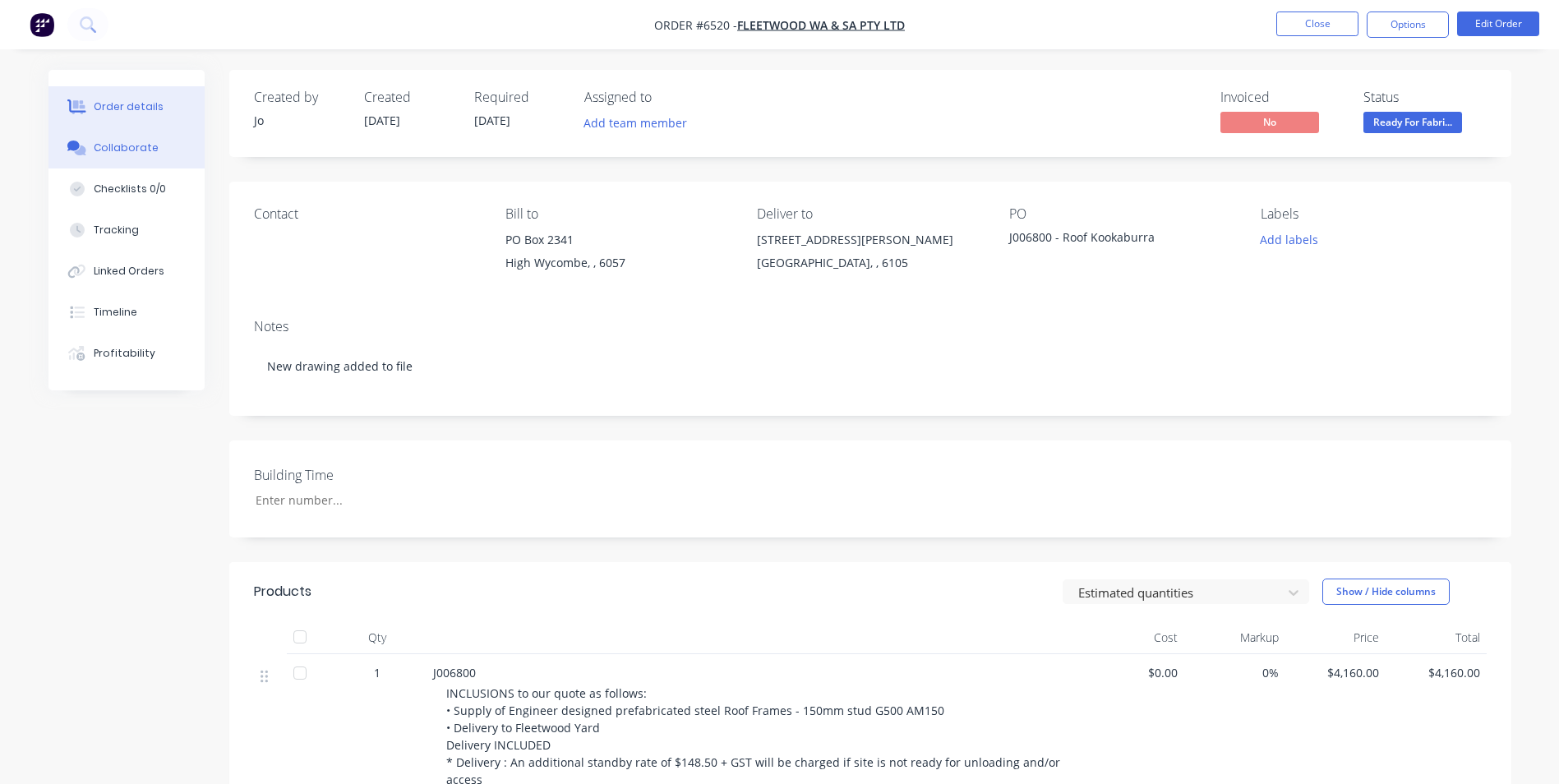
click at [117, 157] on button "Collaborate" at bounding box center [126, 148] width 156 height 41
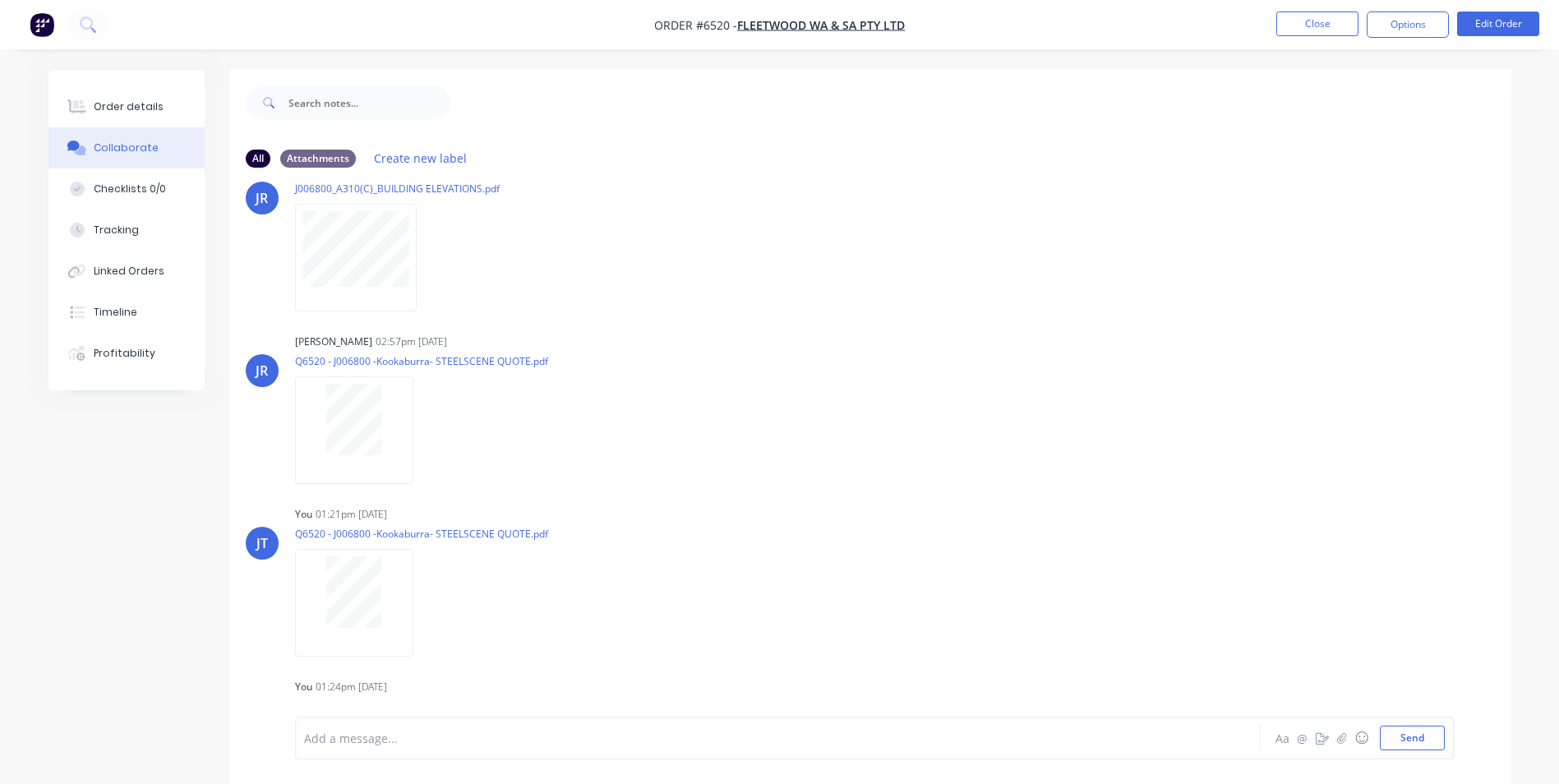
scroll to position [1116, 0]
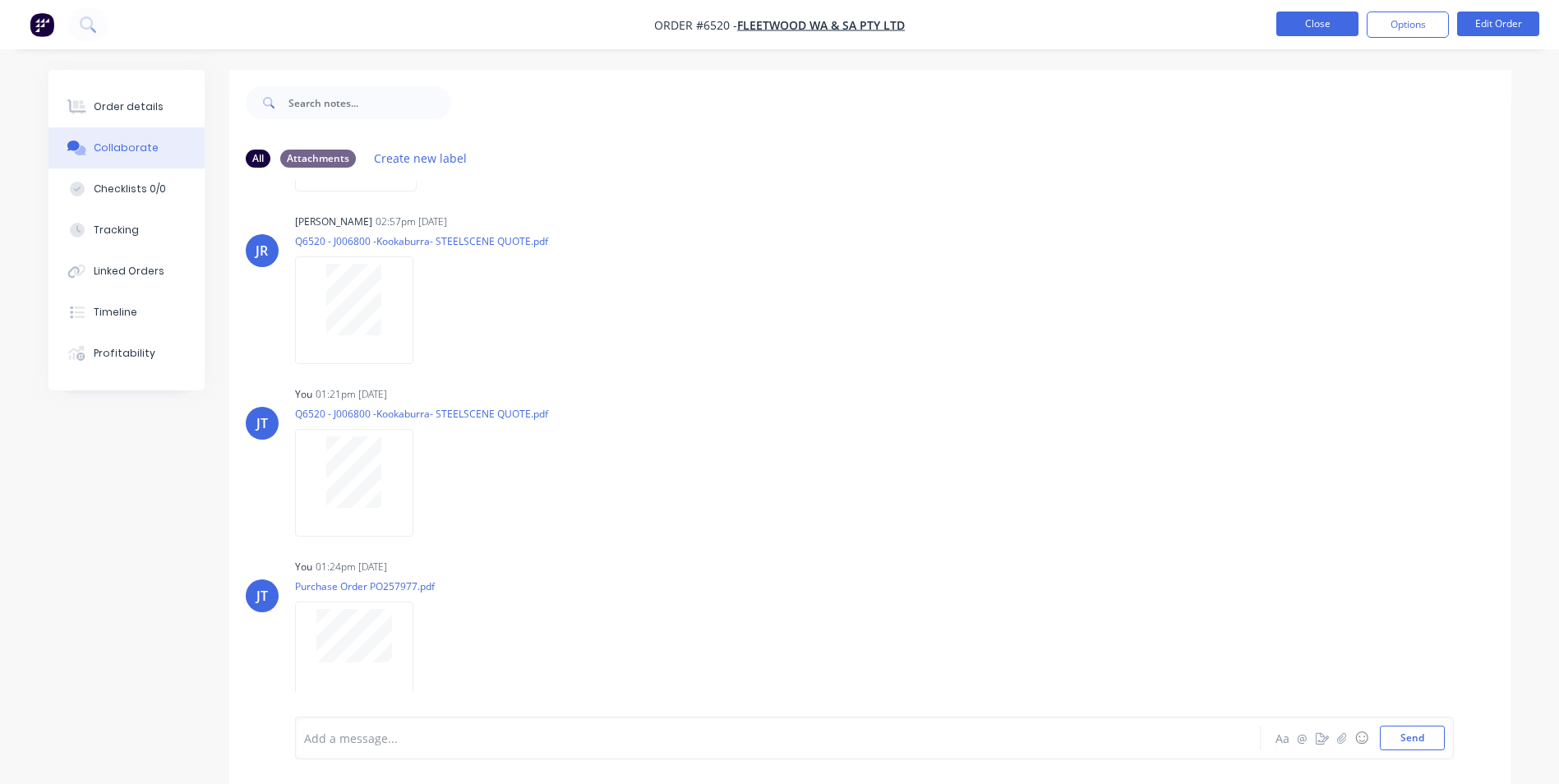
click at [1319, 16] on button "Close" at bounding box center [1317, 23] width 82 height 25
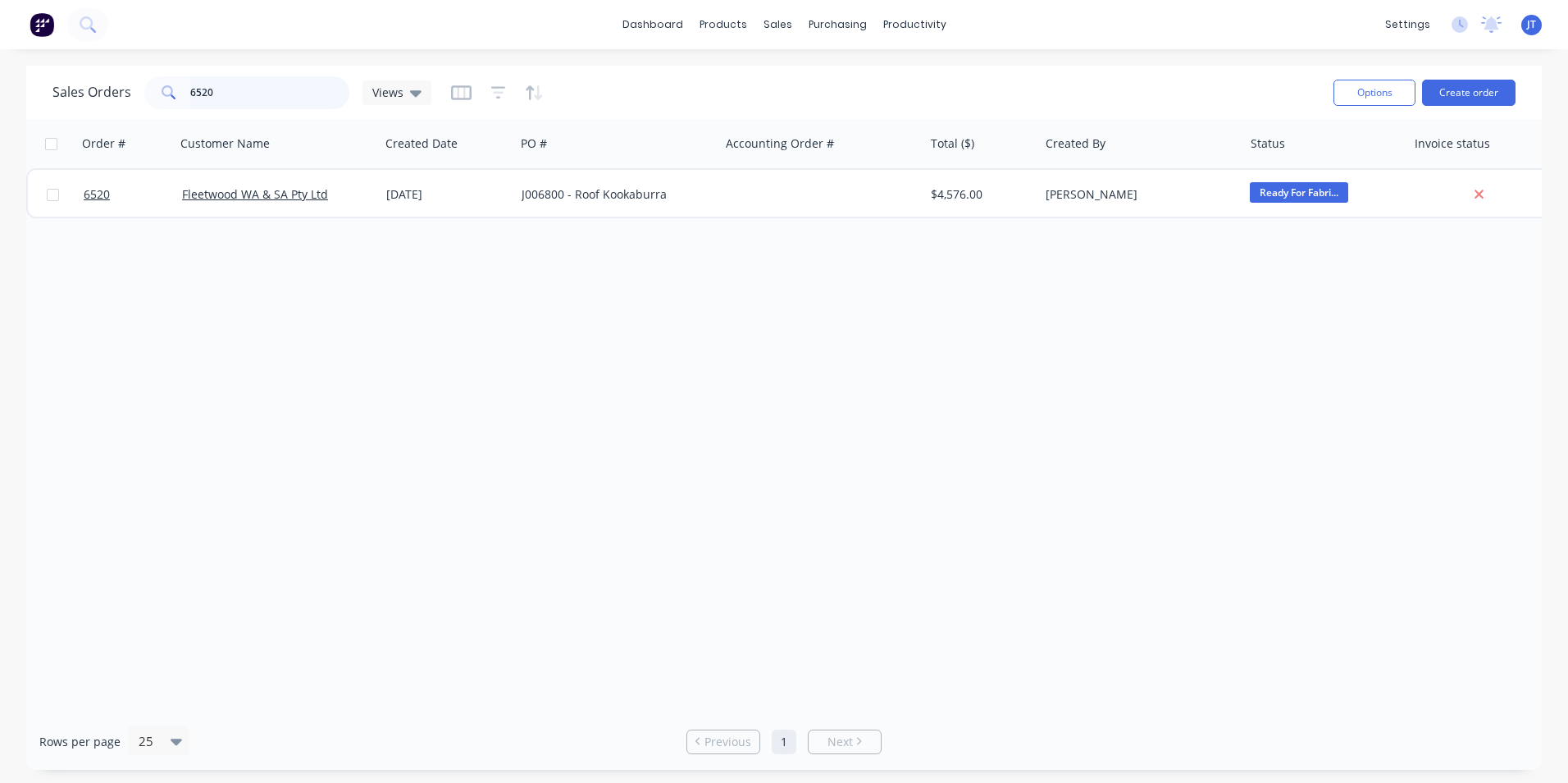
click at [244, 99] on input "6520" at bounding box center [270, 93] width 160 height 33
type input "6"
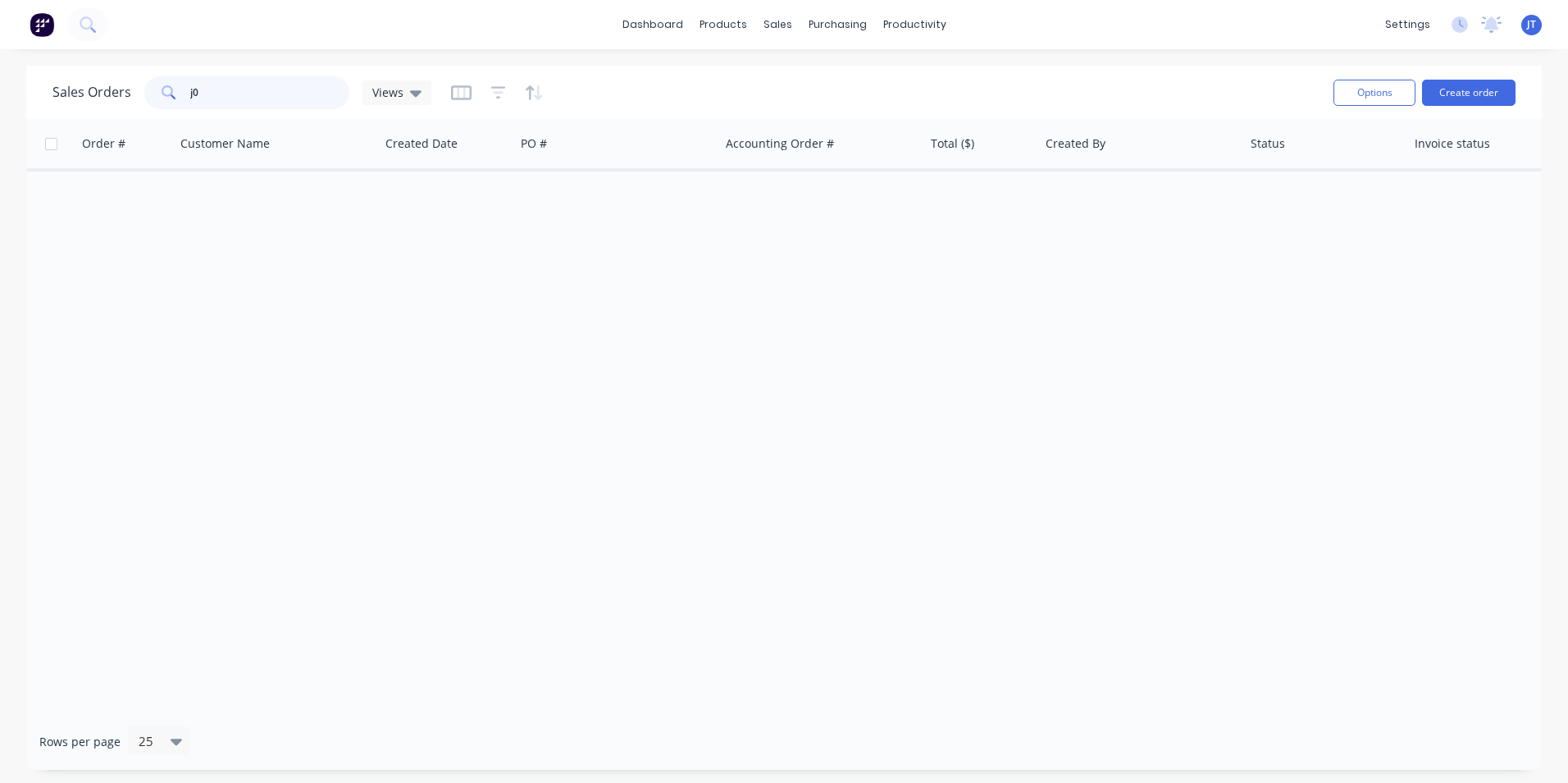
type input "j"
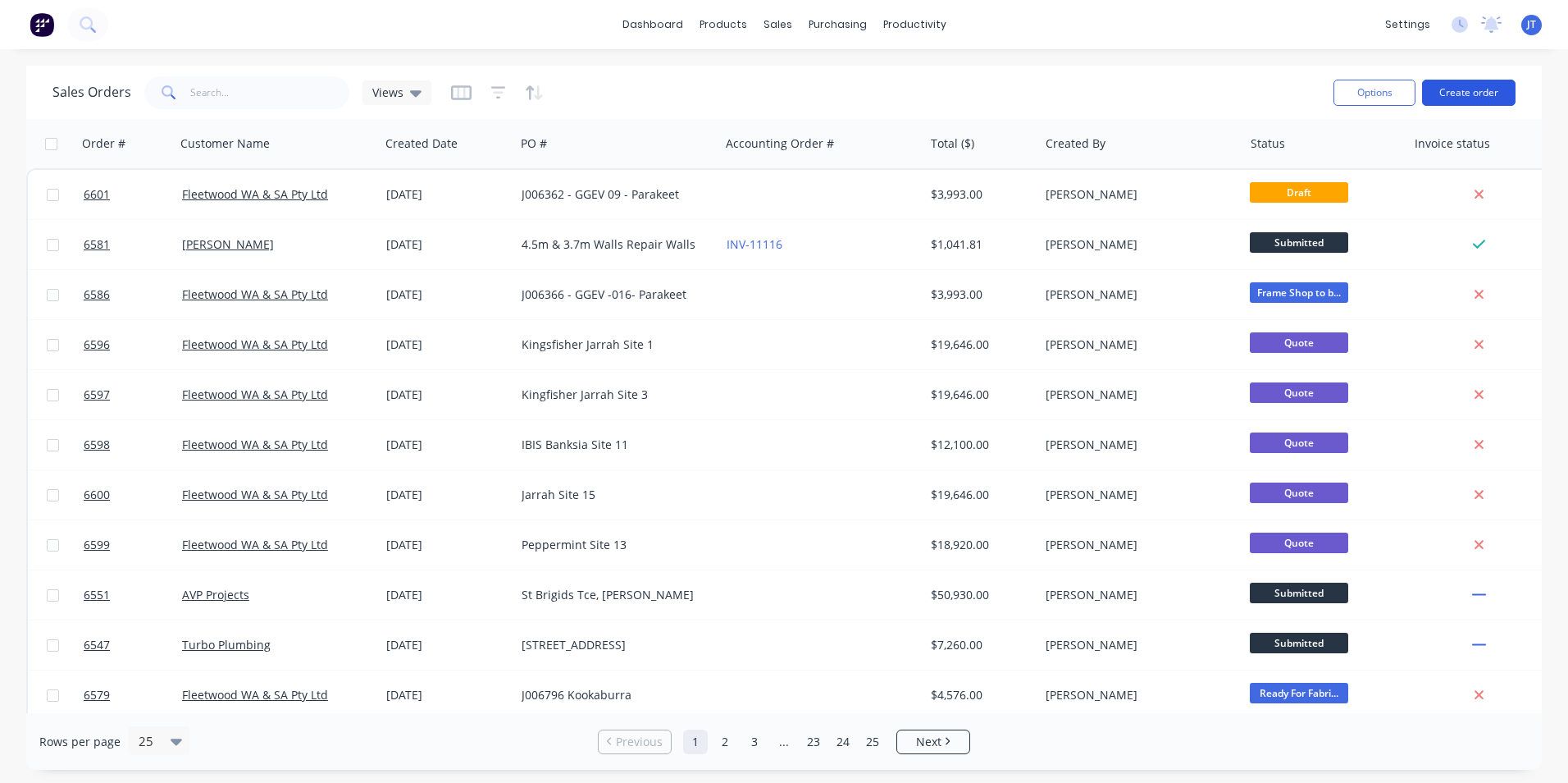
click at [1460, 91] on button "Create order" at bounding box center [1469, 92] width 94 height 27
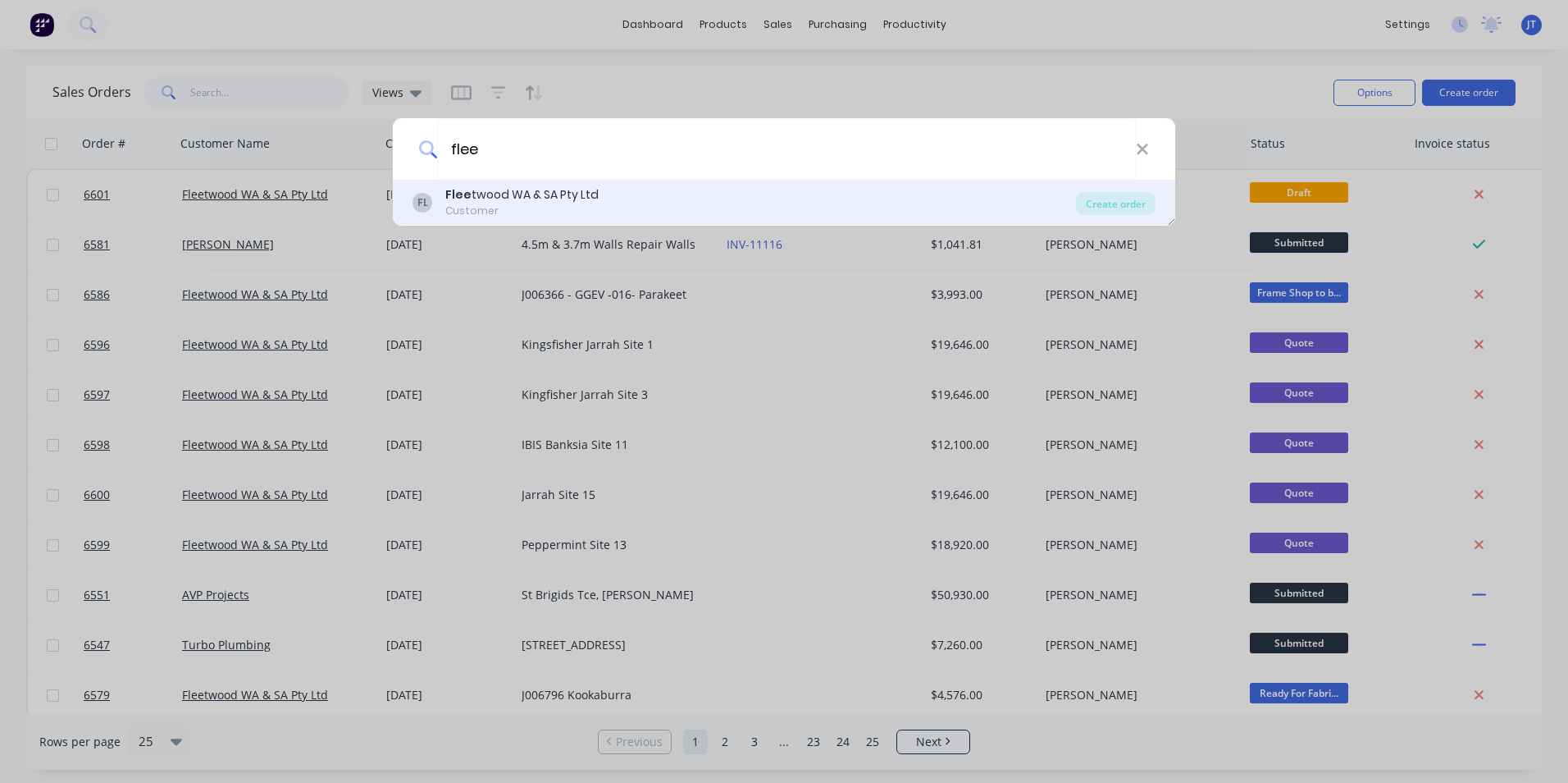
type input "flee"
click at [606, 188] on div "FL Flee twood WA & SA Pty Ltd Customer" at bounding box center [744, 201] width 663 height 32
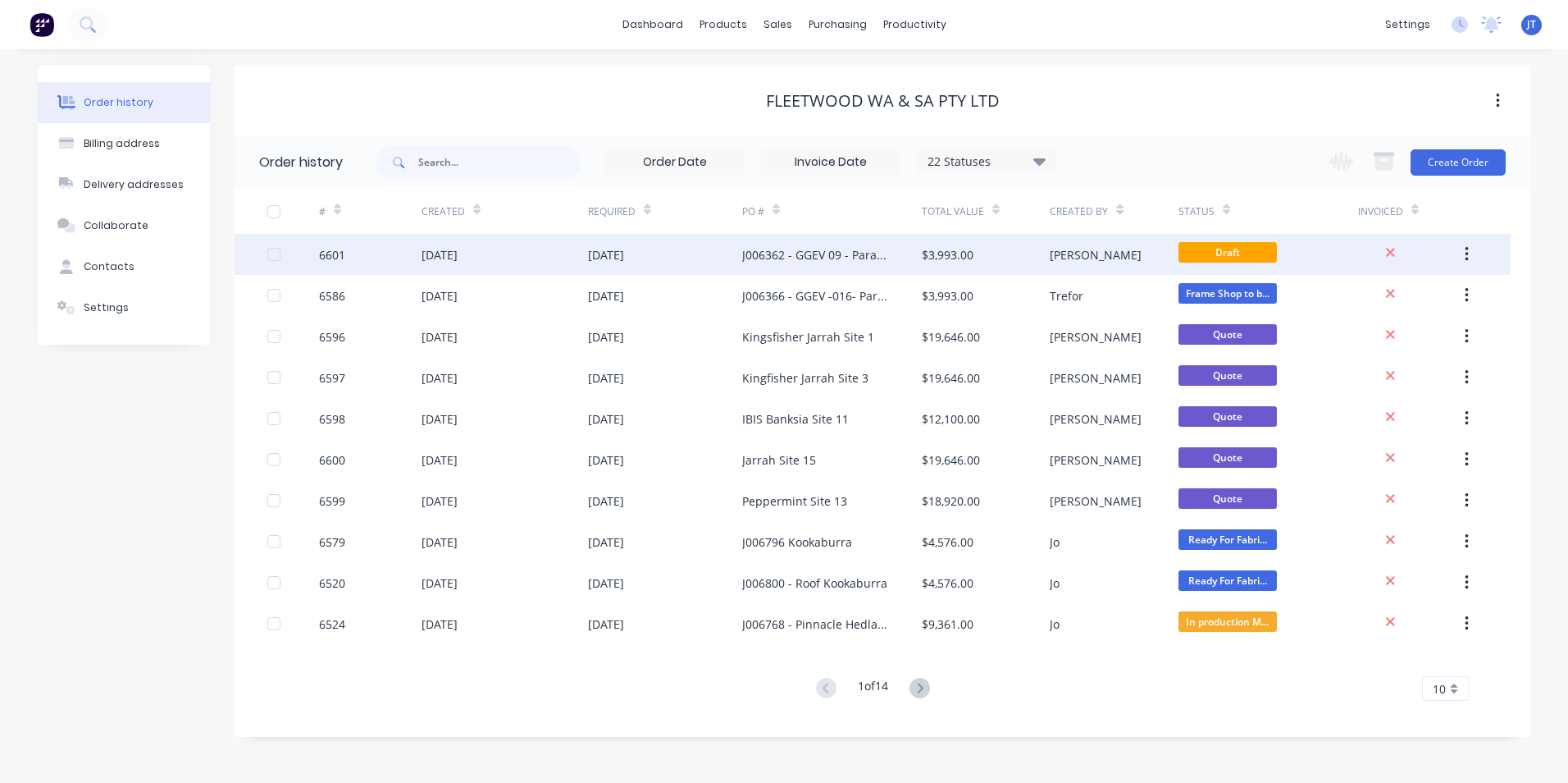
click at [329, 254] on div "6601" at bounding box center [332, 255] width 27 height 17
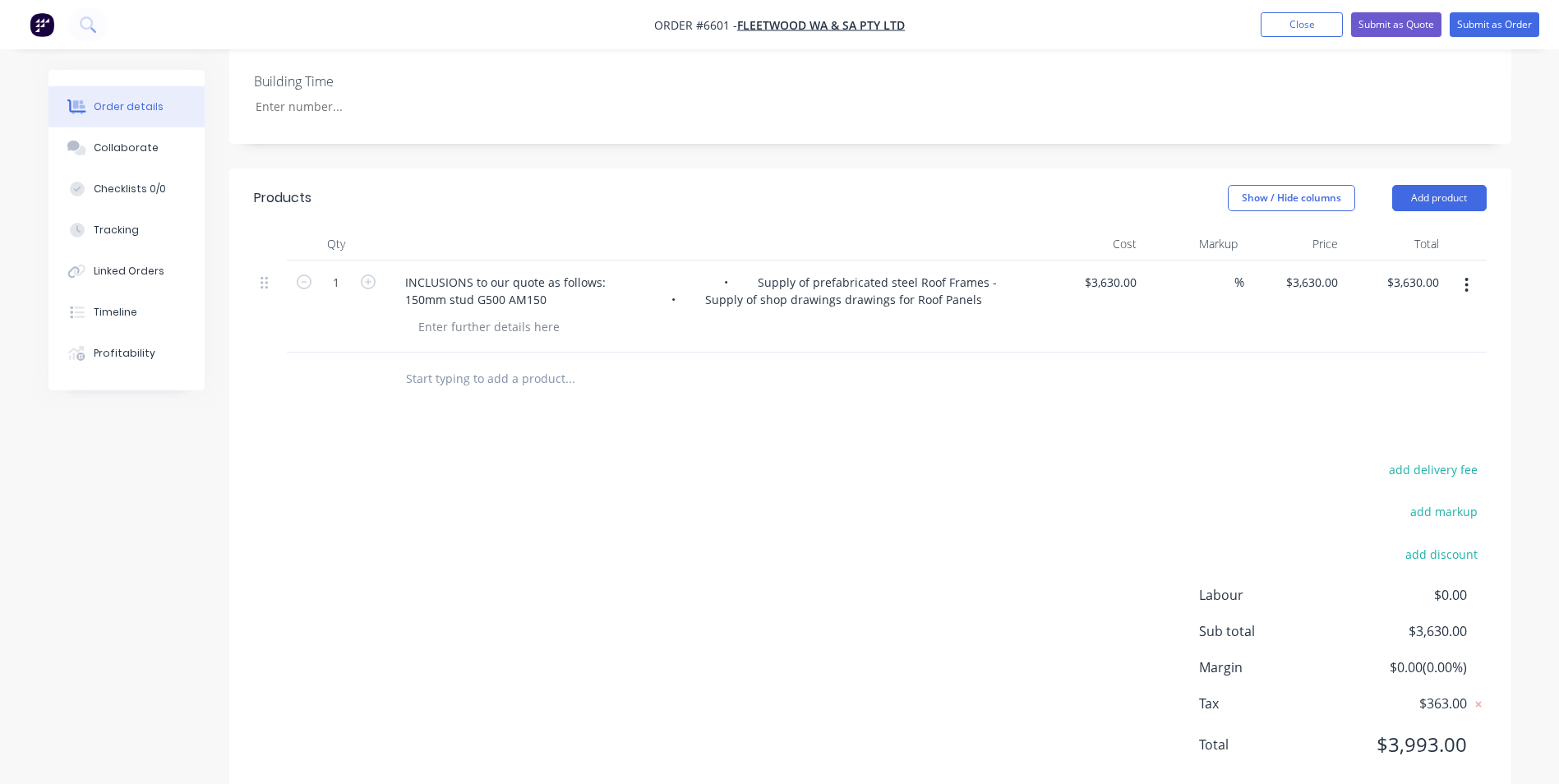
scroll to position [454, 0]
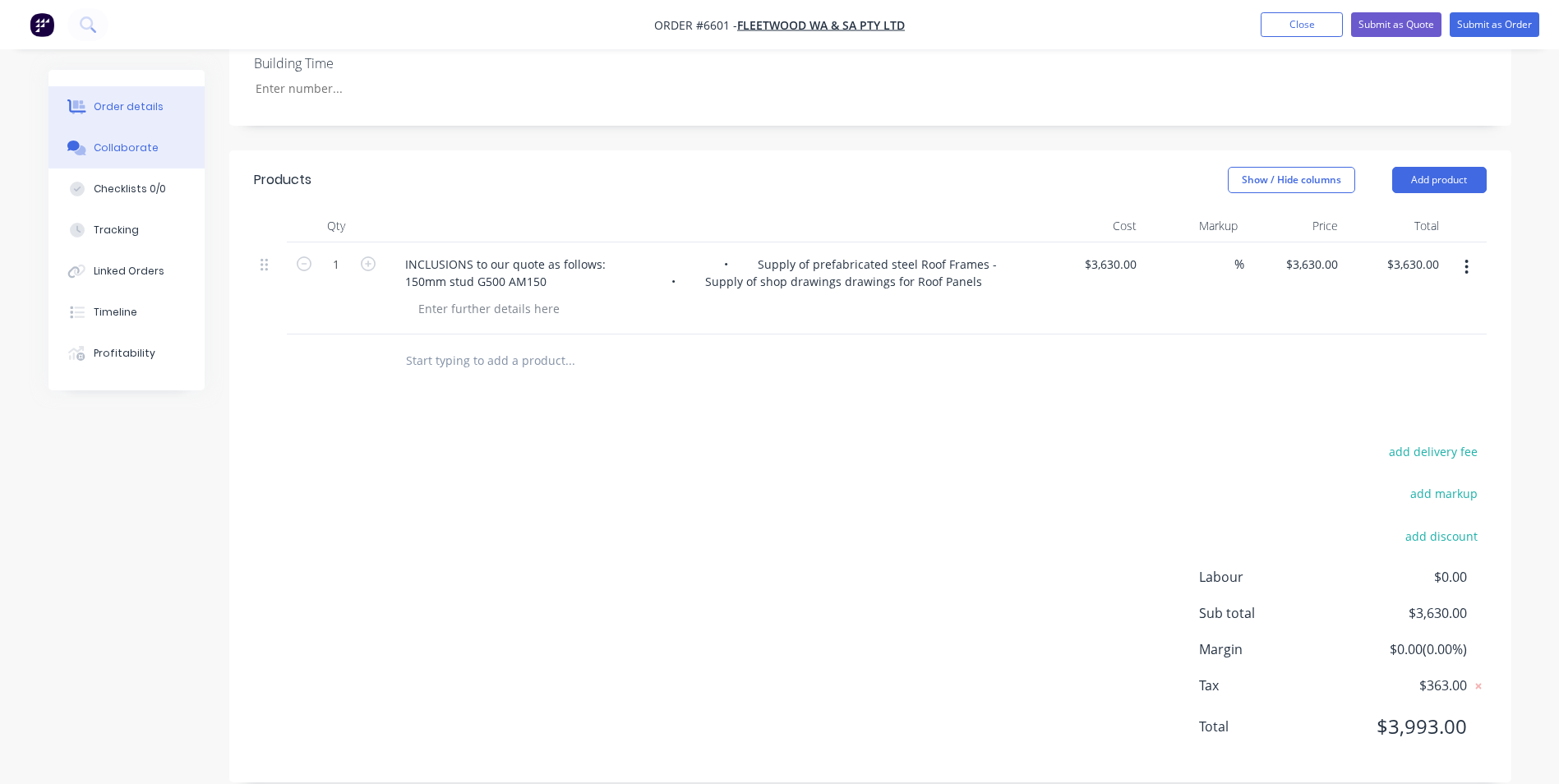
click at [115, 146] on div "Collaborate" at bounding box center [126, 147] width 65 height 15
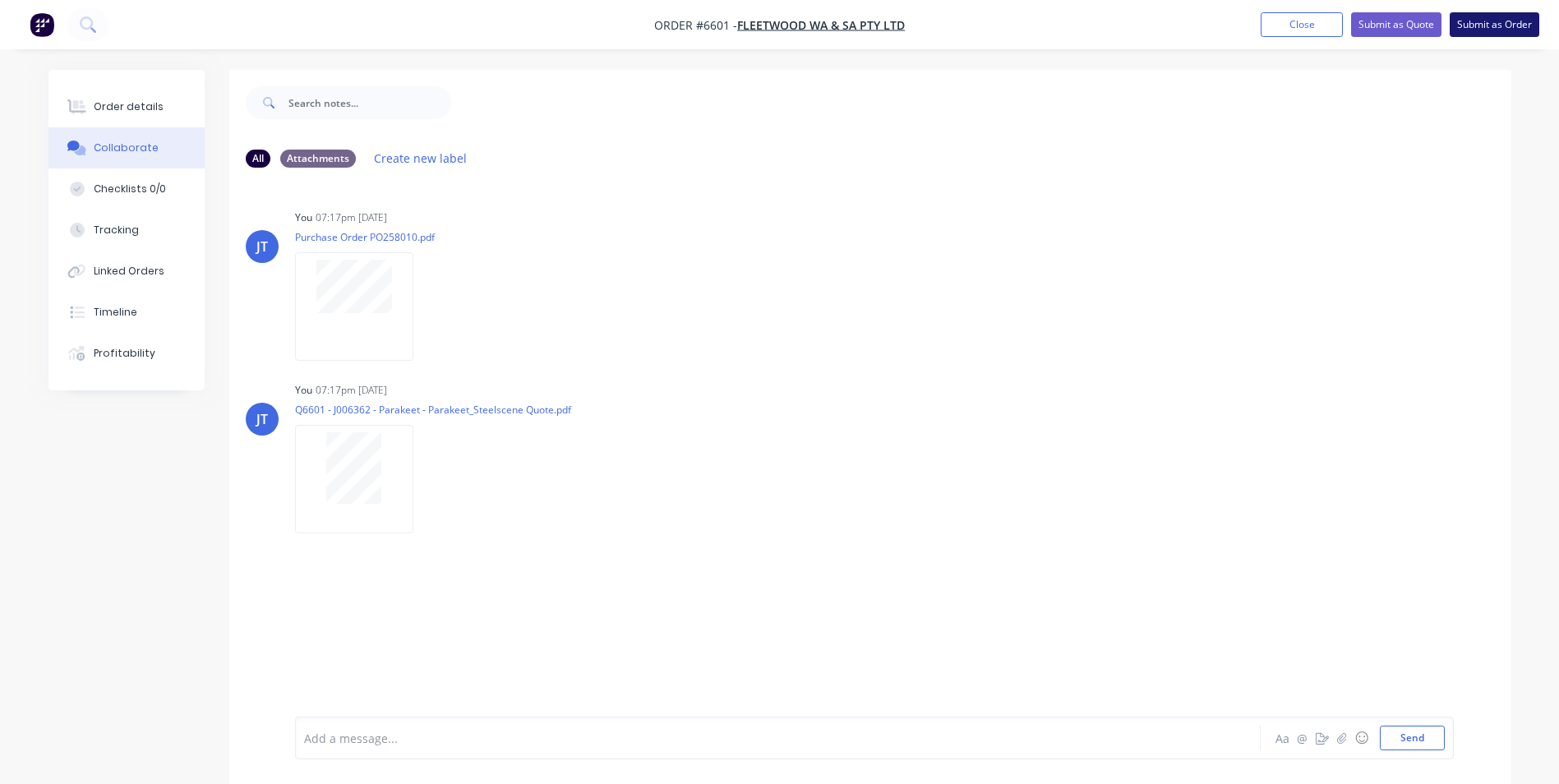
click at [1483, 25] on button "Submit as Order" at bounding box center [1494, 24] width 90 height 25
click at [1293, 23] on button "Close" at bounding box center [1317, 23] width 82 height 25
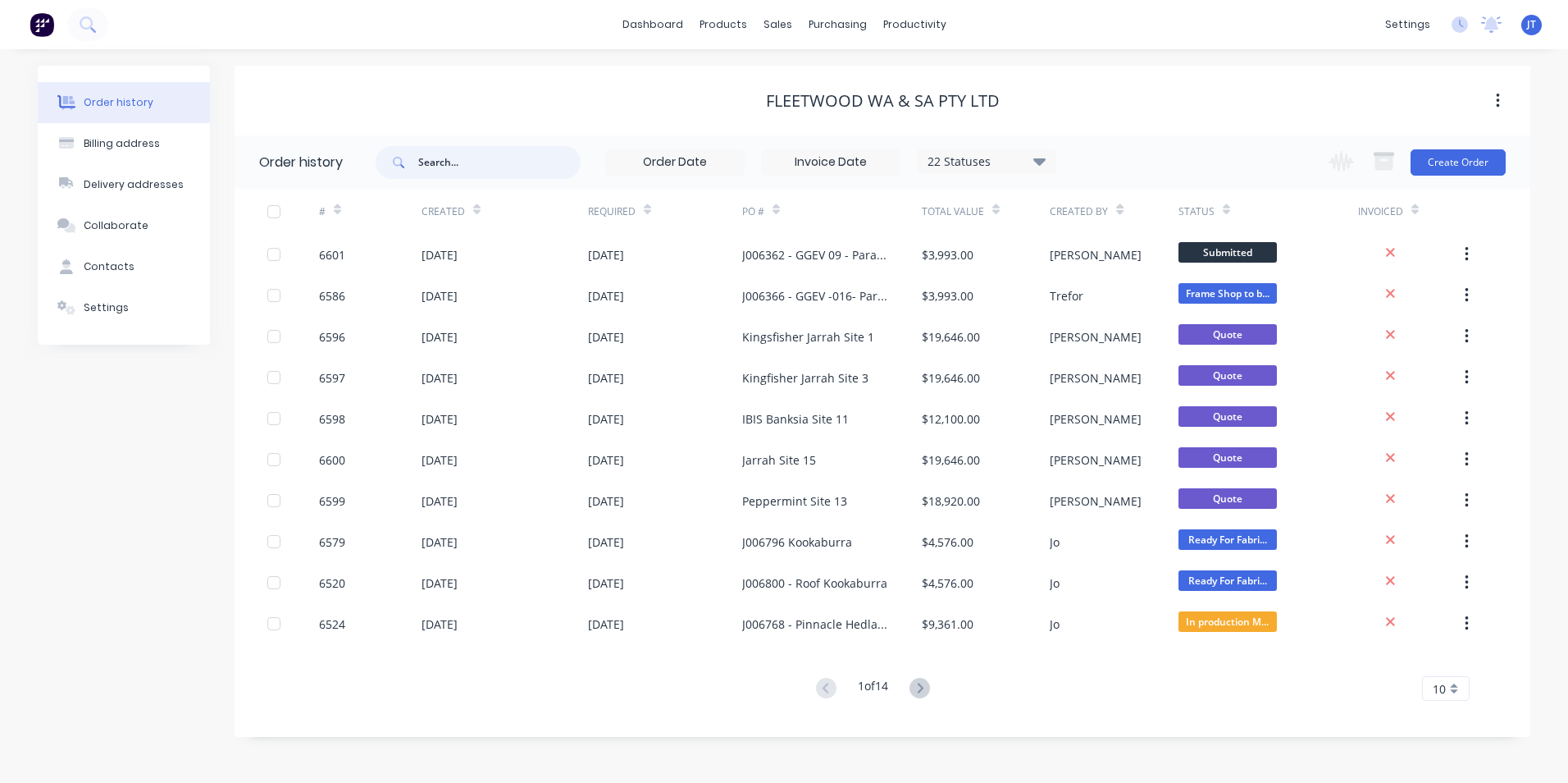
click at [485, 166] on input "text" at bounding box center [499, 163] width 163 height 33
click at [1463, 164] on button "Create Order" at bounding box center [1458, 163] width 95 height 27
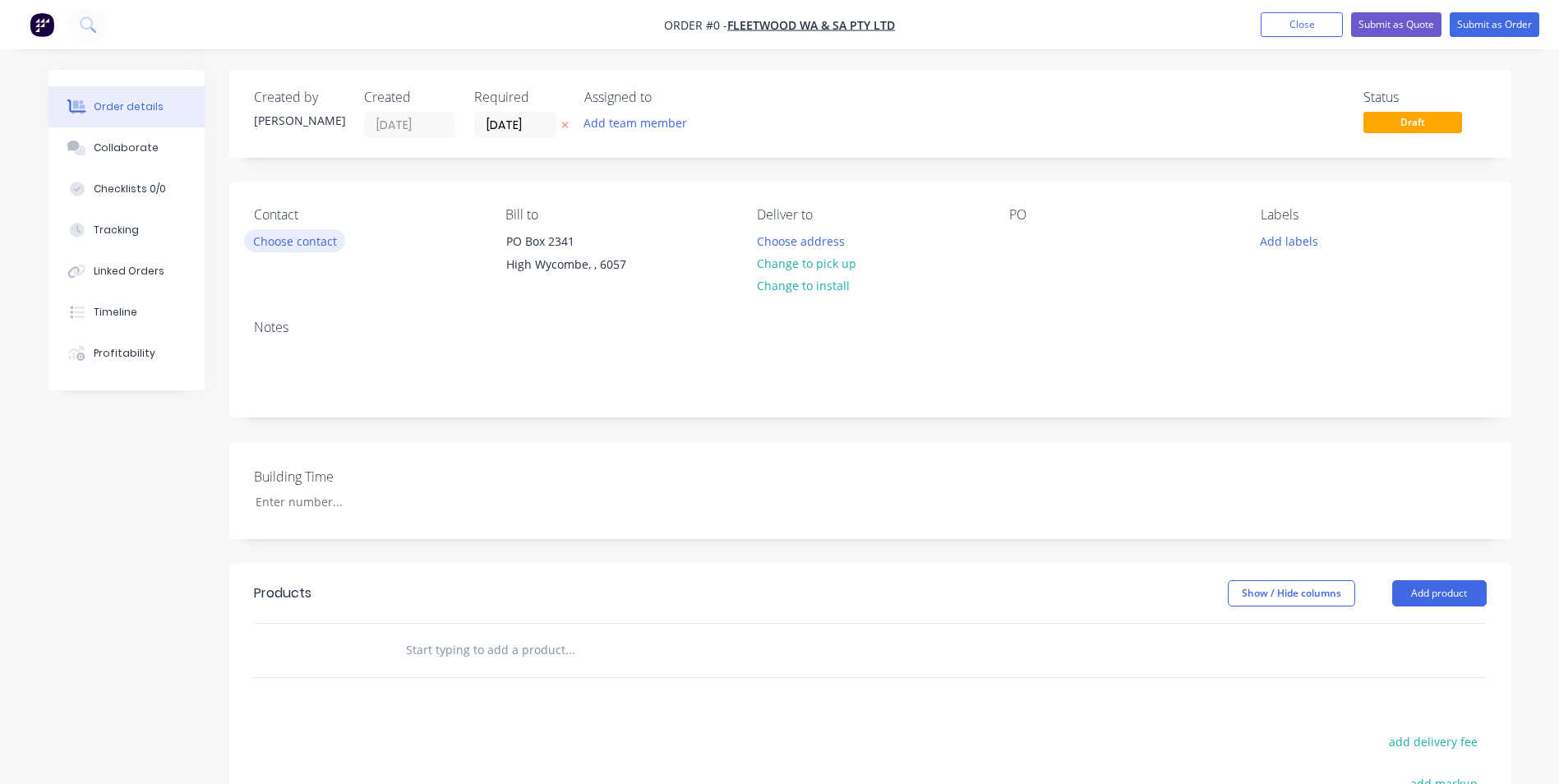
click at [322, 239] on button "Choose contact" at bounding box center [294, 240] width 101 height 22
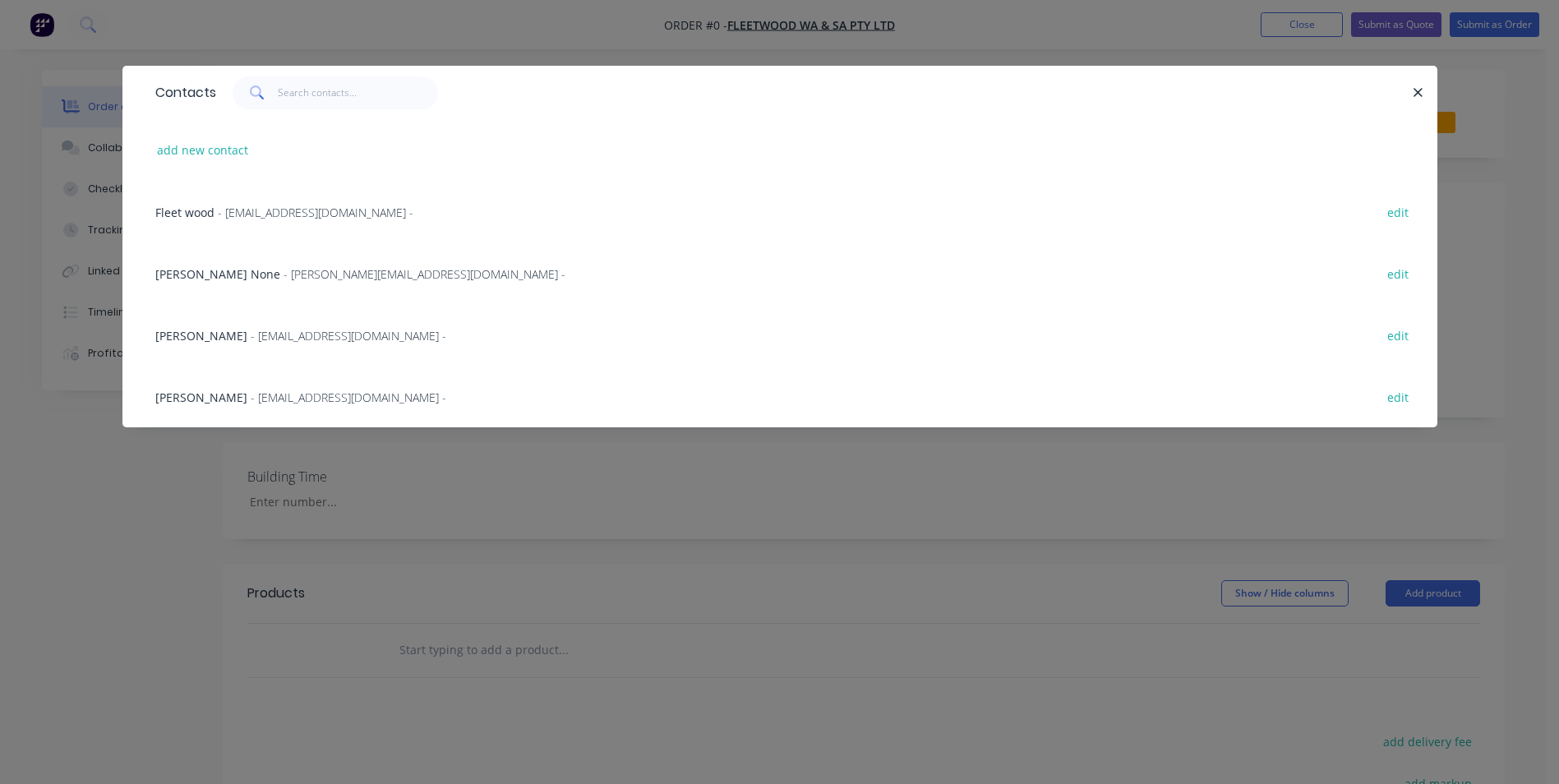
click at [226, 392] on span "[PERSON_NAME]" at bounding box center [201, 397] width 92 height 16
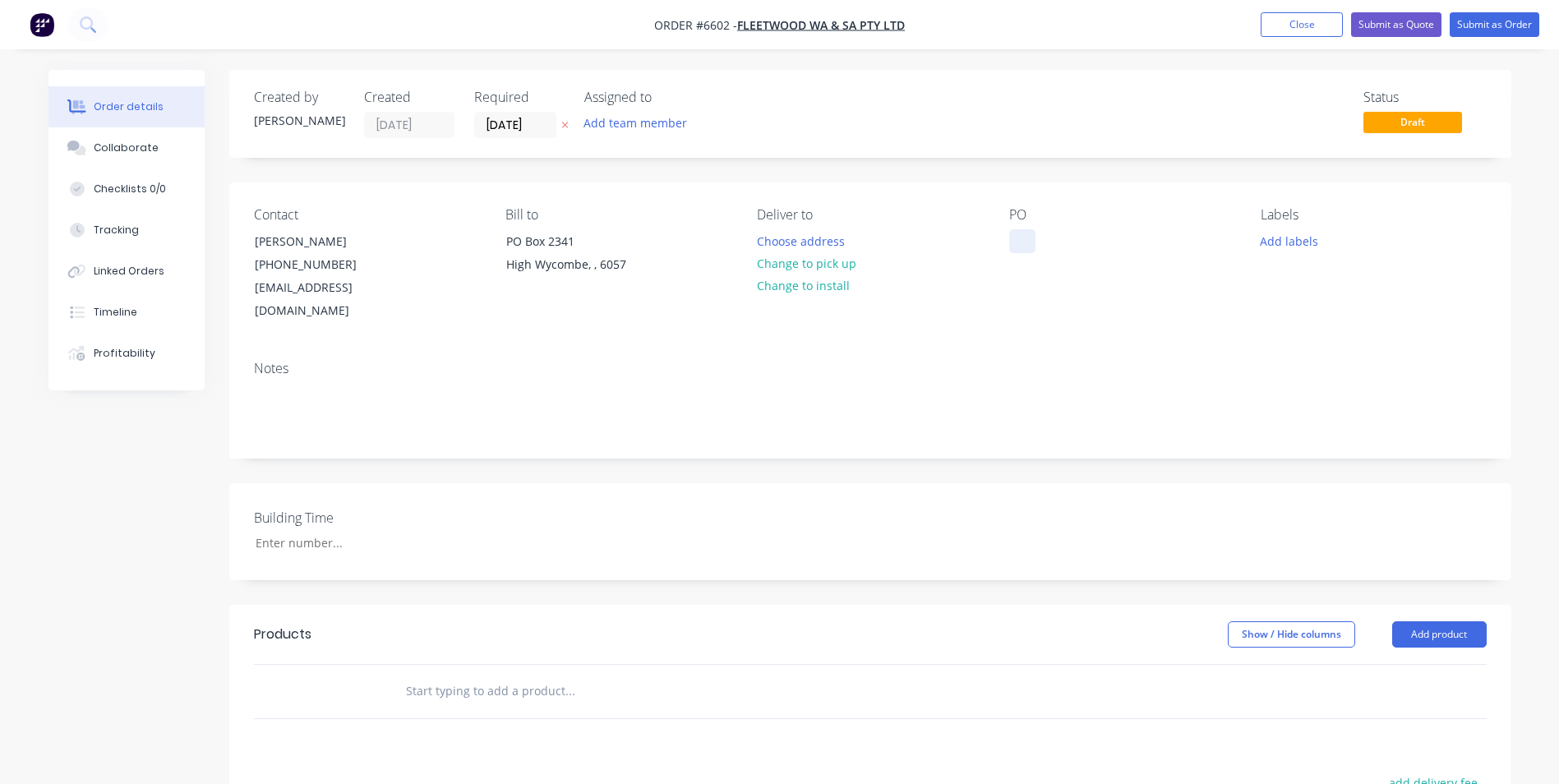
click at [1024, 237] on div at bounding box center [1022, 241] width 27 height 24
click at [1024, 246] on div at bounding box center [1022, 241] width 27 height 24
paste div
click at [995, 319] on div "Contact Giuliano Famiano (08) 9281 7580 giulianof@fleetwood.com.au Bill to PO B…" at bounding box center [870, 265] width 1282 height 165
click at [445, 675] on input "text" at bounding box center [569, 691] width 328 height 33
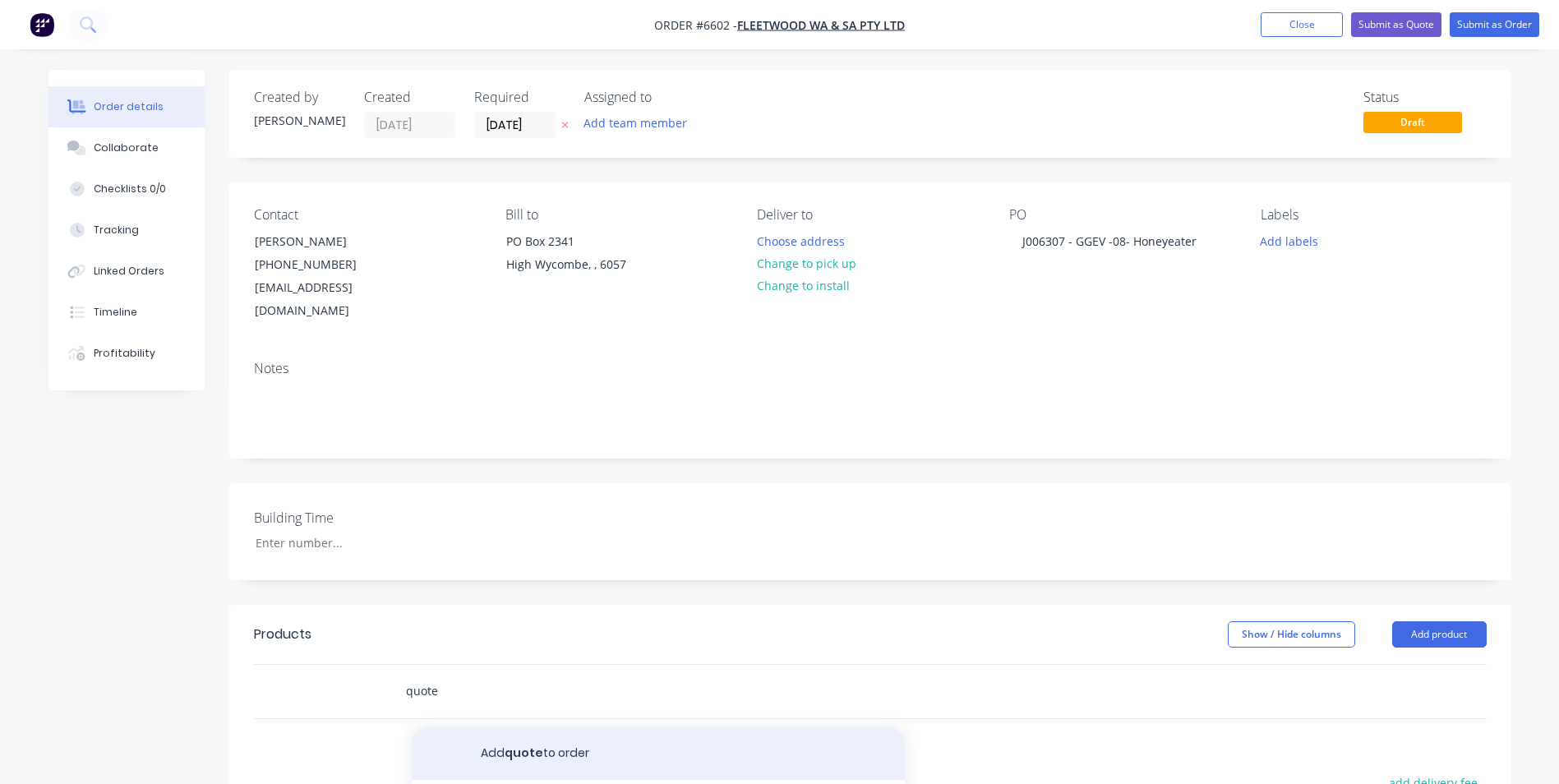
type input "quote"
click at [523, 727] on button "Add quote to order" at bounding box center [658, 753] width 493 height 53
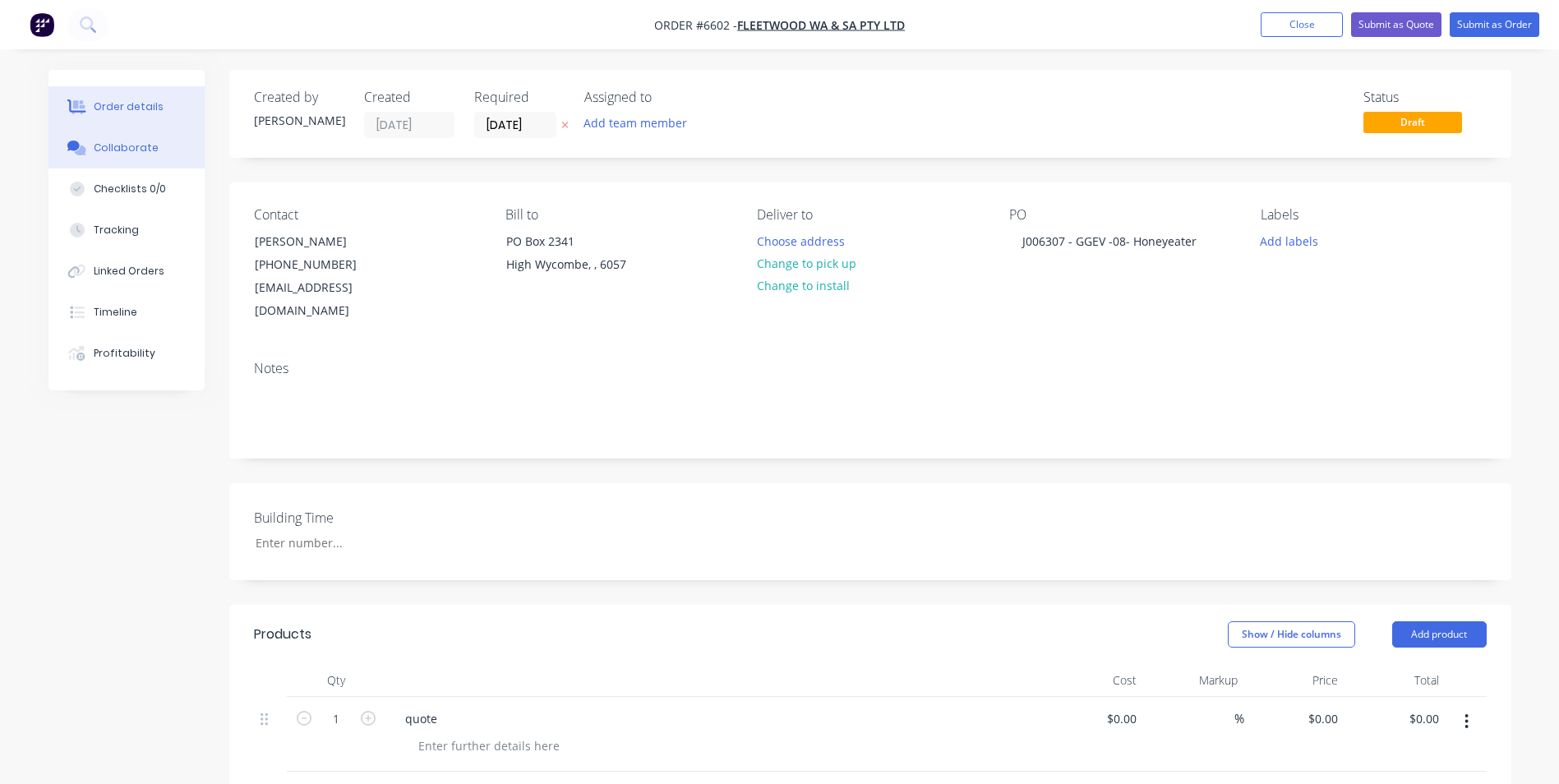
click at [118, 146] on div "Collaborate" at bounding box center [126, 147] width 65 height 15
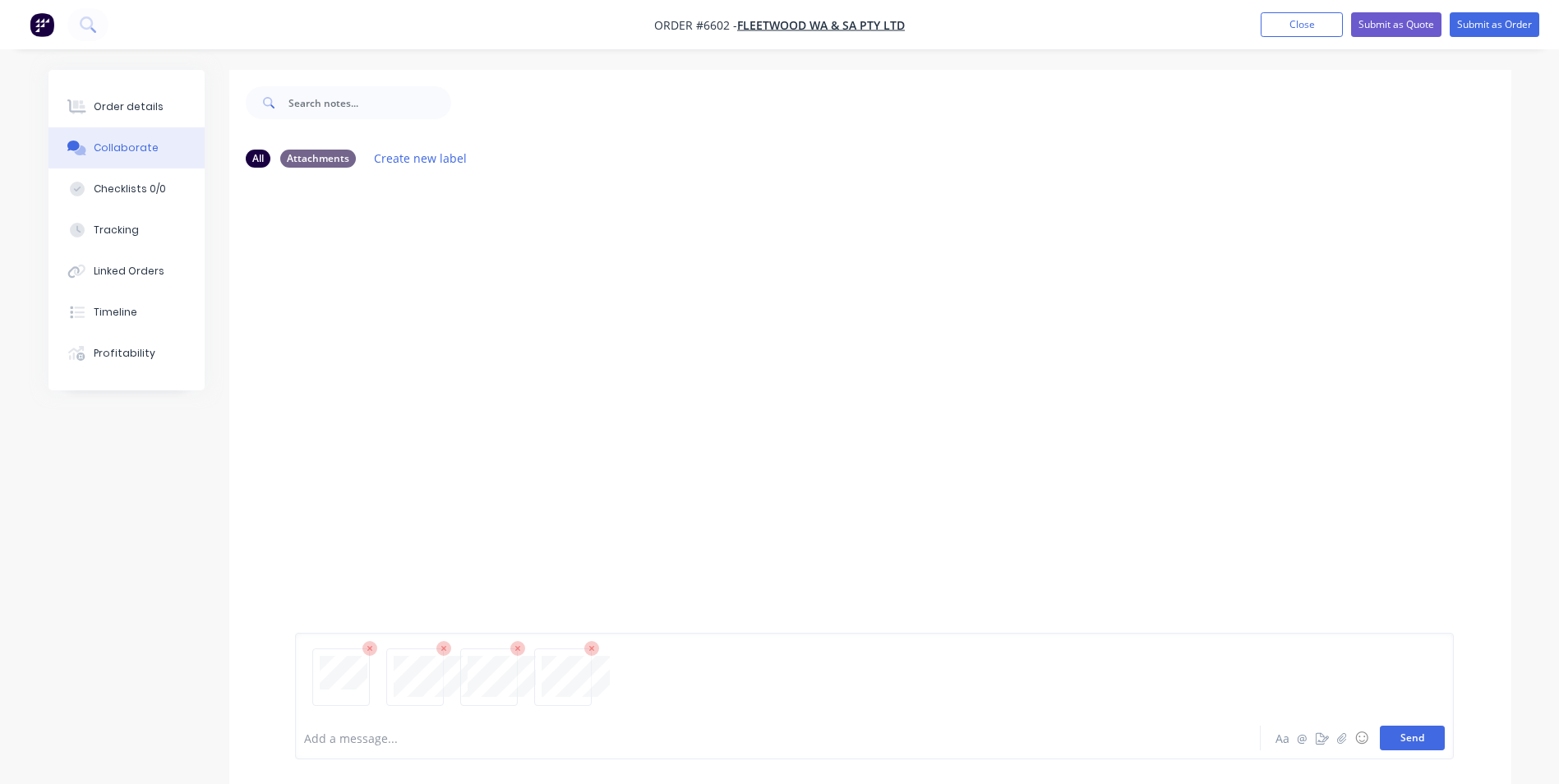
click at [1420, 737] on button "Send" at bounding box center [1412, 737] width 65 height 25
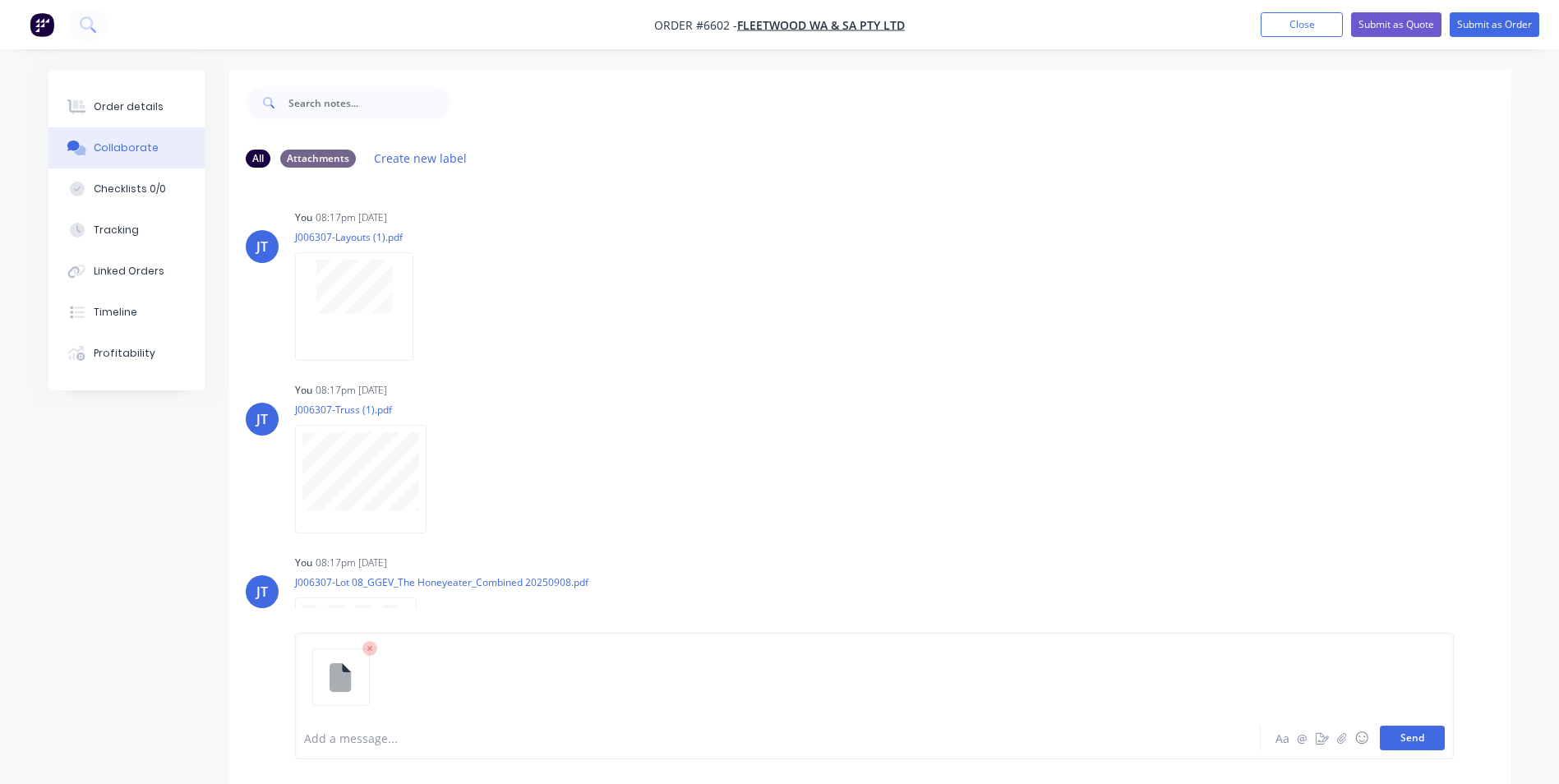
click at [1440, 740] on button "Send" at bounding box center [1412, 737] width 65 height 25
click at [142, 105] on div "Order details" at bounding box center [128, 106] width 70 height 15
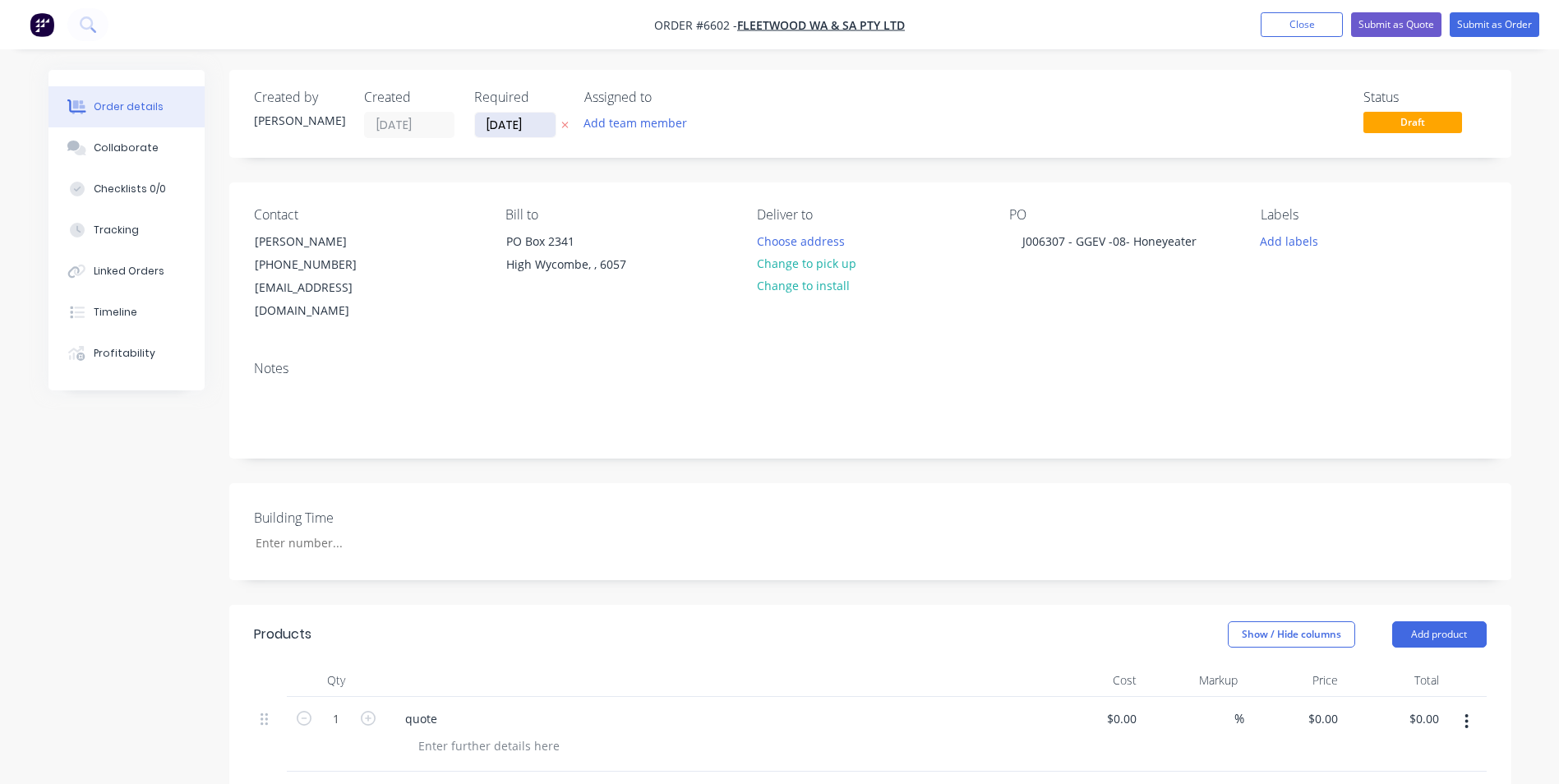
click at [499, 124] on input "[DATE]" at bounding box center [514, 125] width 80 height 25
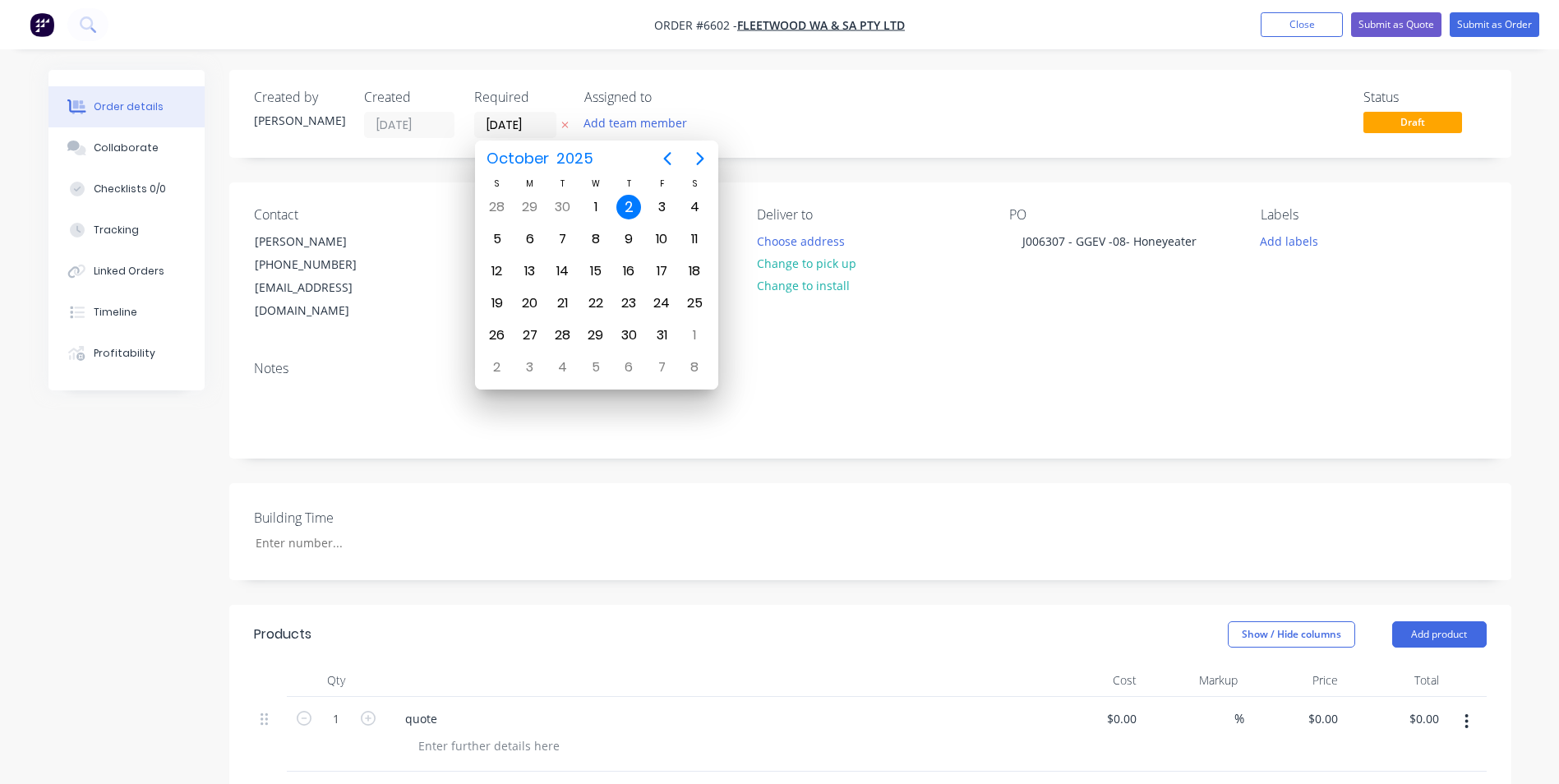
type input "14/10/25"
click at [844, 663] on div at bounding box center [714, 680] width 658 height 33
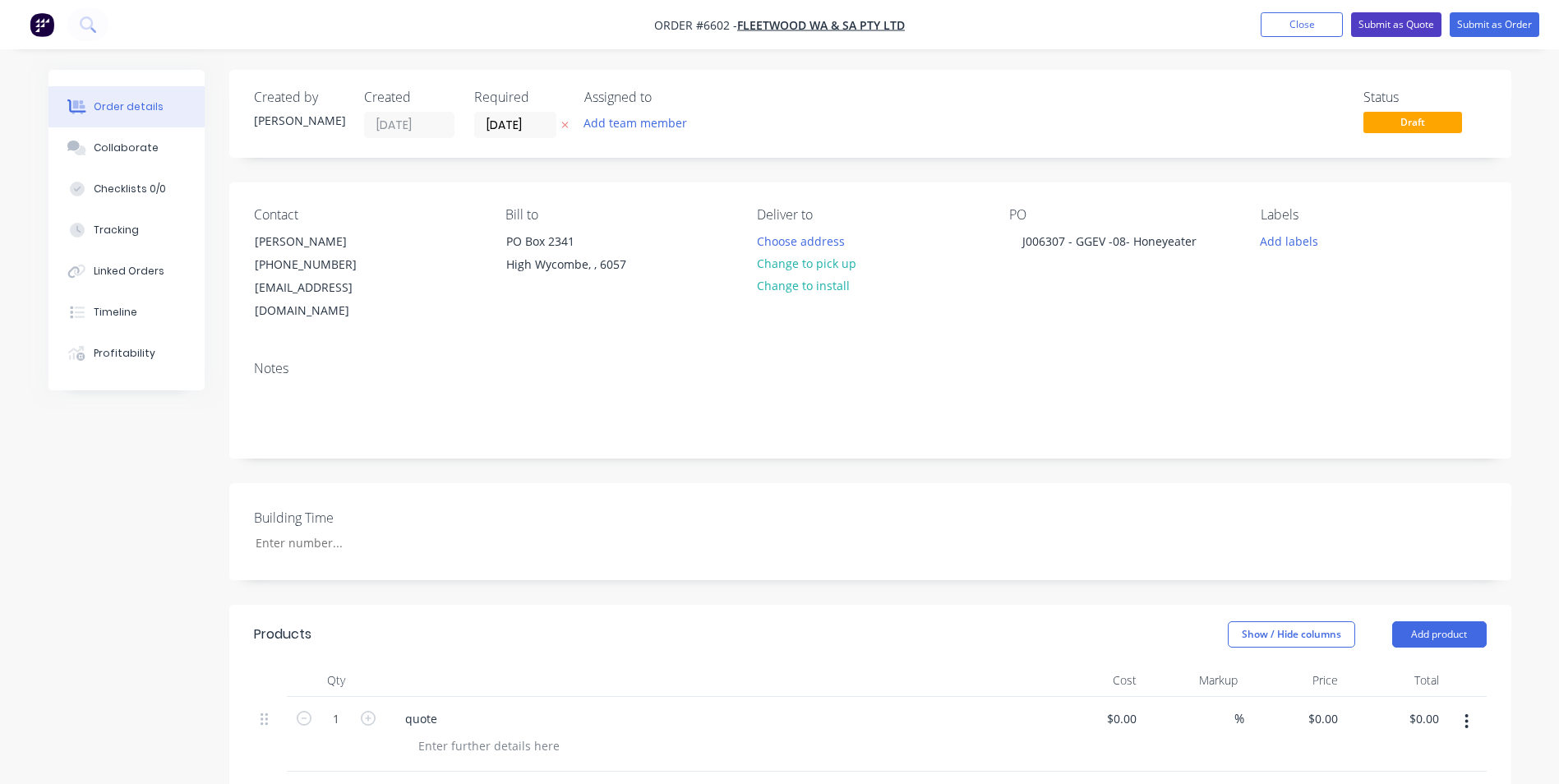
click at [1400, 21] on button "Submit as Quote" at bounding box center [1396, 24] width 90 height 25
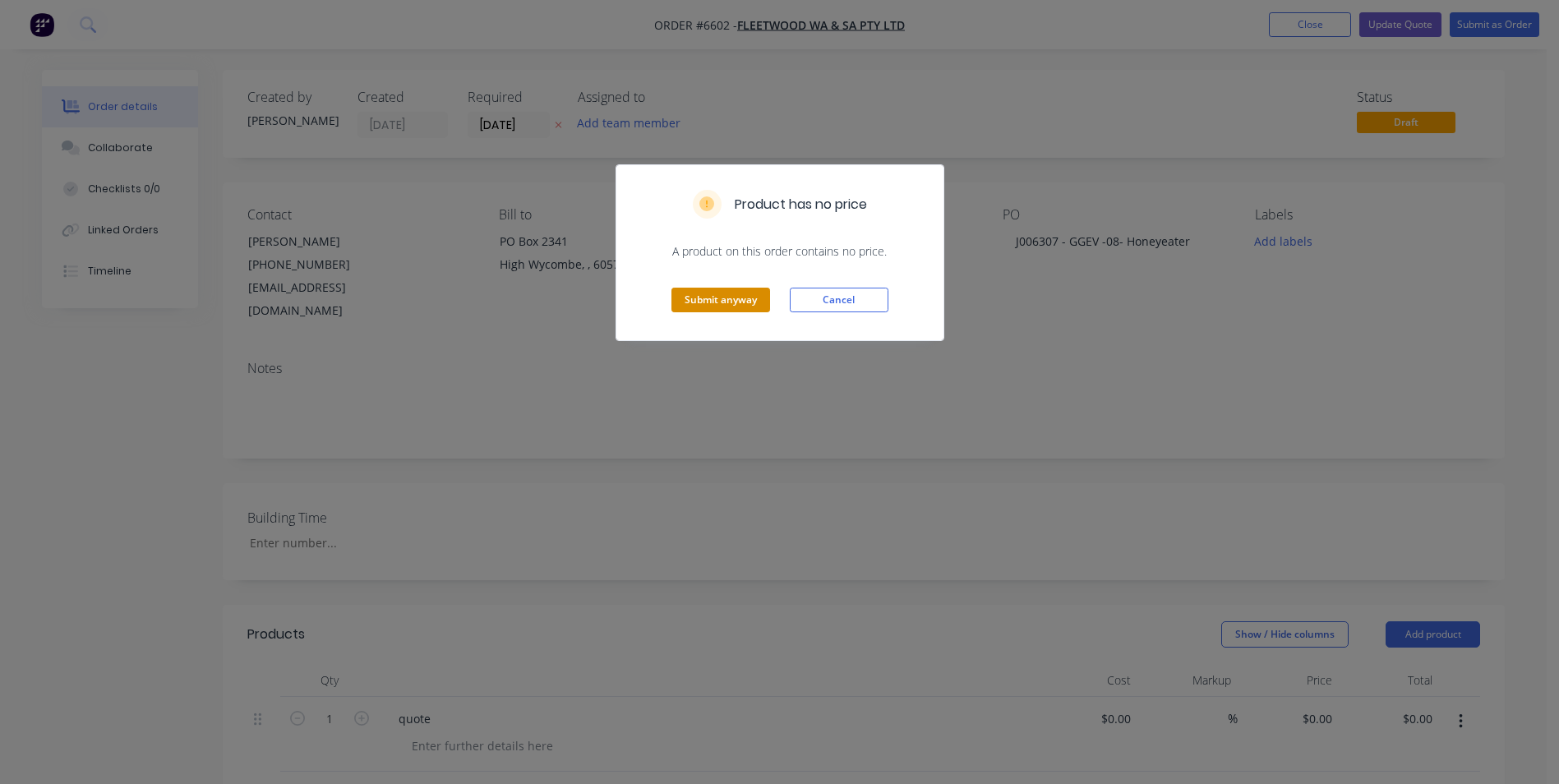
click at [713, 296] on button "Submit anyway" at bounding box center [720, 300] width 98 height 25
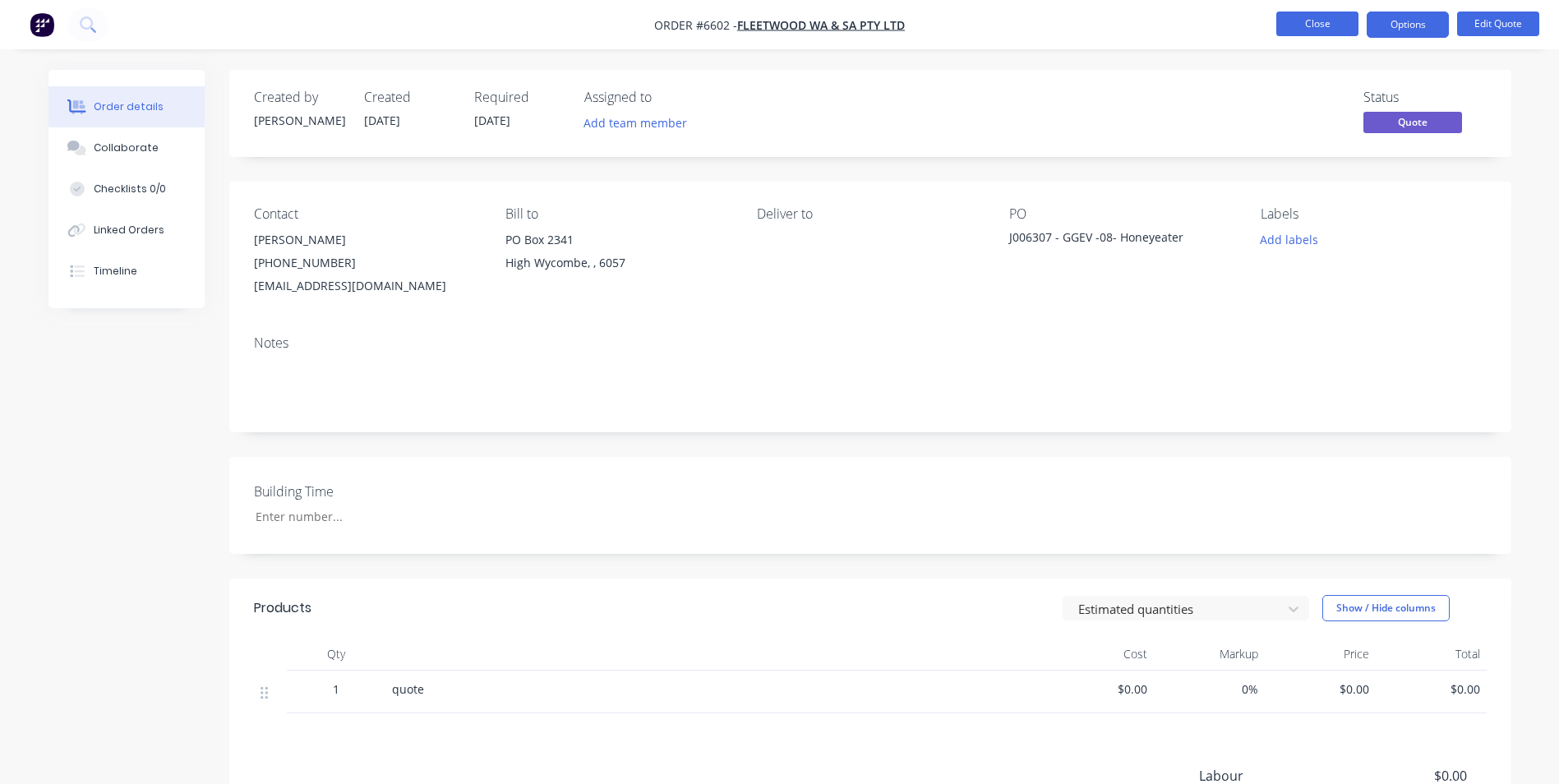
click at [1327, 23] on button "Close" at bounding box center [1317, 23] width 82 height 25
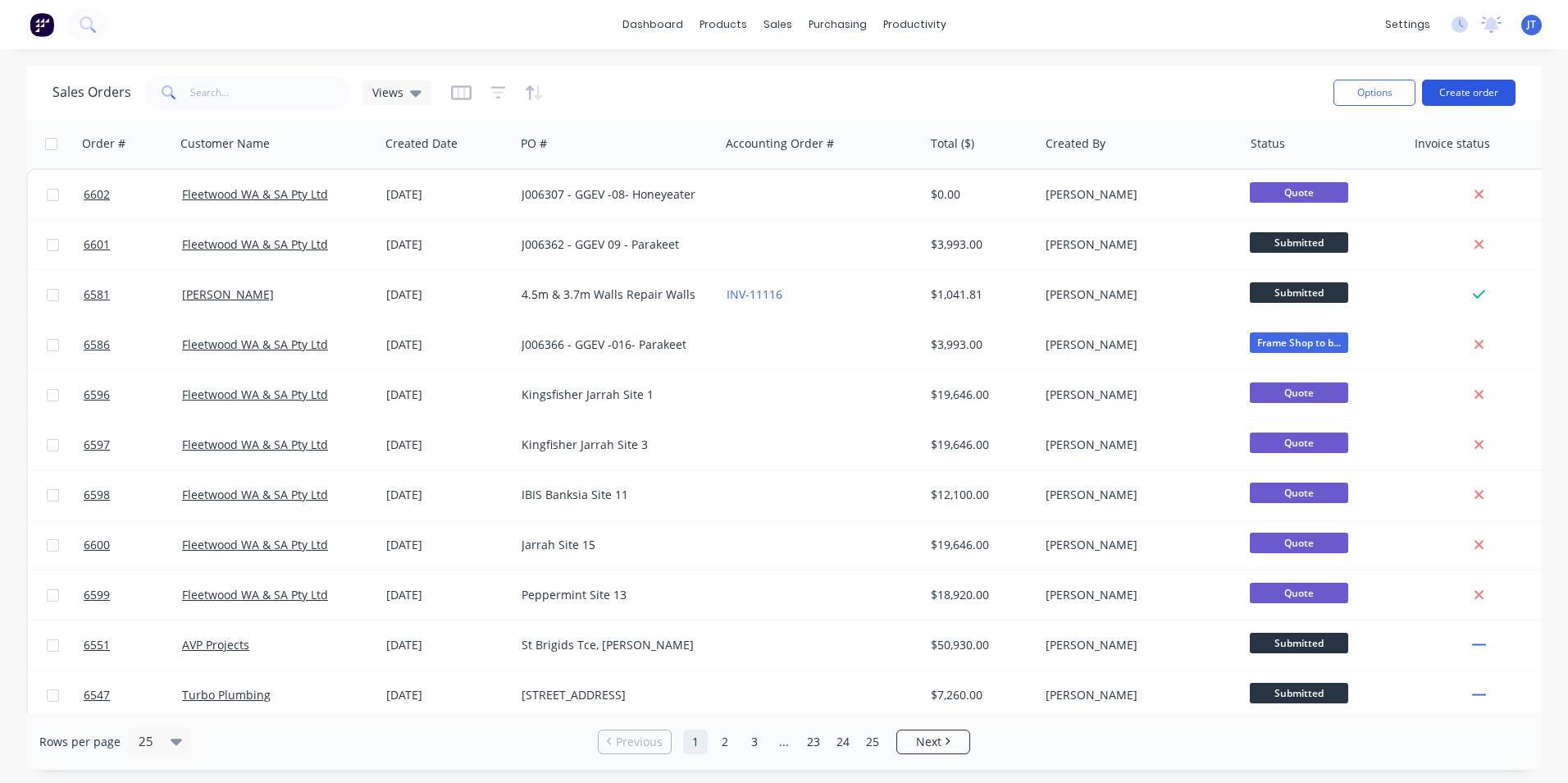
click at [1477, 94] on button "Create order" at bounding box center [1469, 92] width 94 height 27
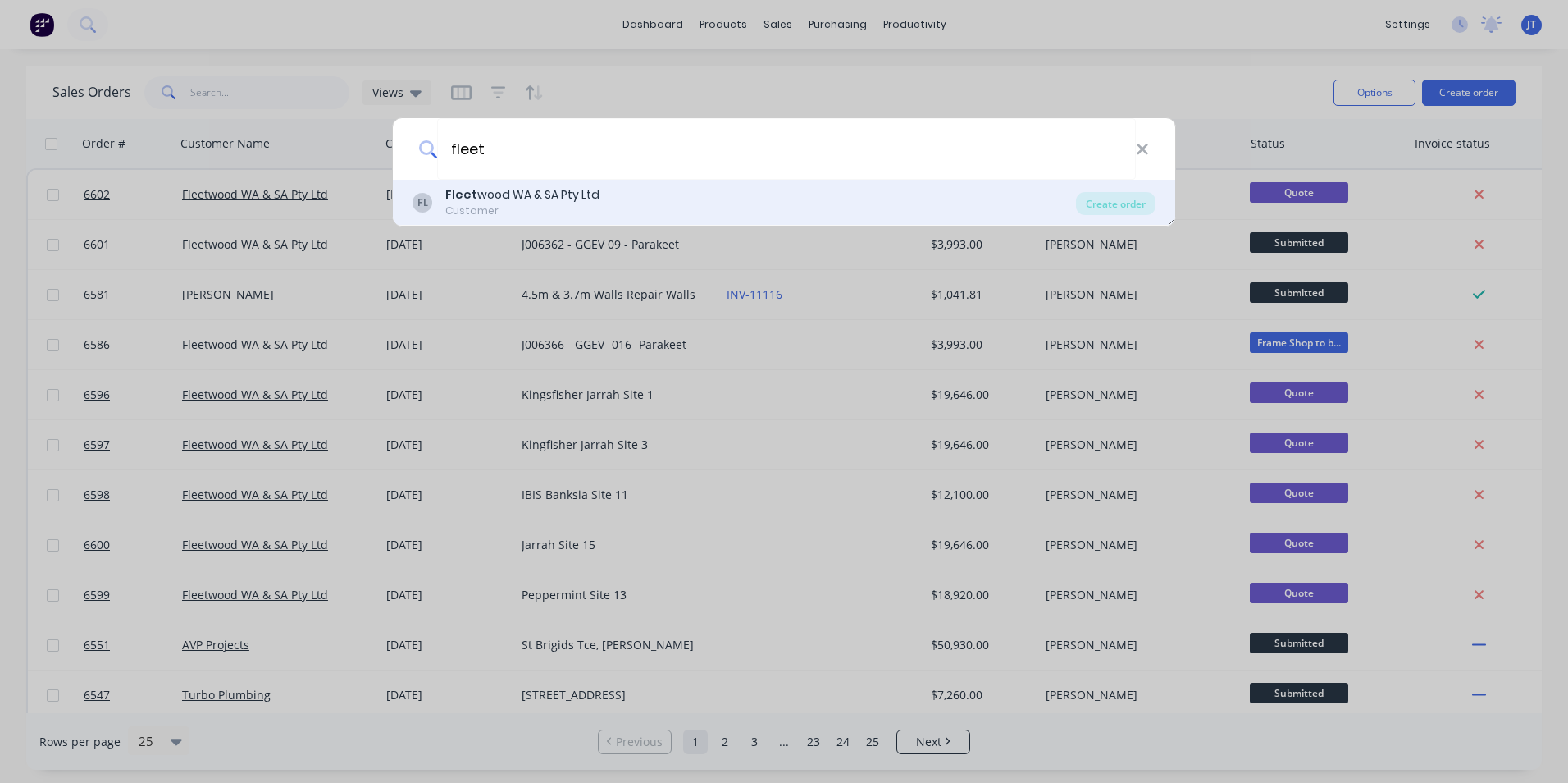
type input "fleet"
click at [694, 194] on div "FL Fleet wood WA & SA Pty Ltd Customer" at bounding box center [744, 201] width 663 height 32
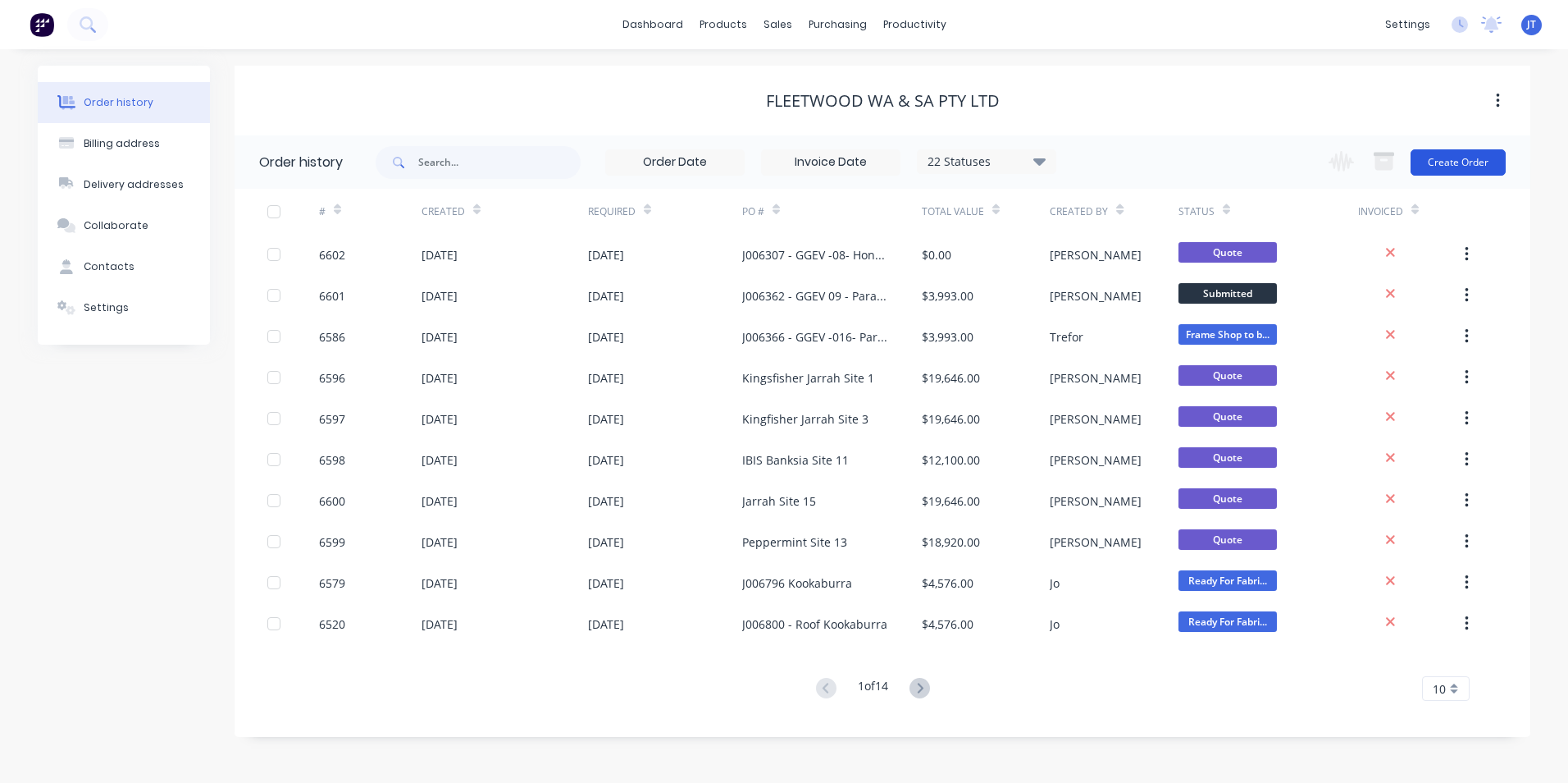
click at [1453, 165] on button "Create Order" at bounding box center [1458, 163] width 95 height 27
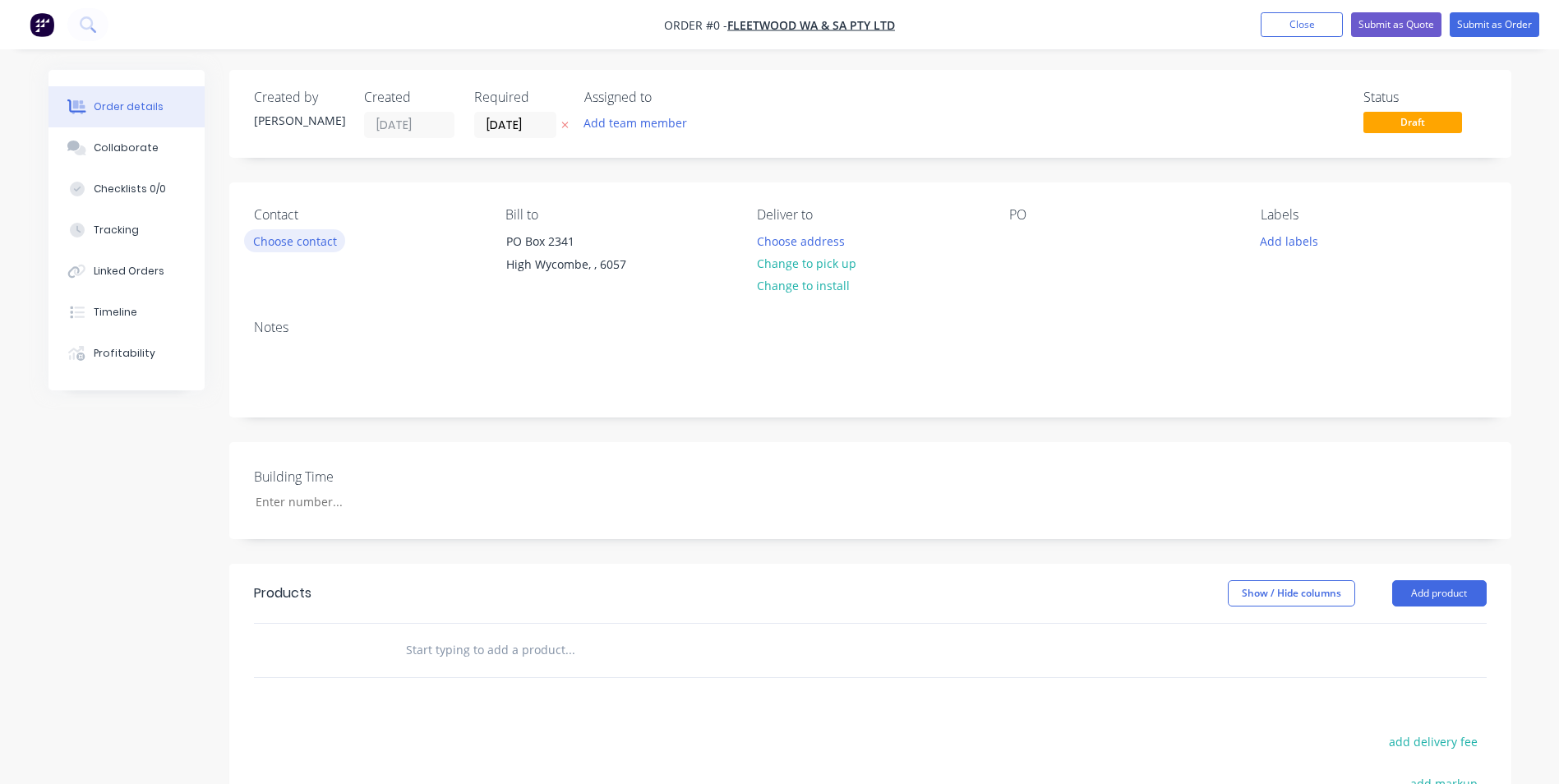
click at [322, 235] on button "Choose contact" at bounding box center [294, 240] width 101 height 22
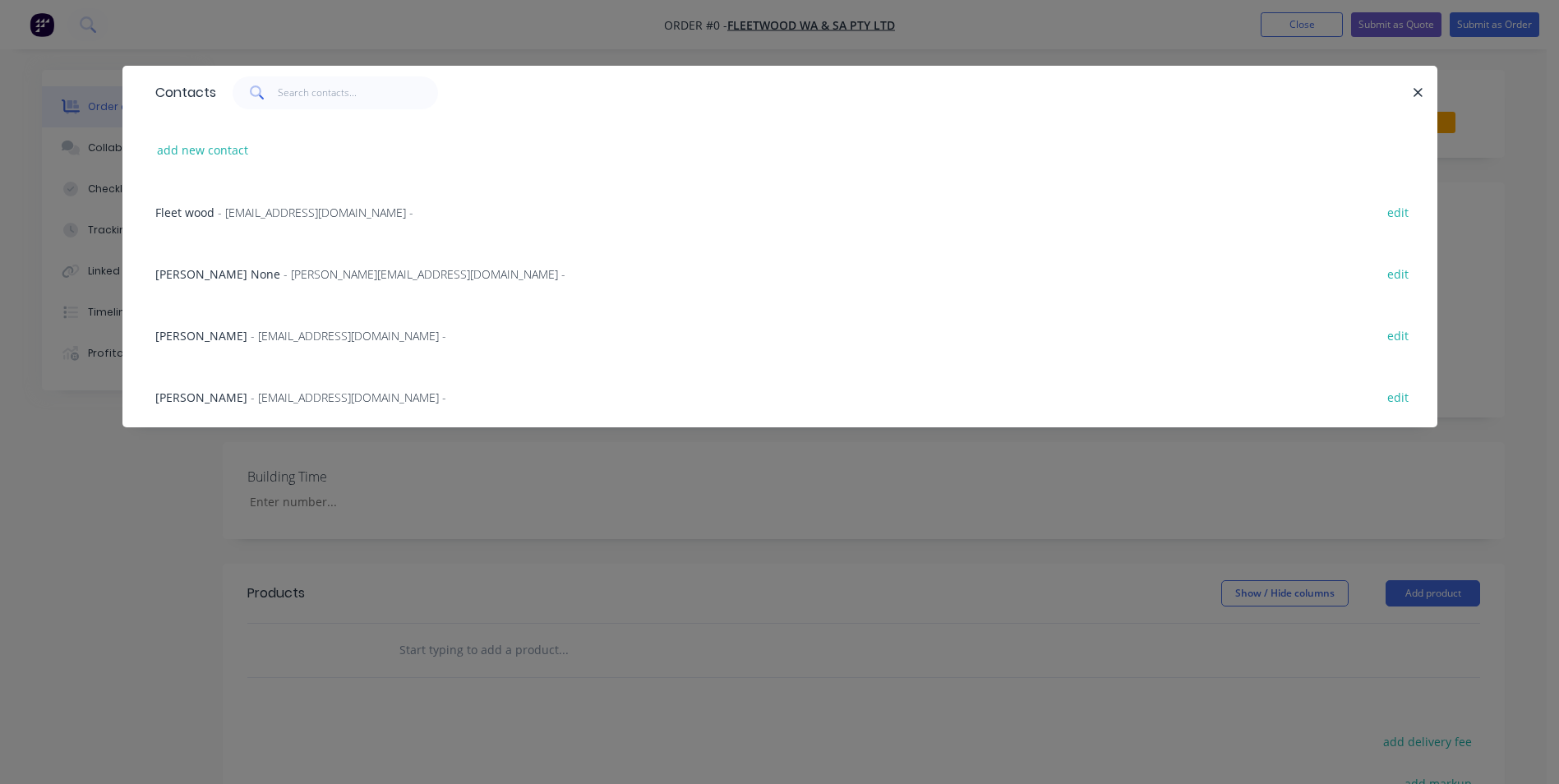
click at [198, 389] on div "Giuliano Famiano - giulianof@fleetwood.com.au -" at bounding box center [301, 397] width 291 height 17
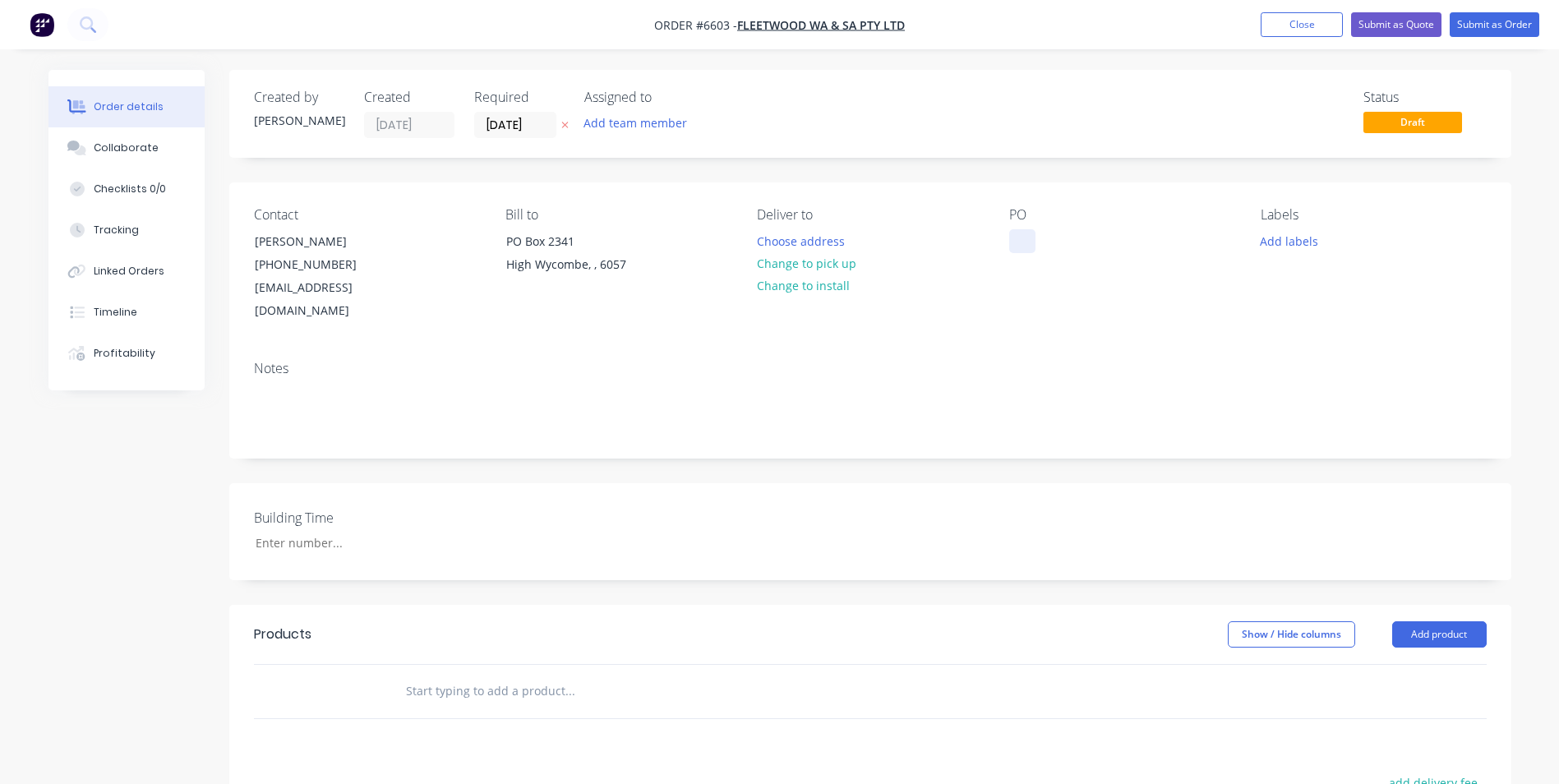
click at [1013, 235] on div at bounding box center [1022, 241] width 27 height 24
paste div
click at [522, 679] on input "text" at bounding box center [569, 691] width 328 height 33
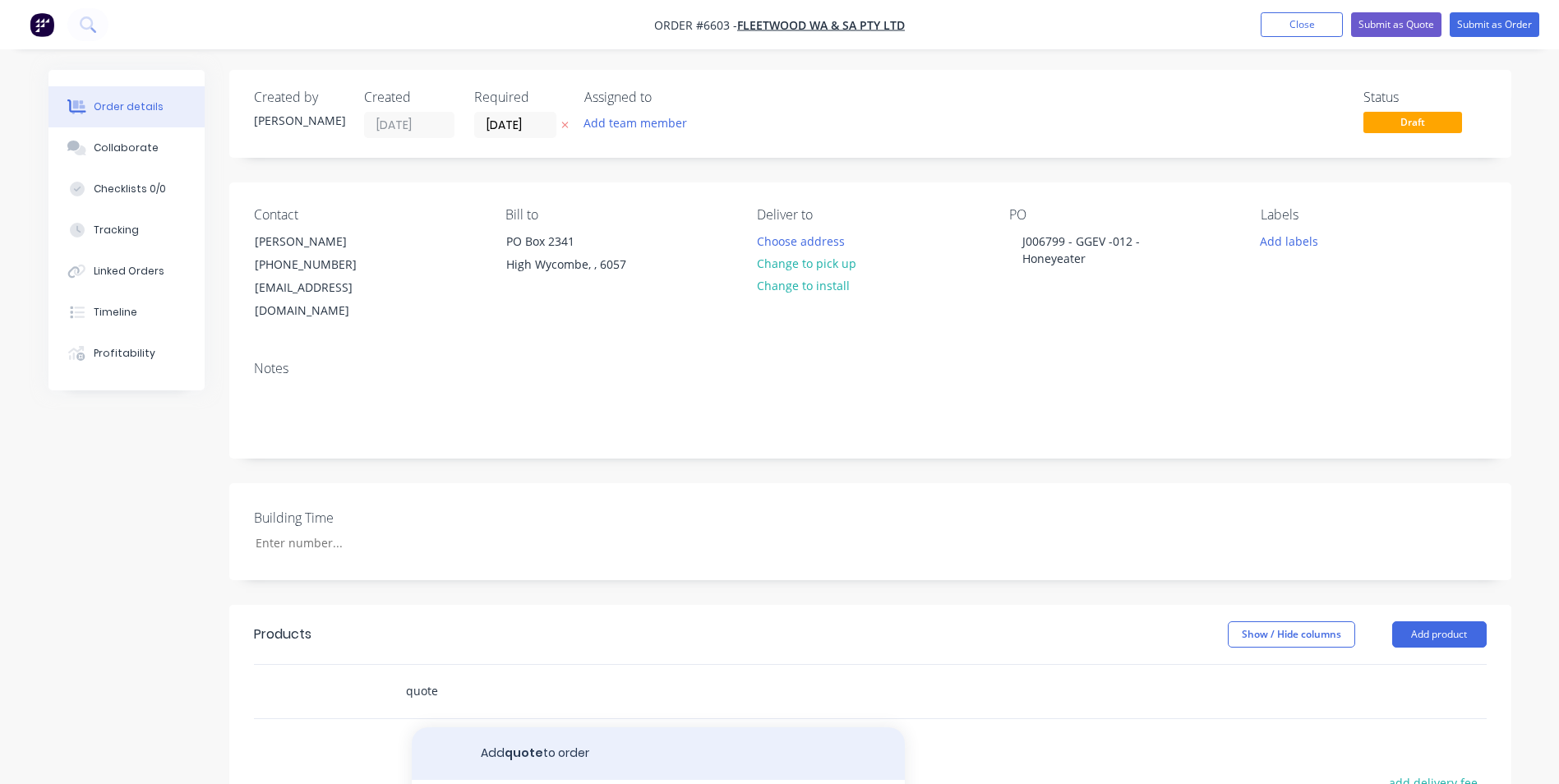
type input "quote"
click at [522, 734] on button "Add quote to order" at bounding box center [658, 753] width 493 height 53
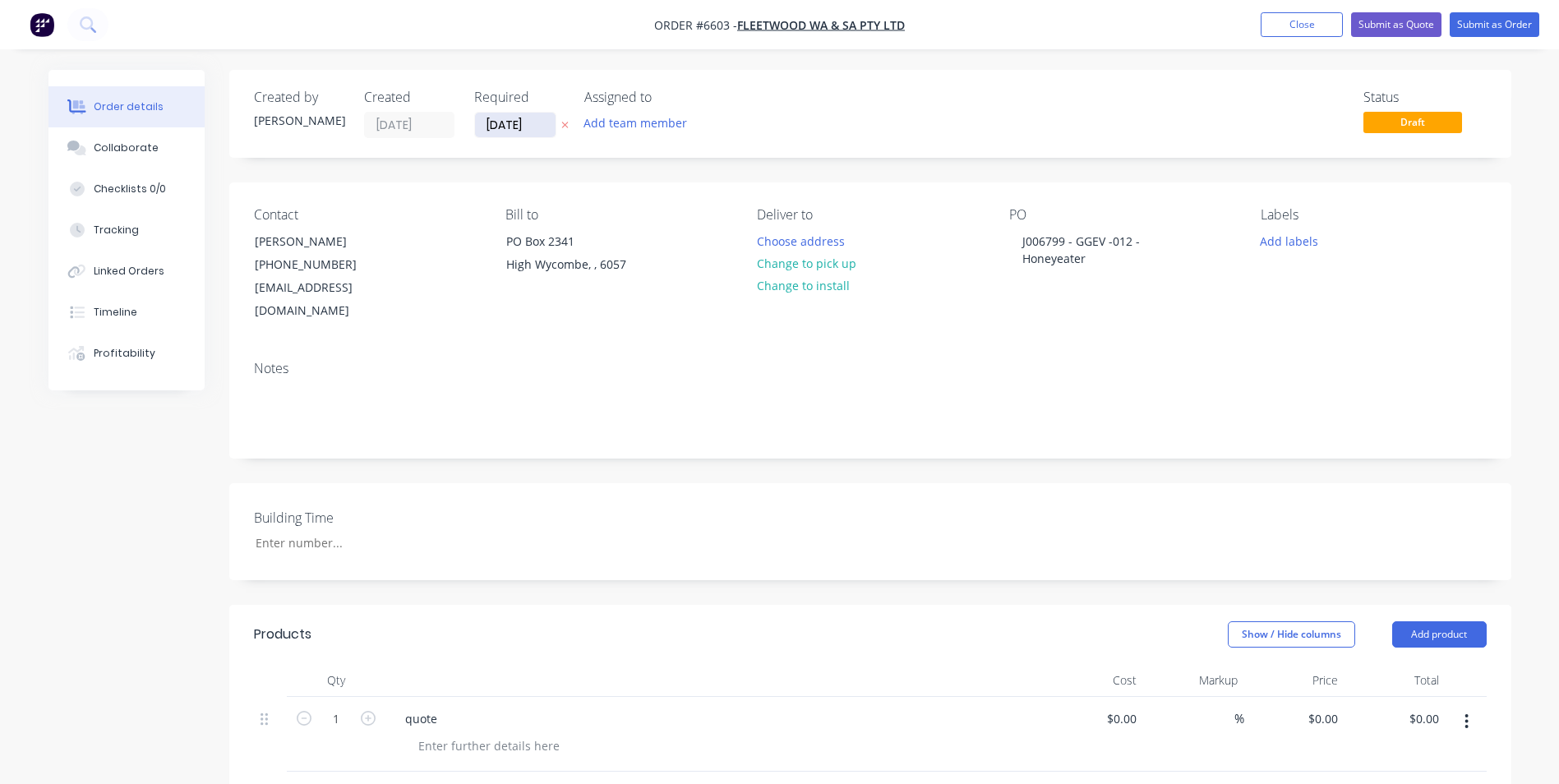
click at [497, 124] on input "[DATE]" at bounding box center [514, 125] width 80 height 25
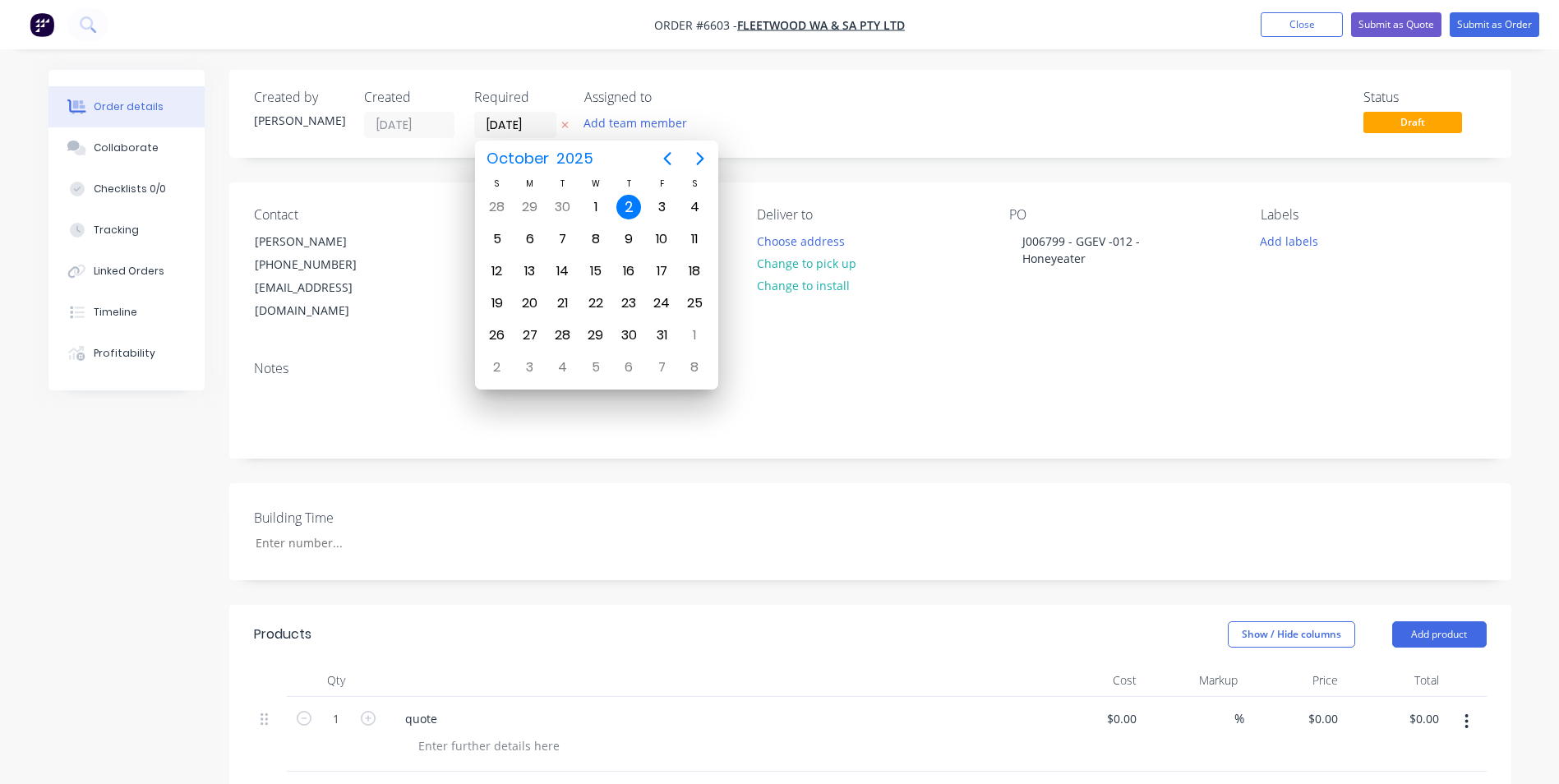
type input "24/10/25"
click at [751, 107] on div "Status Draft" at bounding box center [1118, 114] width 738 height 48
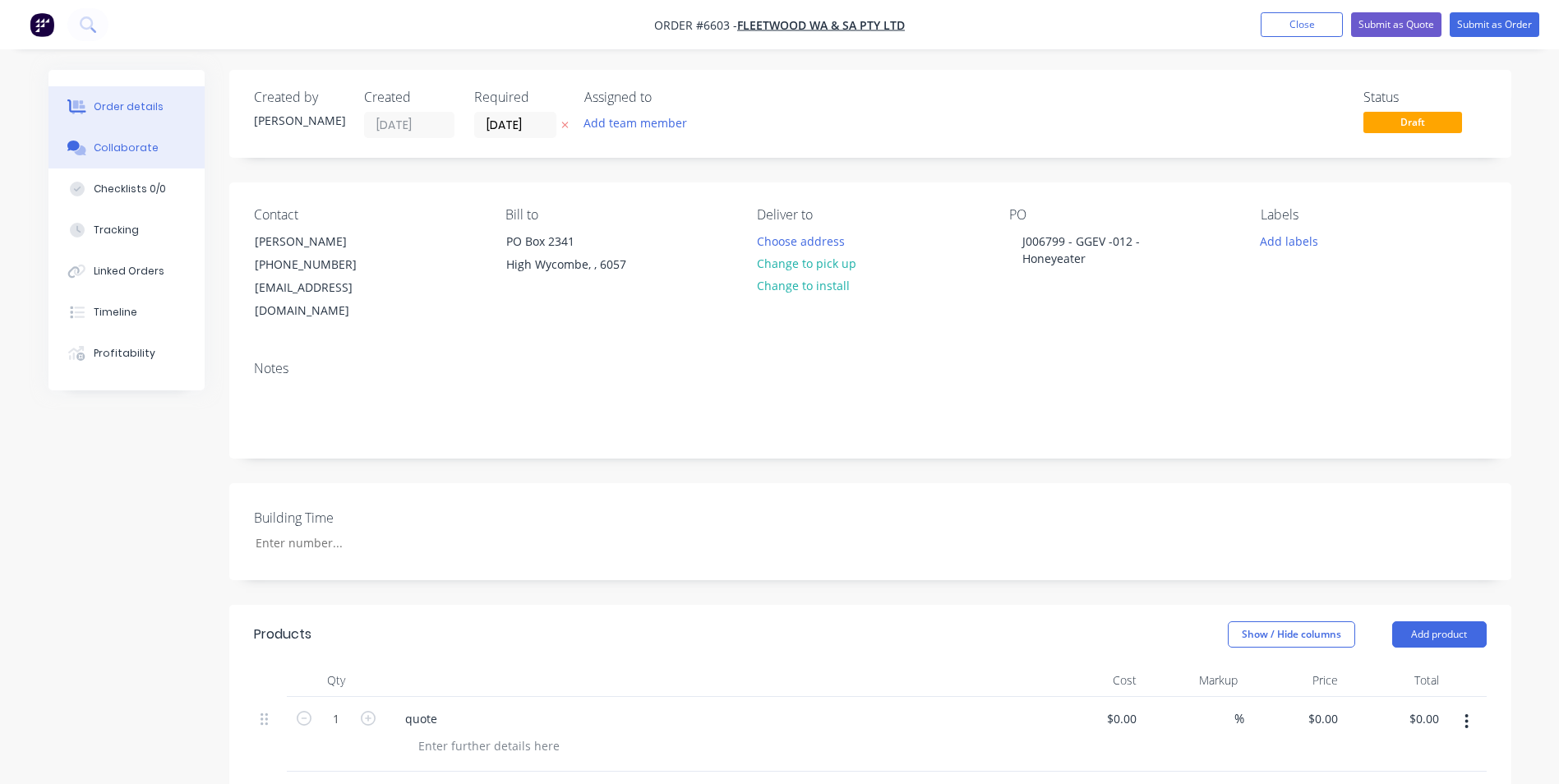
click at [119, 148] on div "Collaborate" at bounding box center [126, 147] width 65 height 15
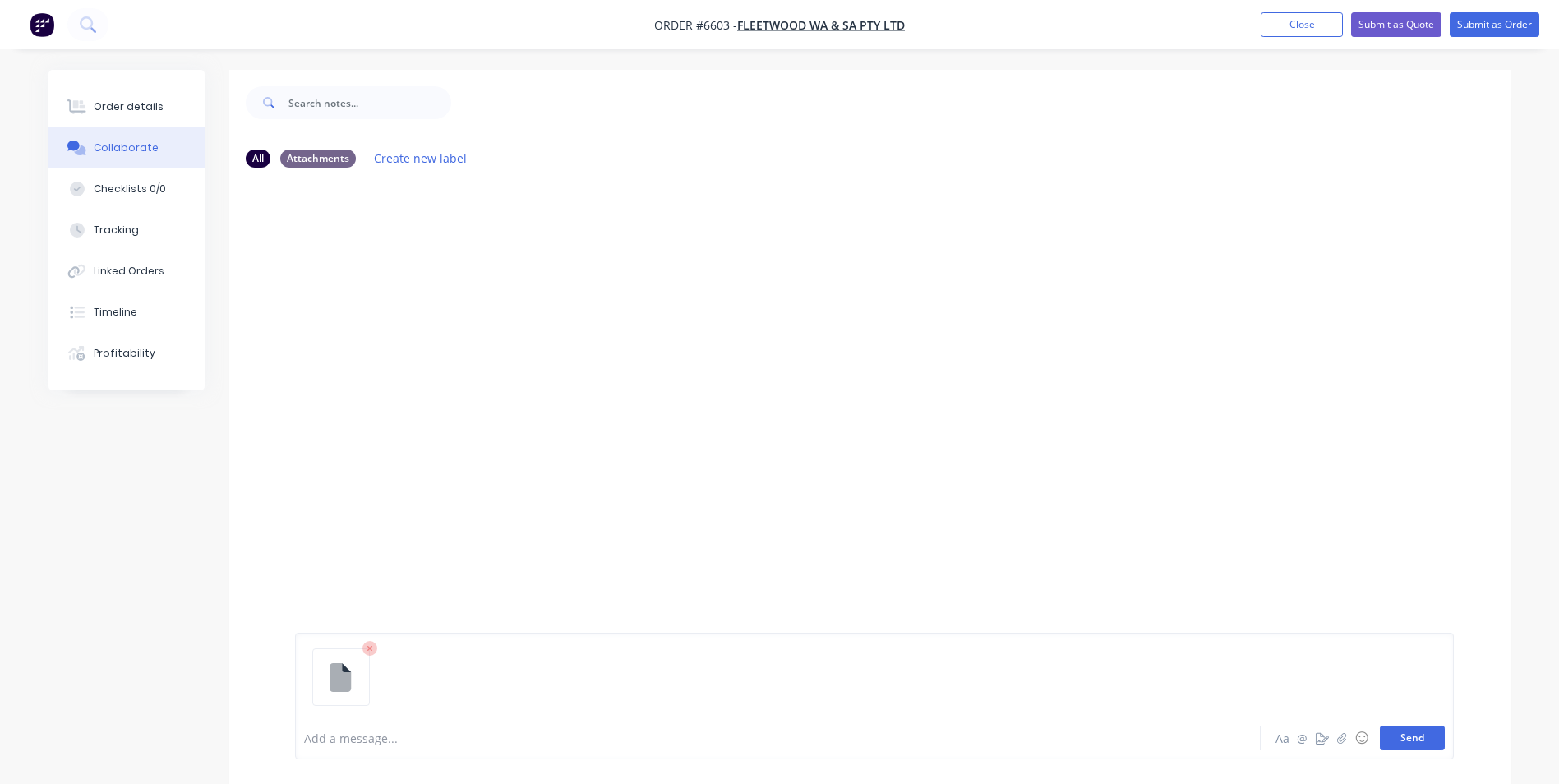
click at [1418, 747] on button "Send" at bounding box center [1412, 737] width 65 height 25
click at [1419, 735] on button "Send" at bounding box center [1412, 737] width 65 height 25
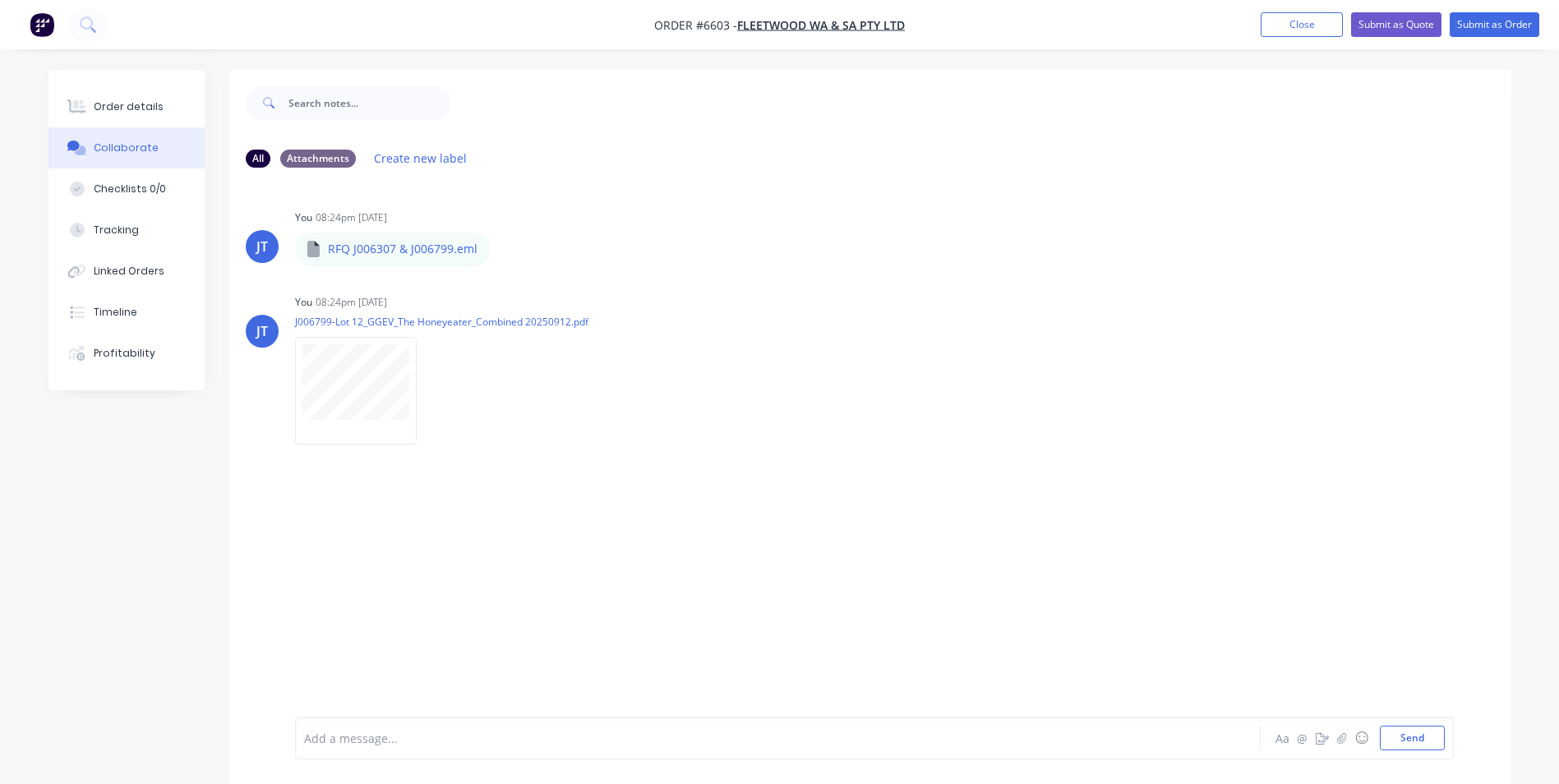
click at [1137, 475] on div "JT You 08:24pm 02/10/25 RFQ J006307 & J006799.eml RFQ J006307 & J006799.eml Lab…" at bounding box center [870, 449] width 1282 height 536
click at [127, 100] on div "Order details" at bounding box center [128, 106] width 70 height 15
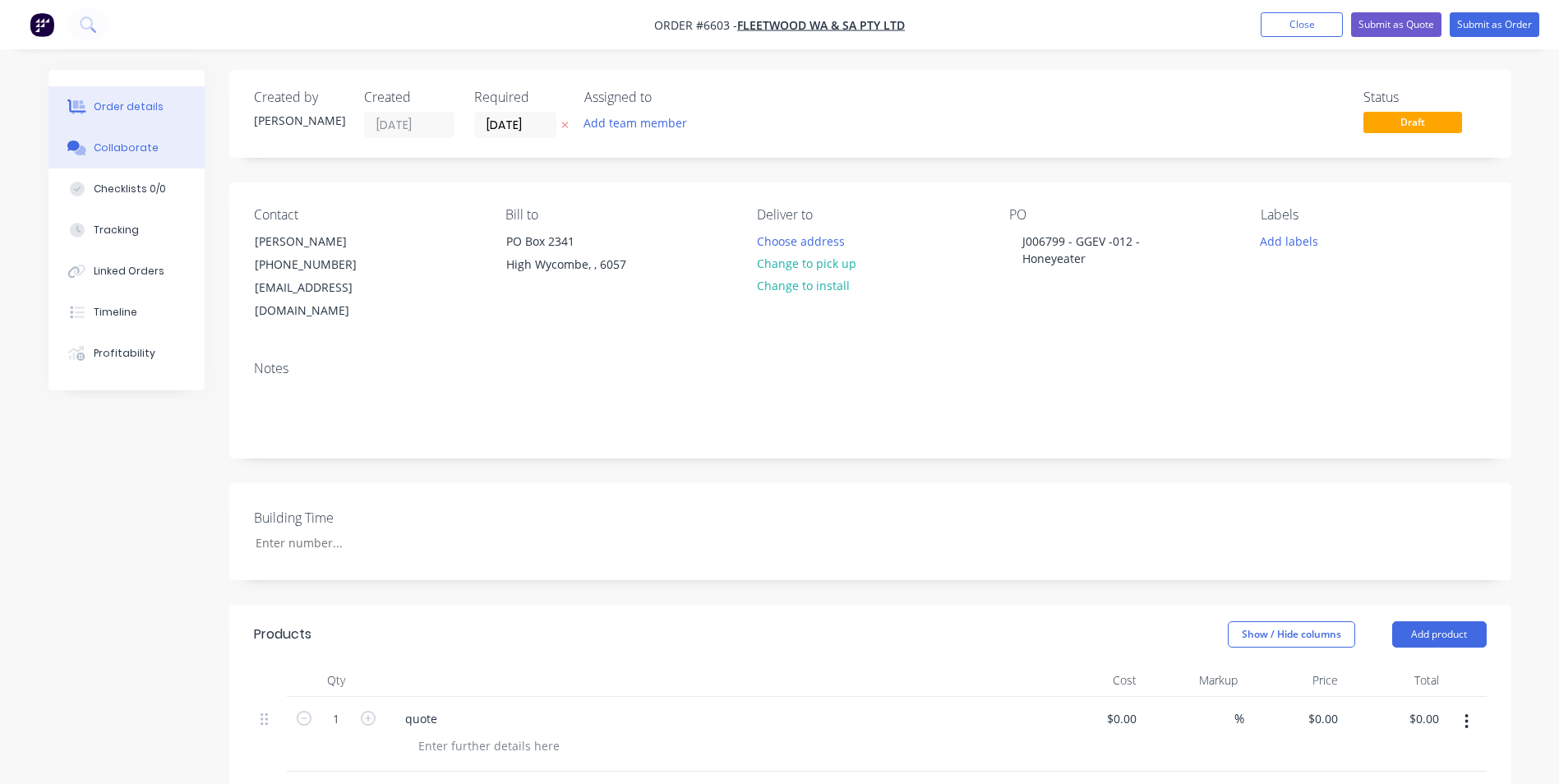
click at [112, 138] on button "Collaborate" at bounding box center [126, 148] width 156 height 41
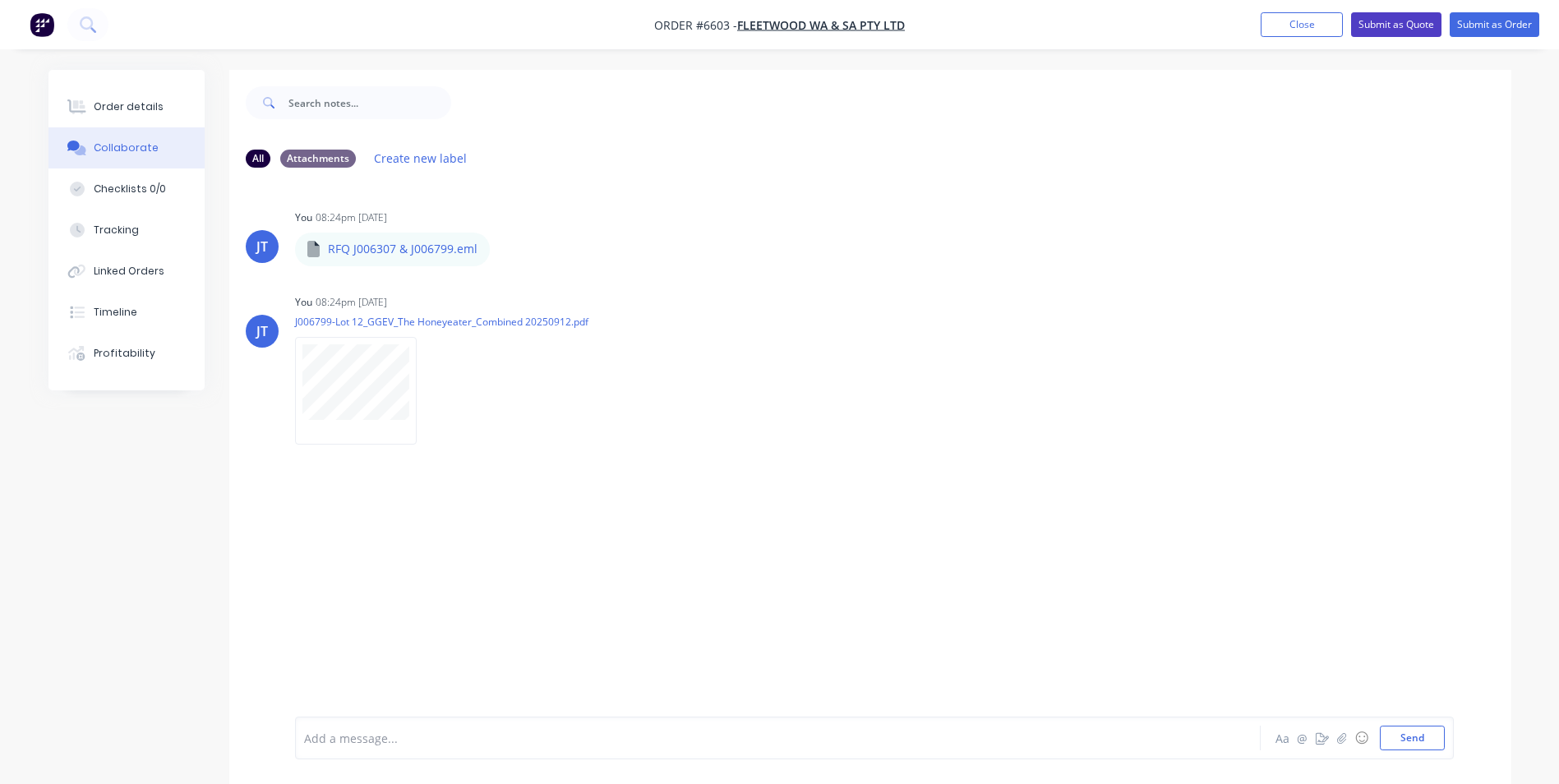
click at [1375, 23] on button "Submit as Quote" at bounding box center [1396, 24] width 90 height 25
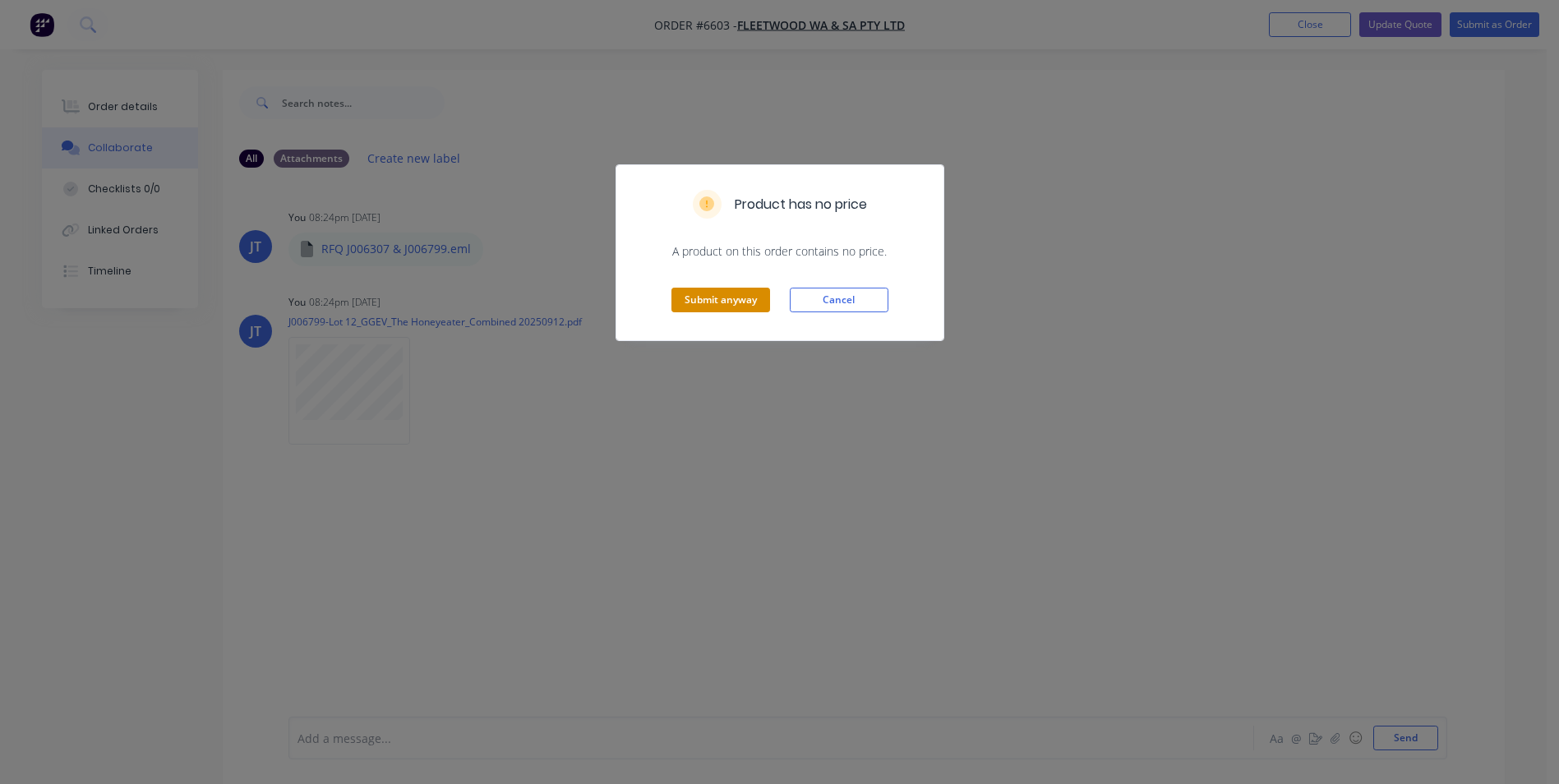
click at [730, 292] on button "Submit anyway" at bounding box center [720, 300] width 98 height 25
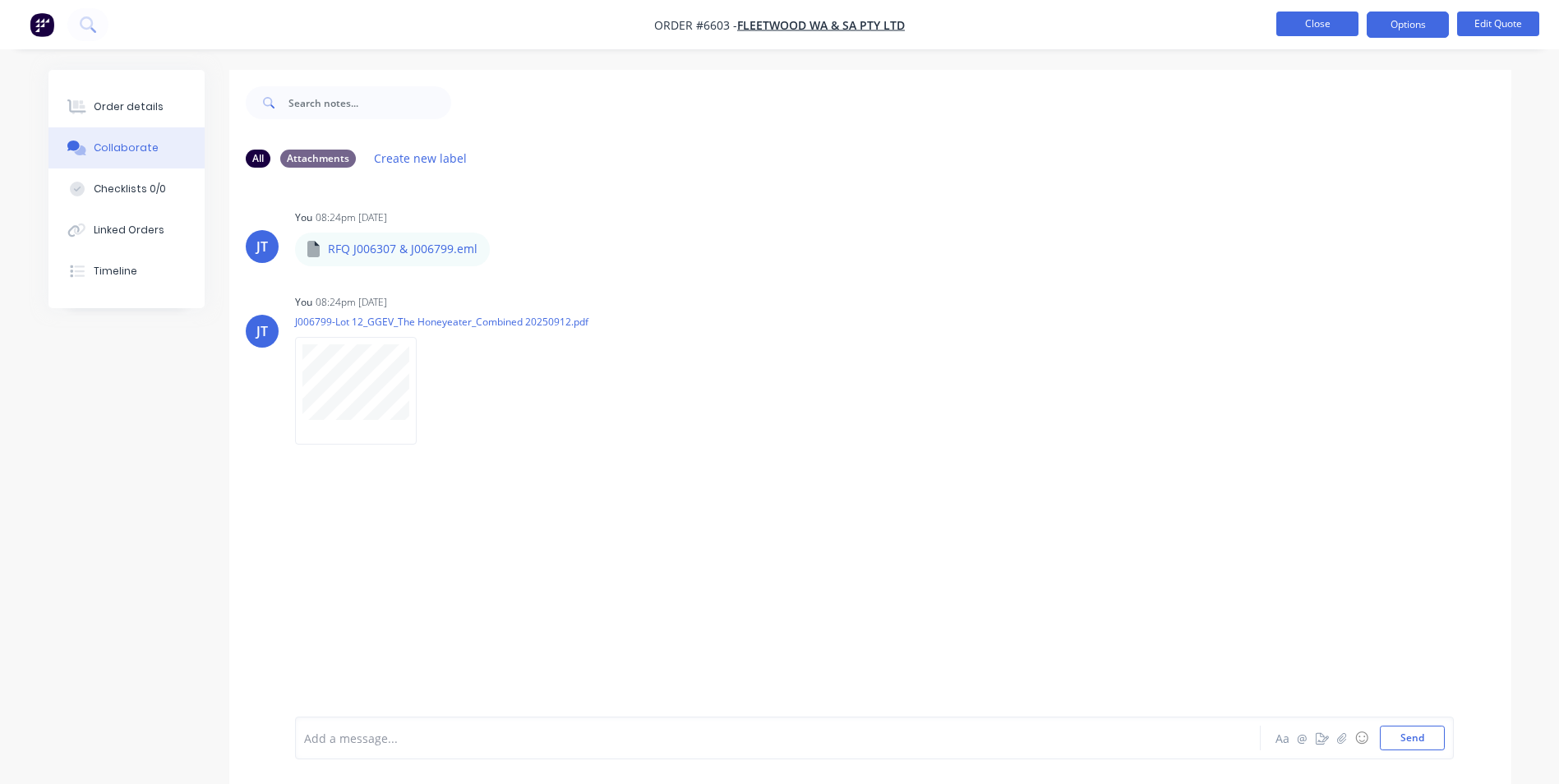
click at [1335, 19] on button "Close" at bounding box center [1317, 23] width 82 height 25
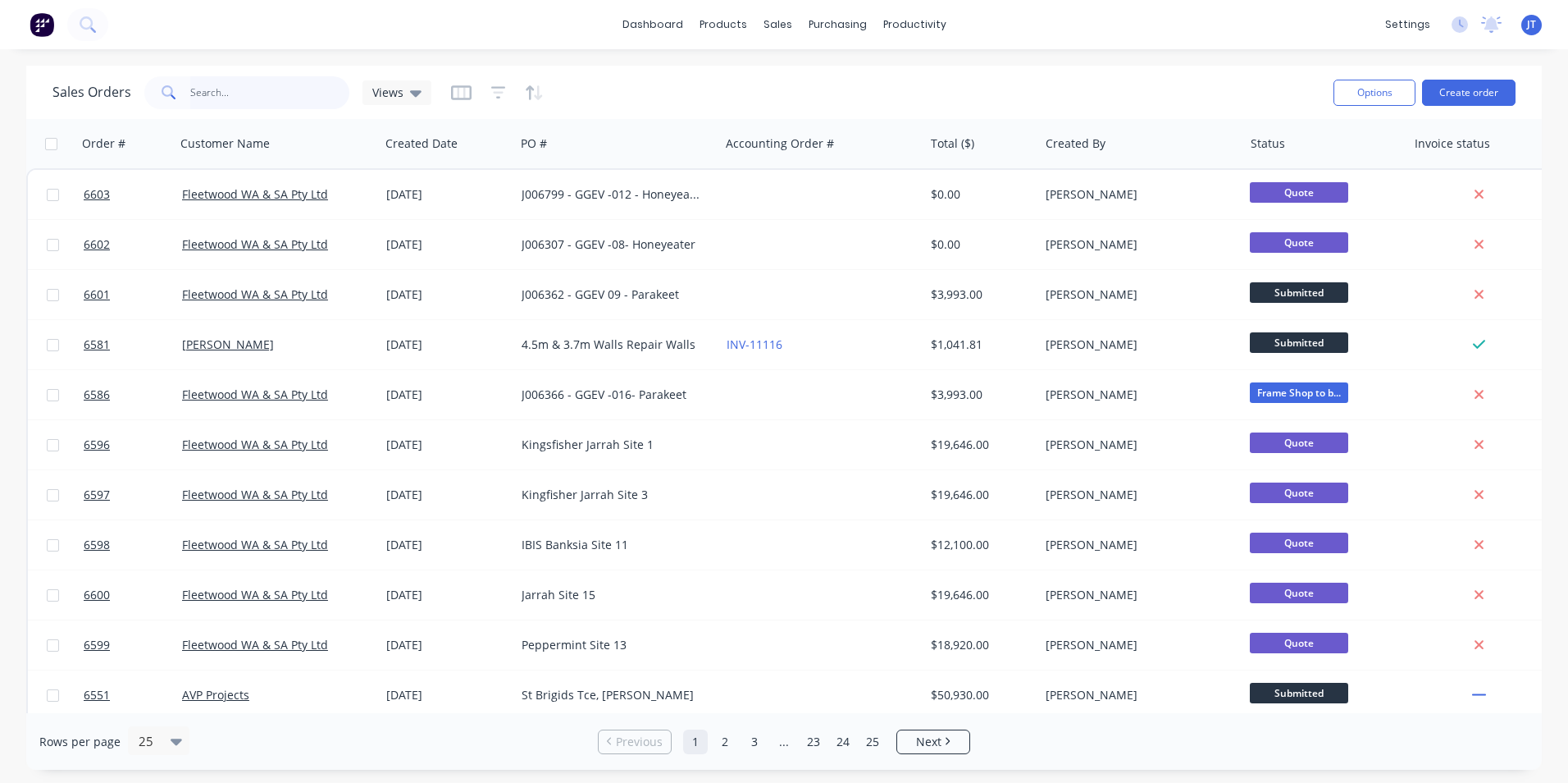
click at [267, 83] on input "text" at bounding box center [270, 93] width 160 height 33
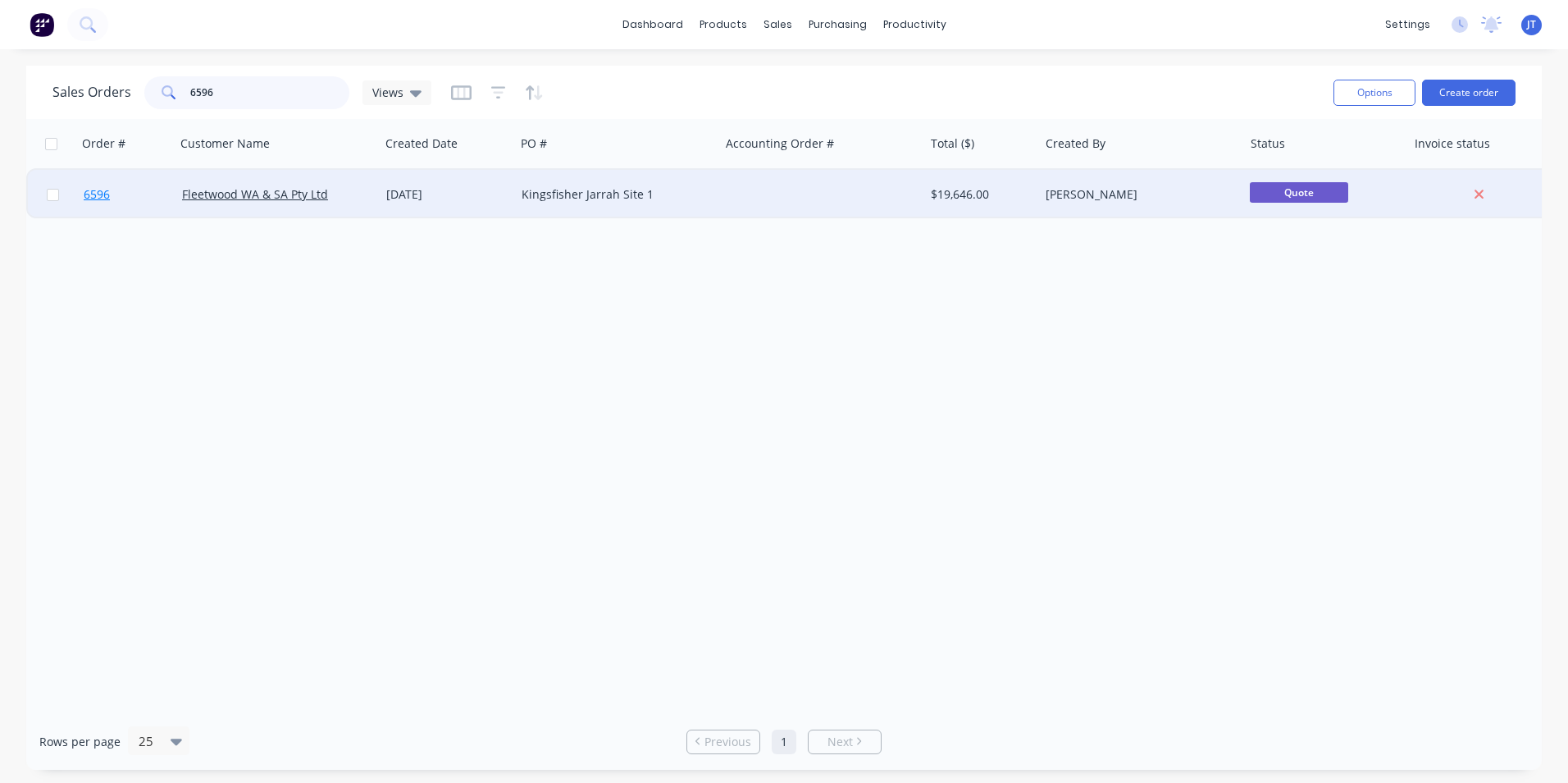
type input "6596"
click at [104, 192] on span "6596" at bounding box center [96, 194] width 27 height 16
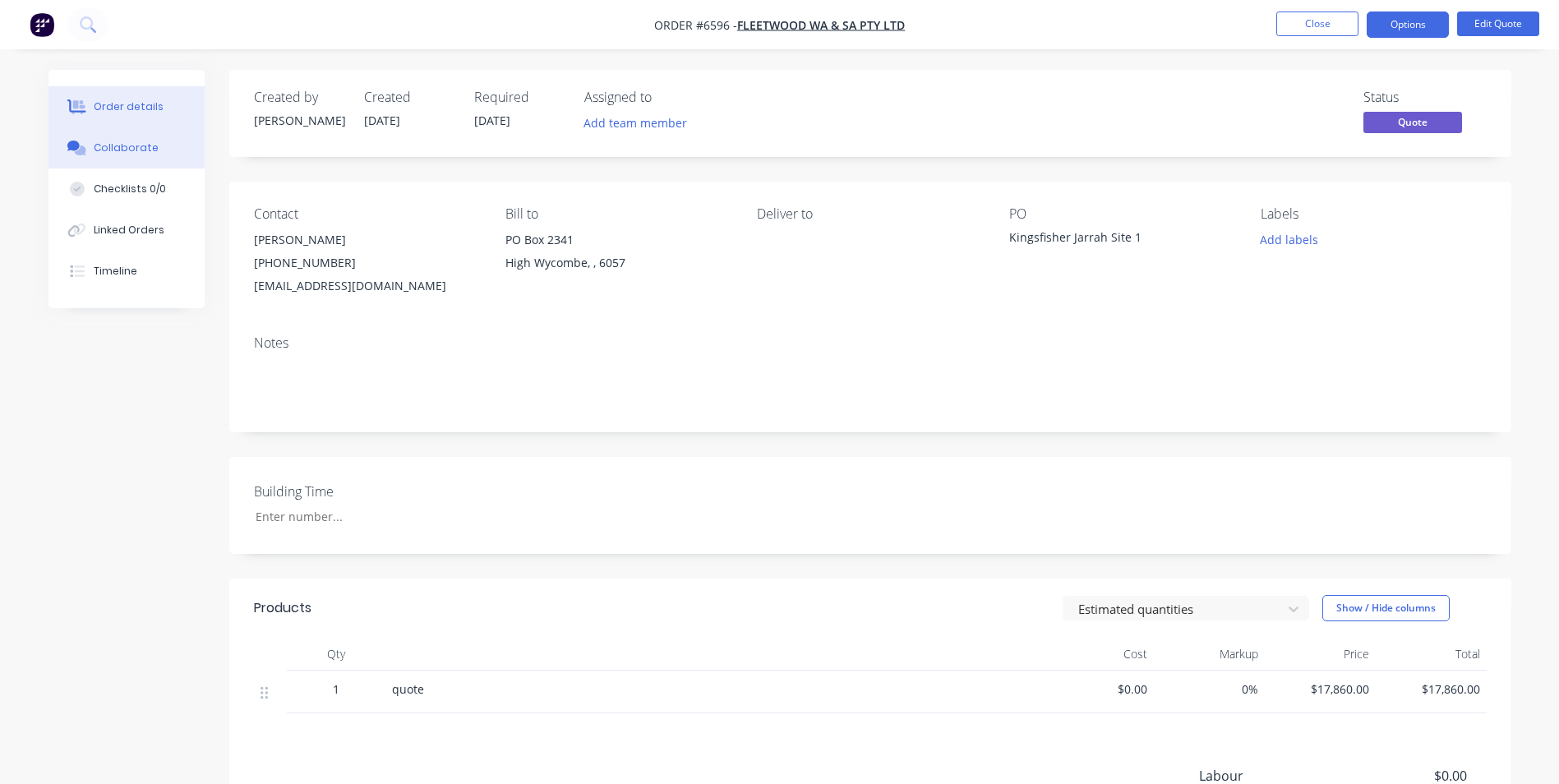
click at [147, 141] on div "Collaborate" at bounding box center [126, 147] width 65 height 15
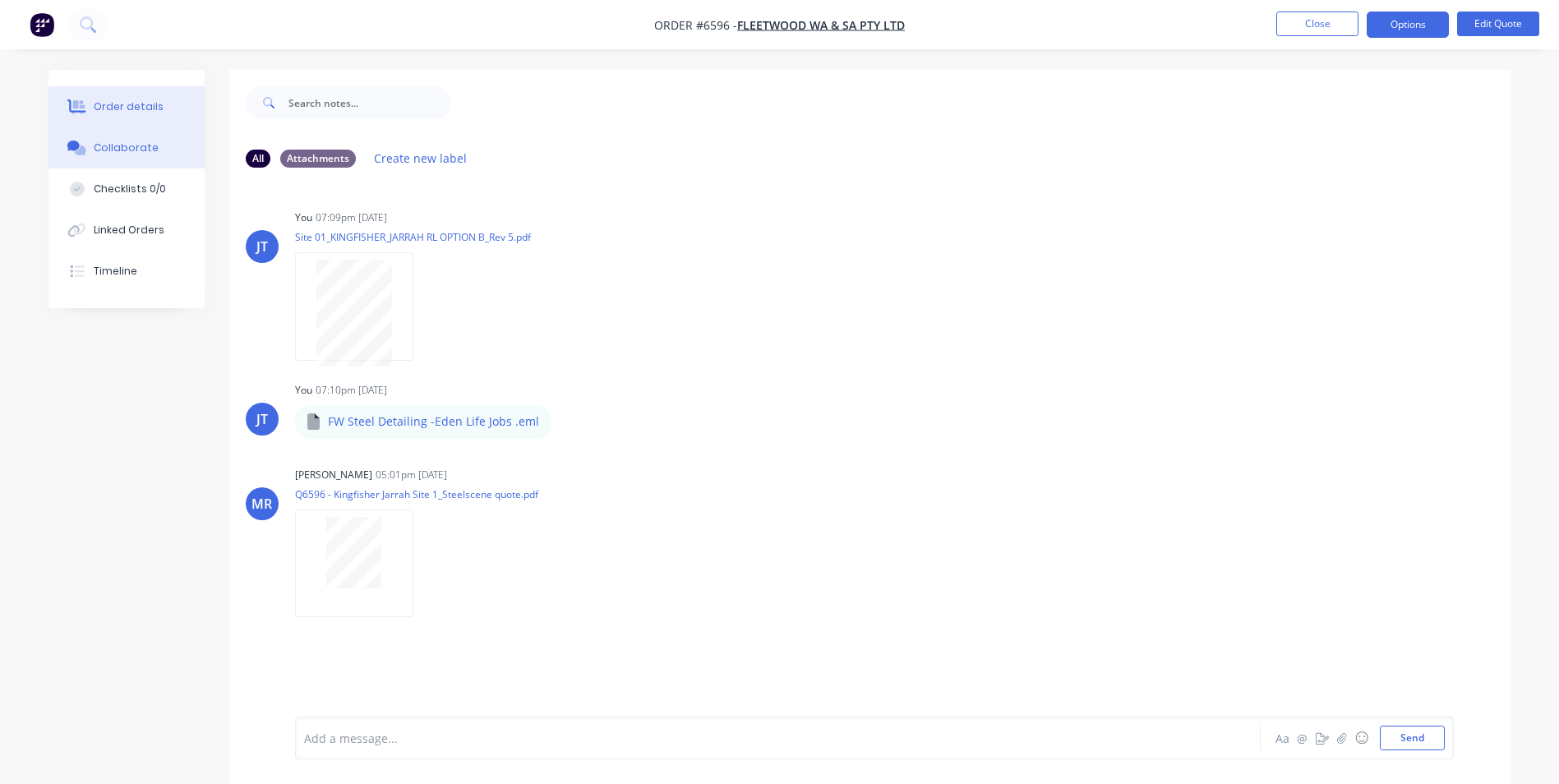
click at [119, 91] on button "Order details" at bounding box center [126, 107] width 156 height 41
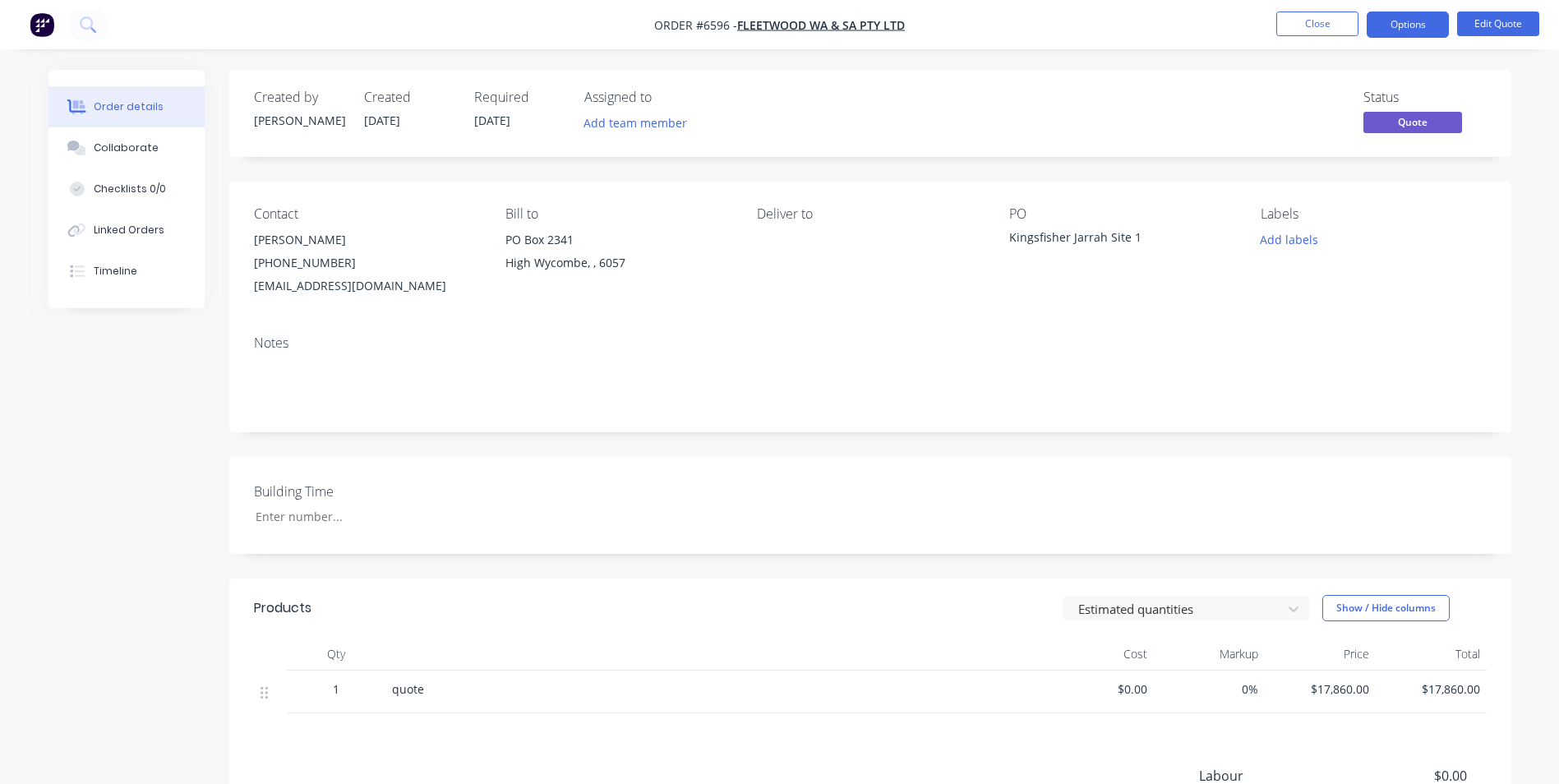
click at [430, 687] on div "quote" at bounding box center [714, 689] width 645 height 17
click at [416, 688] on span "quote" at bounding box center [408, 689] width 32 height 16
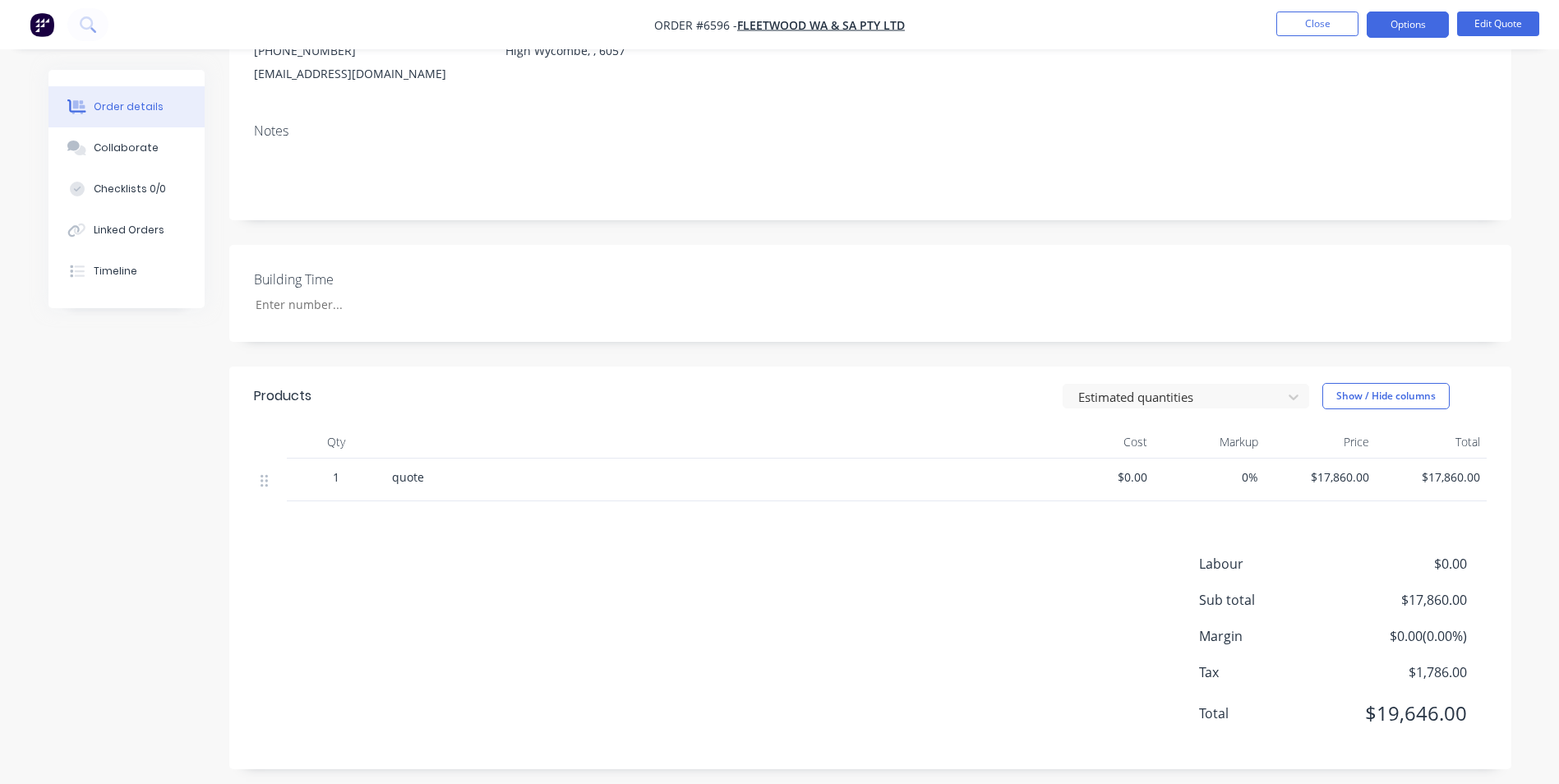
scroll to position [221, 0]
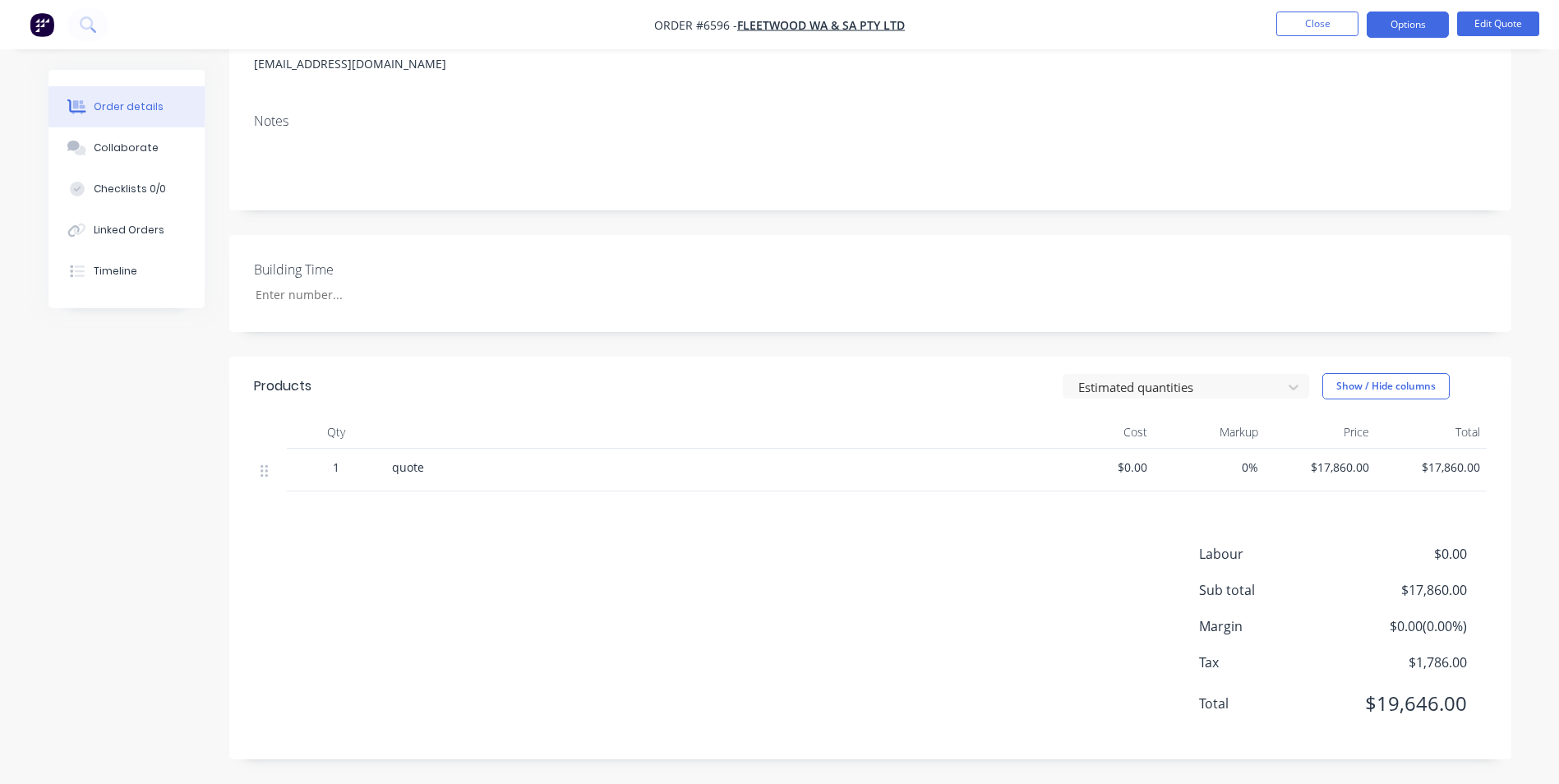
click at [409, 471] on span "quote" at bounding box center [408, 467] width 32 height 16
click at [1492, 19] on button "Edit Quote" at bounding box center [1498, 23] width 82 height 25
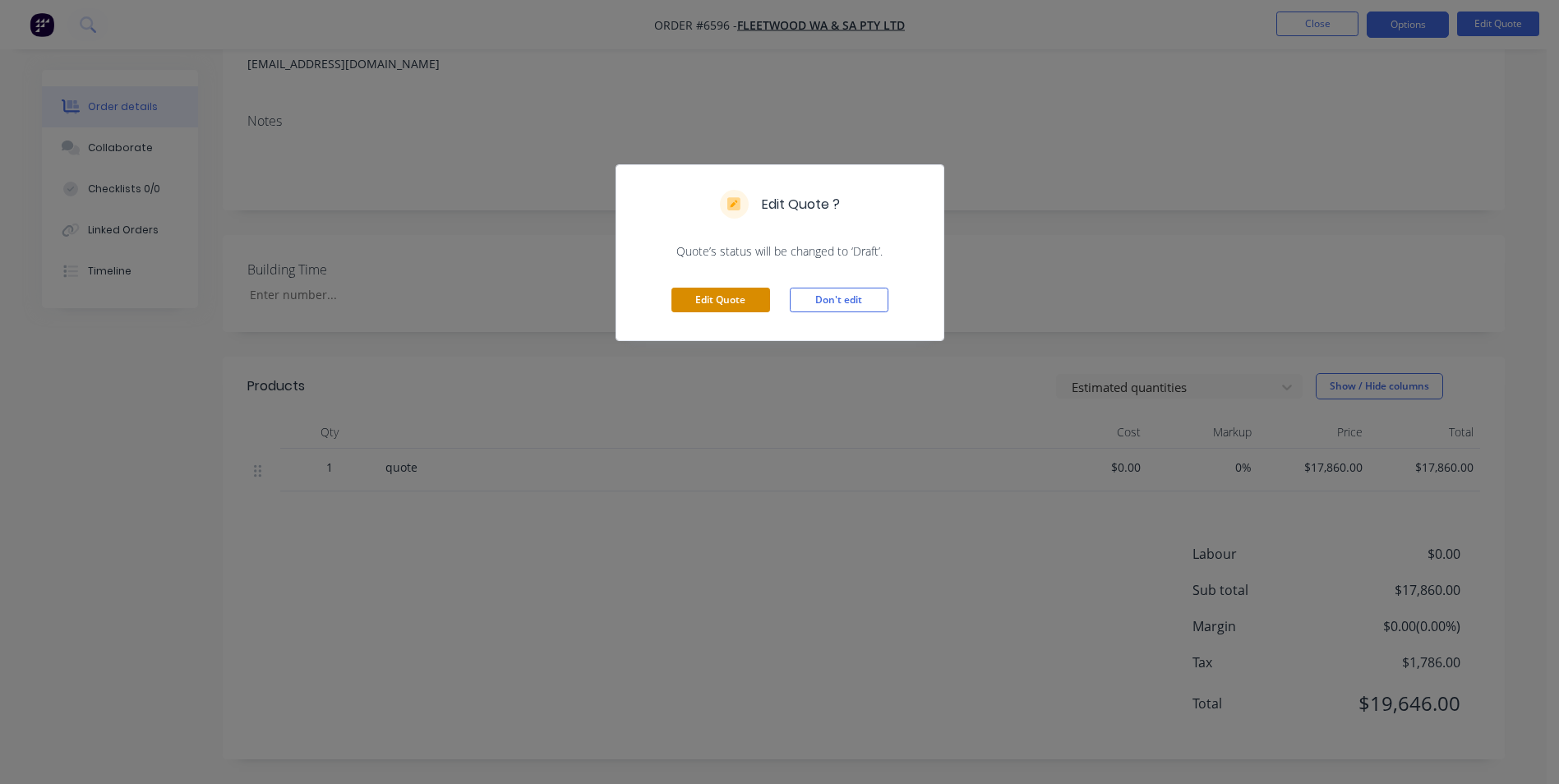
click at [712, 297] on button "Edit Quote" at bounding box center [720, 300] width 98 height 25
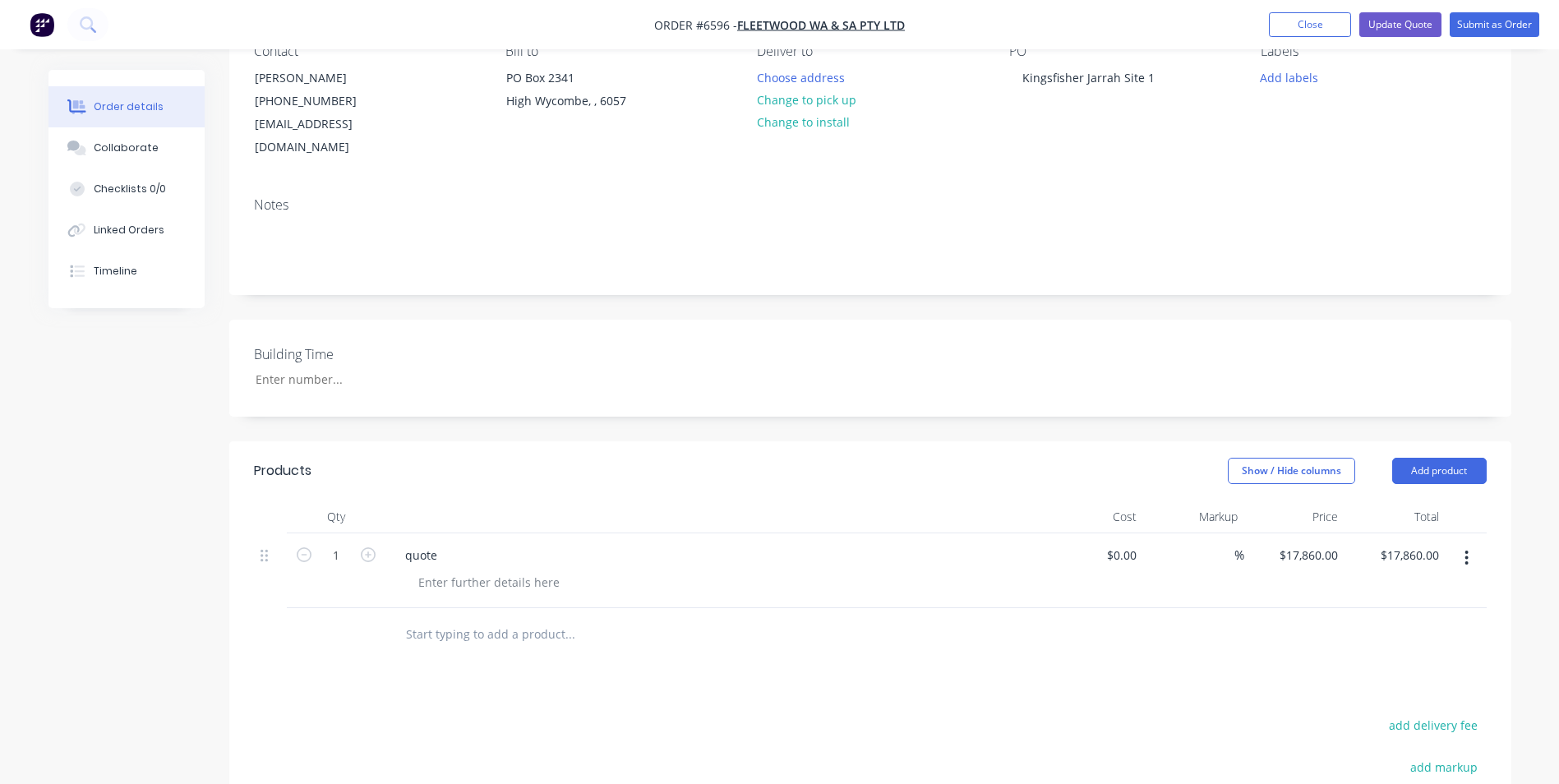
scroll to position [165, 0]
click at [494, 569] on div at bounding box center [489, 582] width 168 height 24
paste div
click at [483, 569] on div at bounding box center [489, 582] width 168 height 24
click at [432, 542] on div "quote" at bounding box center [421, 554] width 59 height 24
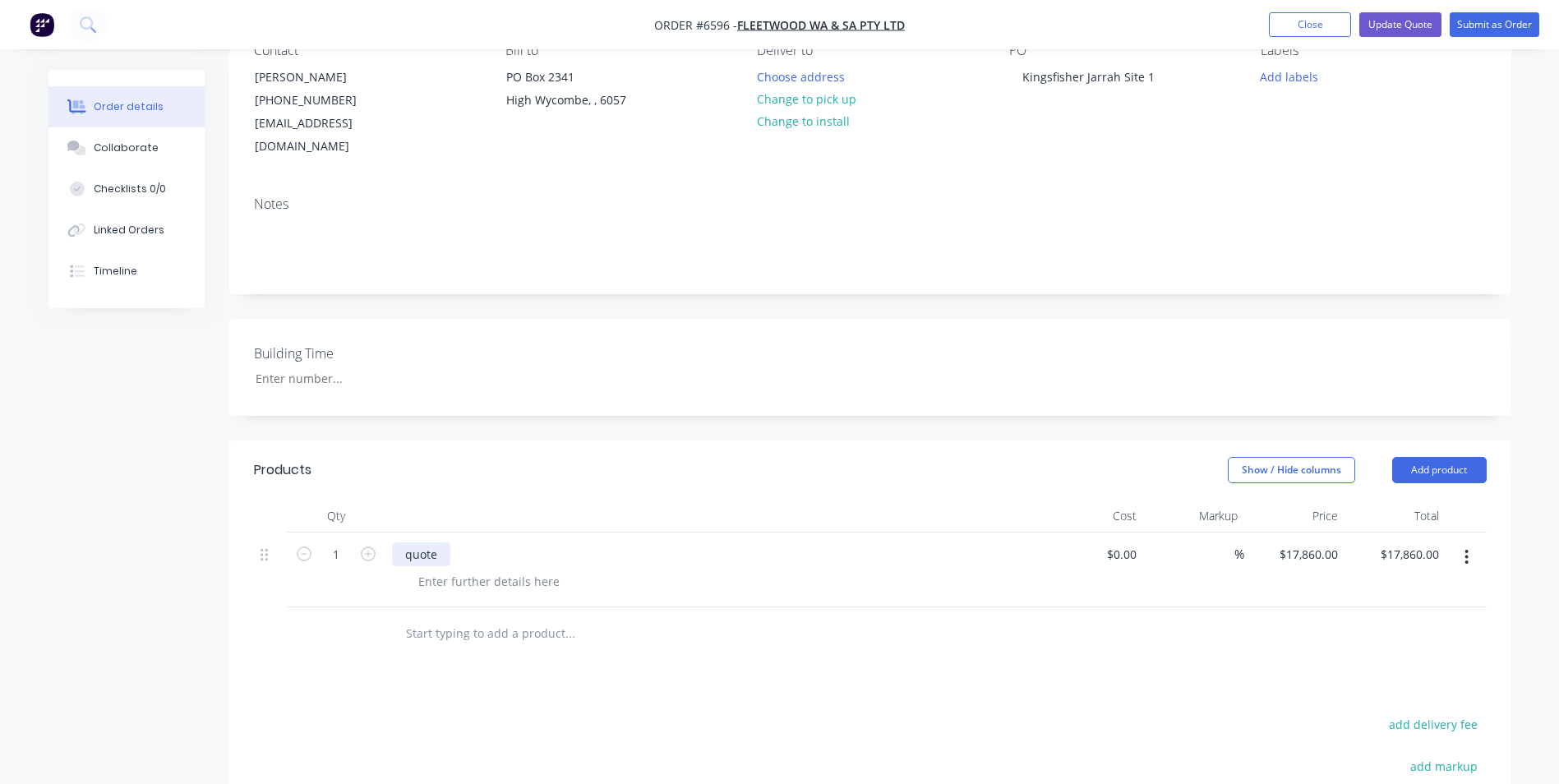
click at [446, 542] on div "quote" at bounding box center [714, 554] width 645 height 24
drag, startPoint x: 444, startPoint y: 532, endPoint x: 401, endPoint y: 526, distance: 43.4
click at [401, 542] on div "quote" at bounding box center [421, 554] width 59 height 24
paste div
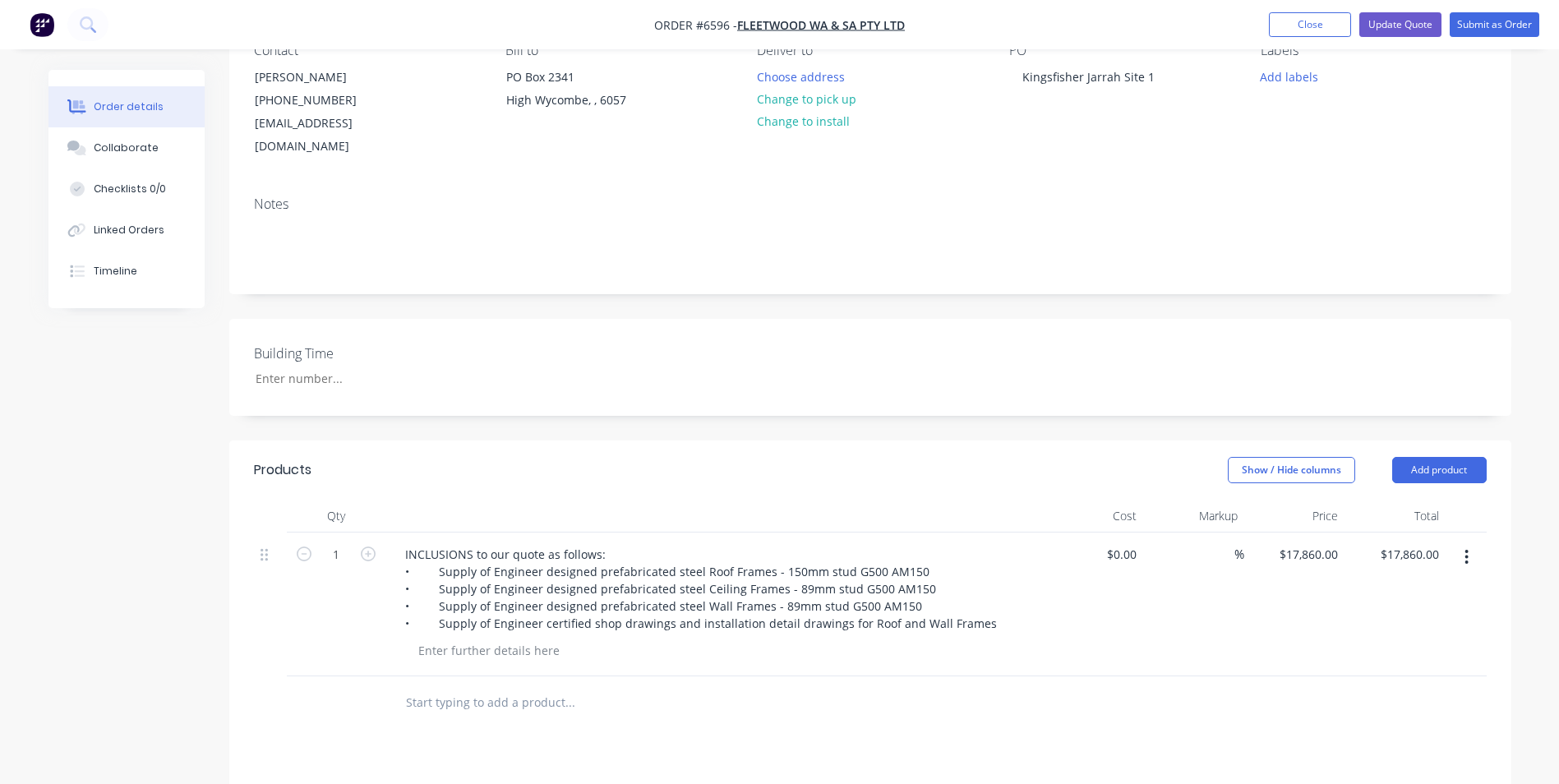
click at [691, 686] on input "text" at bounding box center [569, 702] width 328 height 33
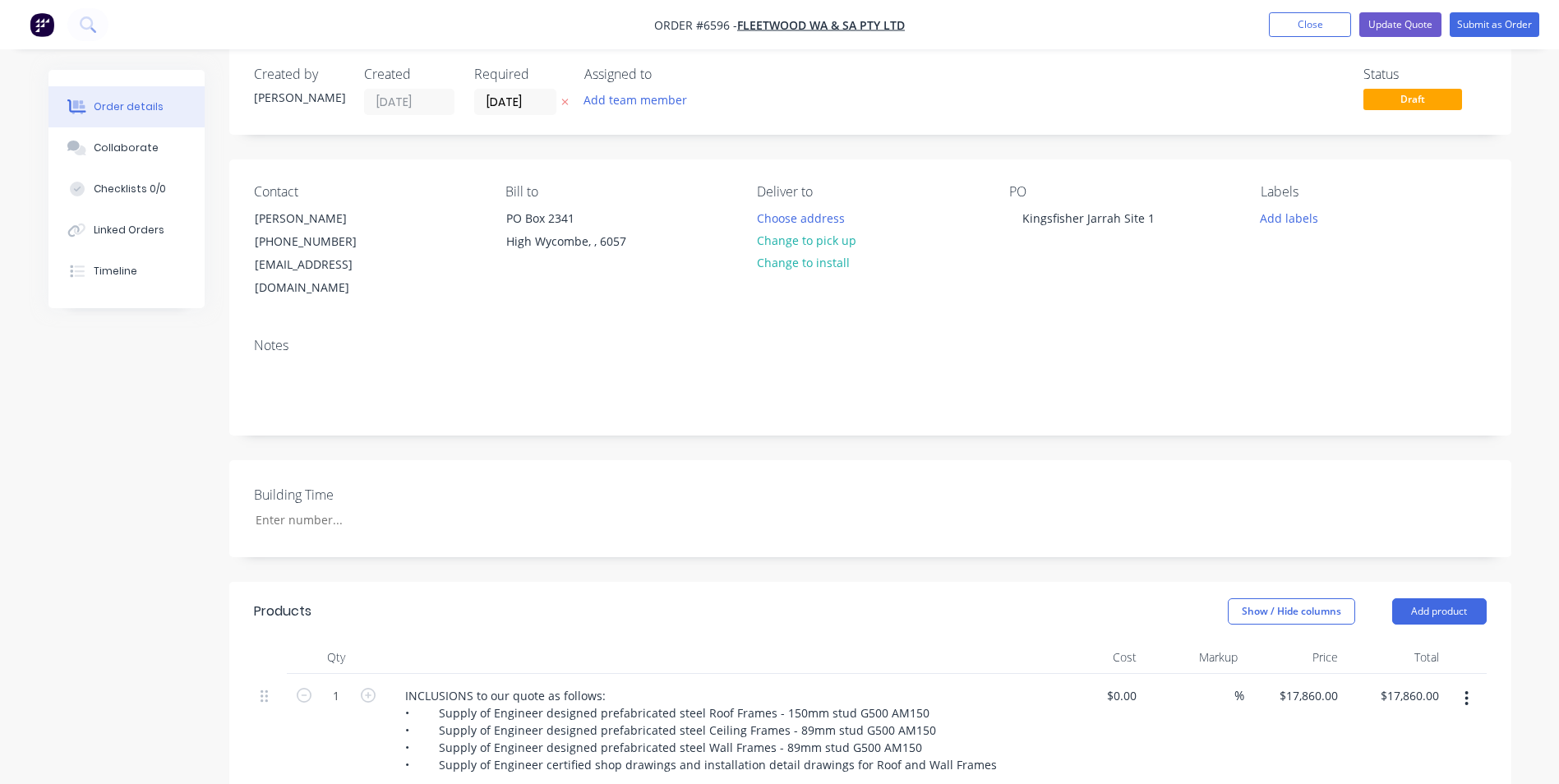
scroll to position [0, 0]
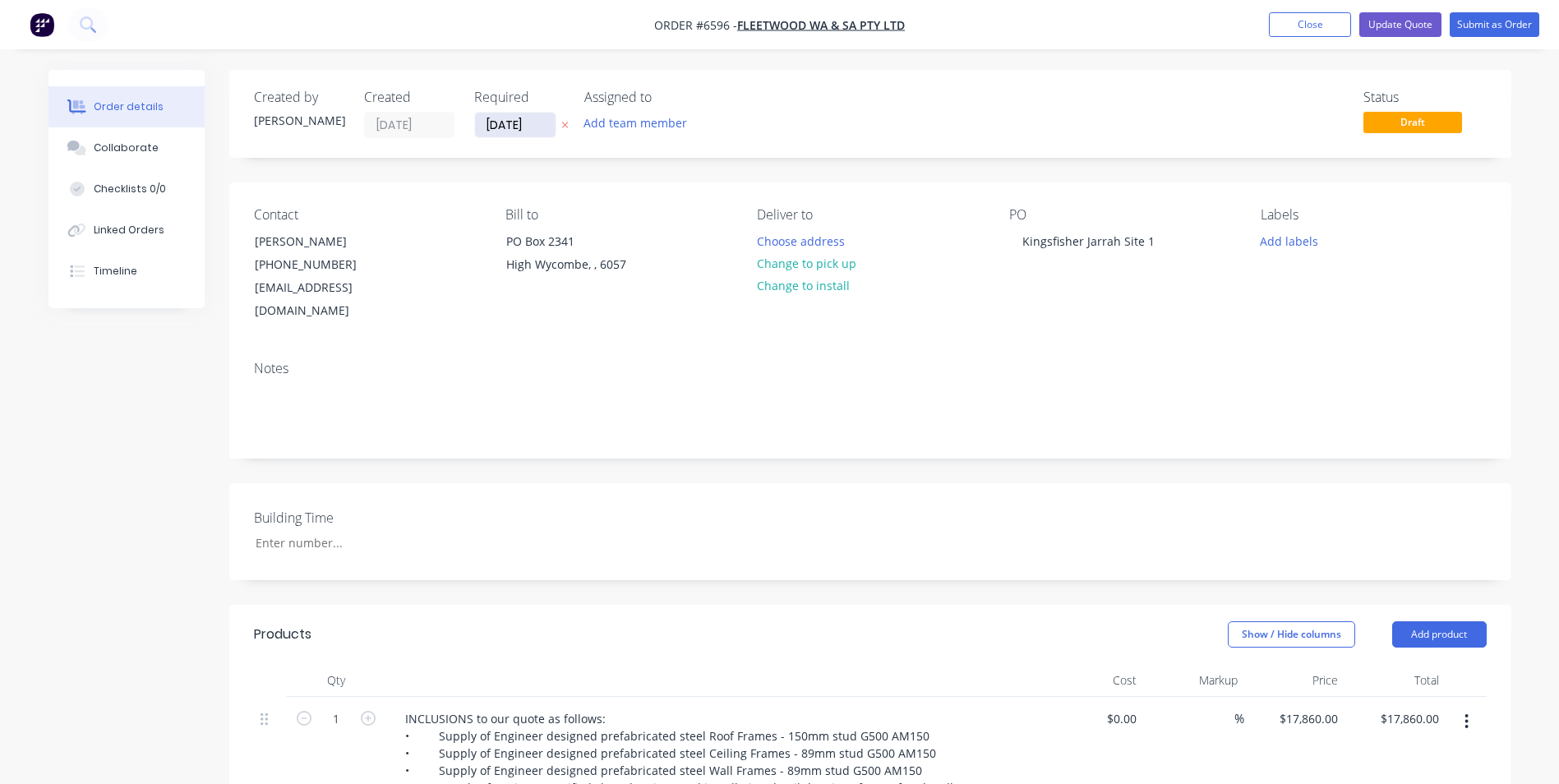
click at [497, 128] on input "01/10/25" at bounding box center [514, 125] width 80 height 25
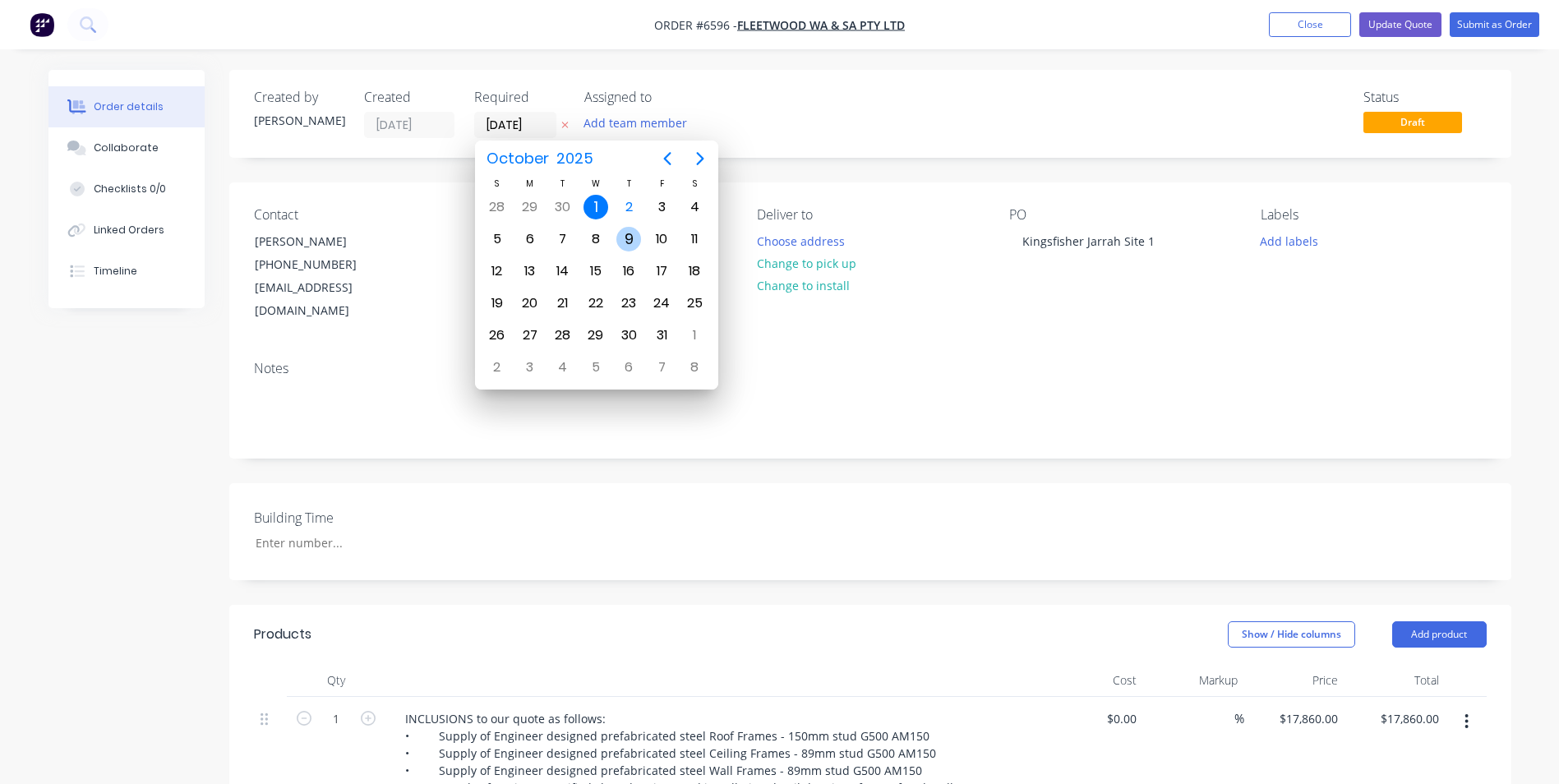
type input "[DATE]"
click at [623, 239] on div "9" at bounding box center [628, 239] width 25 height 25
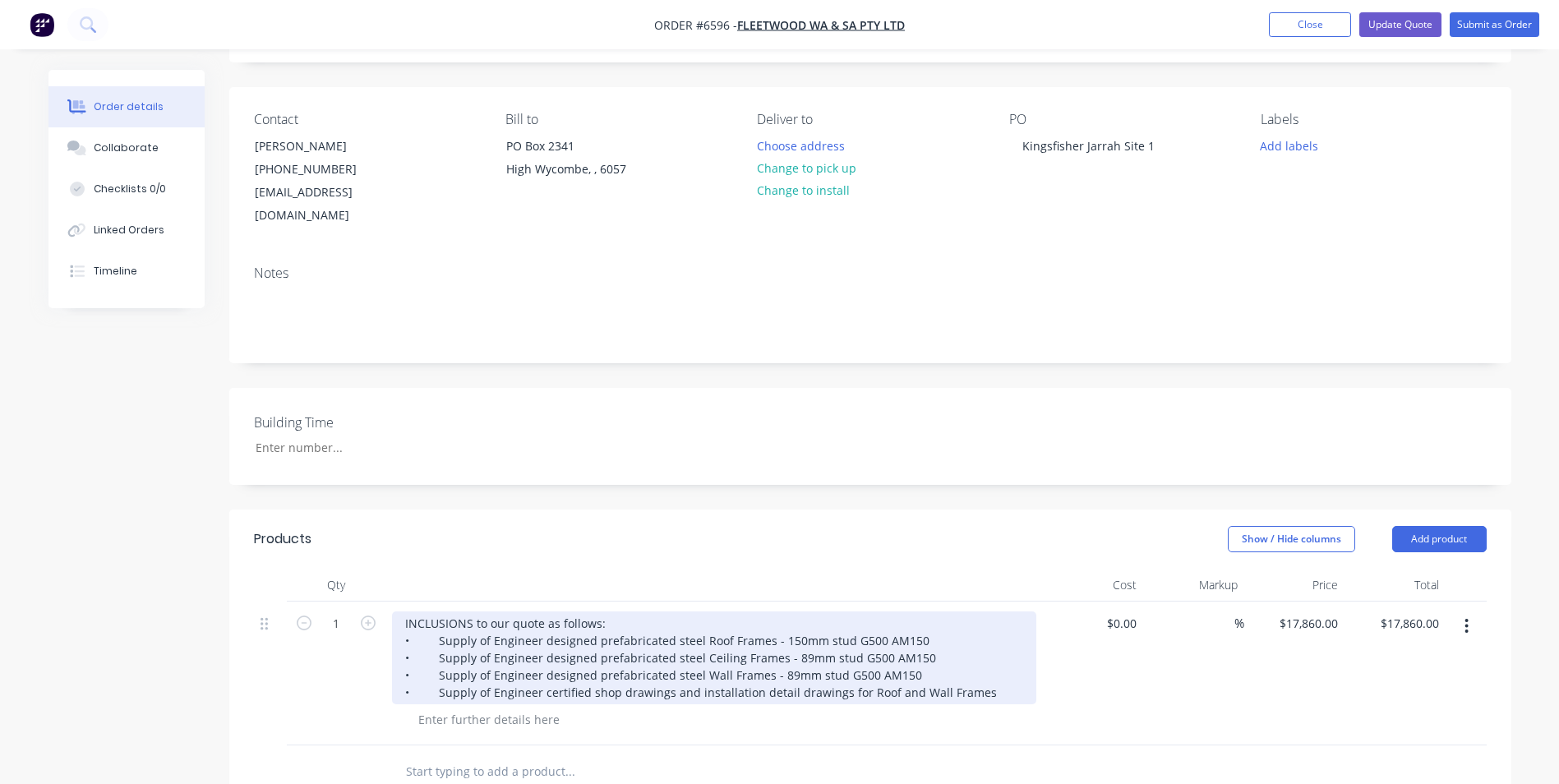
scroll to position [246, 0]
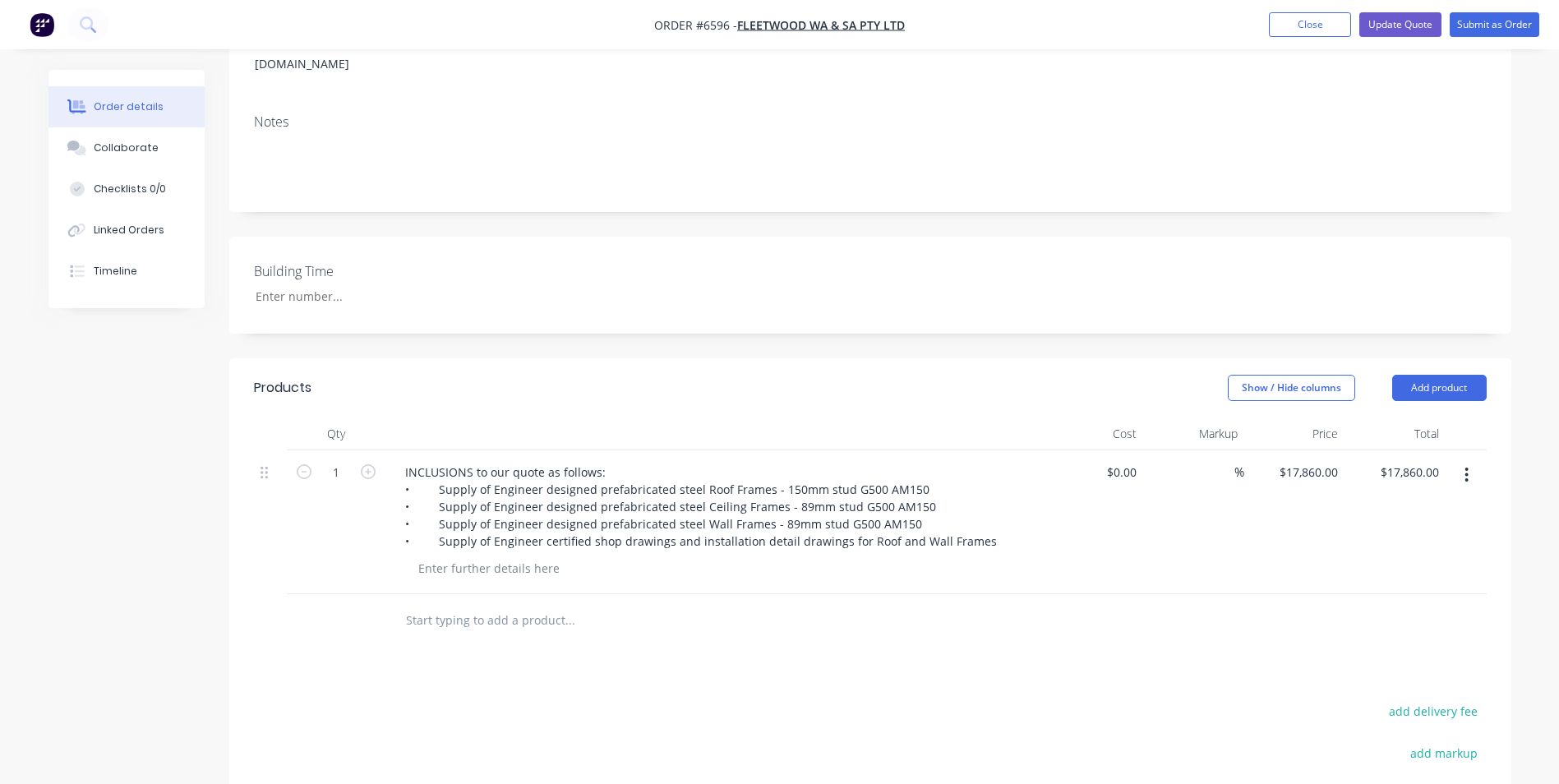
click at [795, 636] on div "Products Show / Hide columns Add product Qty Cost Markup Price Total 1 INCLUSIO…" at bounding box center [870, 700] width 1282 height 683
click at [1125, 460] on input "0" at bounding box center [1125, 472] width 38 height 24
type input "$0.00"
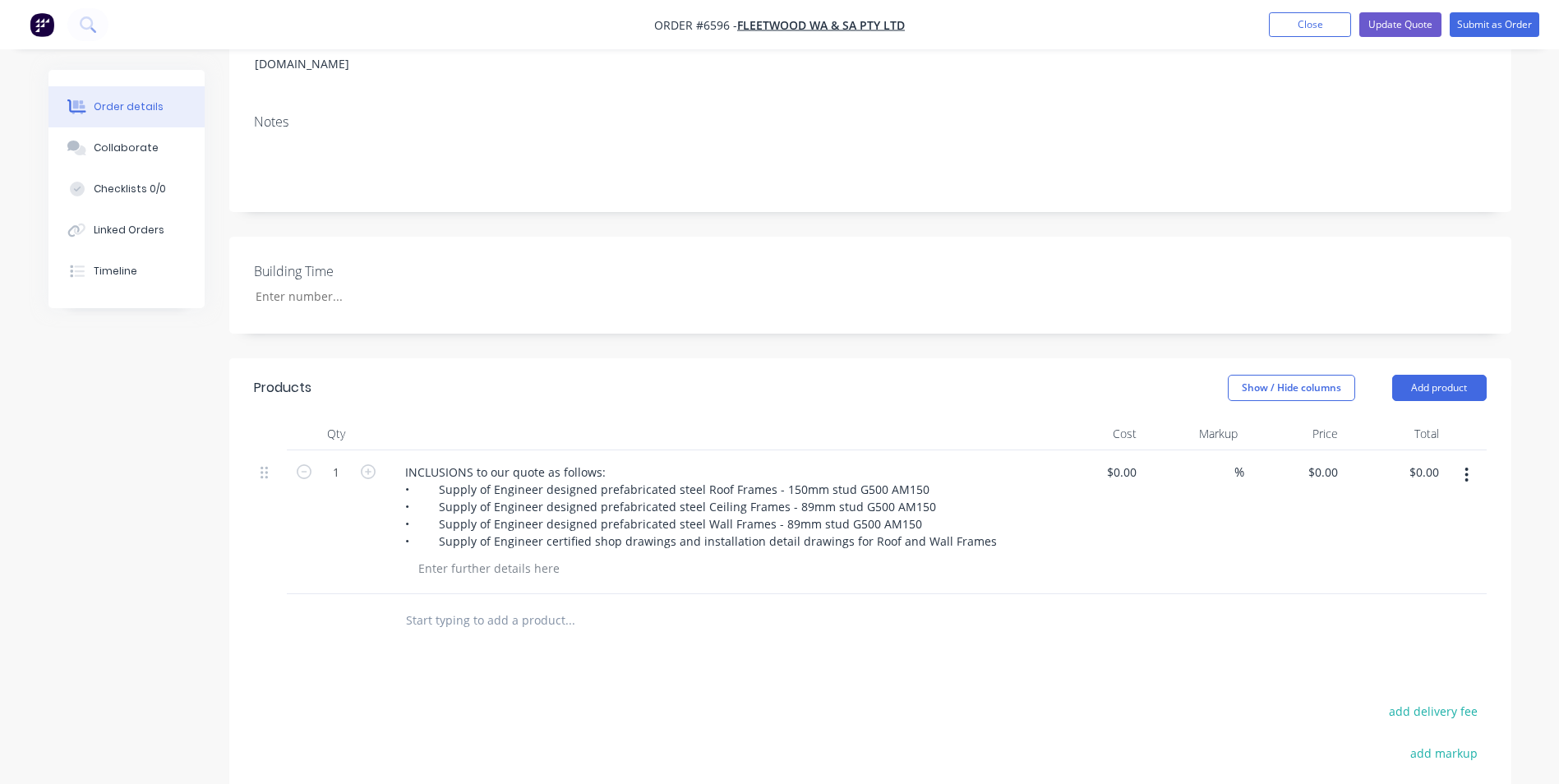
click at [1187, 600] on div at bounding box center [870, 620] width 1232 height 53
click at [1132, 460] on input "0" at bounding box center [1125, 472] width 38 height 24
type input "$0.00"
click at [1326, 460] on input "0" at bounding box center [1335, 472] width 19 height 24
type input "0"
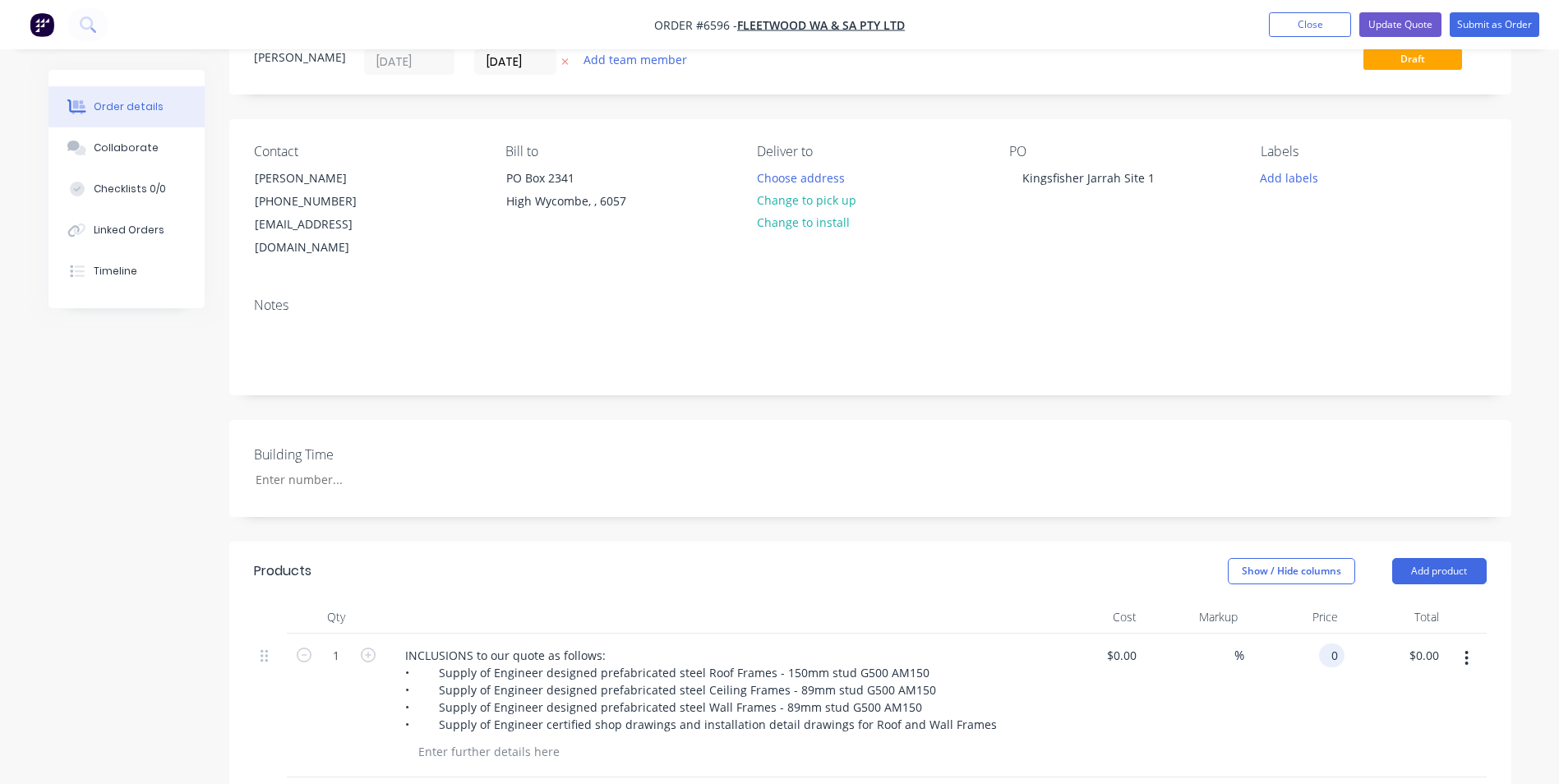
scroll to position [165, 0]
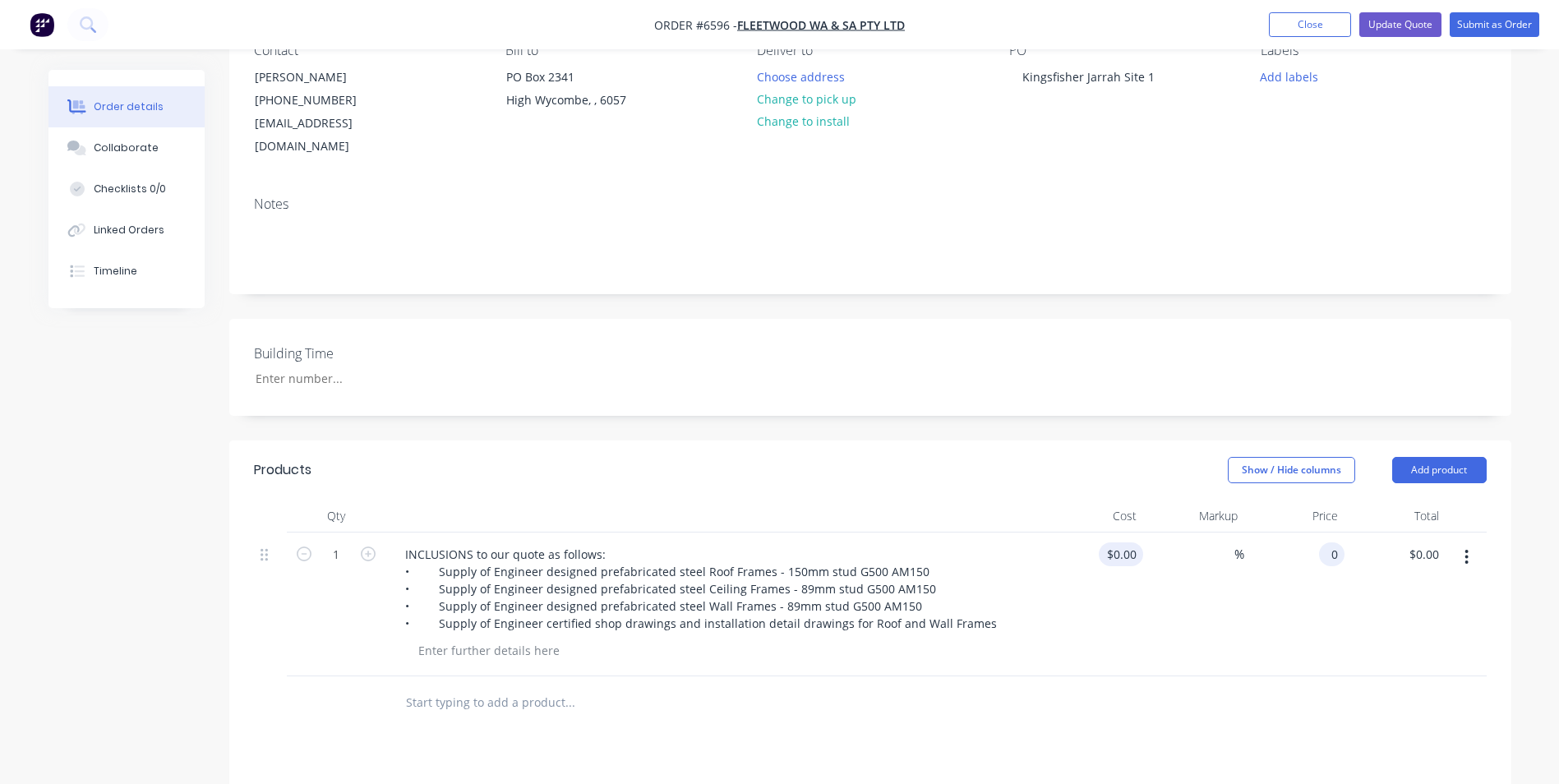
type input "0"
type input "$0.00"
click at [1124, 542] on input "0" at bounding box center [1125, 554] width 38 height 24
type input "$17,860.00"
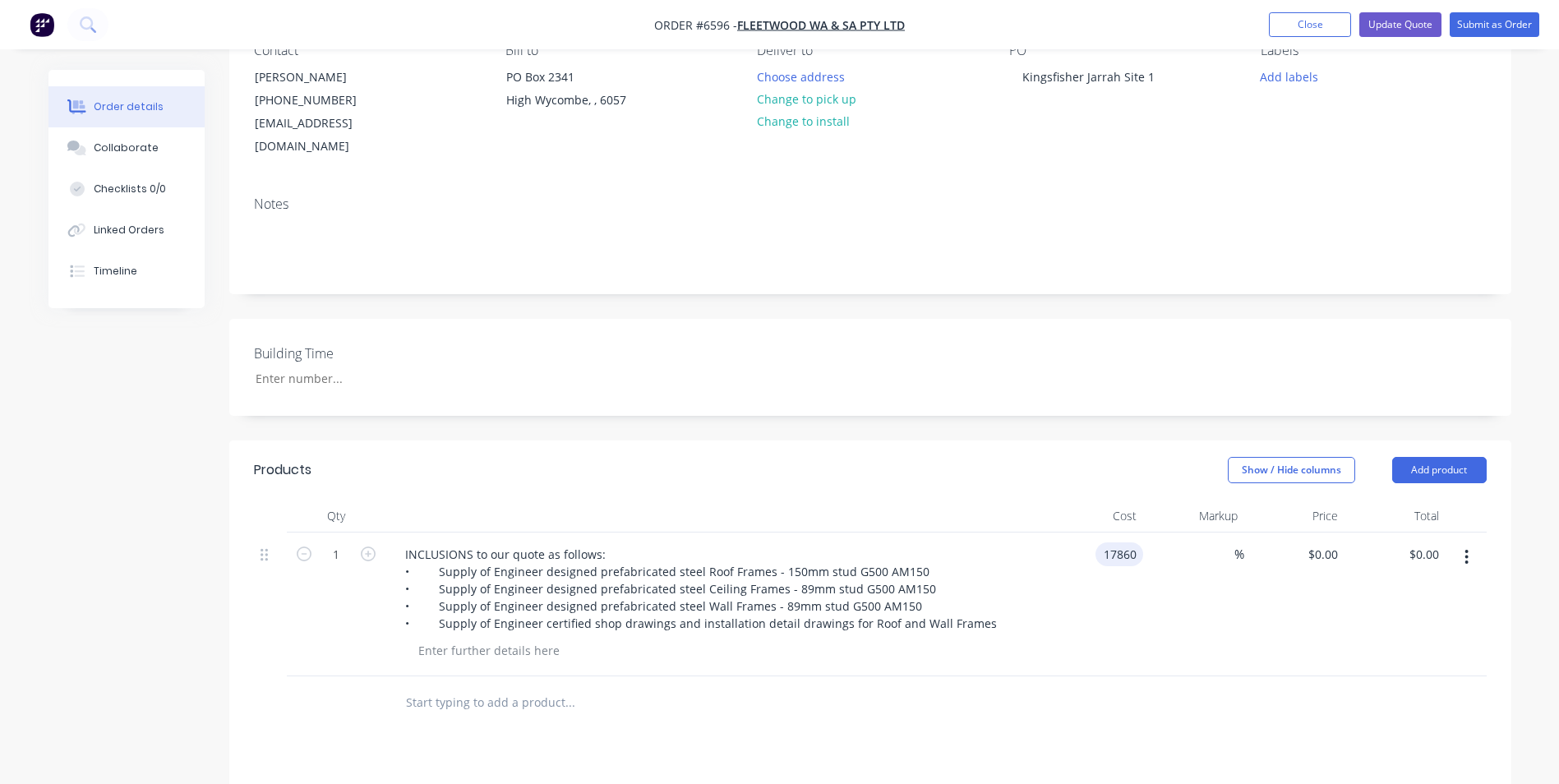
type input "$17,860.00"
click at [1276, 609] on div "$17,860.00 $17,860.00" at bounding box center [1294, 604] width 101 height 144
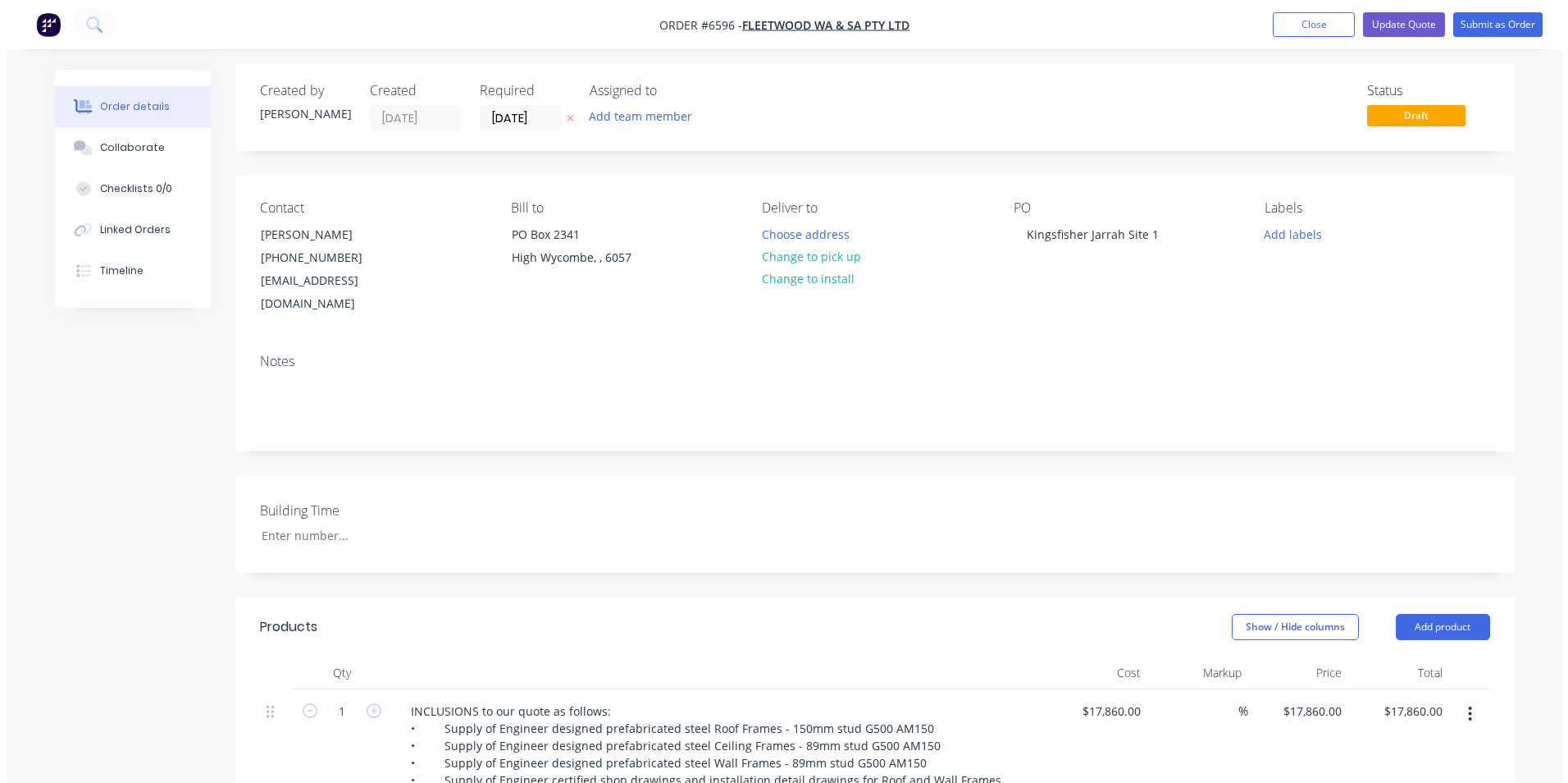
scroll to position [0, 0]
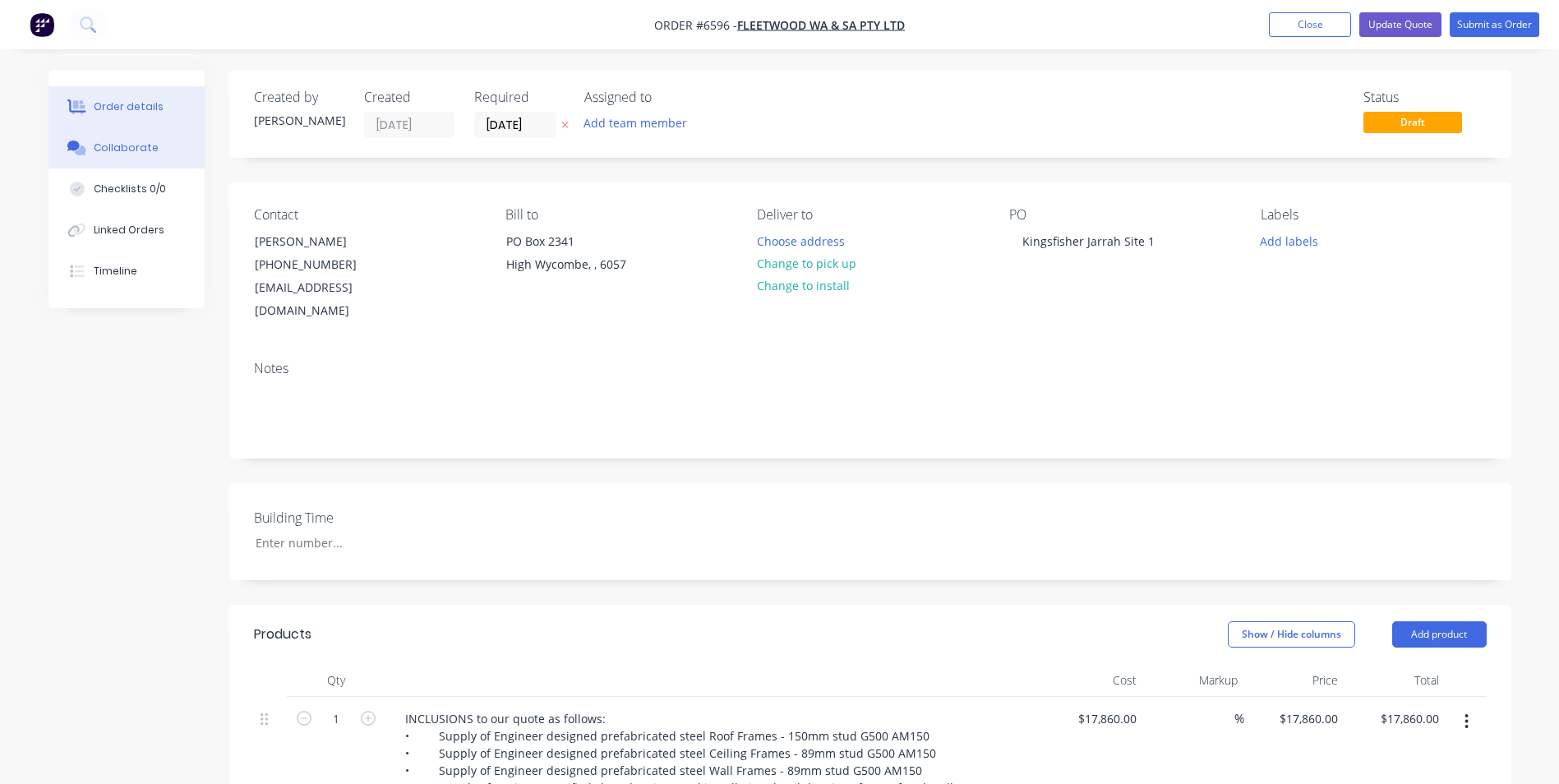
click at [158, 150] on button "Collaborate" at bounding box center [126, 148] width 156 height 41
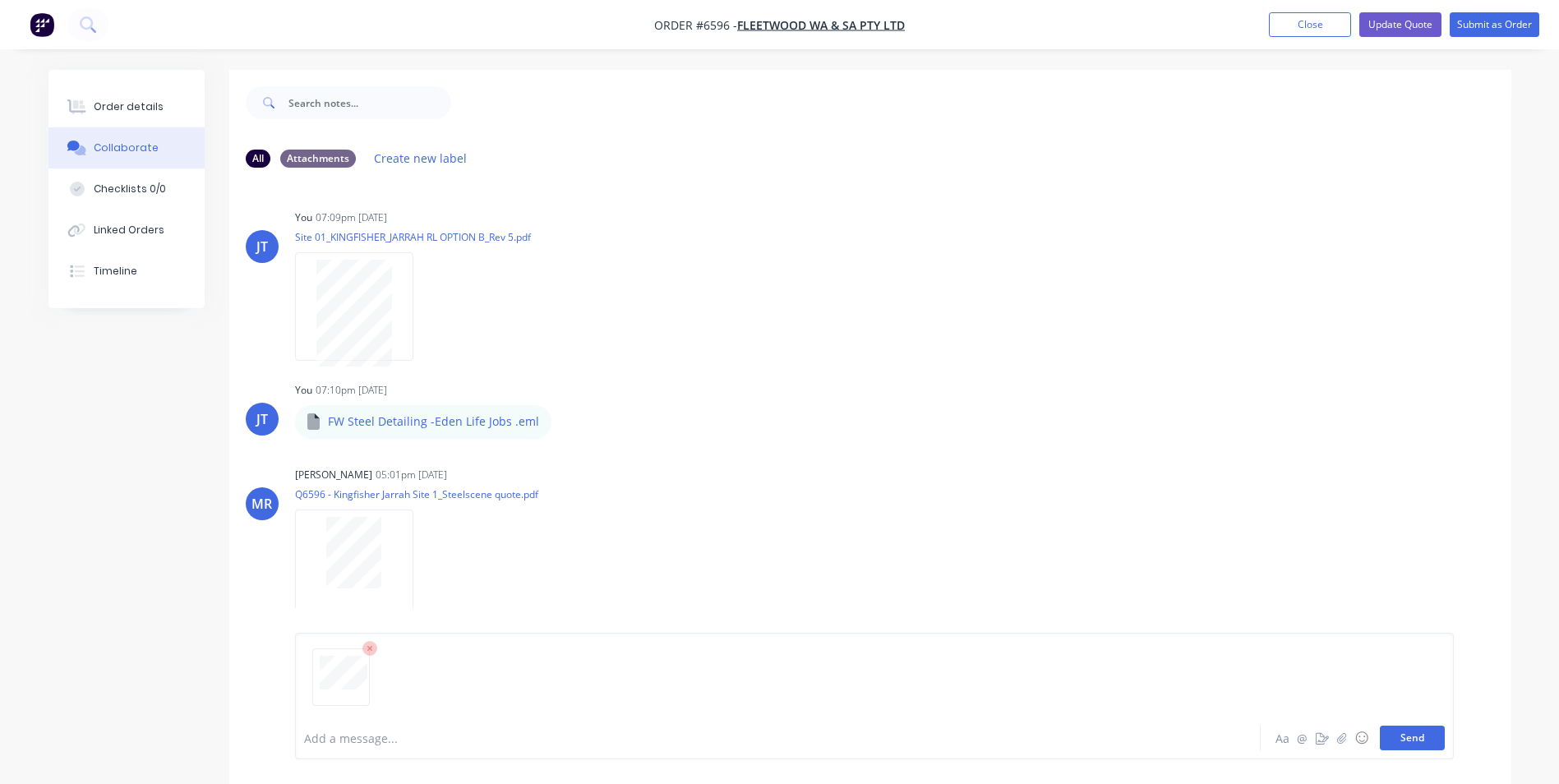
click at [1410, 744] on button "Send" at bounding box center [1412, 737] width 65 height 25
click at [1196, 395] on div "JT You 07:10pm 01/10/25 FW Steel Detailing -Eden Life Jobs .eml FW Steel Detail…" at bounding box center [870, 408] width 1282 height 59
click at [1482, 25] on button "Submit as Order" at bounding box center [1494, 24] width 90 height 25
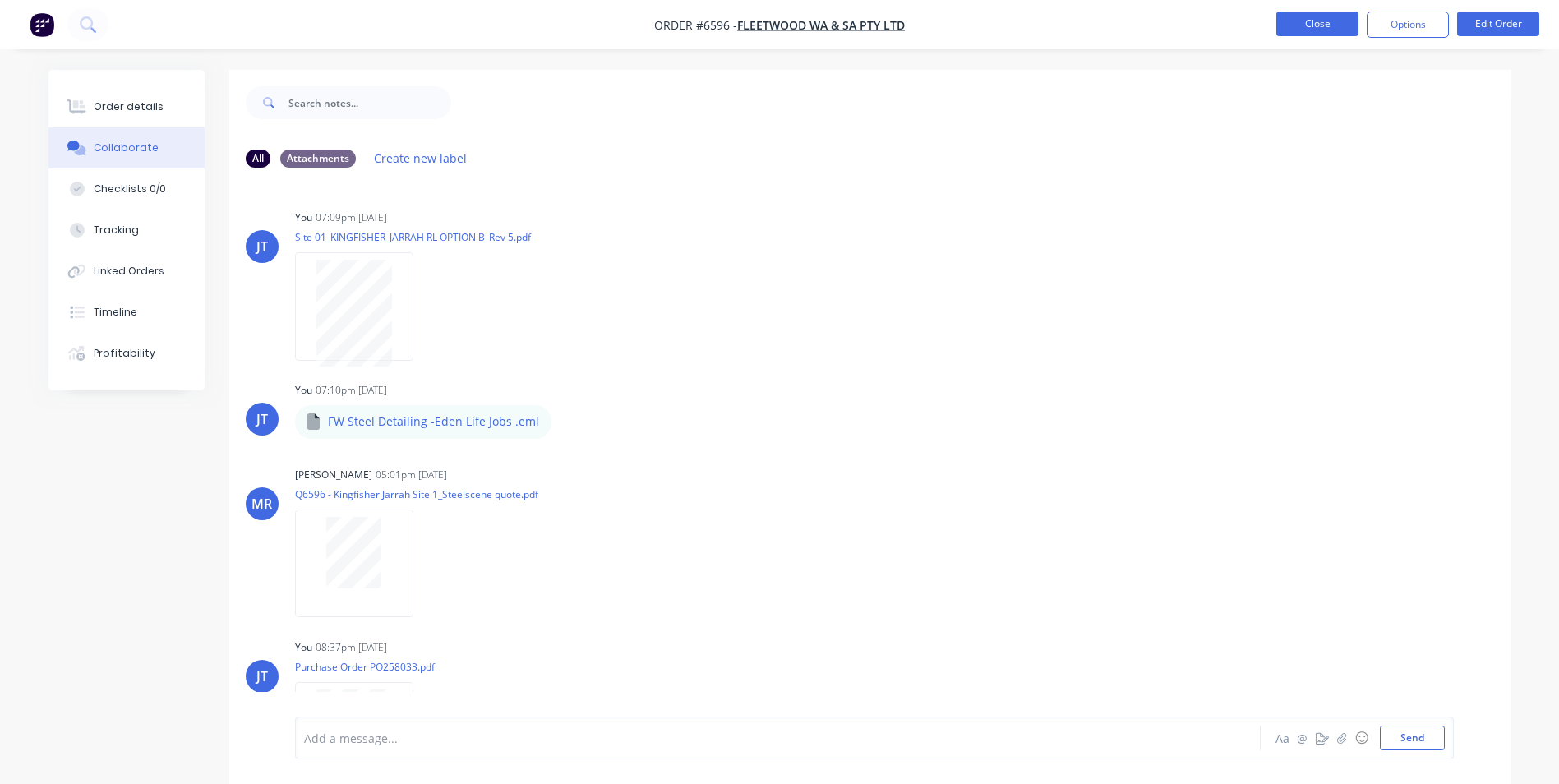
click at [1335, 27] on button "Close" at bounding box center [1317, 23] width 82 height 25
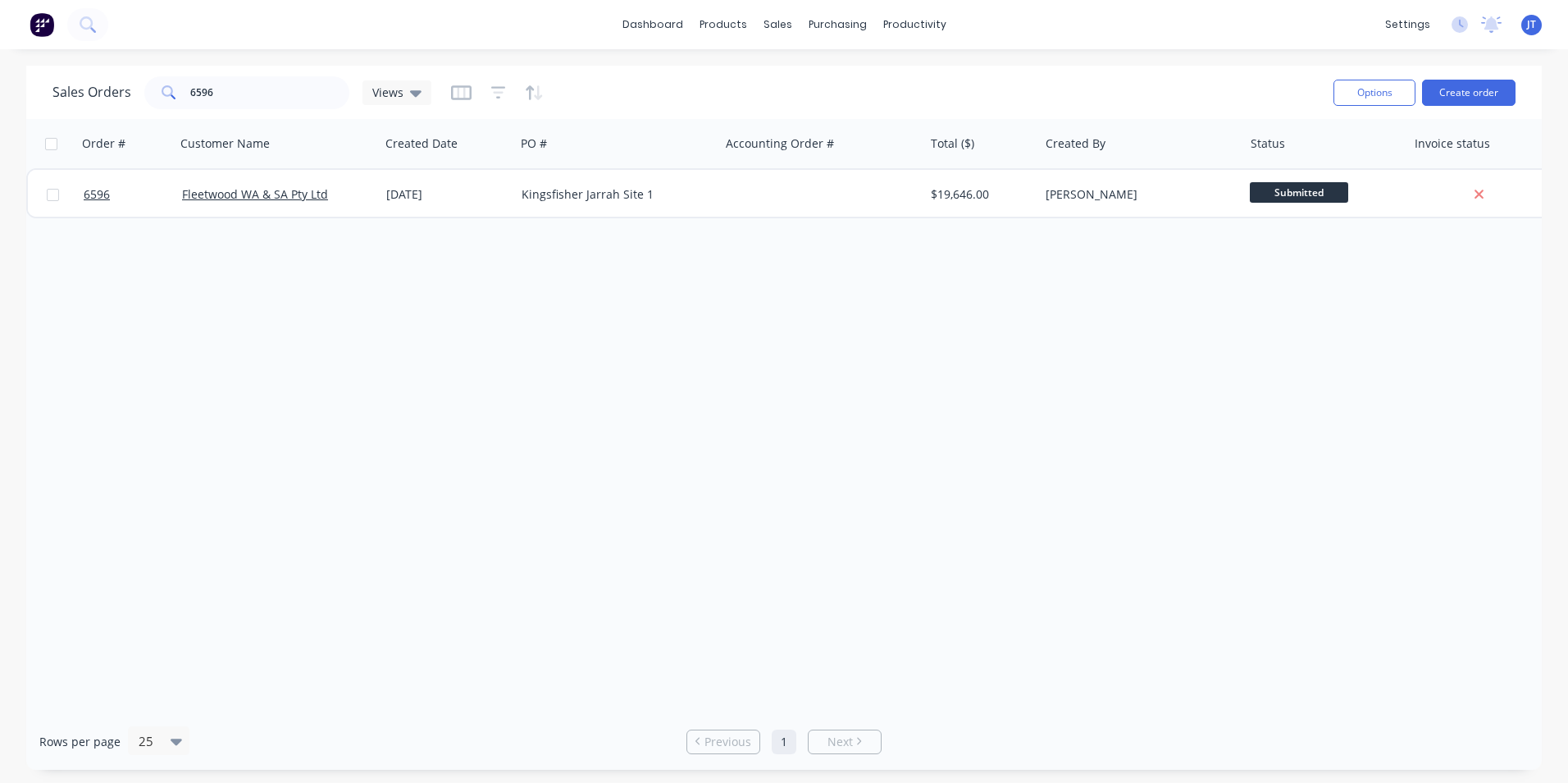
click at [1004, 448] on div "Order # Customer Name Created Date PO # Accounting Order # Total ($) Created By…" at bounding box center [784, 416] width 1516 height 594
click at [1080, 378] on div "Order # Customer Name Created Date PO # Accounting Order # Total ($) Created By…" at bounding box center [784, 416] width 1516 height 594
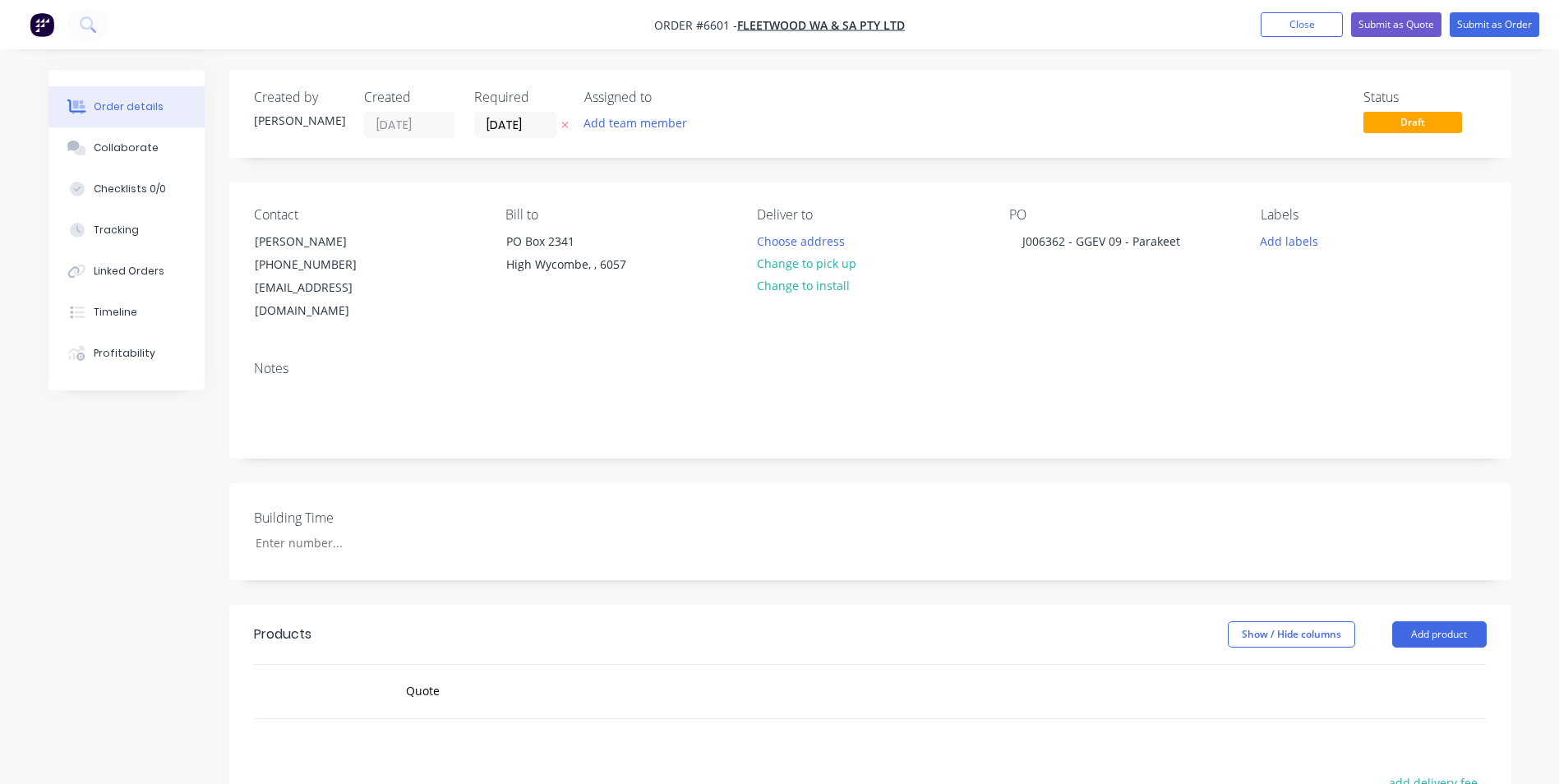
click at [950, 488] on div "Building Time" at bounding box center [870, 532] width 1282 height 97
click at [490, 128] on input "[DATE]" at bounding box center [514, 125] width 80 height 25
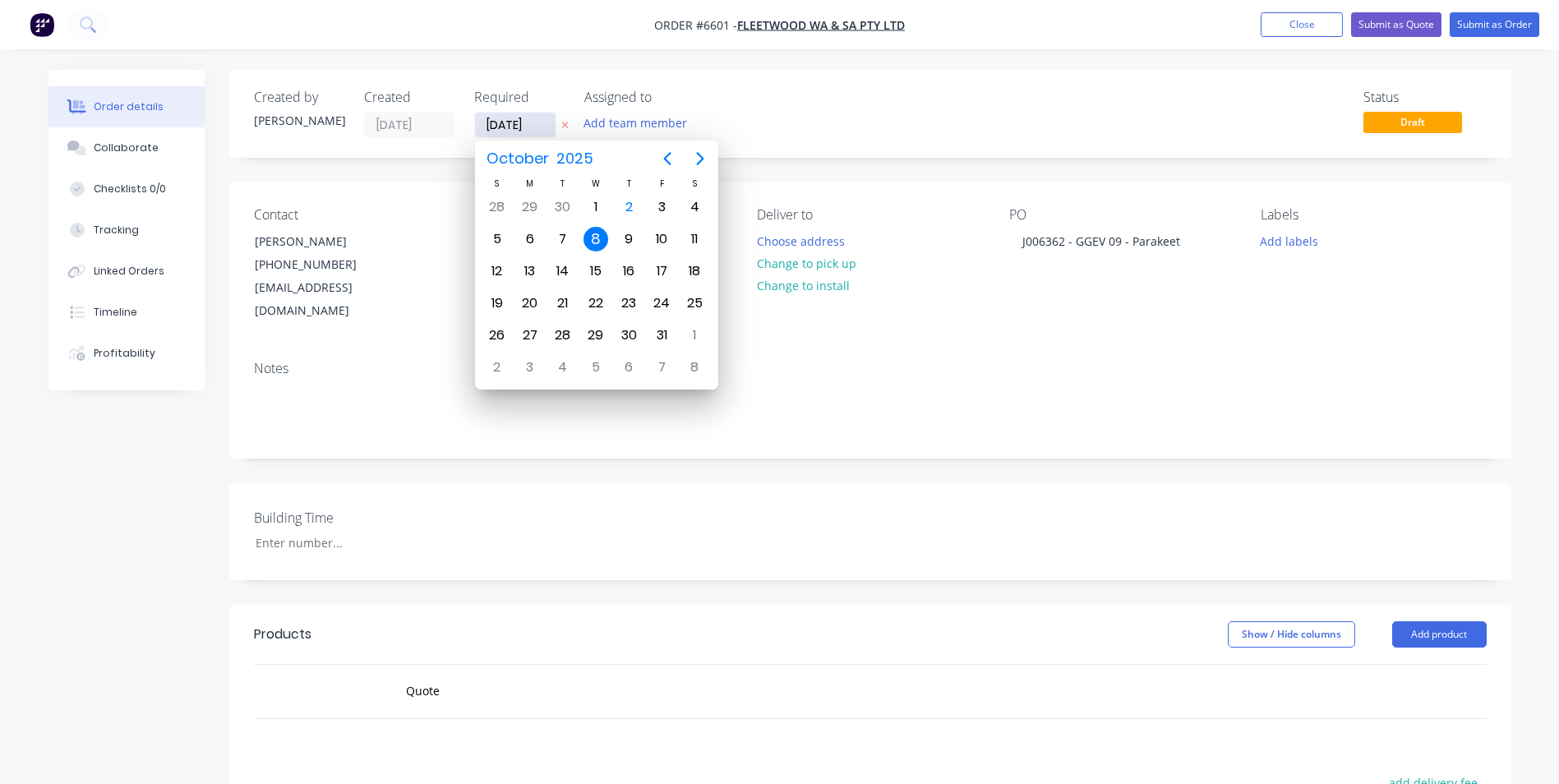
click at [500, 128] on input "[DATE]" at bounding box center [514, 125] width 80 height 25
type input "[DATE]"
click at [655, 239] on div "10" at bounding box center [661, 239] width 25 height 25
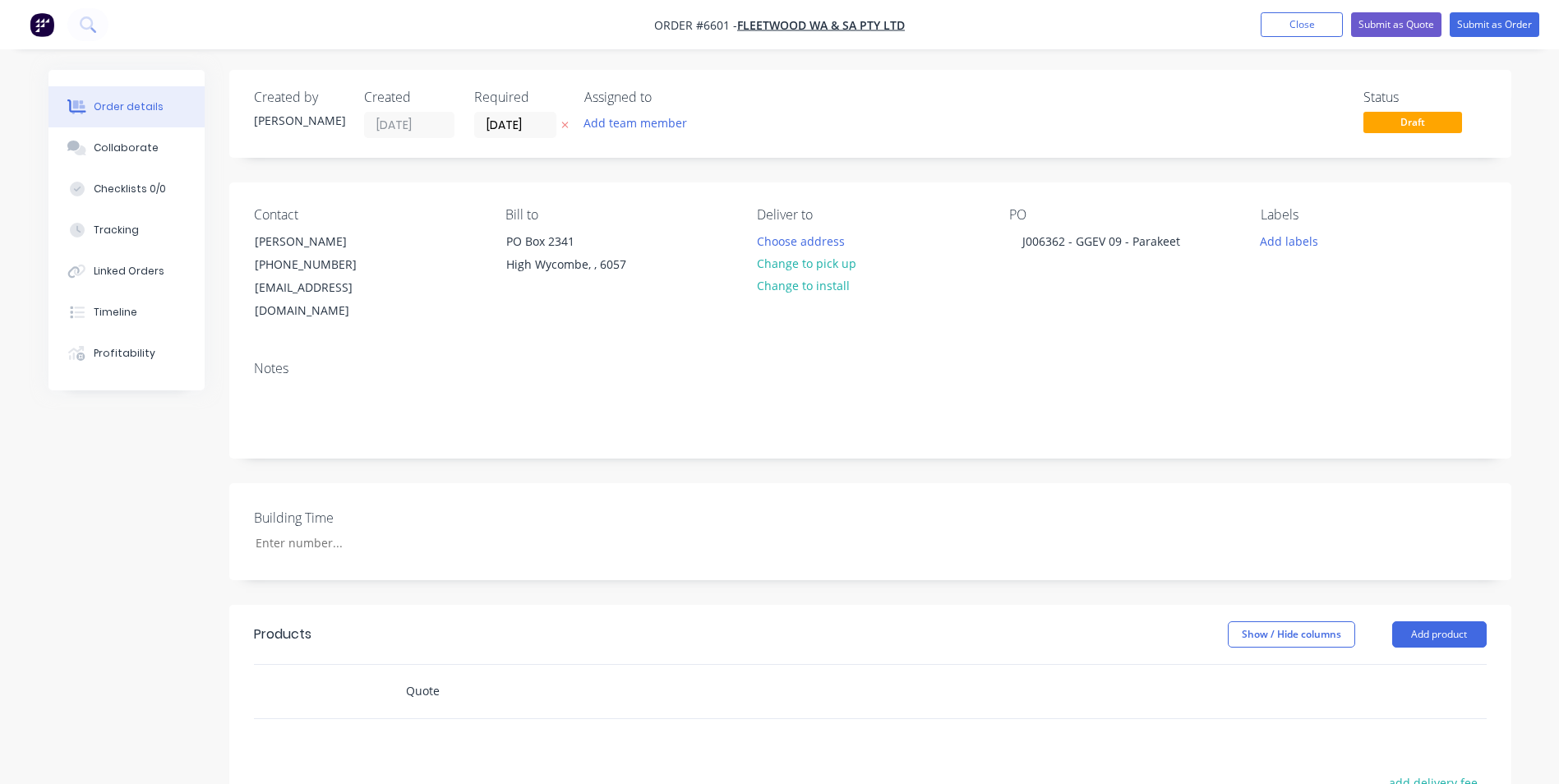
click at [453, 675] on input "Quote" at bounding box center [569, 691] width 328 height 33
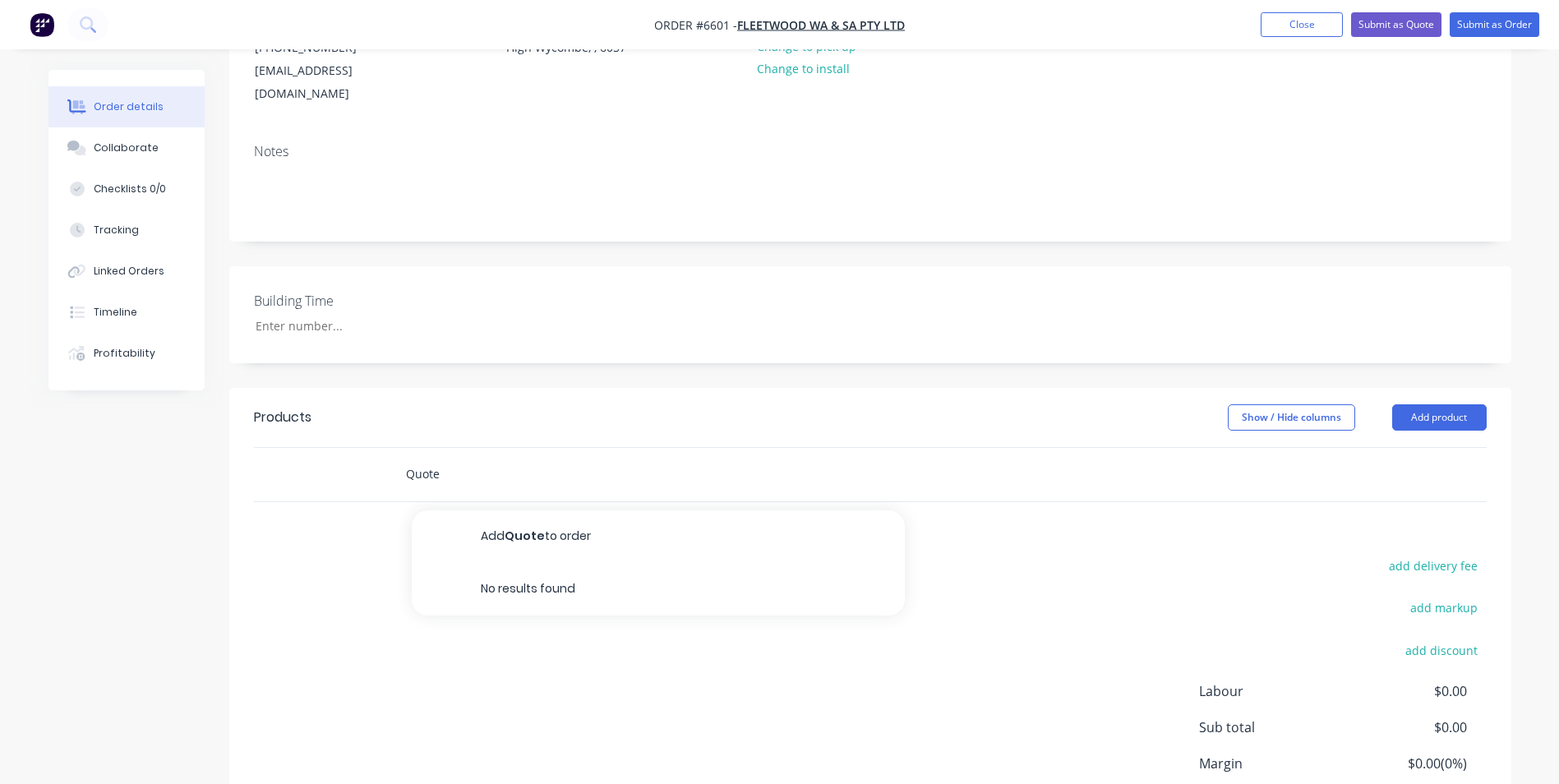
scroll to position [246, 0]
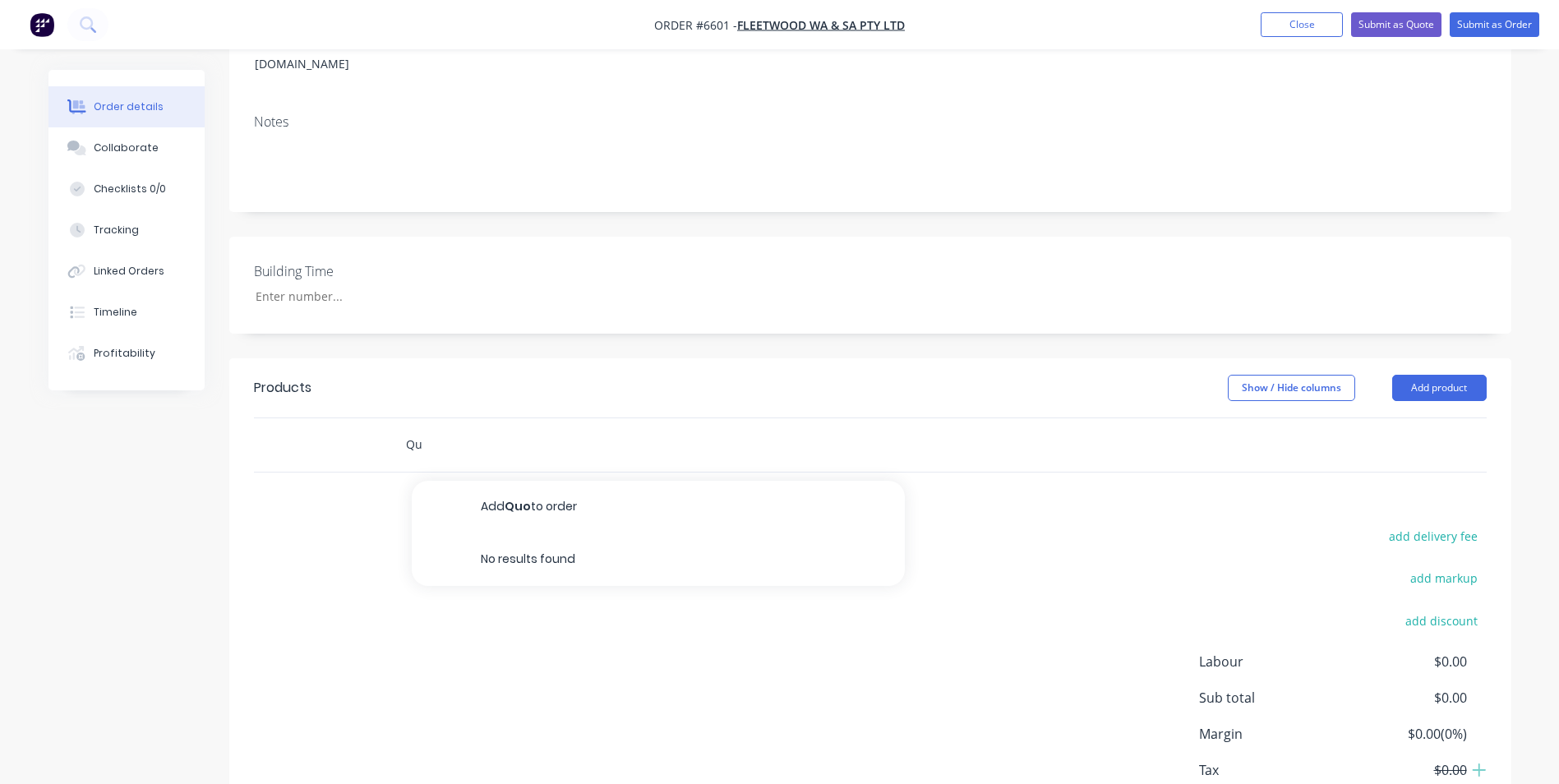
type input "Q"
paste input "INCLUSIONS to our quote as follows: • Supply of prefabricated steel Roof Frames…"
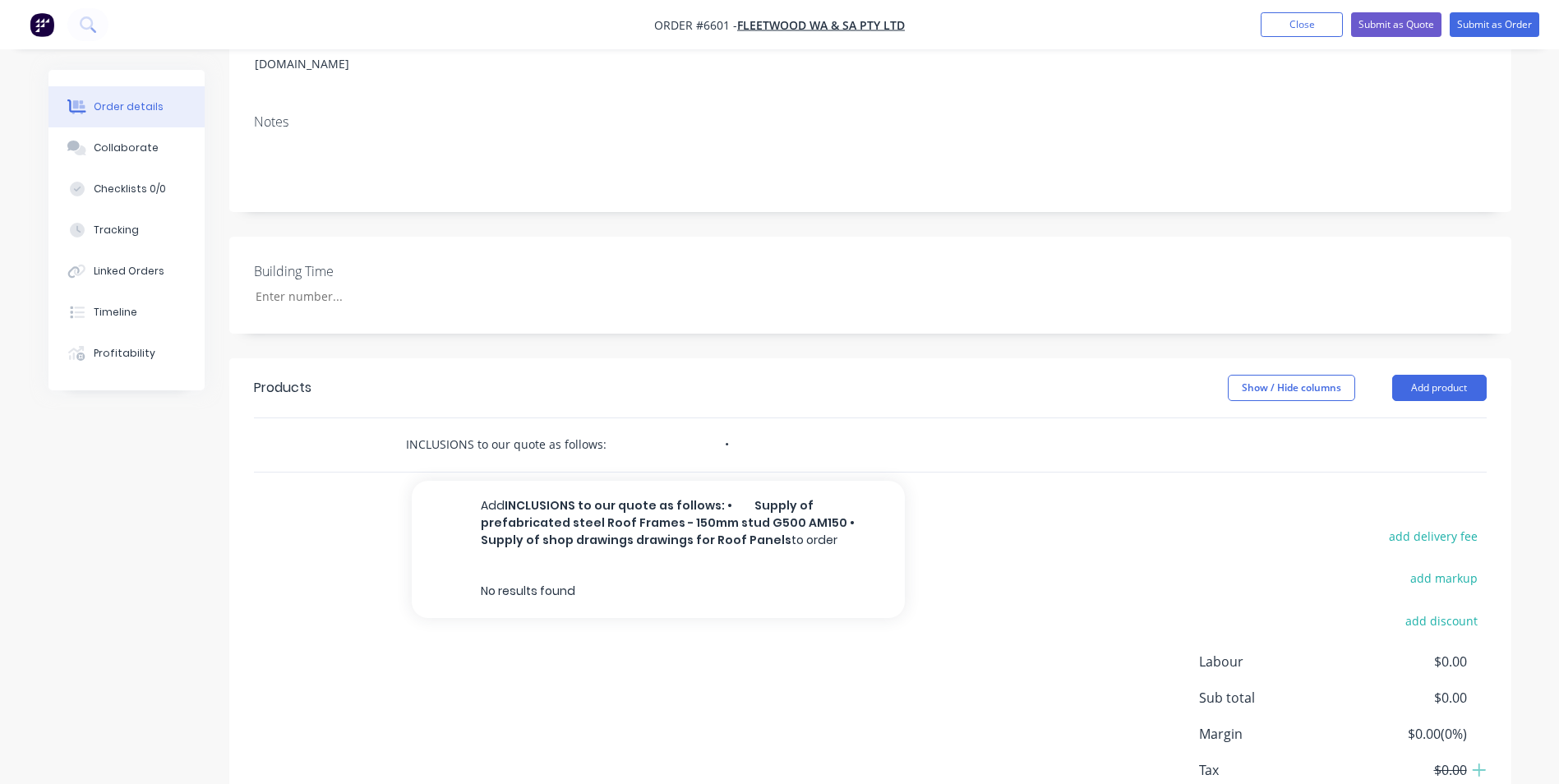
scroll to position [0, 916]
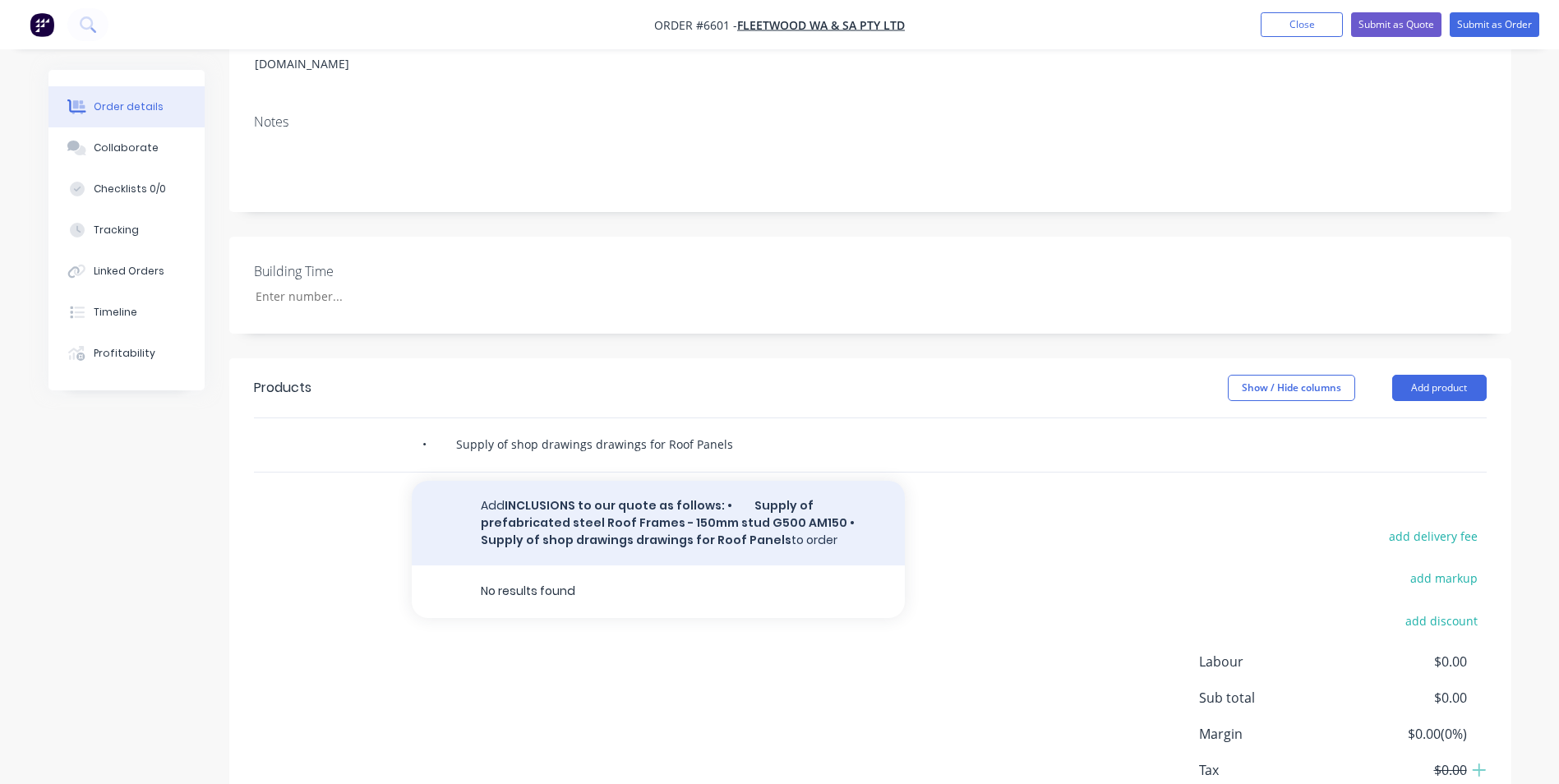
type input "INCLUSIONS to our quote as follows: • Supply of prefabricated steel Roof Frames…"
click at [528, 495] on button "Add INCLUSIONS to our quote as follows: • Supply of prefabricated steel Roof Fr…" at bounding box center [658, 523] width 493 height 84
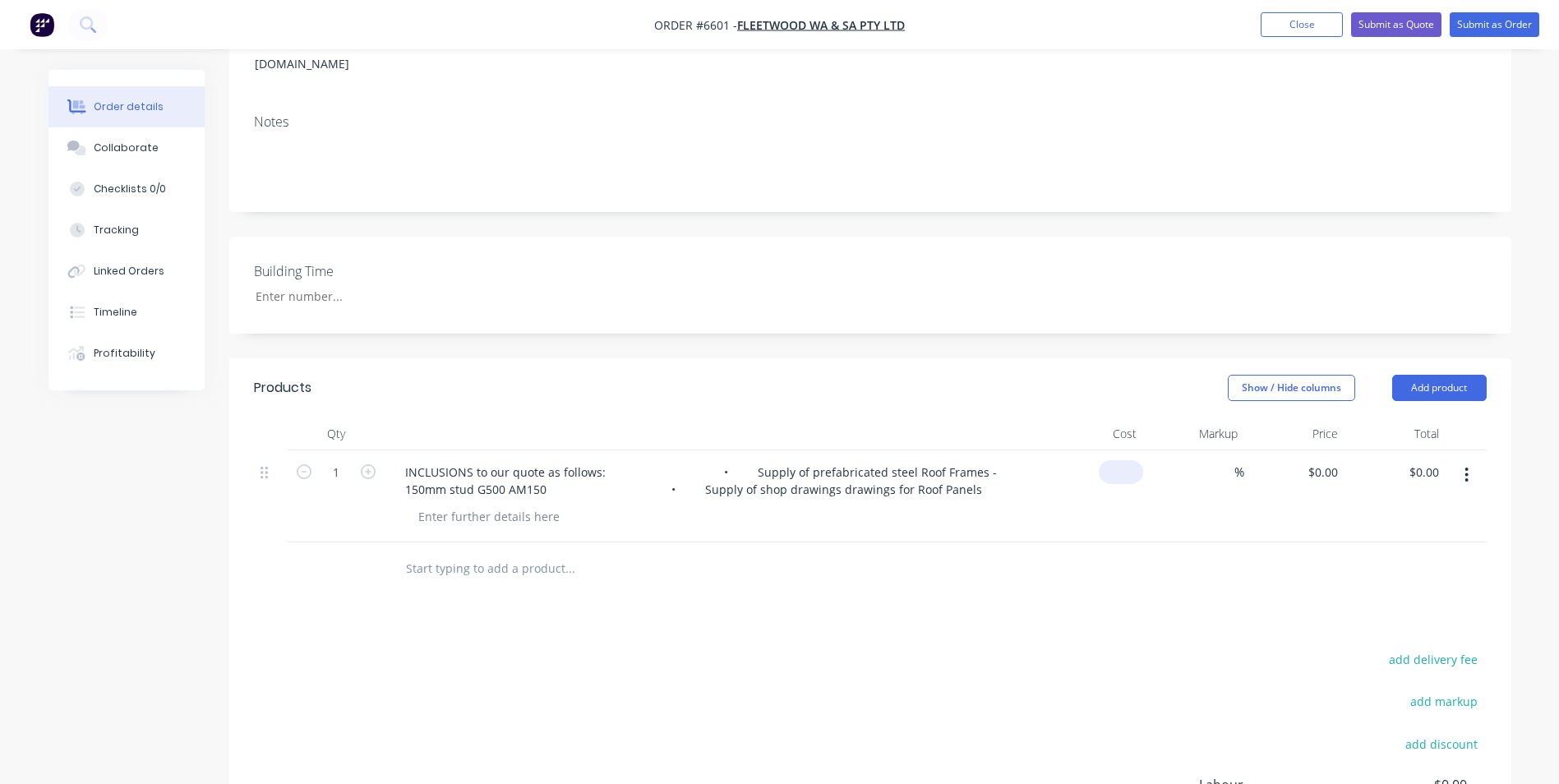
click at [1134, 460] on input at bounding box center [1125, 472] width 38 height 24
type input "$3,630.00"
click at [1112, 598] on div "Products Show / Hide columns Add product Qty Cost Markup Price Total 1 INCLUSIO…" at bounding box center [870, 674] width 1282 height 632
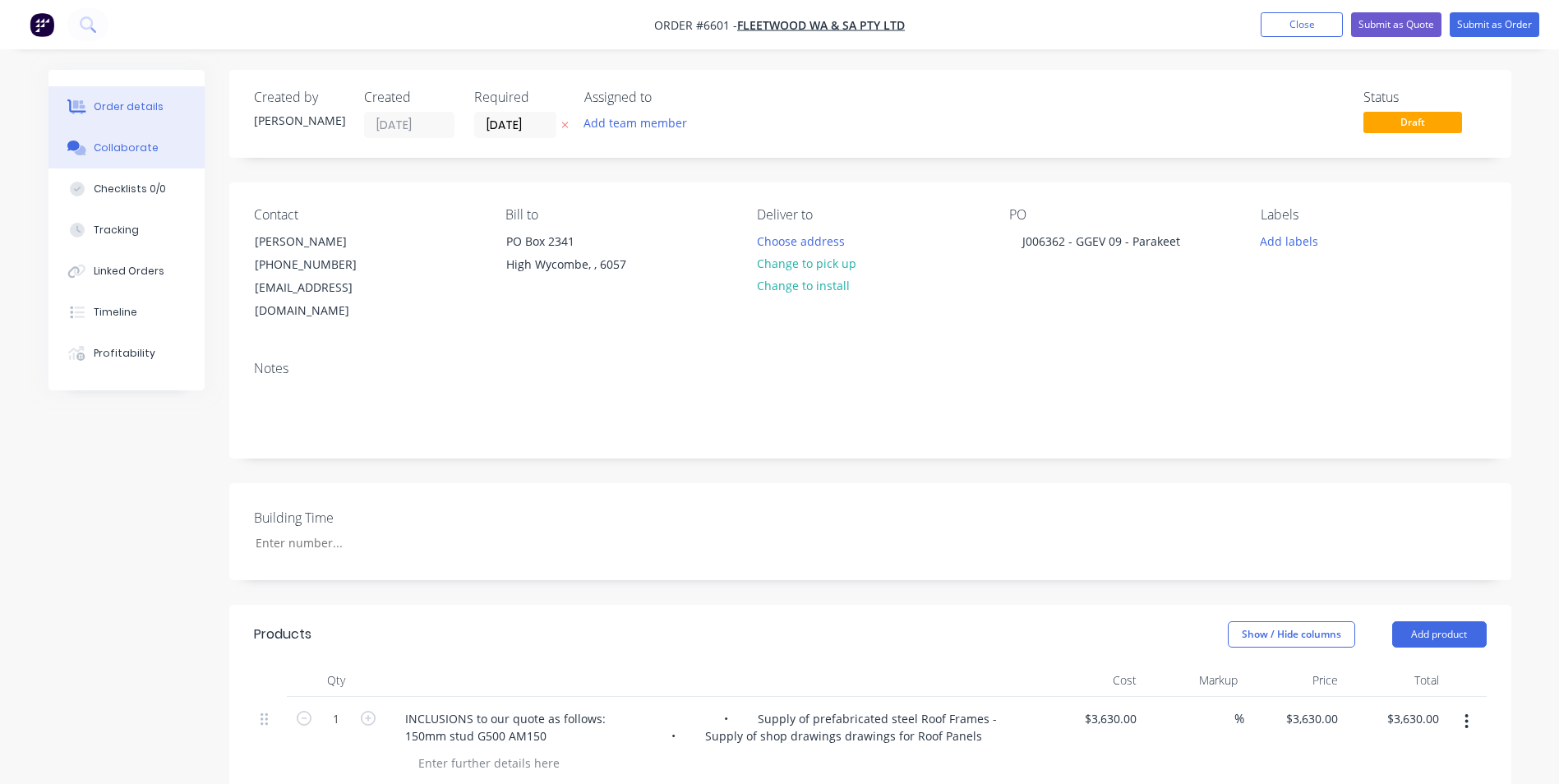
click at [143, 153] on div "Collaborate" at bounding box center [126, 147] width 65 height 15
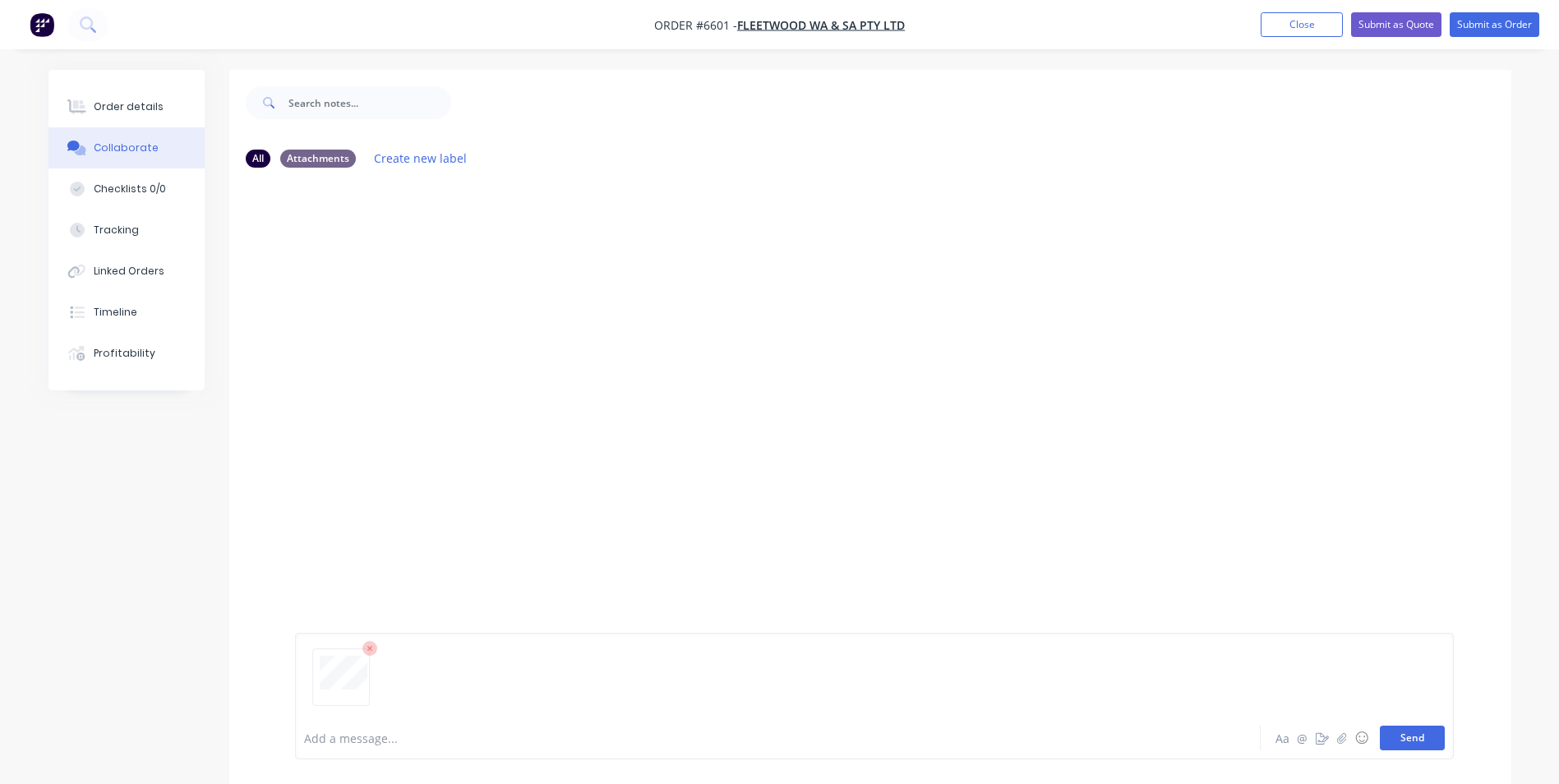
click at [1422, 743] on button "Send" at bounding box center [1412, 737] width 65 height 25
click at [1393, 739] on button "Send" at bounding box center [1412, 737] width 65 height 25
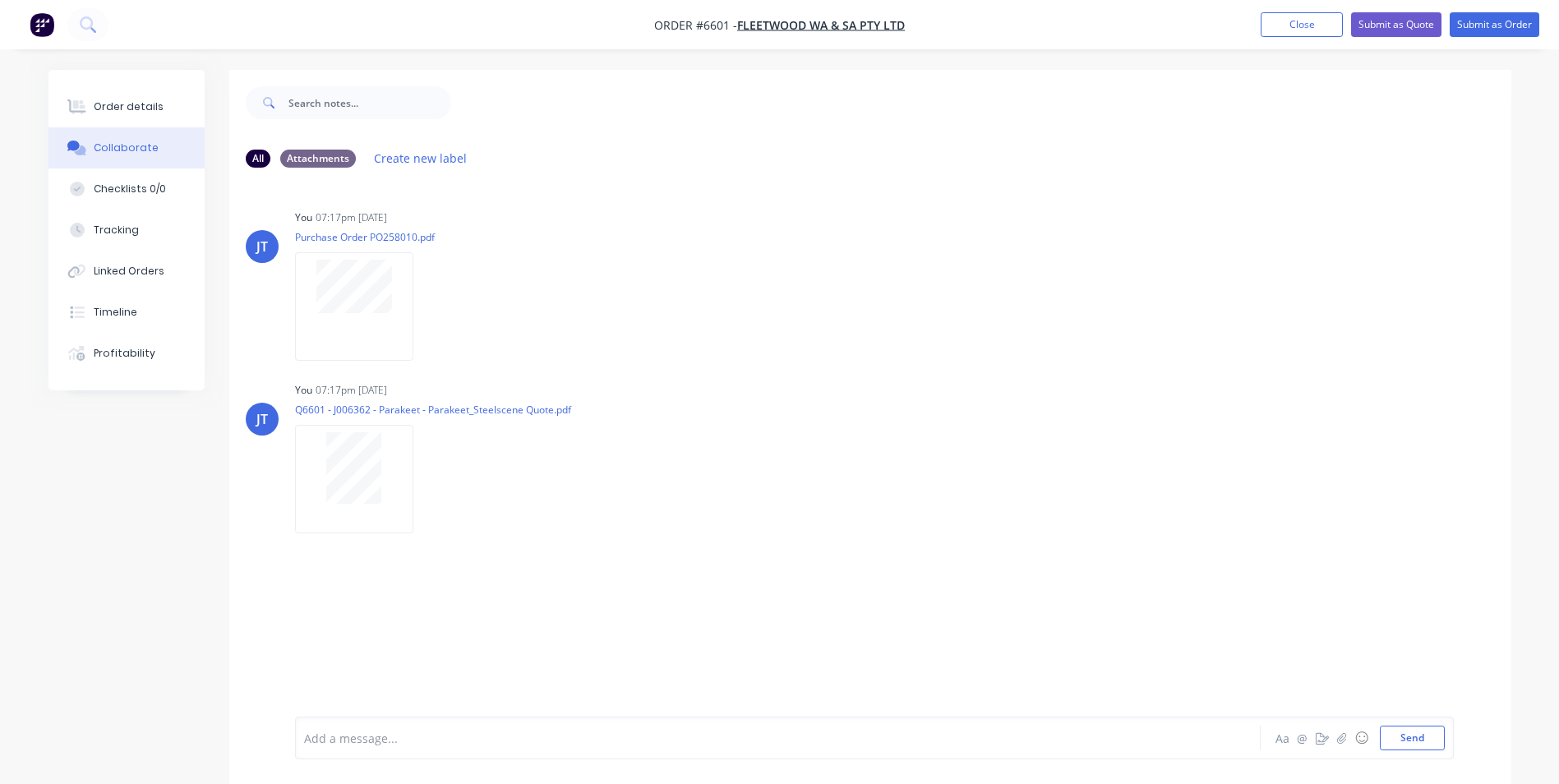
click at [1235, 141] on div "All Attachments Create new label" at bounding box center [870, 158] width 1282 height 45
